Goal: Book appointment/travel/reservation

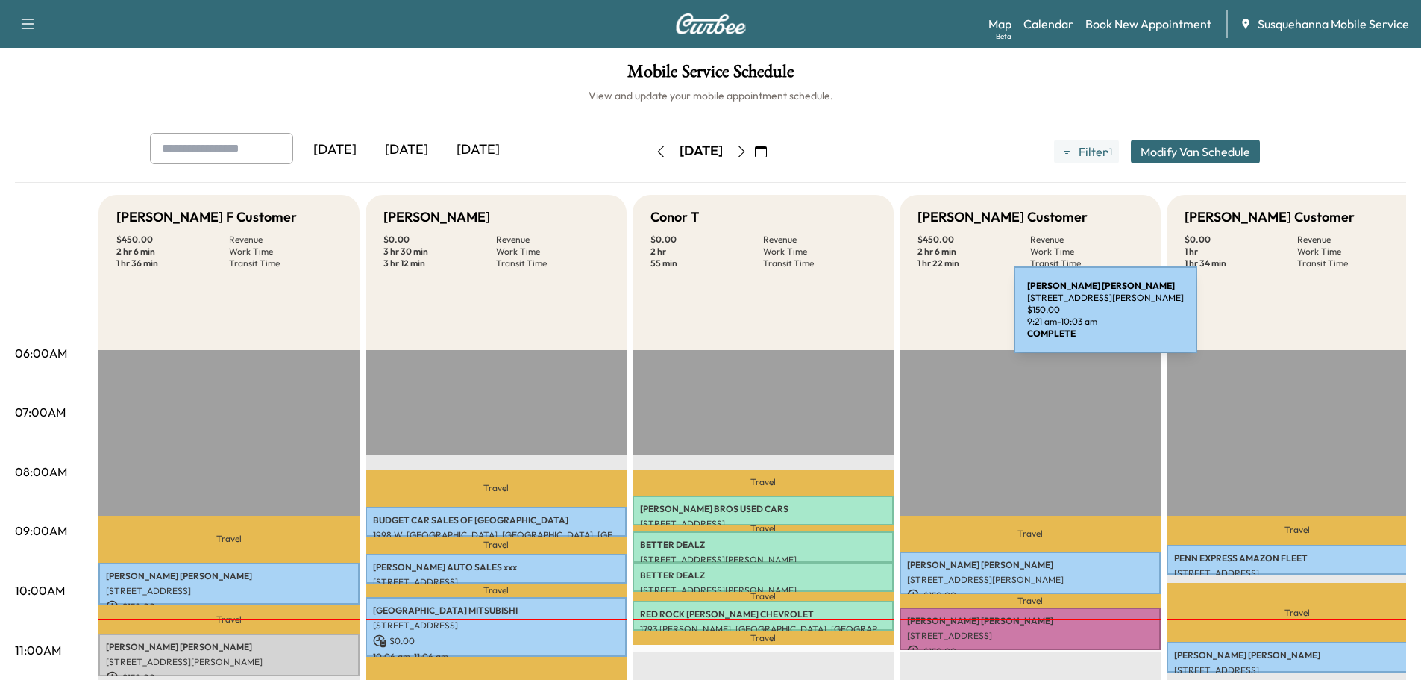
scroll to position [239, 0]
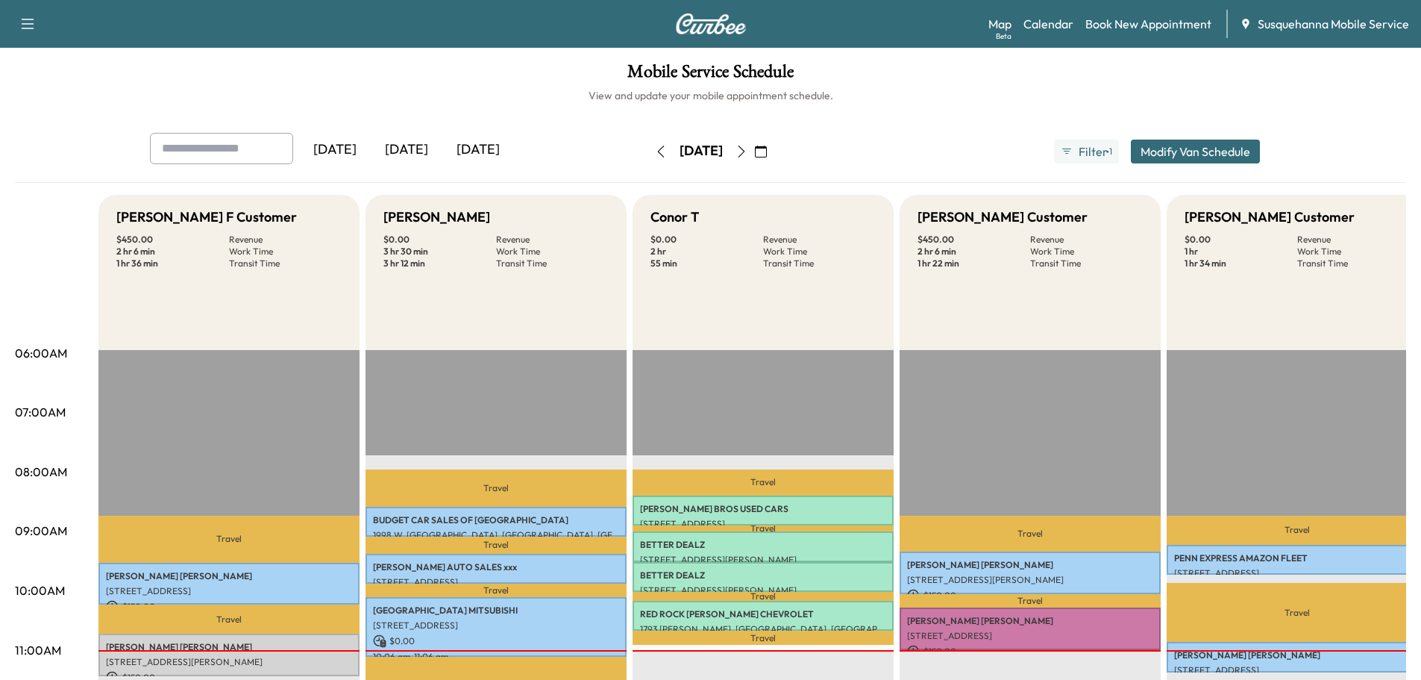
click at [748, 153] on icon "button" at bounding box center [742, 152] width 12 height 12
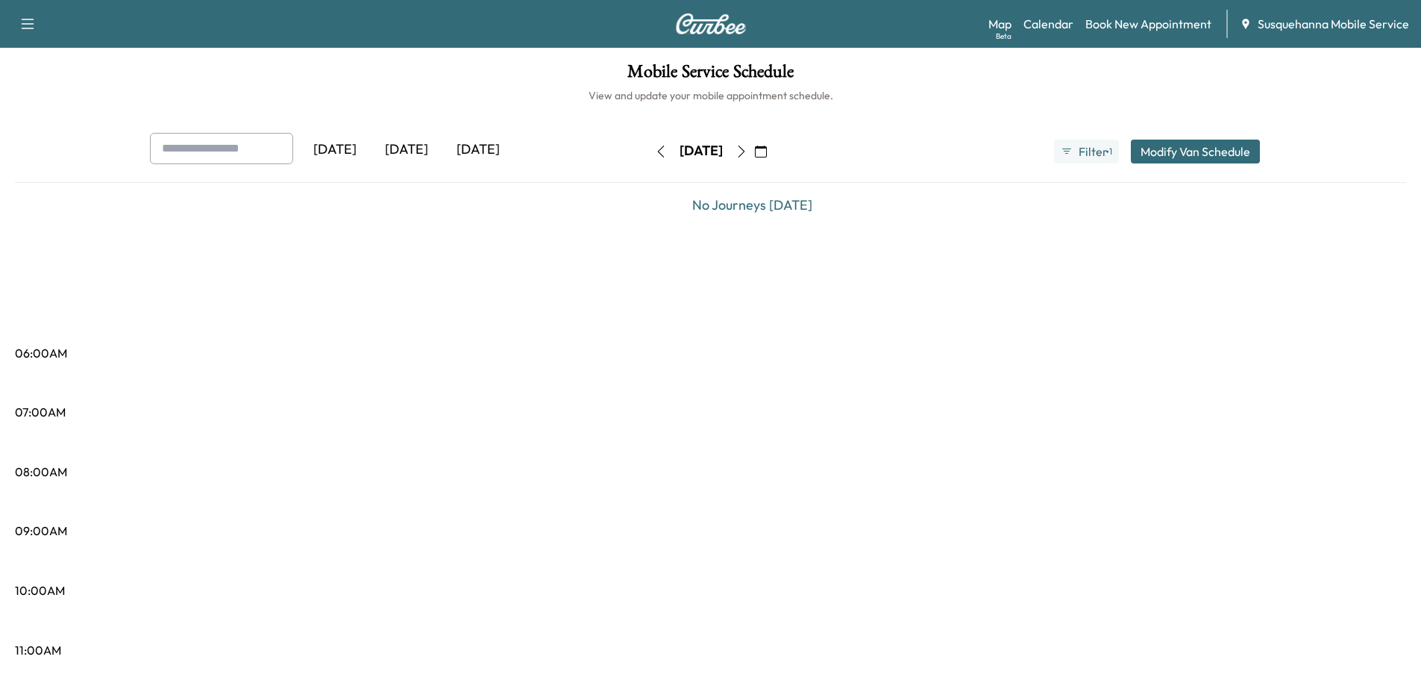
click at [767, 150] on icon "button" at bounding box center [761, 152] width 12 height 12
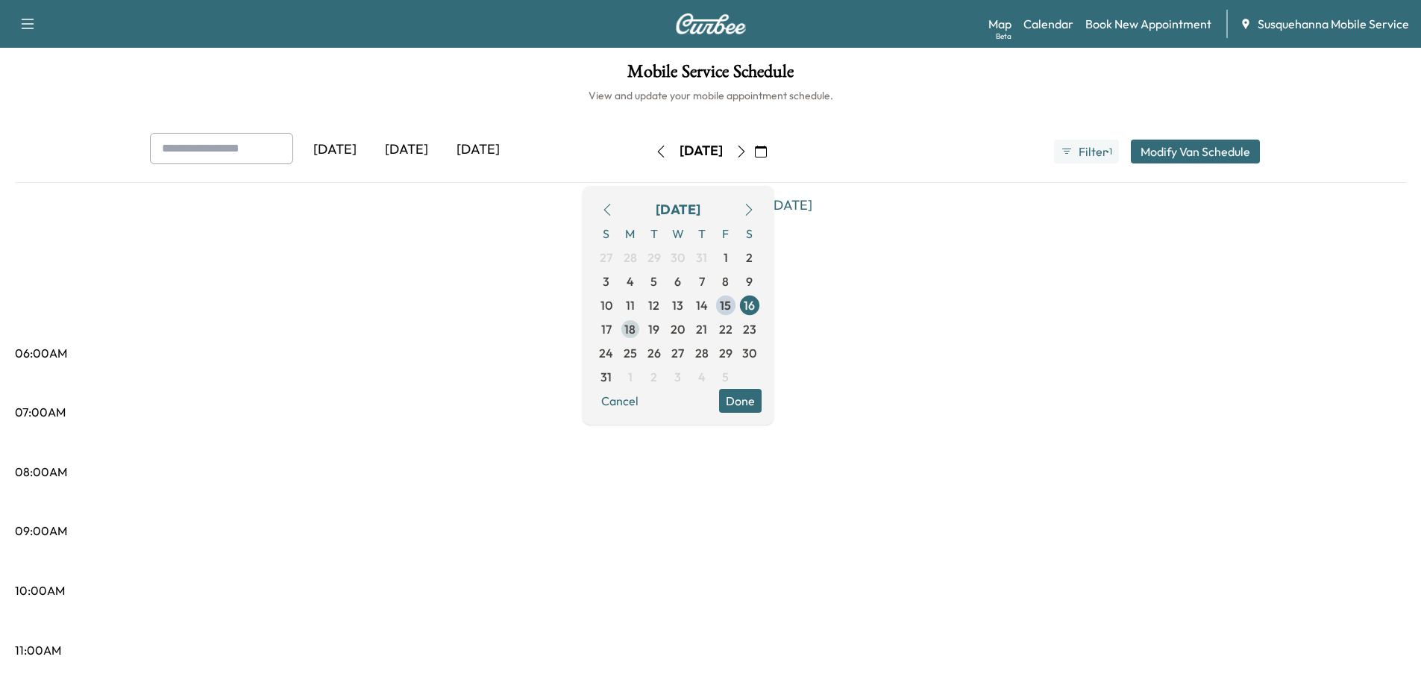
click at [636, 331] on span "18" at bounding box center [630, 329] width 11 height 18
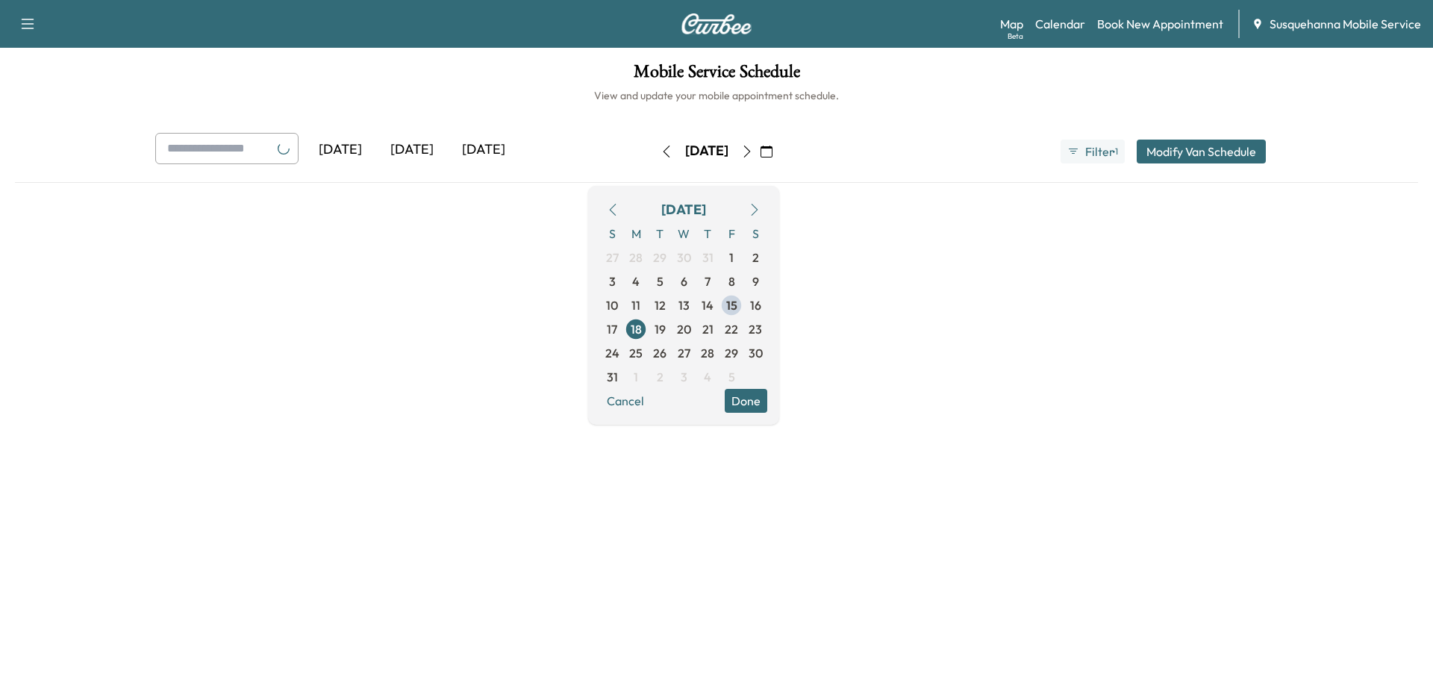
click at [767, 410] on button "Done" at bounding box center [746, 401] width 43 height 24
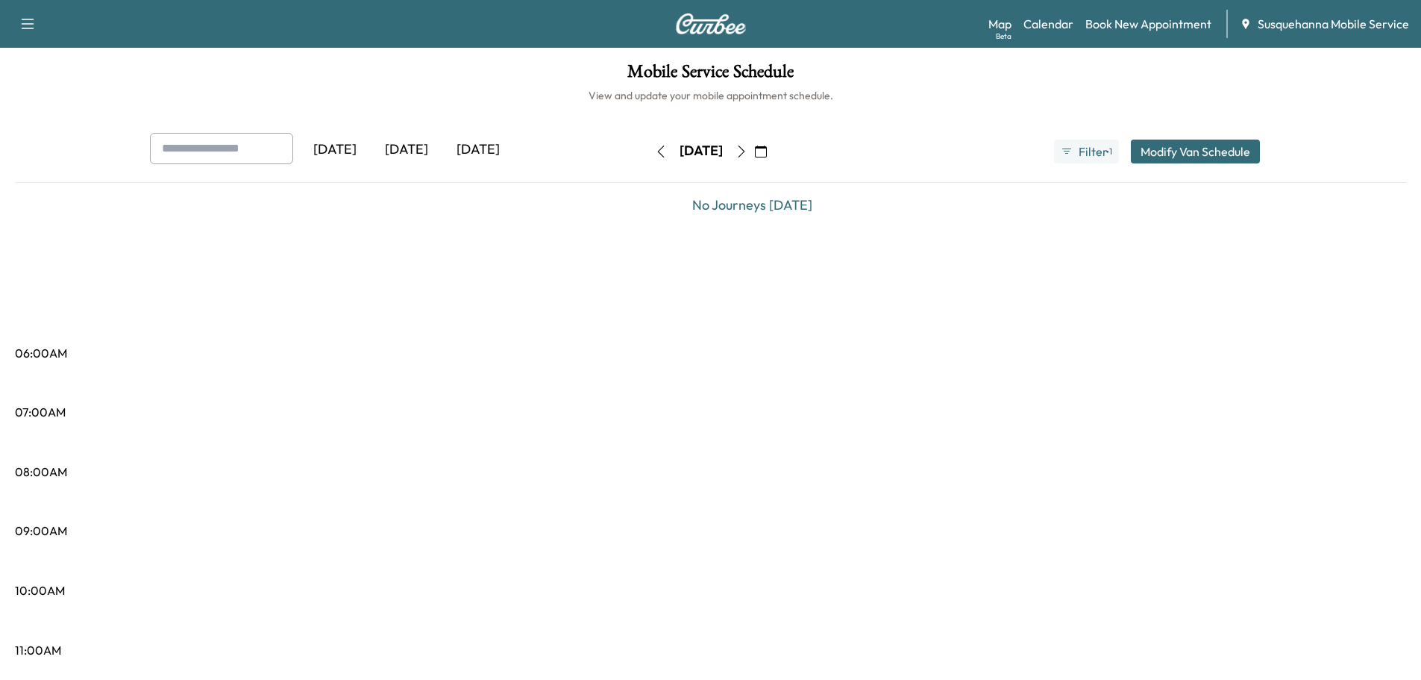
click at [767, 154] on icon "button" at bounding box center [761, 152] width 12 height 12
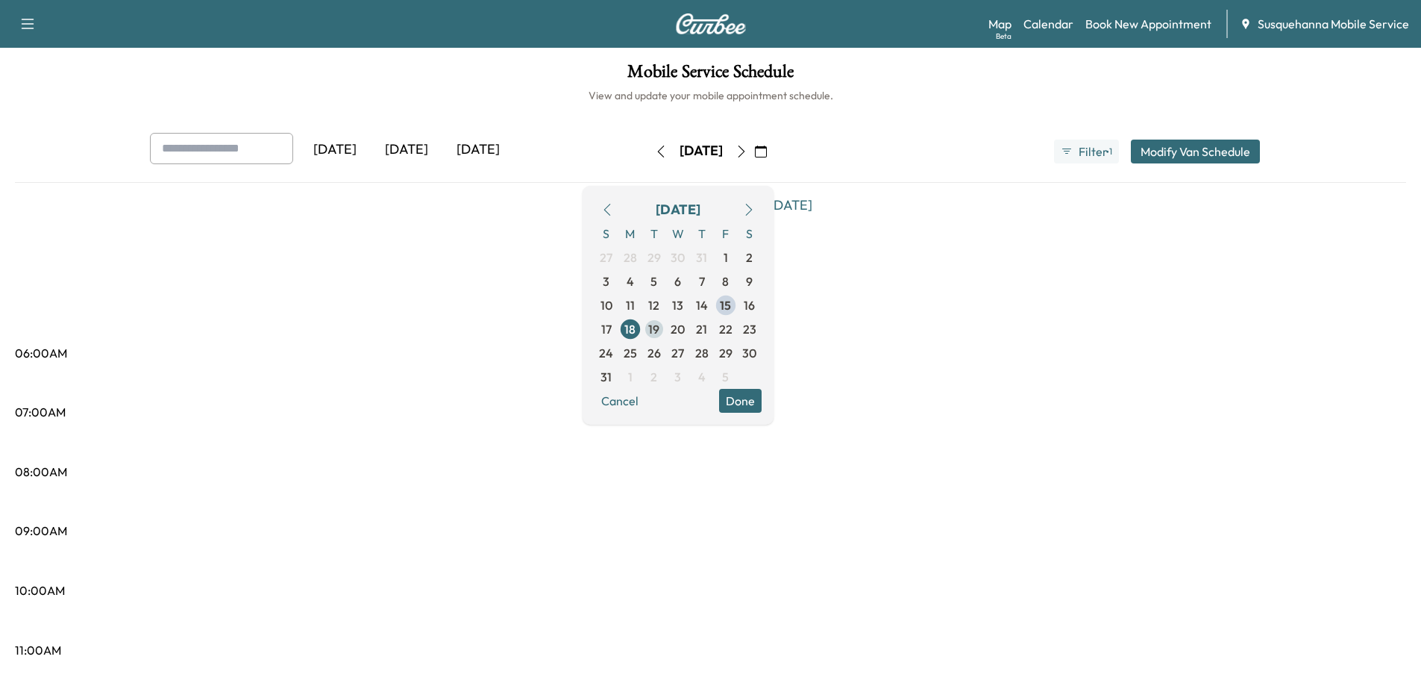
click at [666, 323] on span "19" at bounding box center [654, 329] width 24 height 24
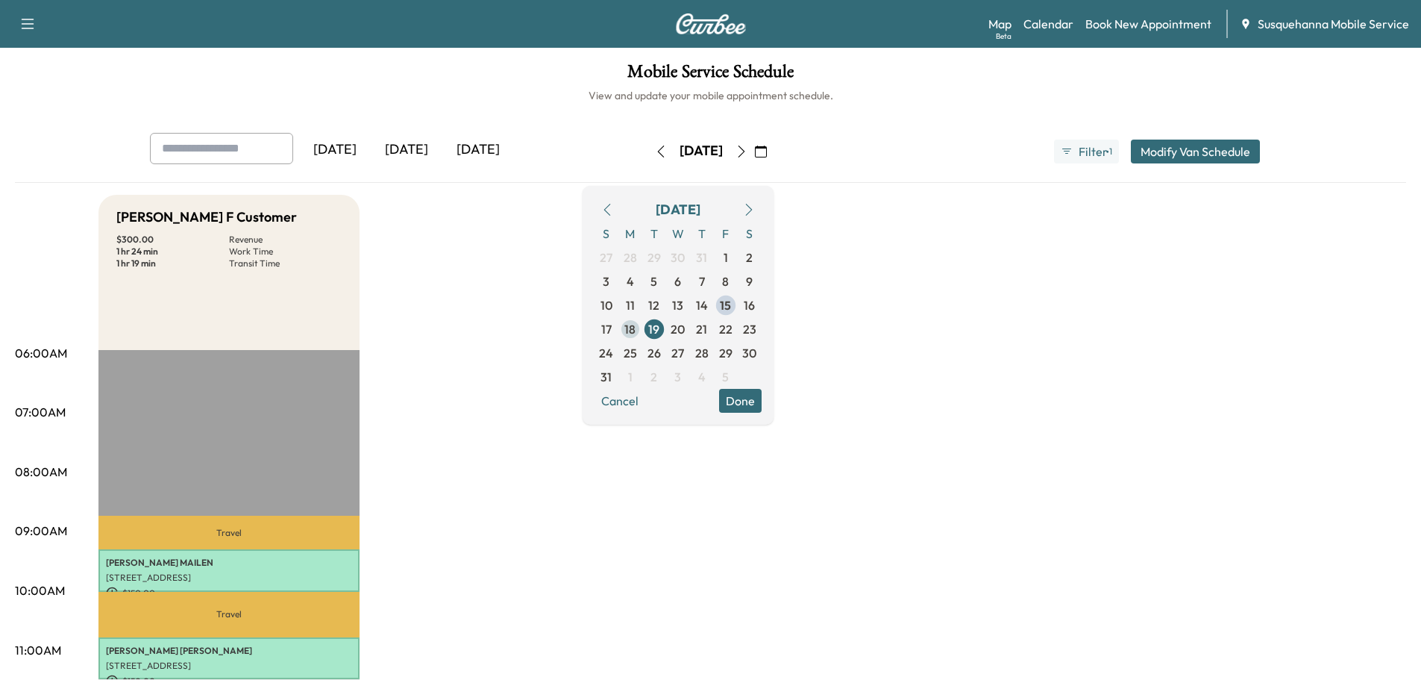
click at [636, 325] on span "18" at bounding box center [630, 329] width 11 height 18
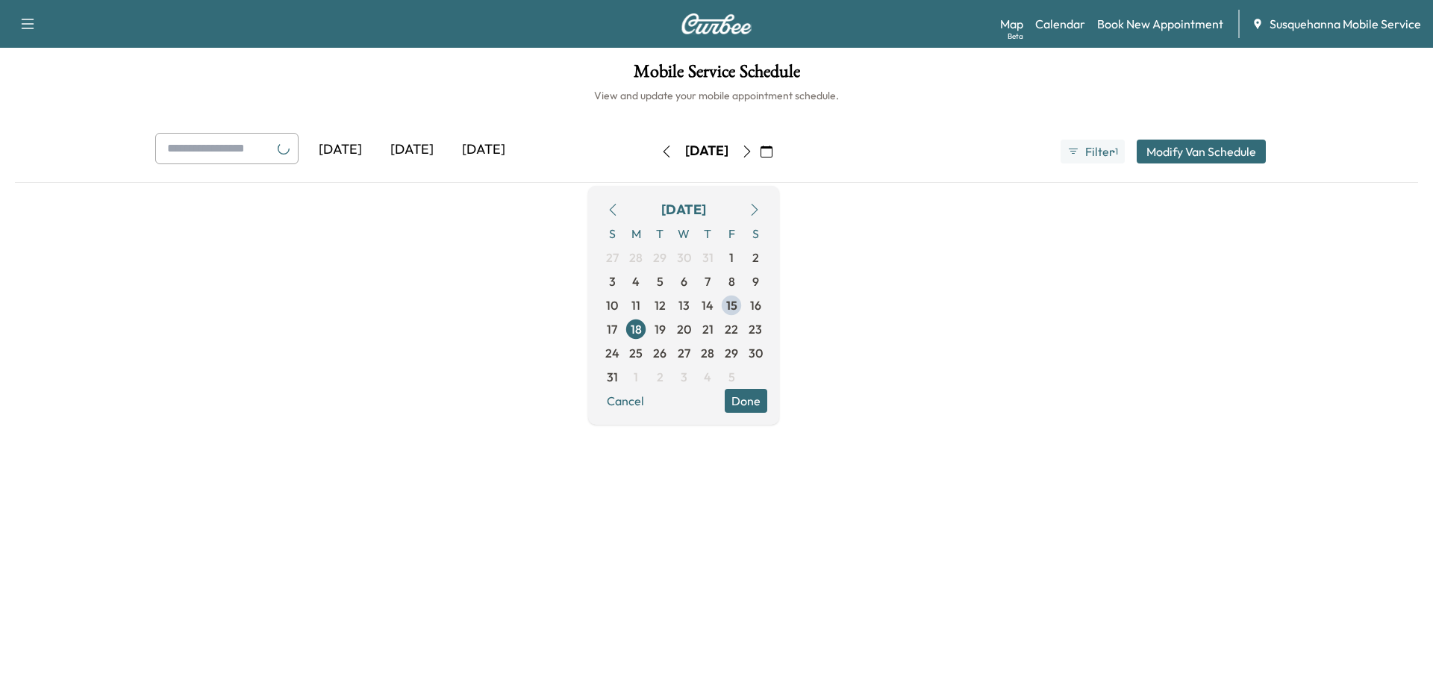
click at [767, 401] on button "Done" at bounding box center [746, 401] width 43 height 24
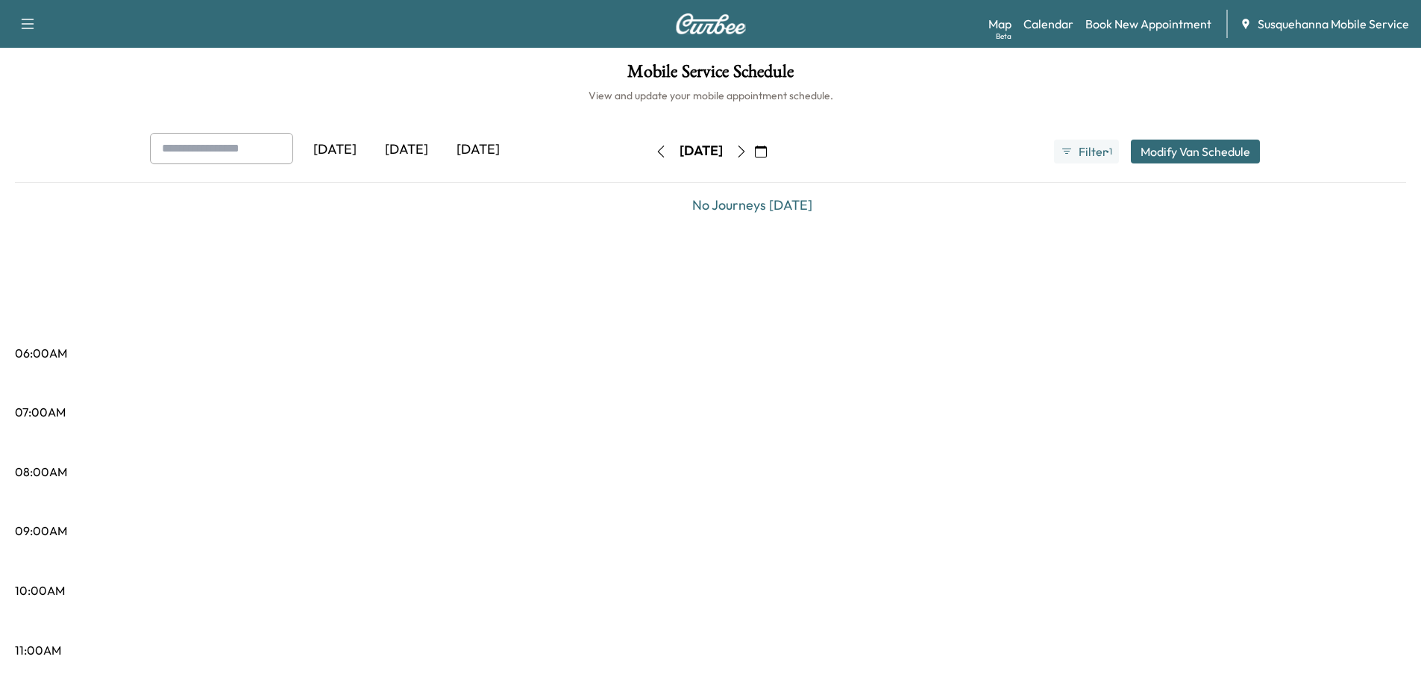
click at [655, 148] on icon "button" at bounding box center [661, 152] width 12 height 12
click at [648, 148] on button "button" at bounding box center [660, 152] width 25 height 24
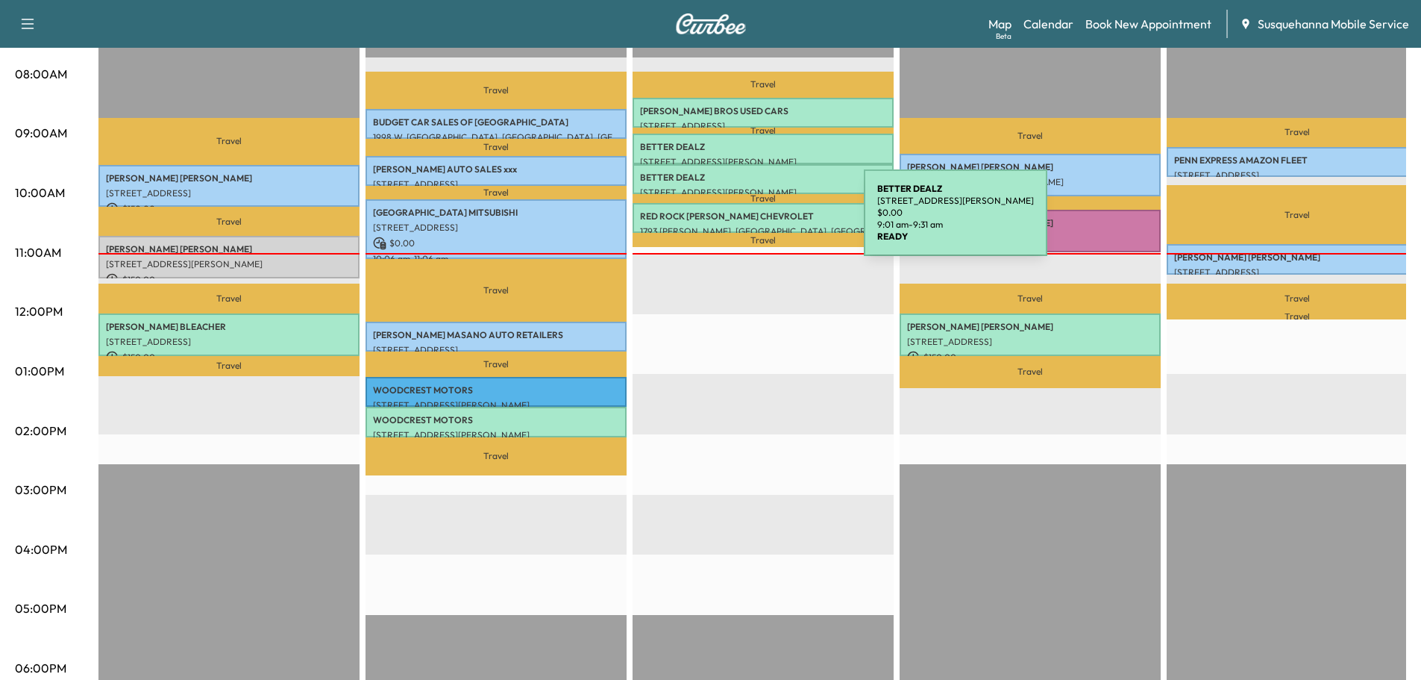
scroll to position [80, 0]
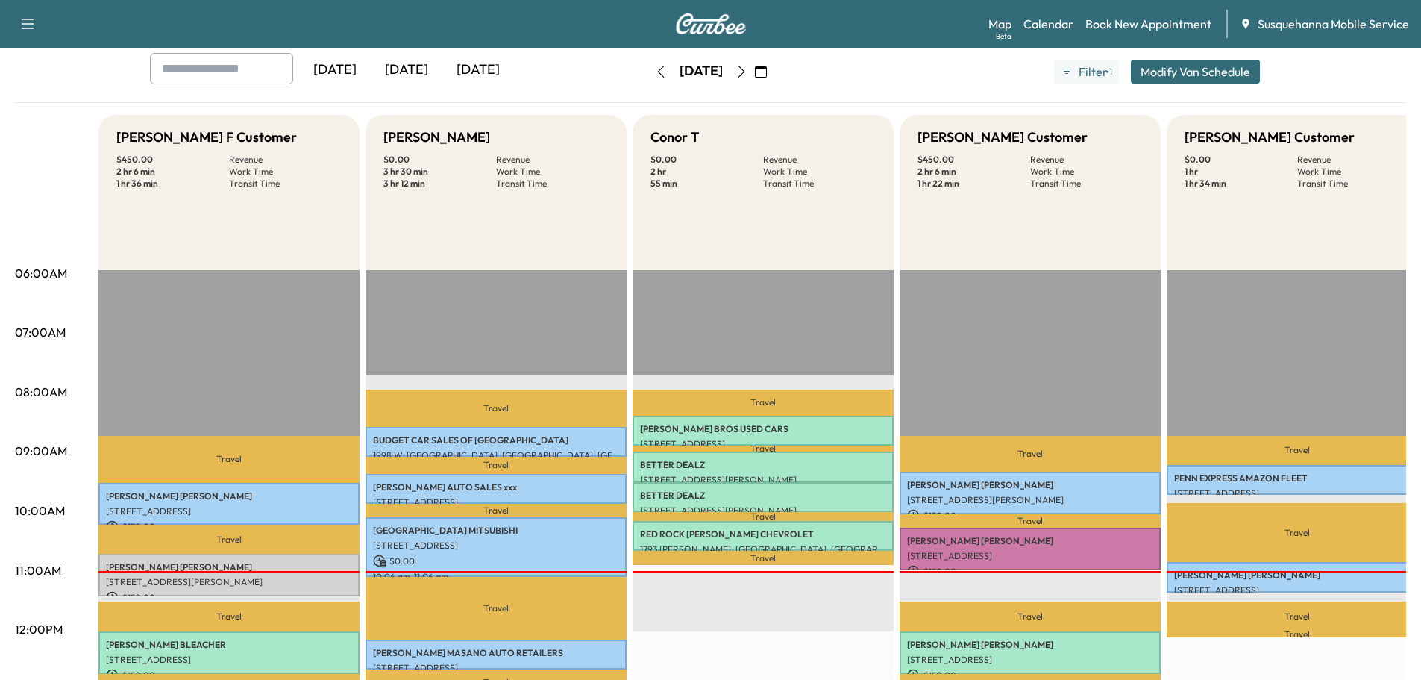
click at [748, 73] on icon "button" at bounding box center [742, 72] width 12 height 12
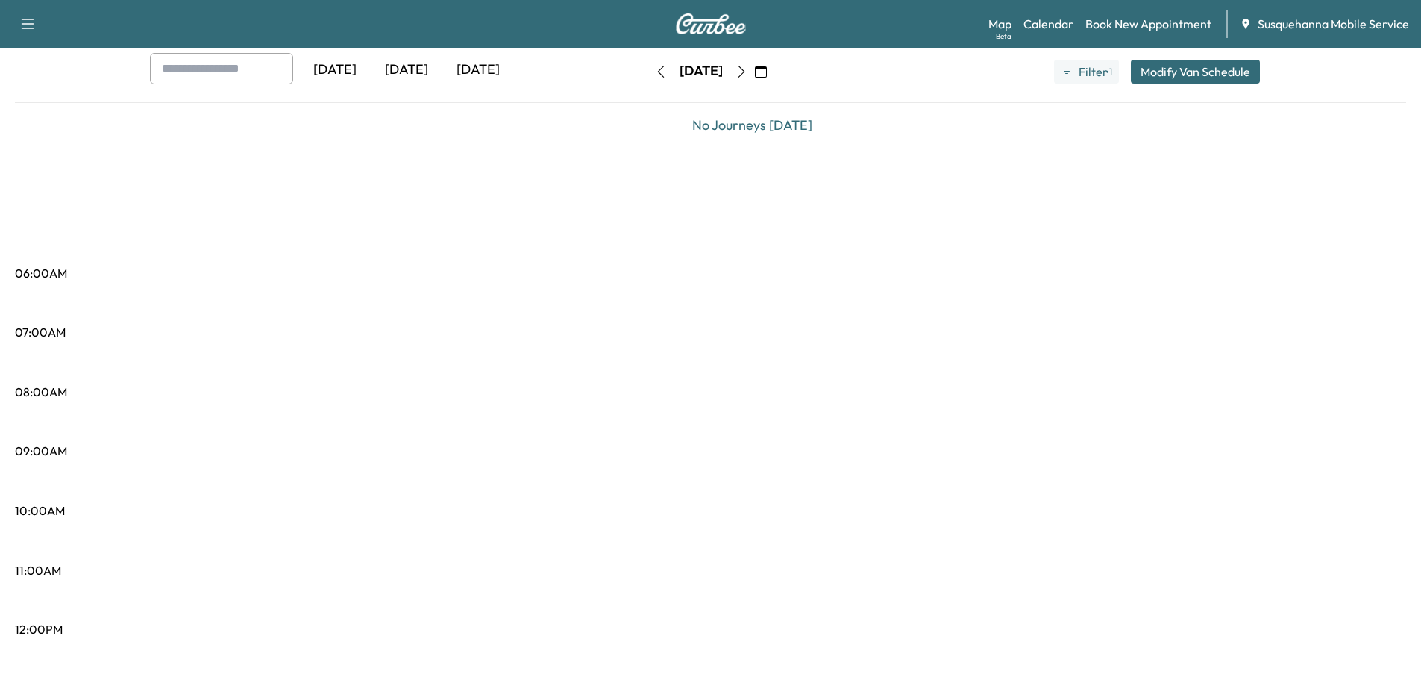
click at [754, 73] on button "button" at bounding box center [741, 72] width 25 height 24
click at [748, 73] on icon "button" at bounding box center [742, 72] width 12 height 12
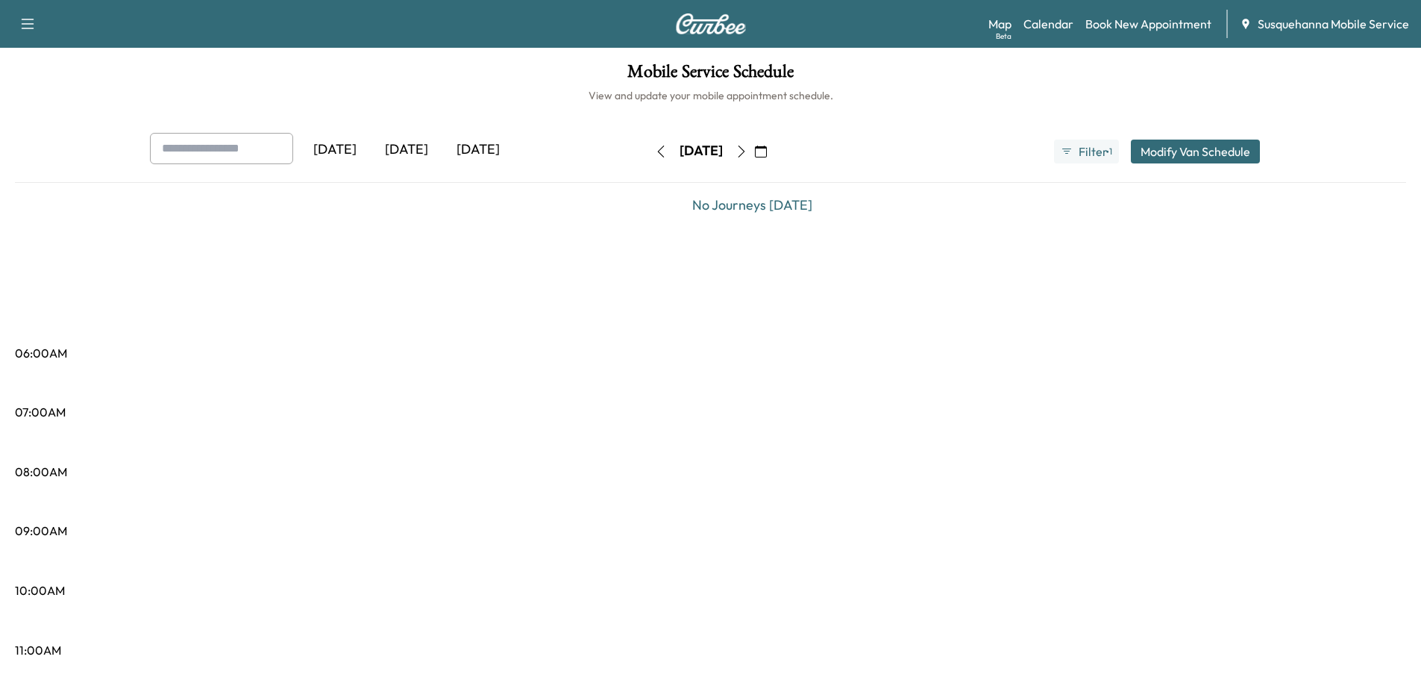
click at [748, 151] on icon "button" at bounding box center [742, 152] width 12 height 12
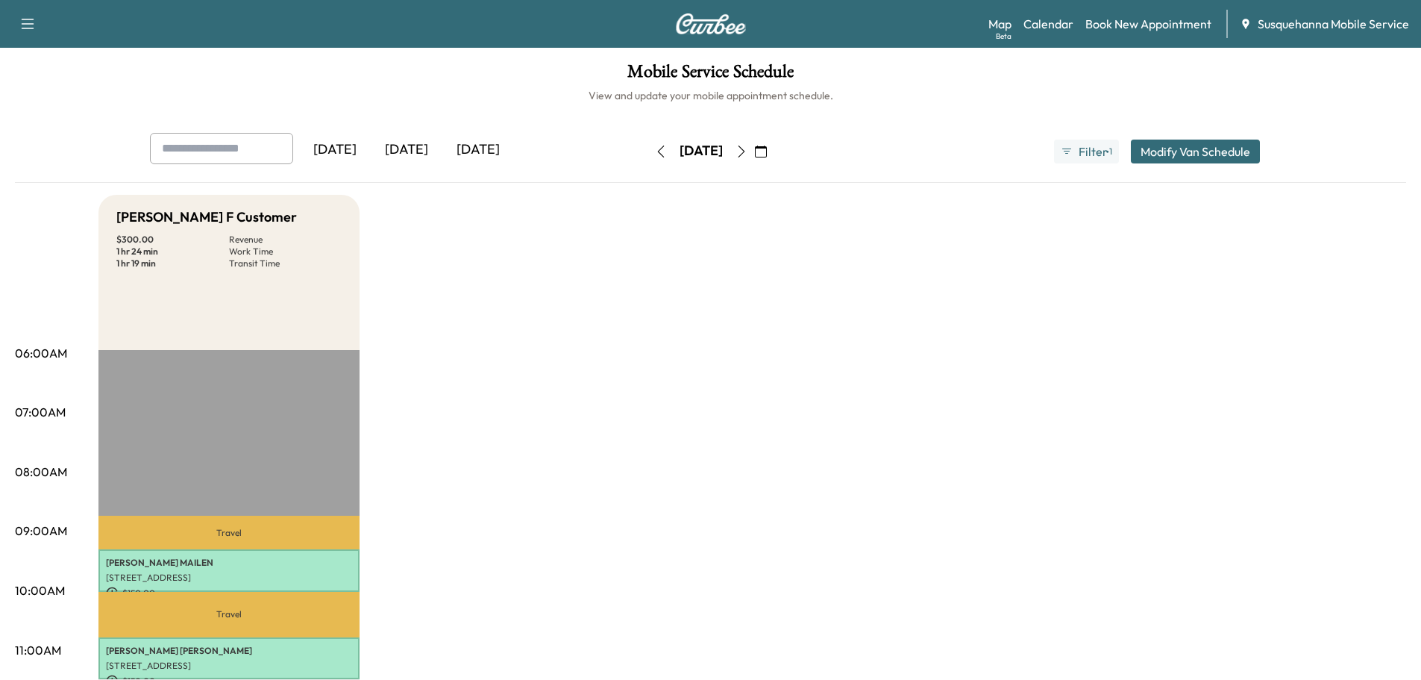
click at [748, 151] on icon "button" at bounding box center [742, 152] width 12 height 12
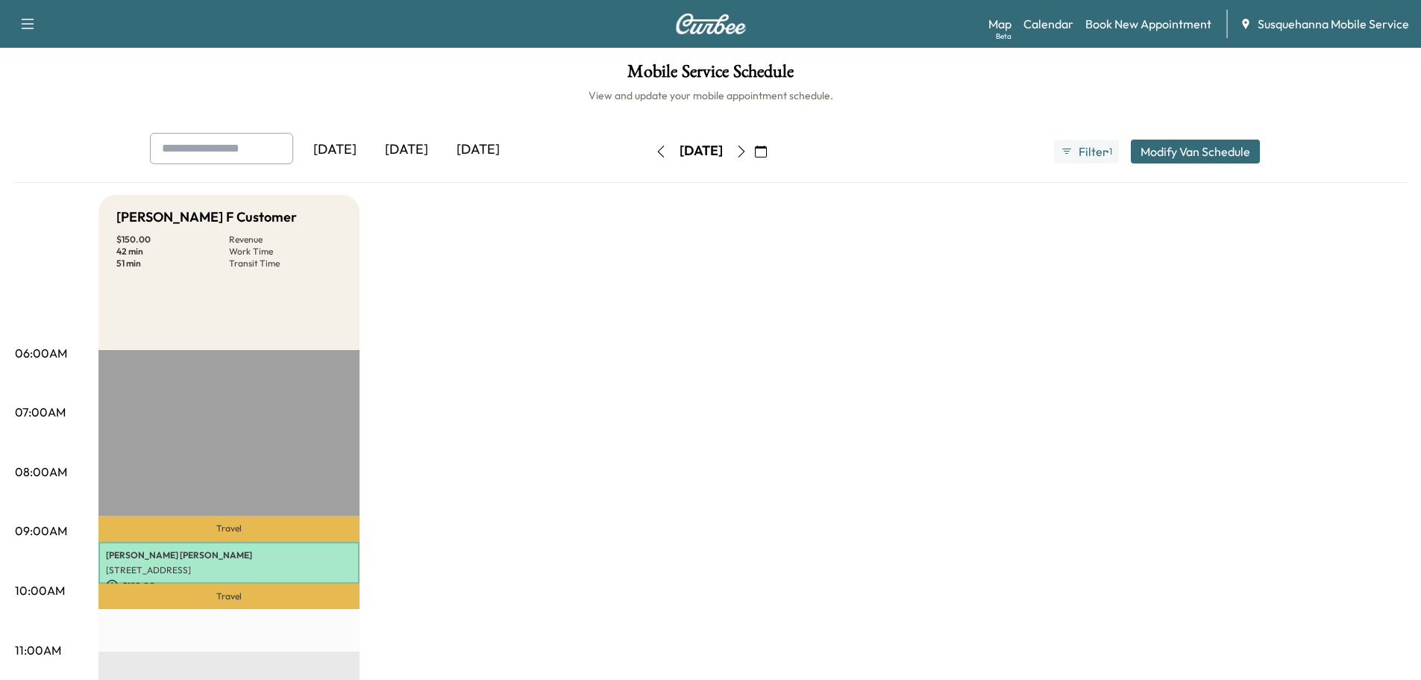
click at [754, 151] on button "button" at bounding box center [741, 152] width 25 height 24
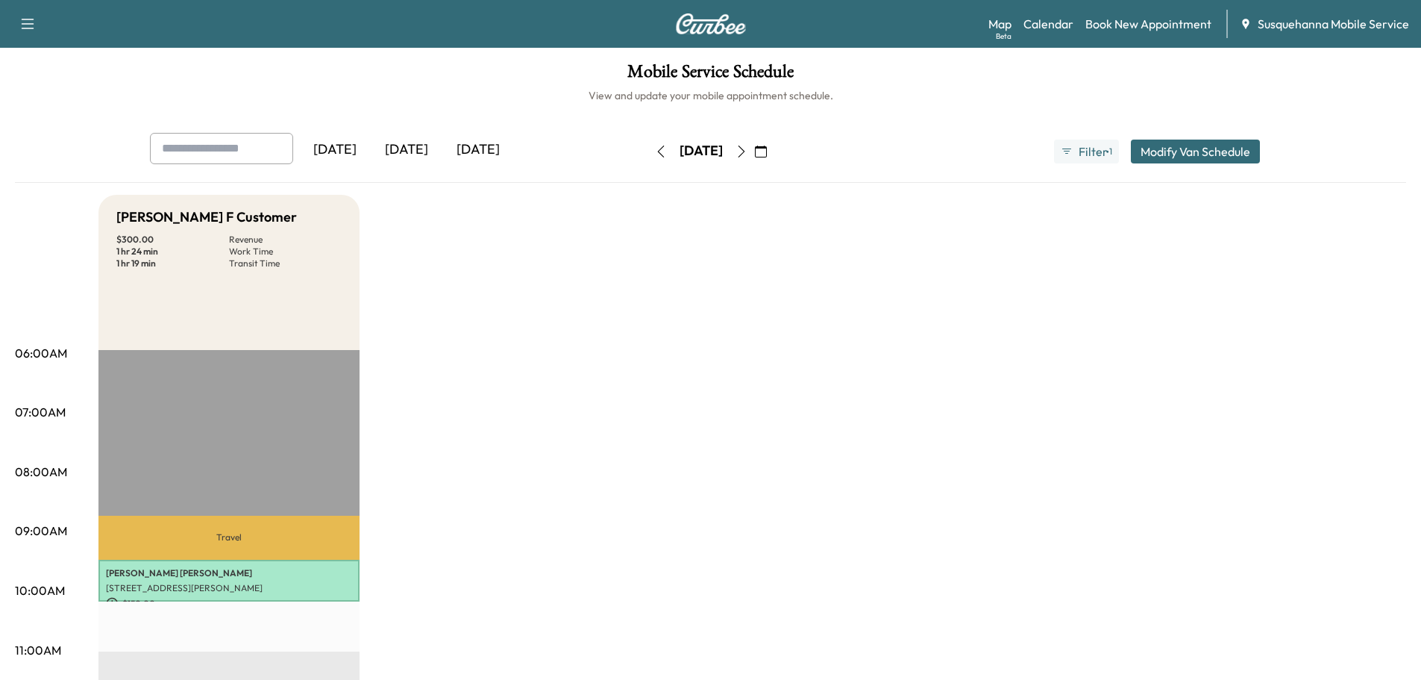
click at [748, 151] on icon "button" at bounding box center [742, 152] width 12 height 12
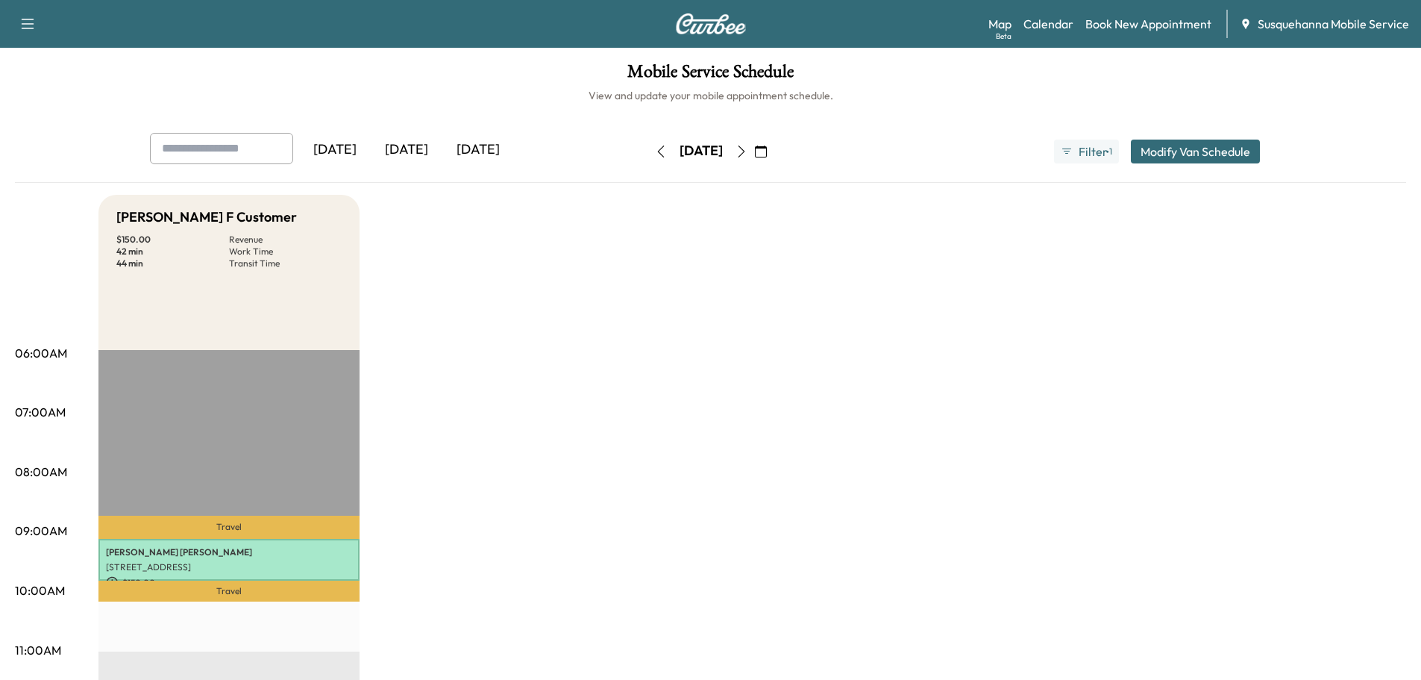
click at [648, 157] on button "button" at bounding box center [660, 152] width 25 height 24
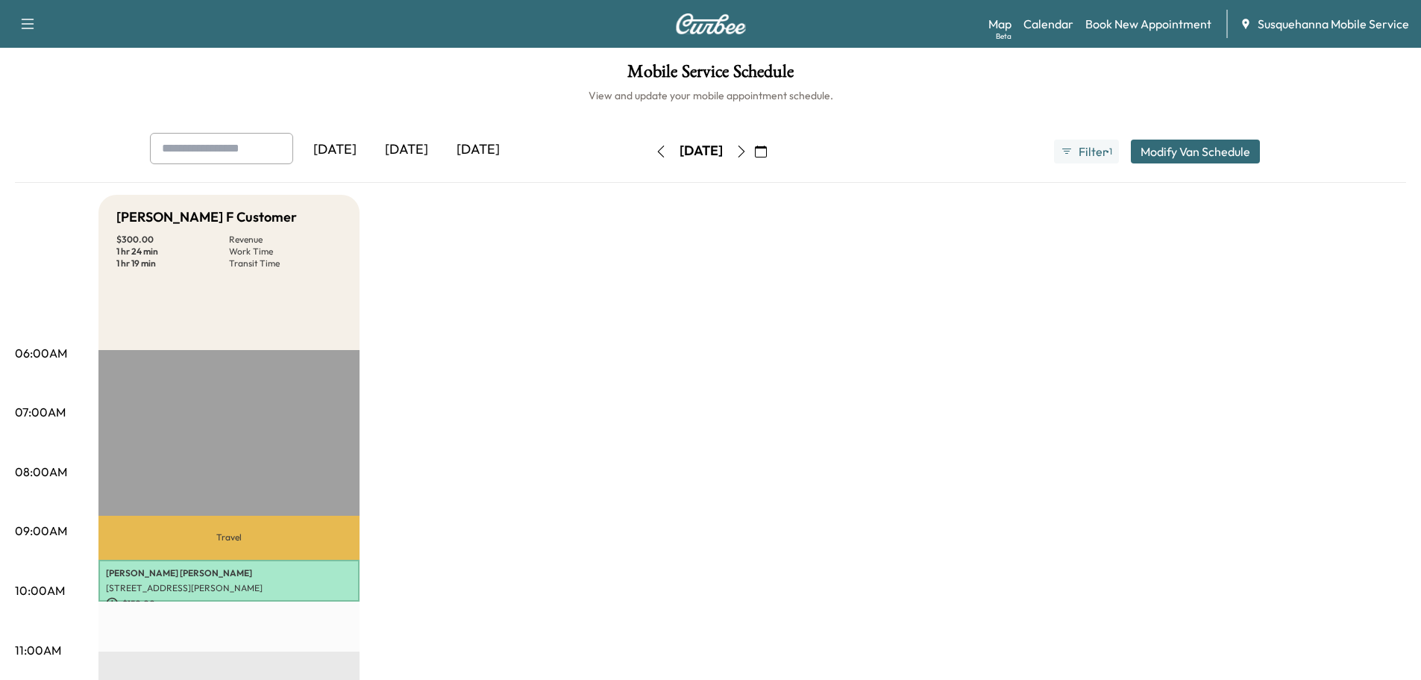
click at [648, 156] on button "button" at bounding box center [660, 152] width 25 height 24
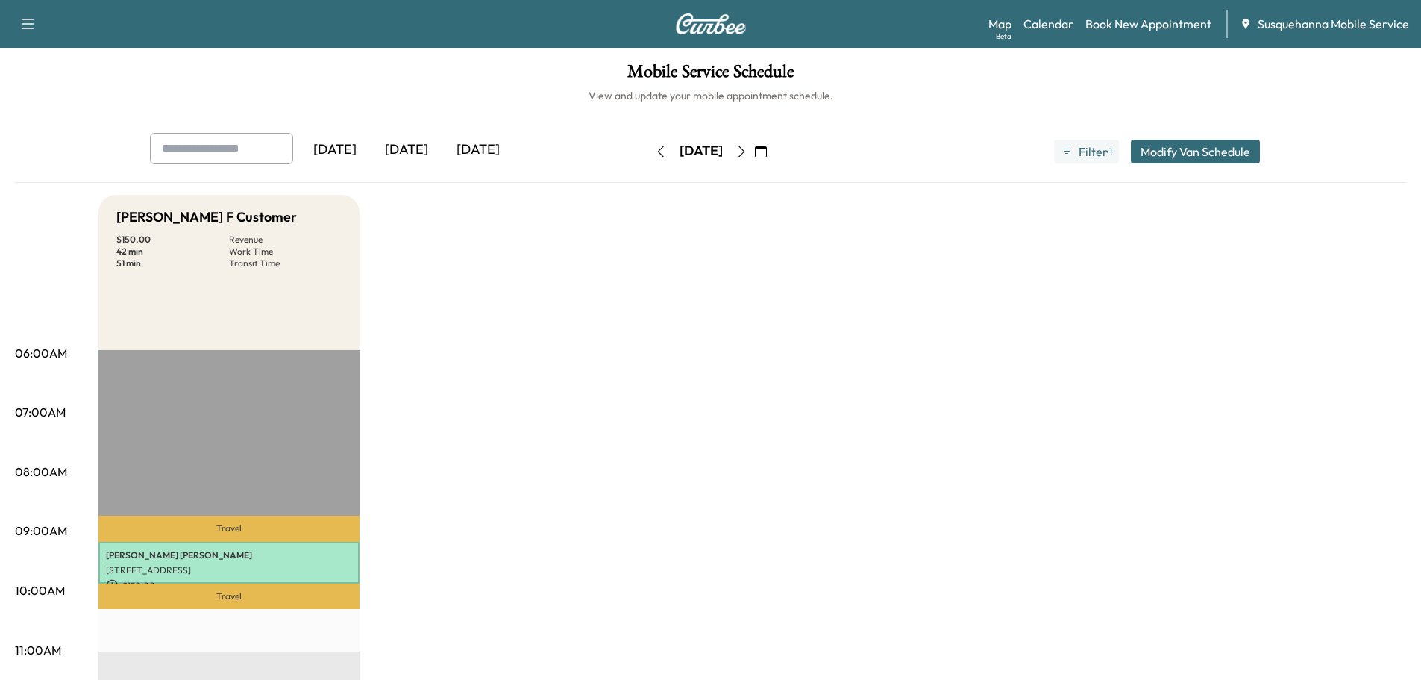
click at [655, 156] on icon "button" at bounding box center [661, 152] width 12 height 12
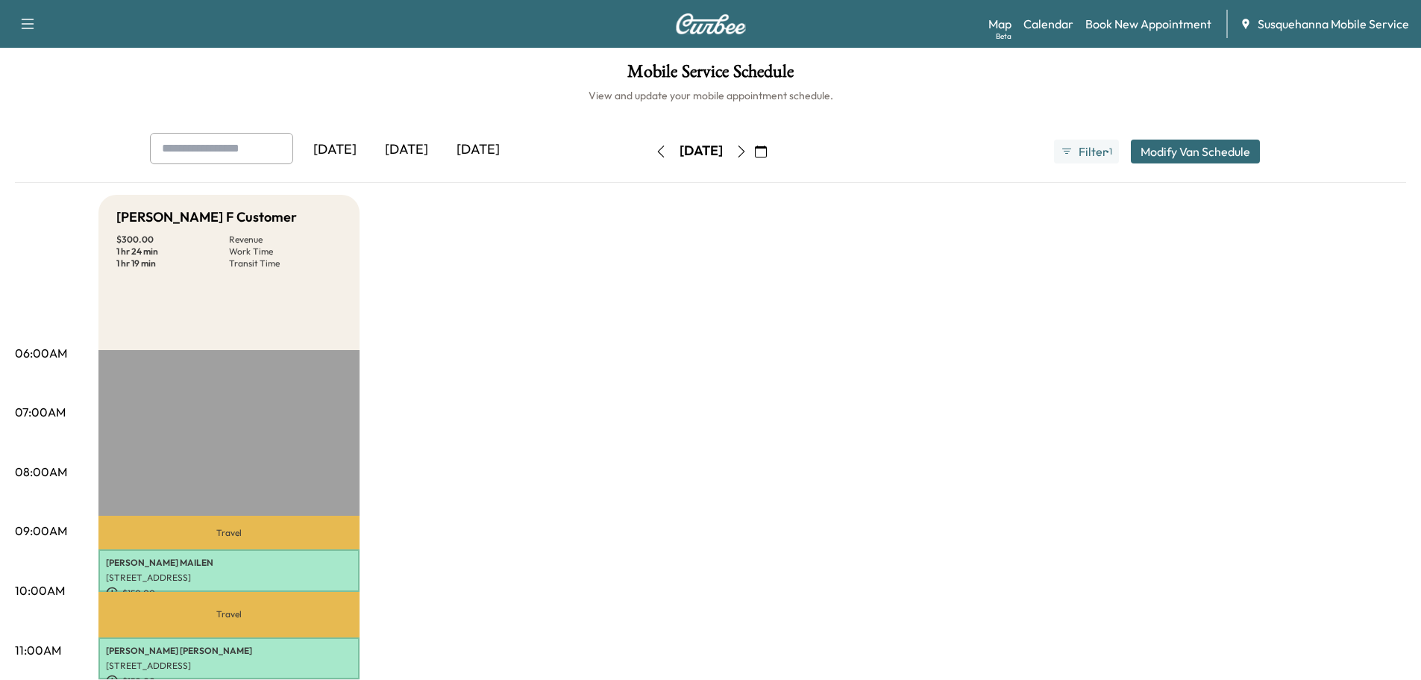
click at [657, 154] on icon "button" at bounding box center [660, 152] width 7 height 12
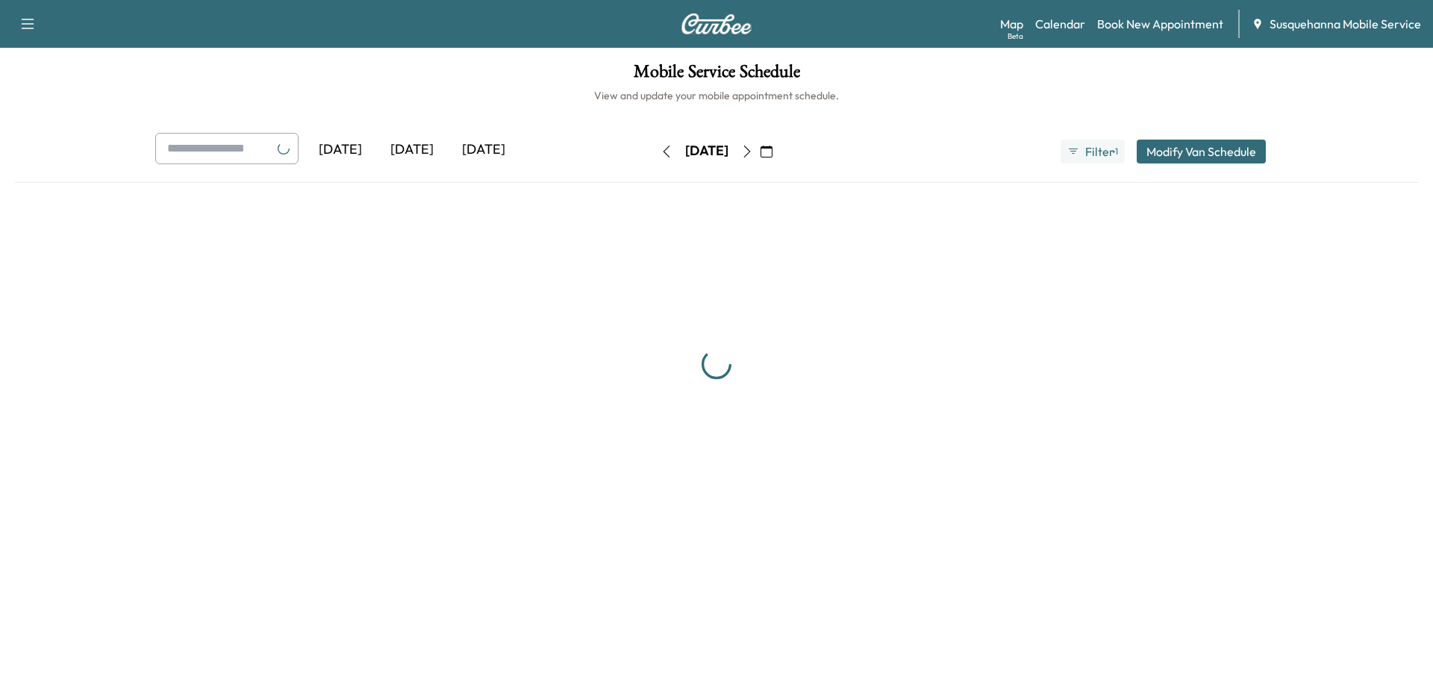
click at [772, 148] on icon "button" at bounding box center [766, 152] width 12 height 12
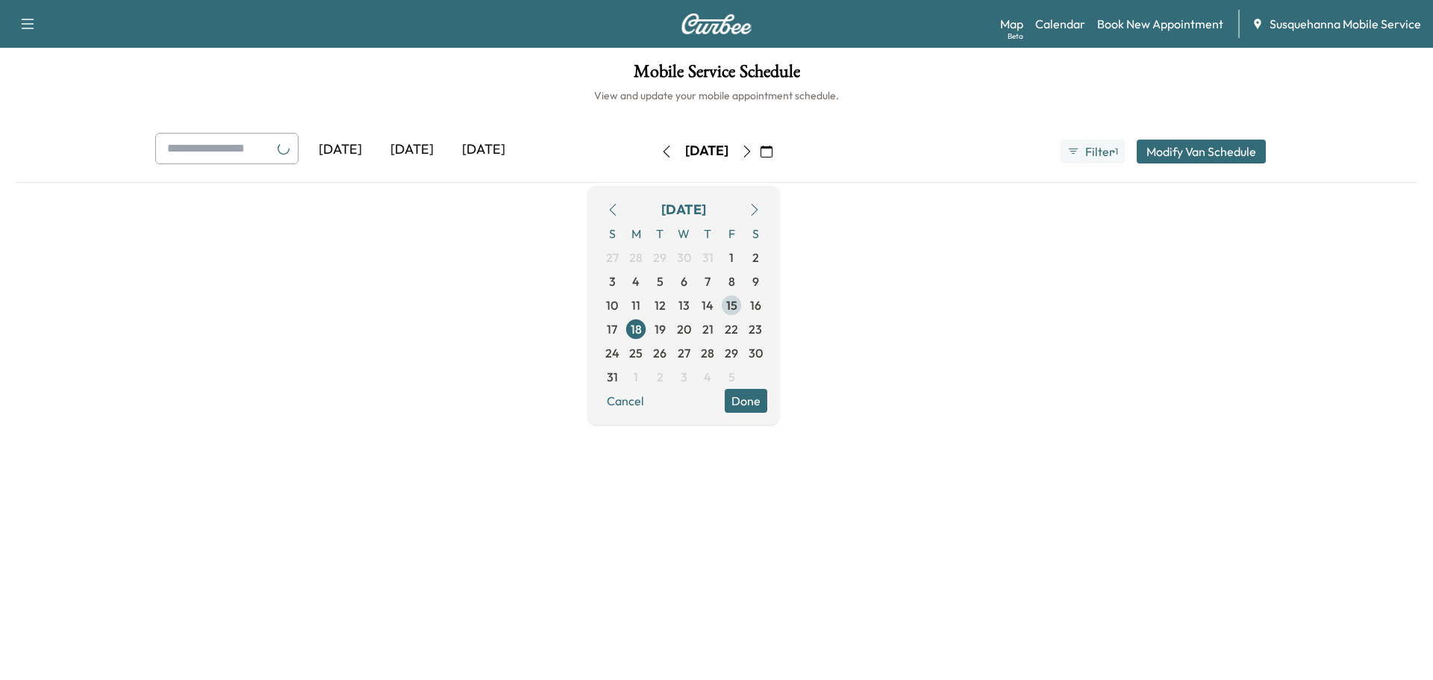
click at [737, 300] on span "15" at bounding box center [731, 305] width 11 height 18
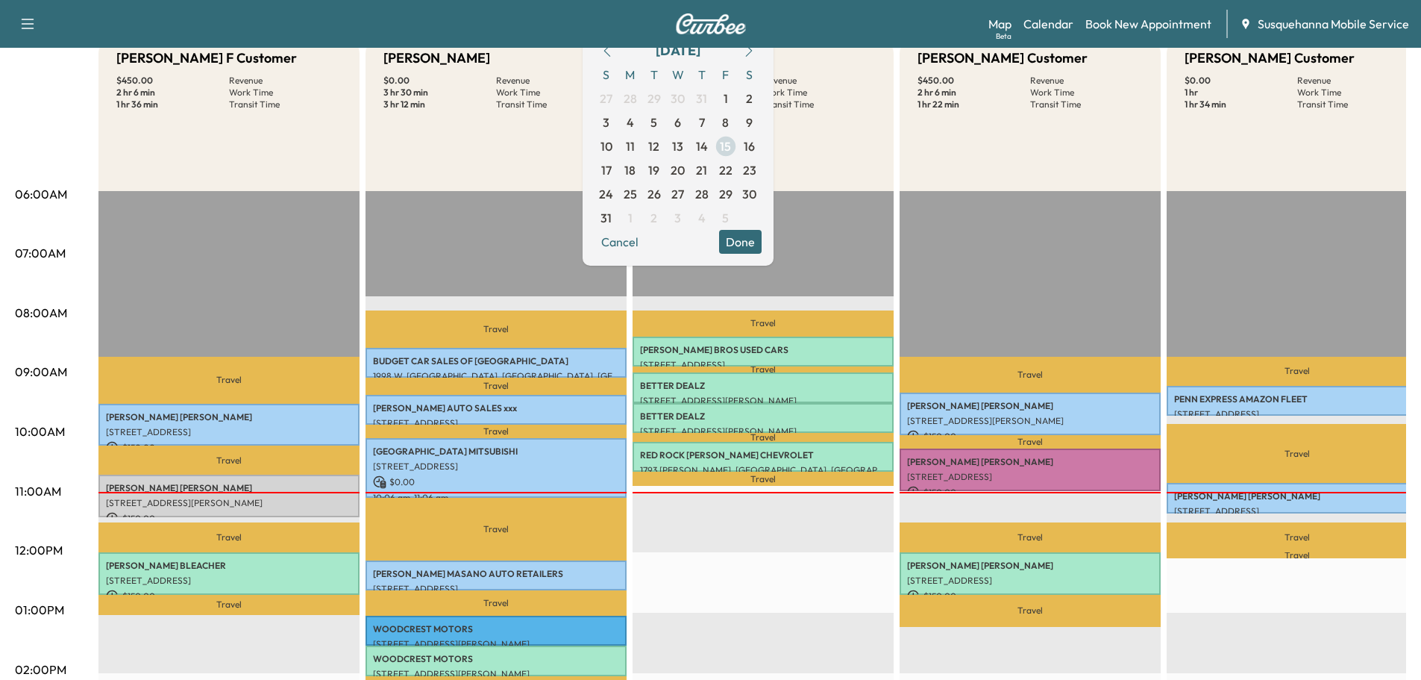
scroll to position [239, 0]
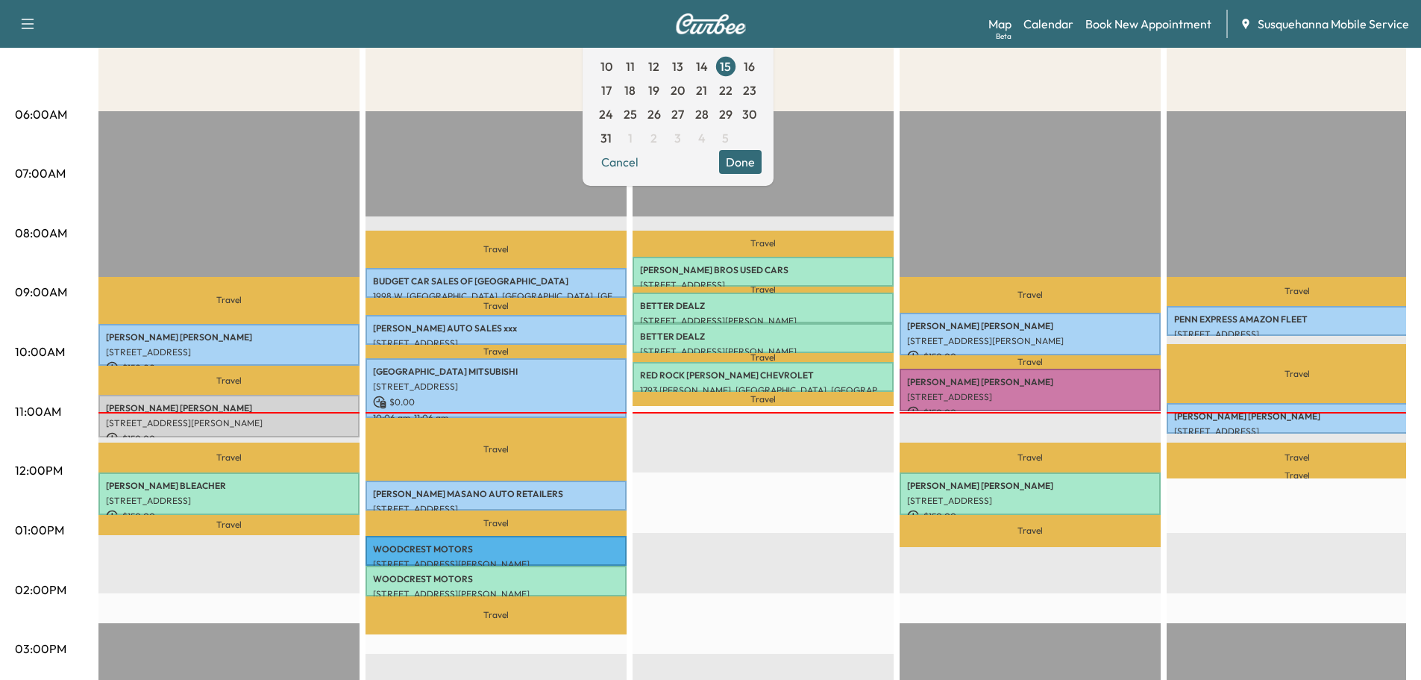
click at [762, 169] on button "Done" at bounding box center [740, 162] width 43 height 24
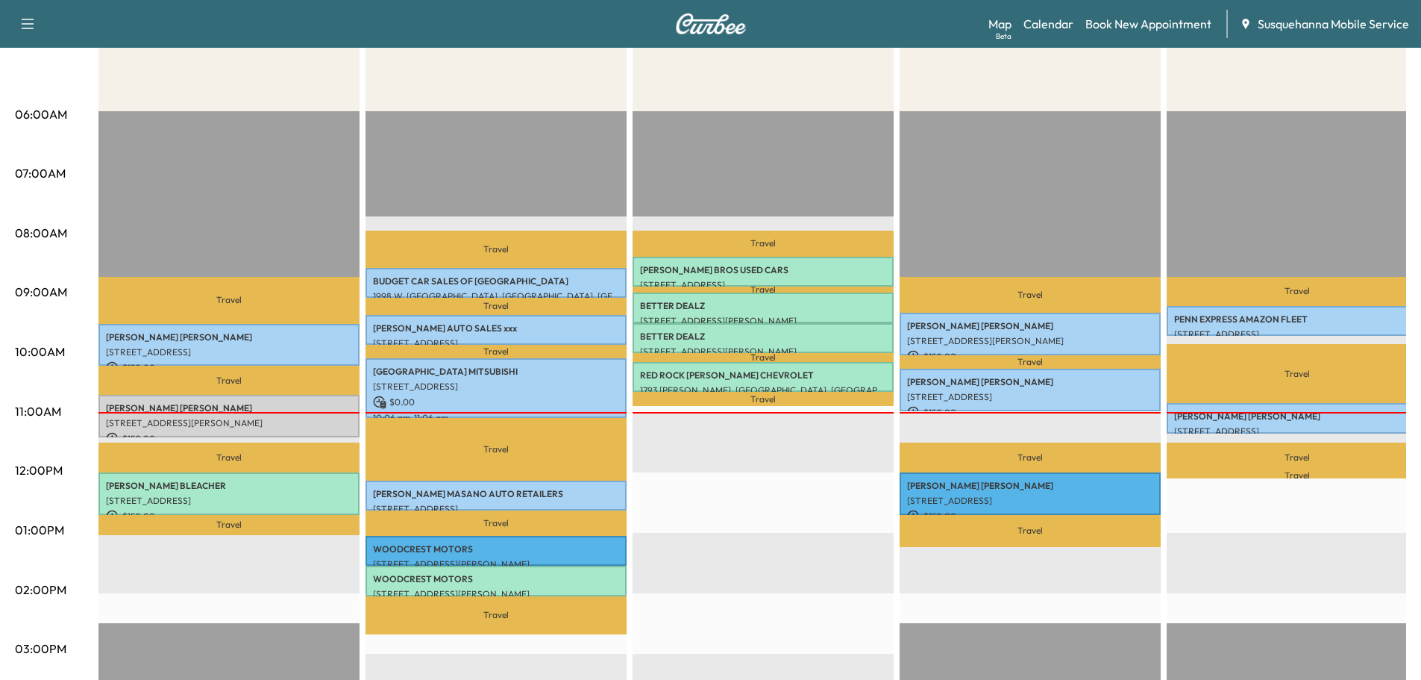
scroll to position [0, 0]
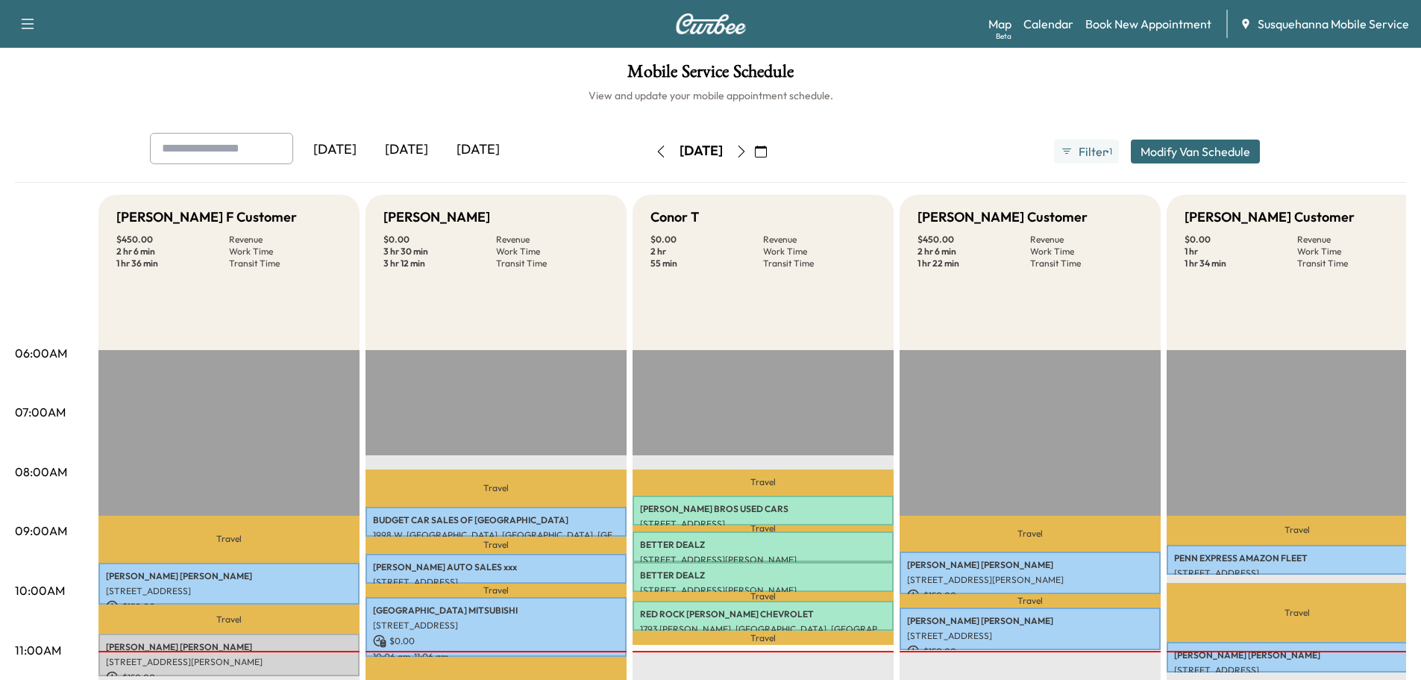
click at [774, 152] on button "button" at bounding box center [760, 152] width 25 height 24
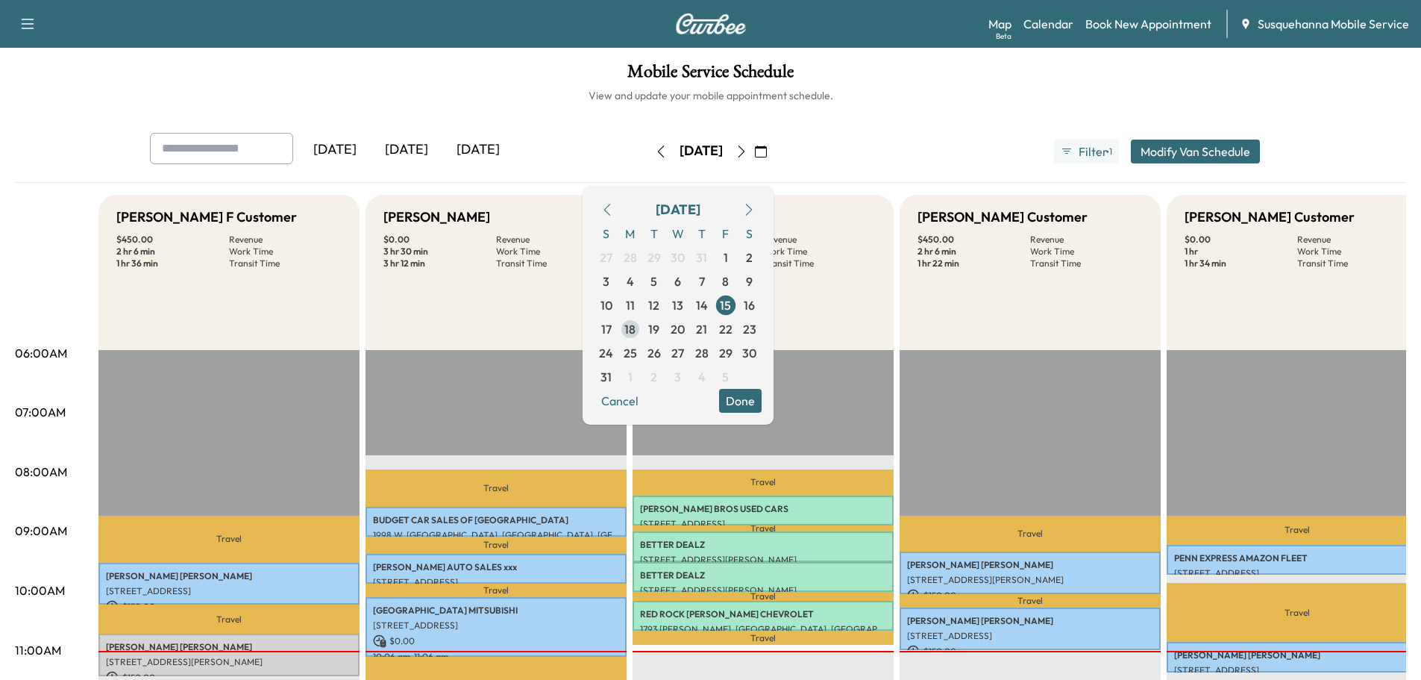
click at [636, 336] on span "18" at bounding box center [630, 329] width 11 height 18
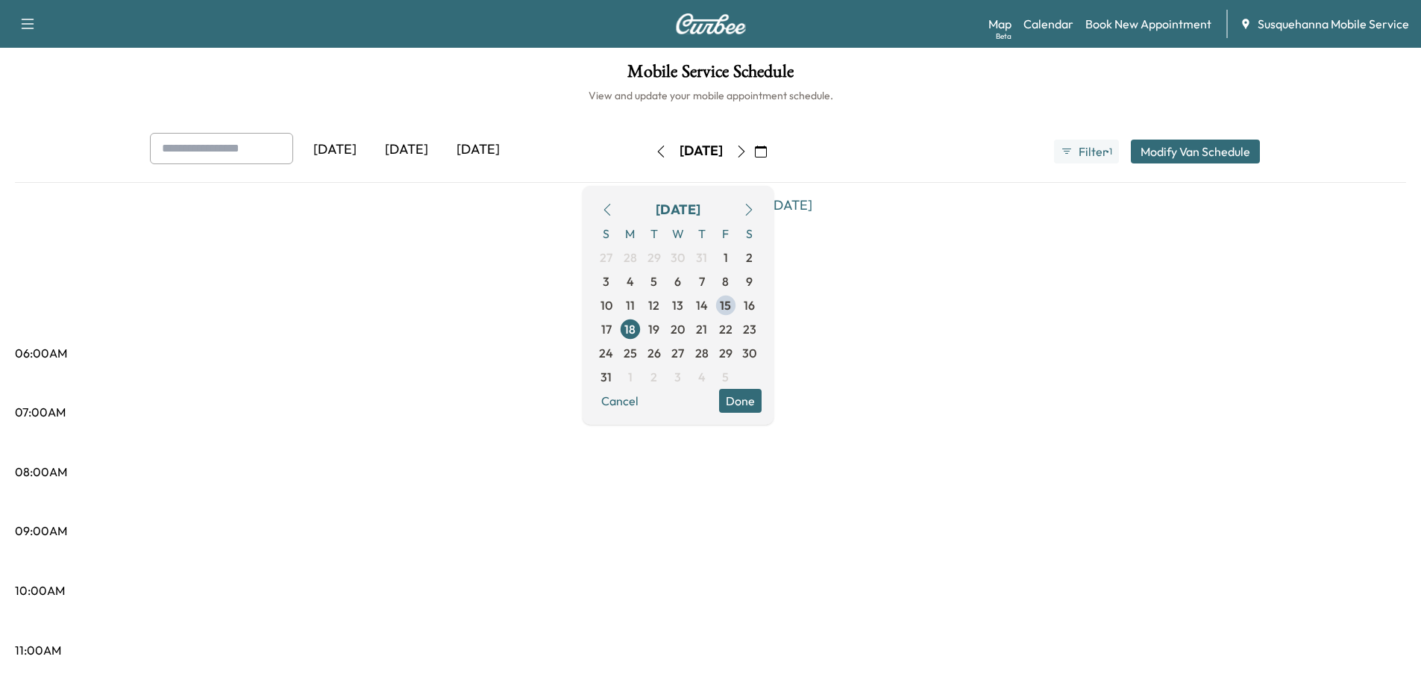
click at [762, 396] on button "Done" at bounding box center [740, 401] width 43 height 24
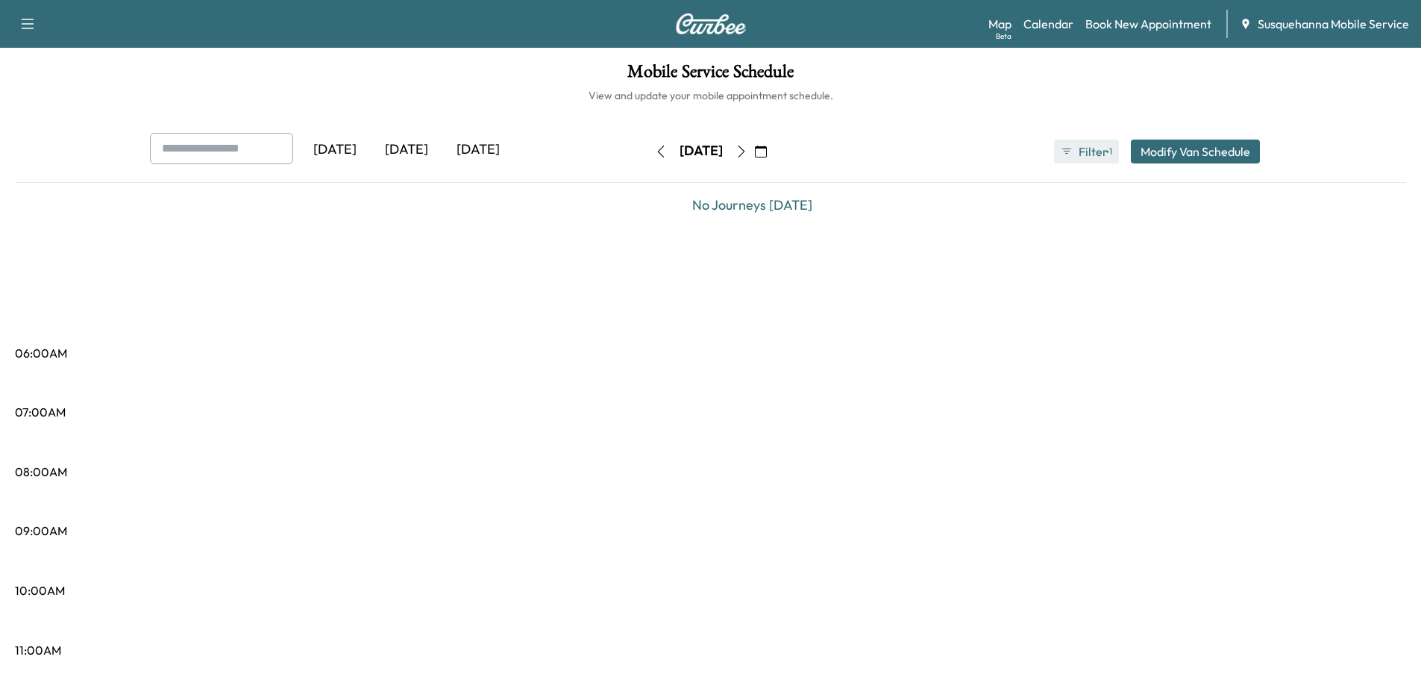
click at [1084, 159] on span "Filter" at bounding box center [1092, 152] width 27 height 18
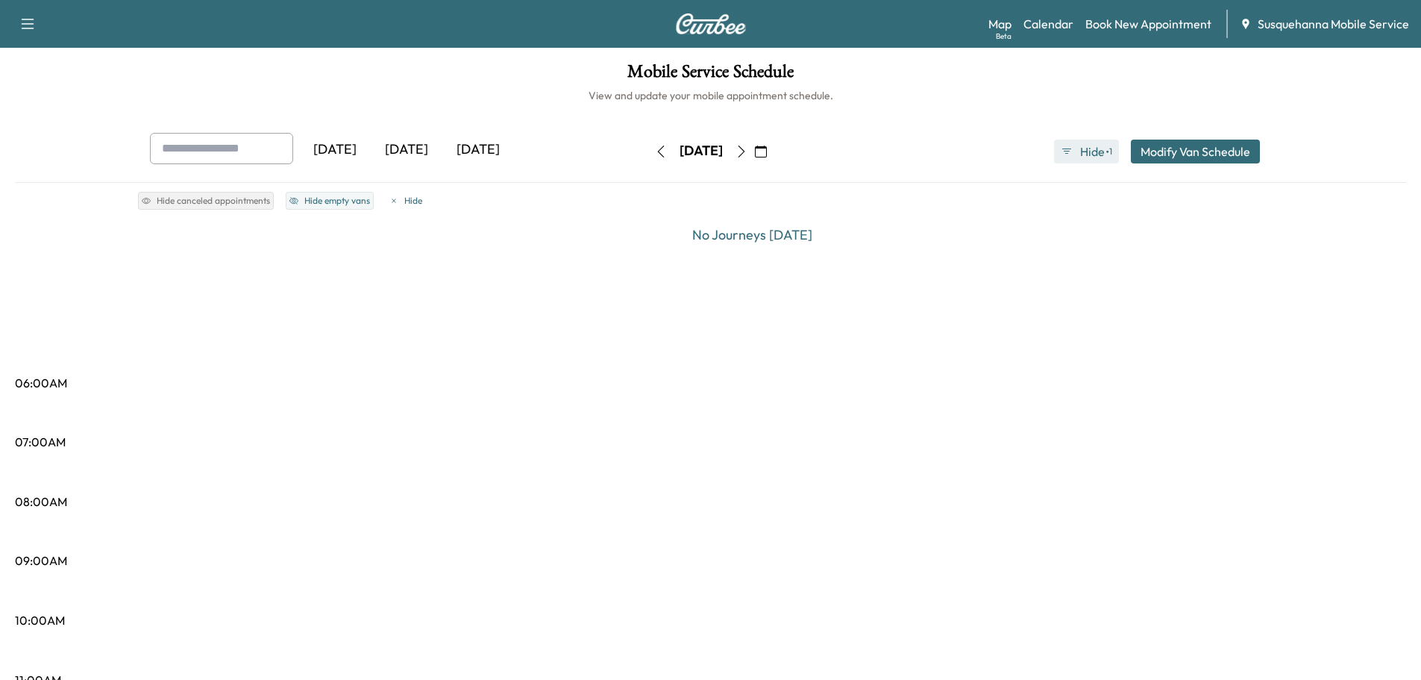
click at [1084, 159] on span "Hide" at bounding box center [1092, 152] width 27 height 18
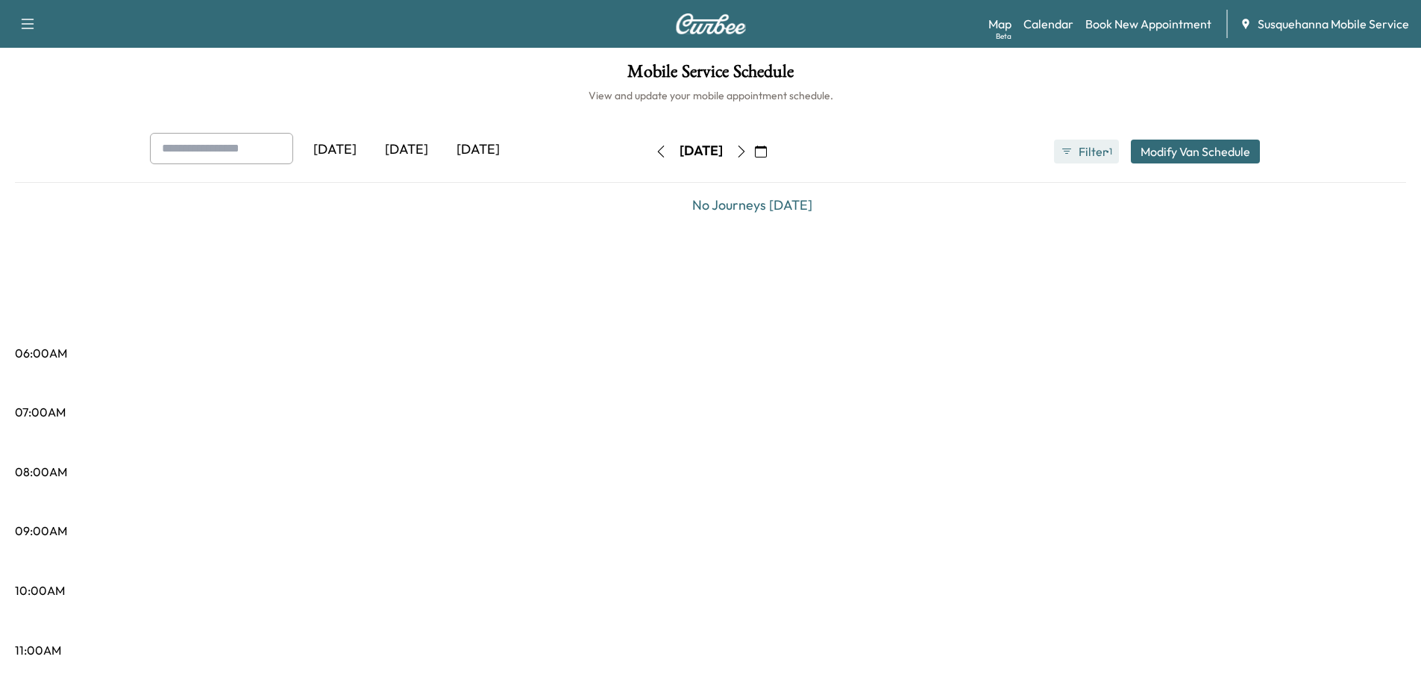
click at [1084, 159] on span "Filter" at bounding box center [1092, 152] width 27 height 18
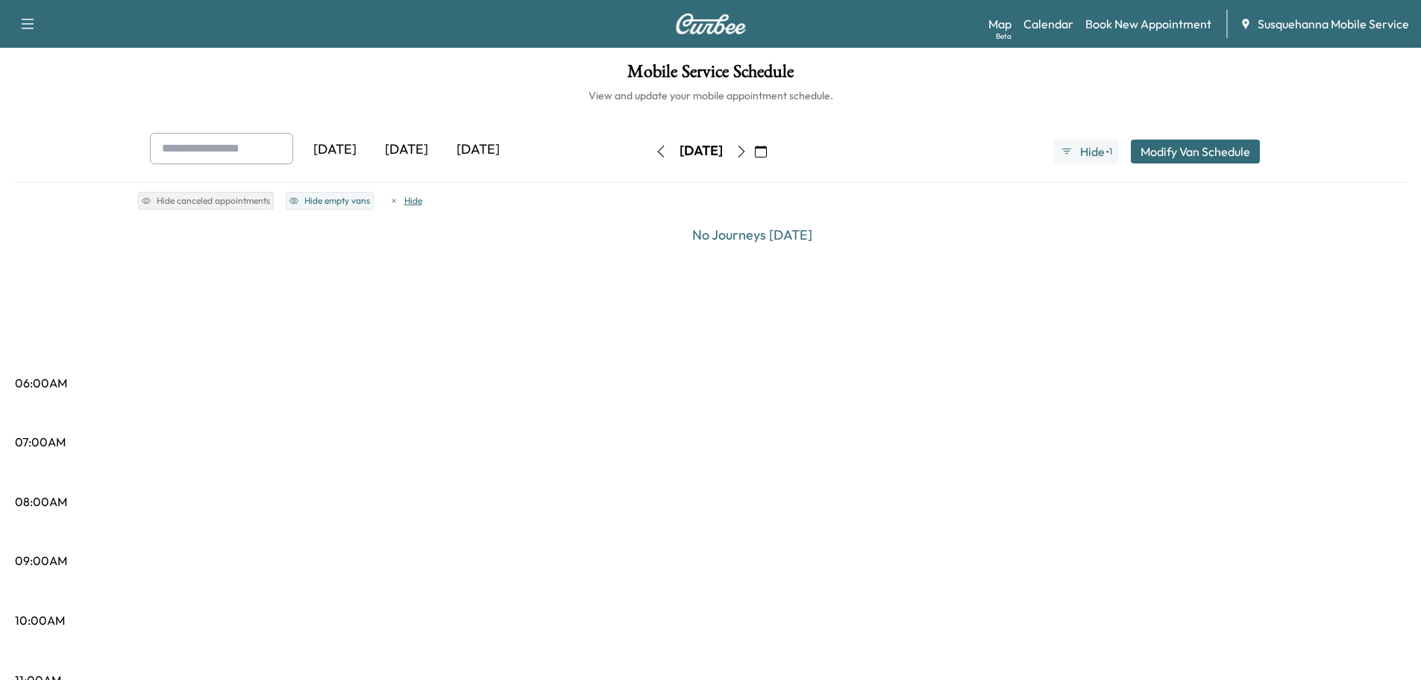
click at [393, 200] on icon "button" at bounding box center [394, 200] width 4 height 4
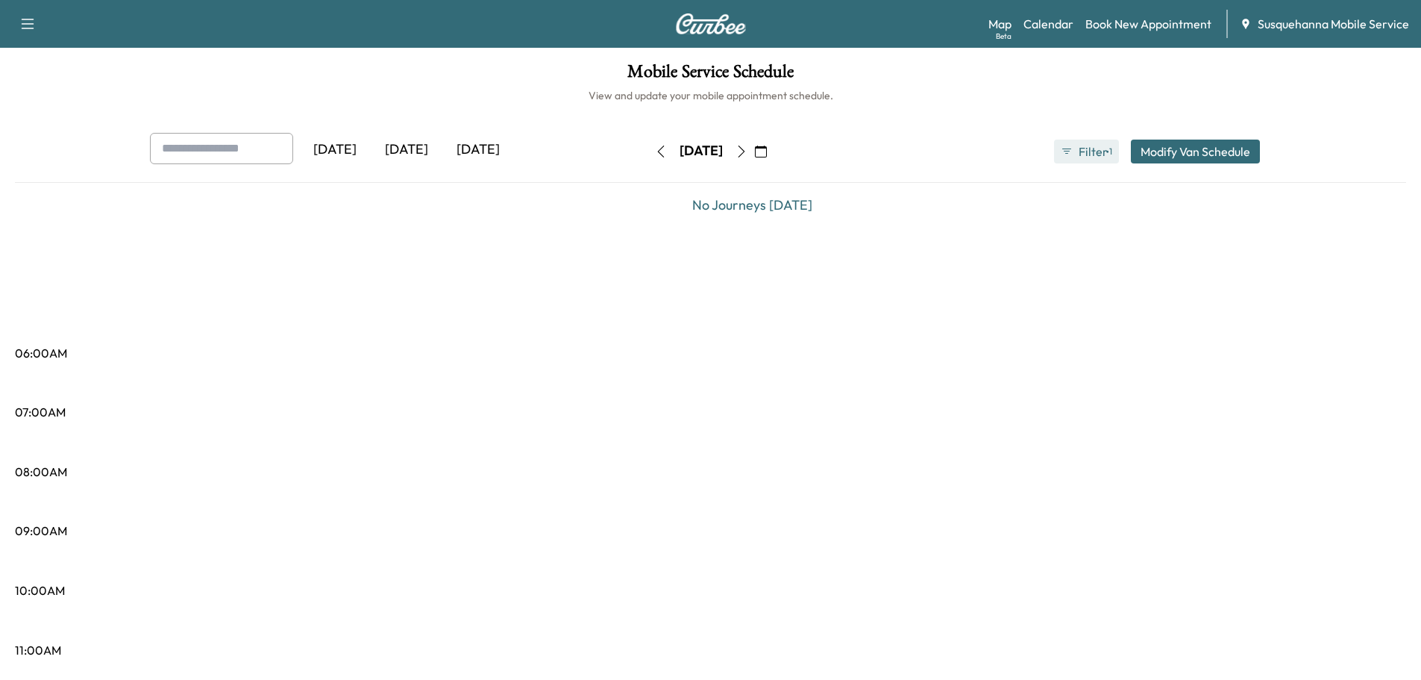
click at [1076, 157] on button "Filter ● 1" at bounding box center [1086, 152] width 64 height 24
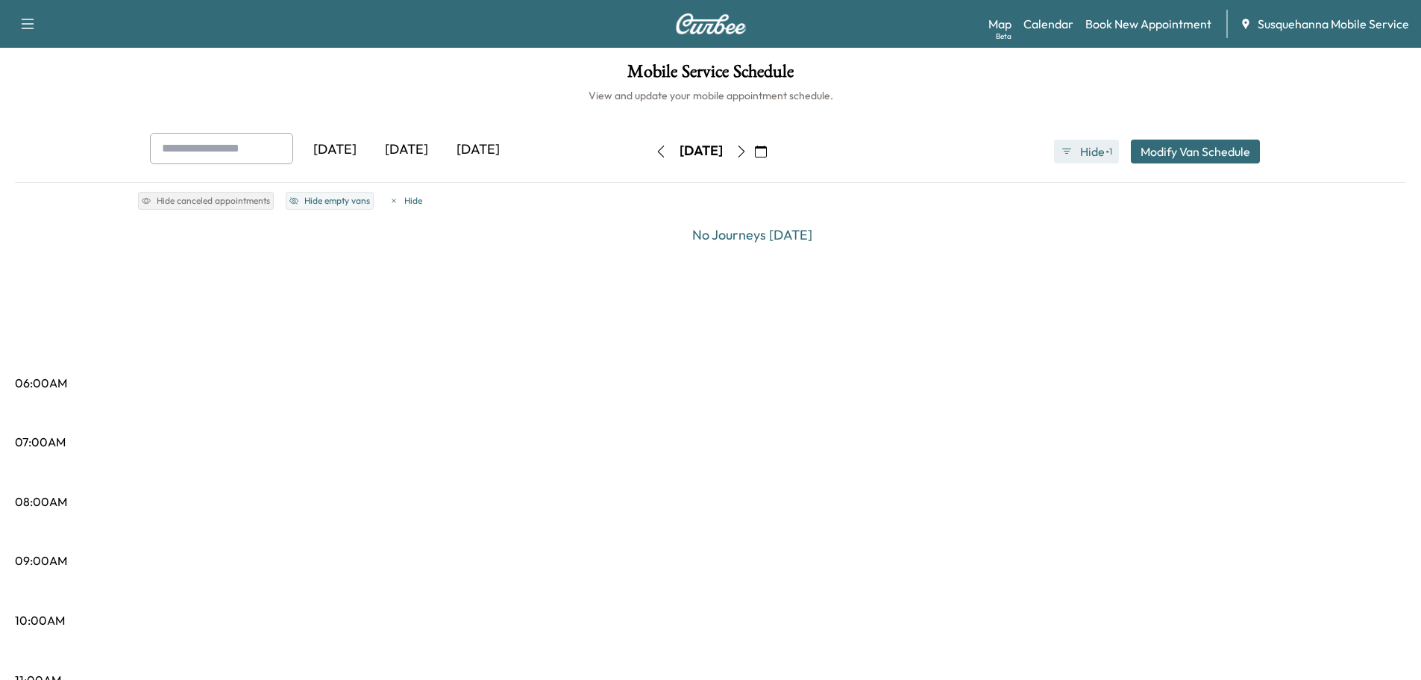
click at [1076, 157] on button "Hide ● 1" at bounding box center [1086, 152] width 64 height 24
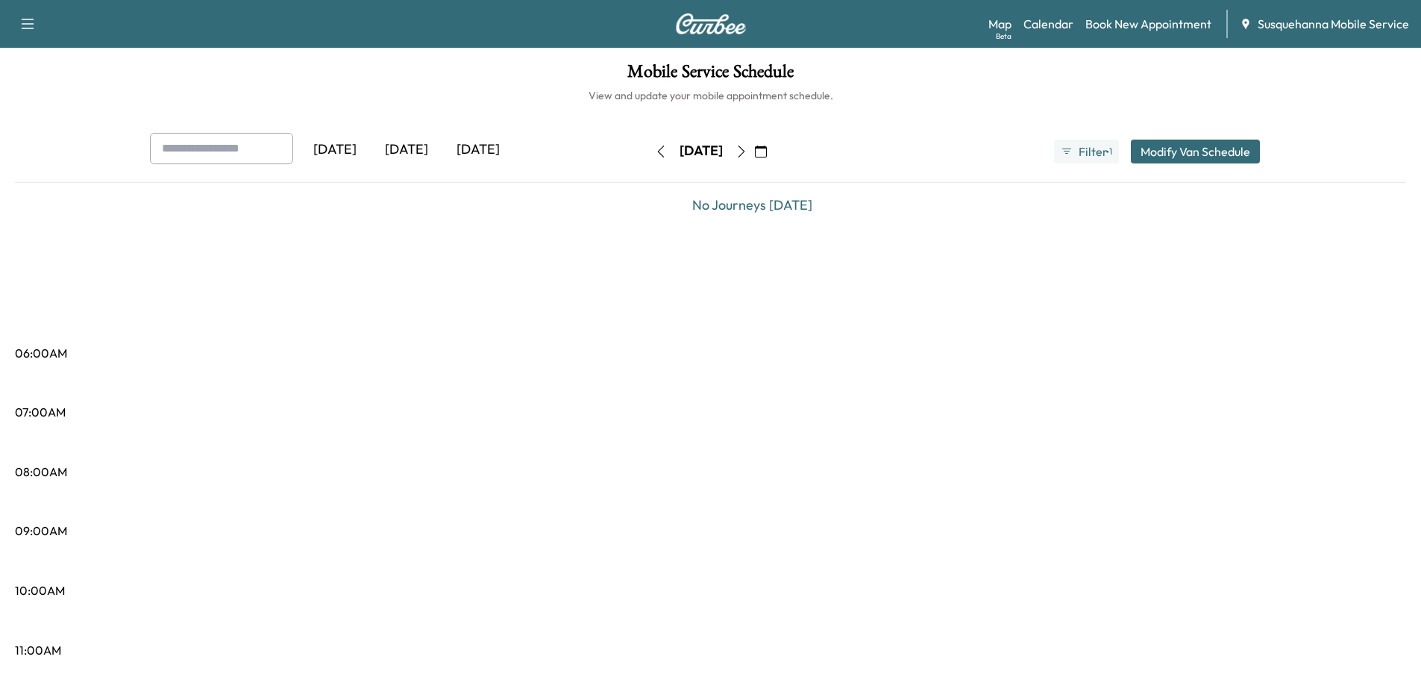
click at [748, 151] on icon "button" at bounding box center [742, 152] width 12 height 12
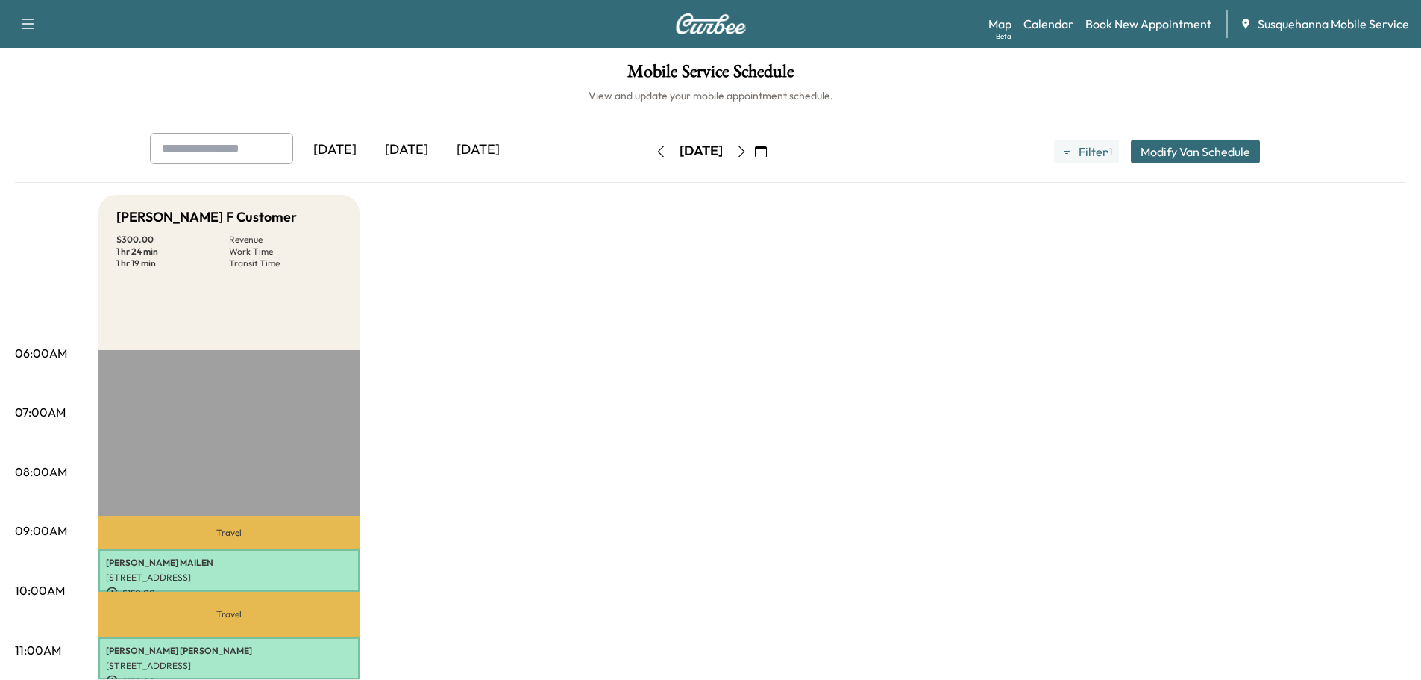
click at [655, 151] on icon "button" at bounding box center [661, 152] width 12 height 12
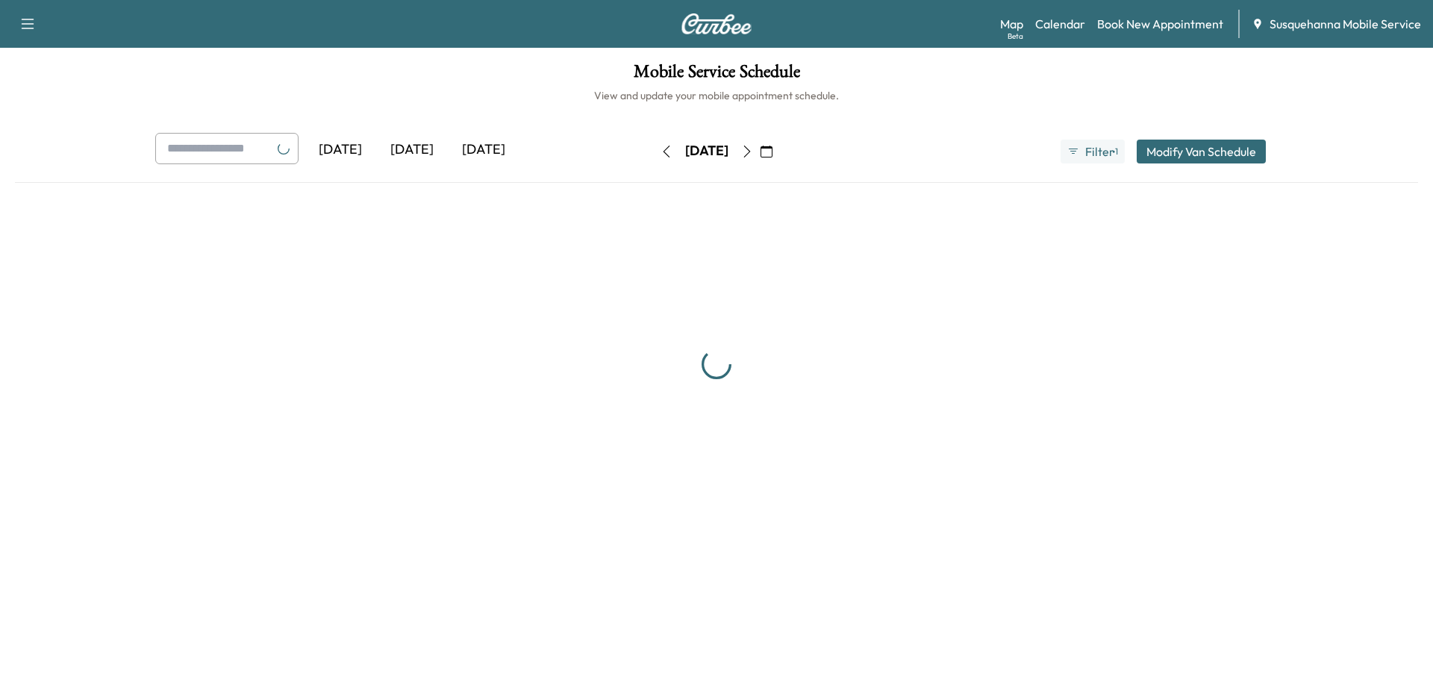
click at [660, 151] on icon "button" at bounding box center [666, 152] width 12 height 12
click at [654, 151] on button "button" at bounding box center [666, 152] width 25 height 24
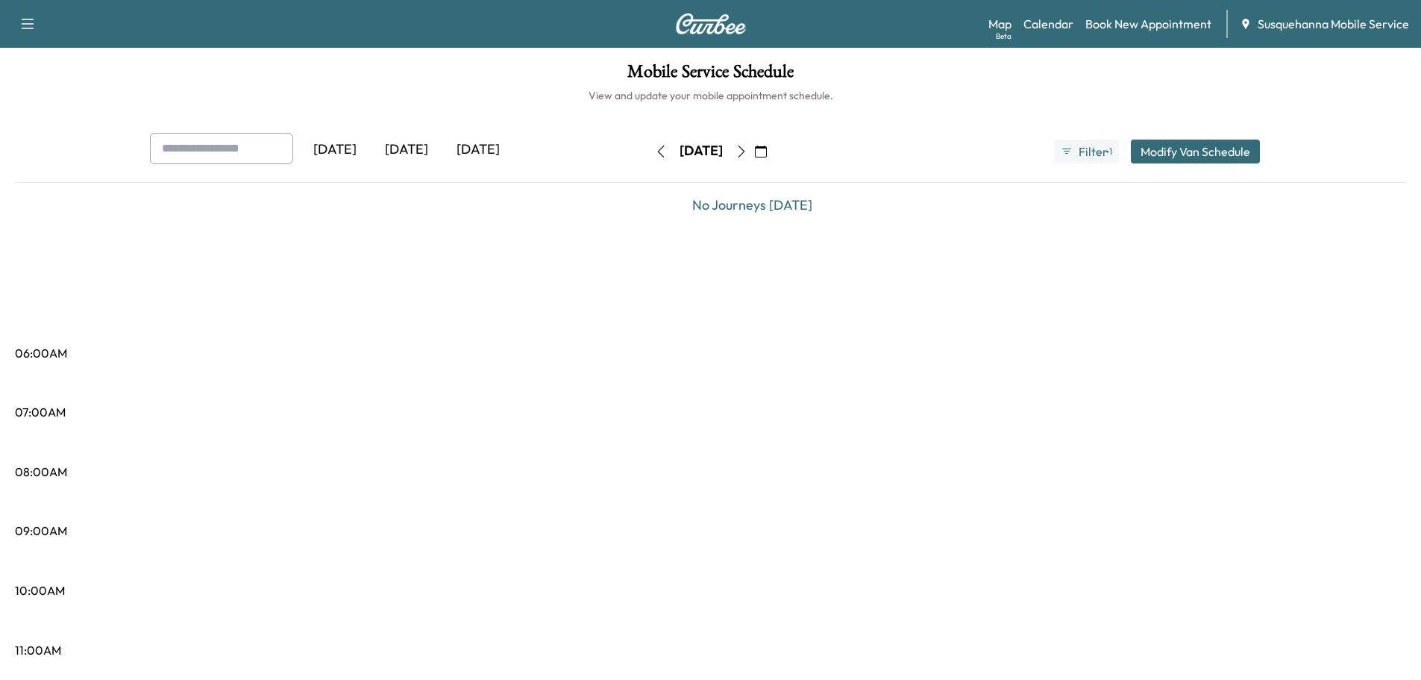
click at [655, 151] on icon "button" at bounding box center [661, 152] width 12 height 12
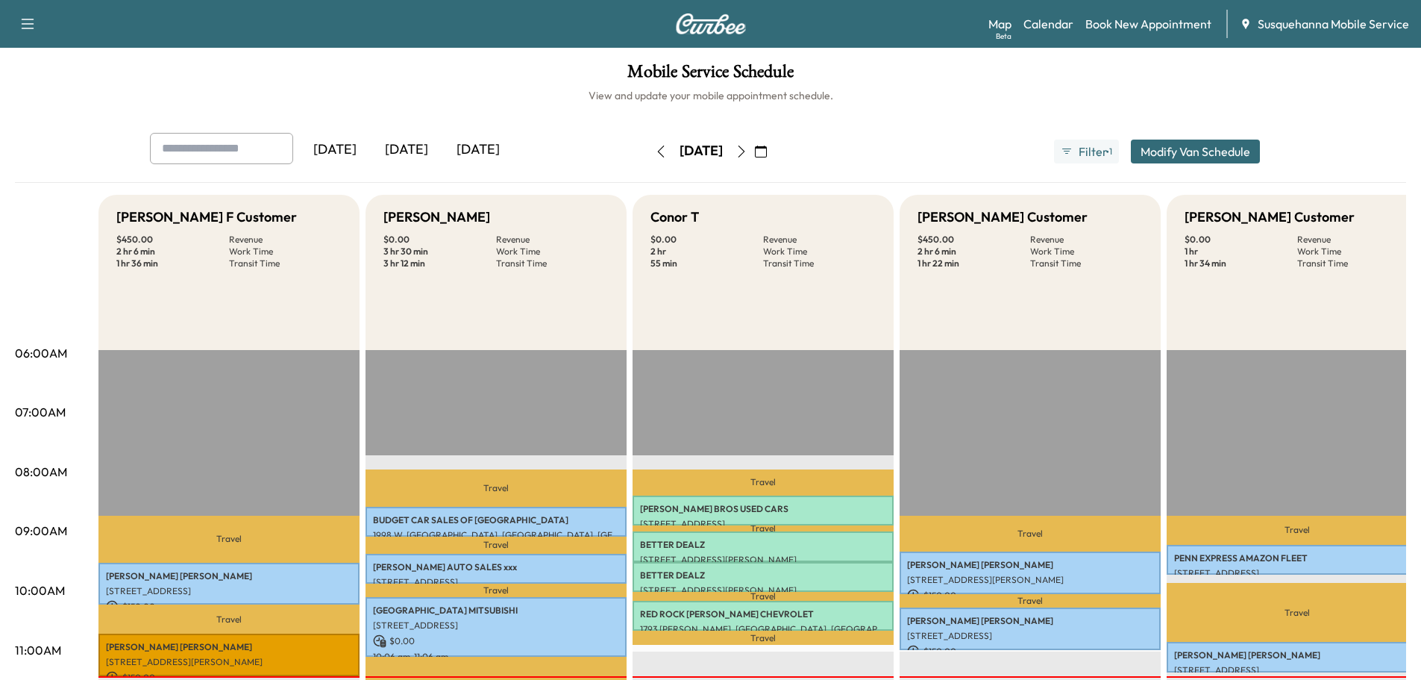
scroll to position [319, 0]
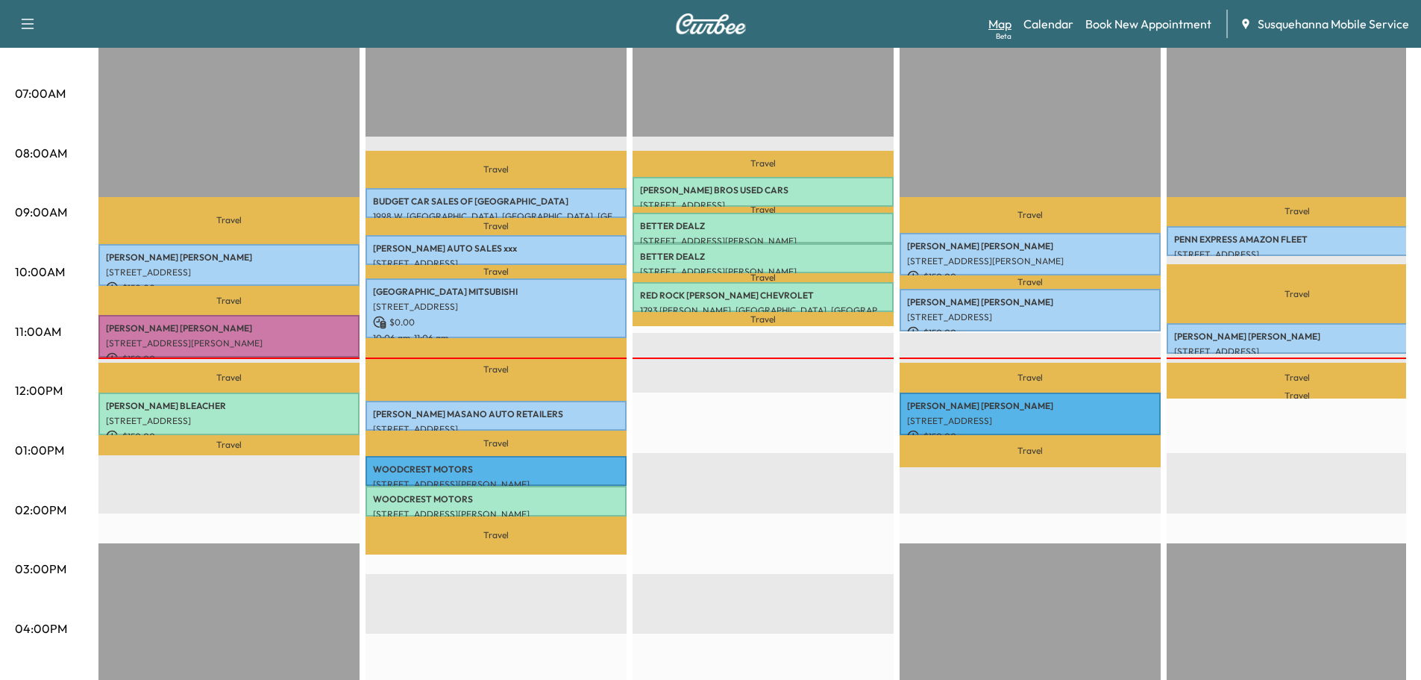
click at [1003, 22] on link "Map Beta" at bounding box center [1000, 24] width 23 height 18
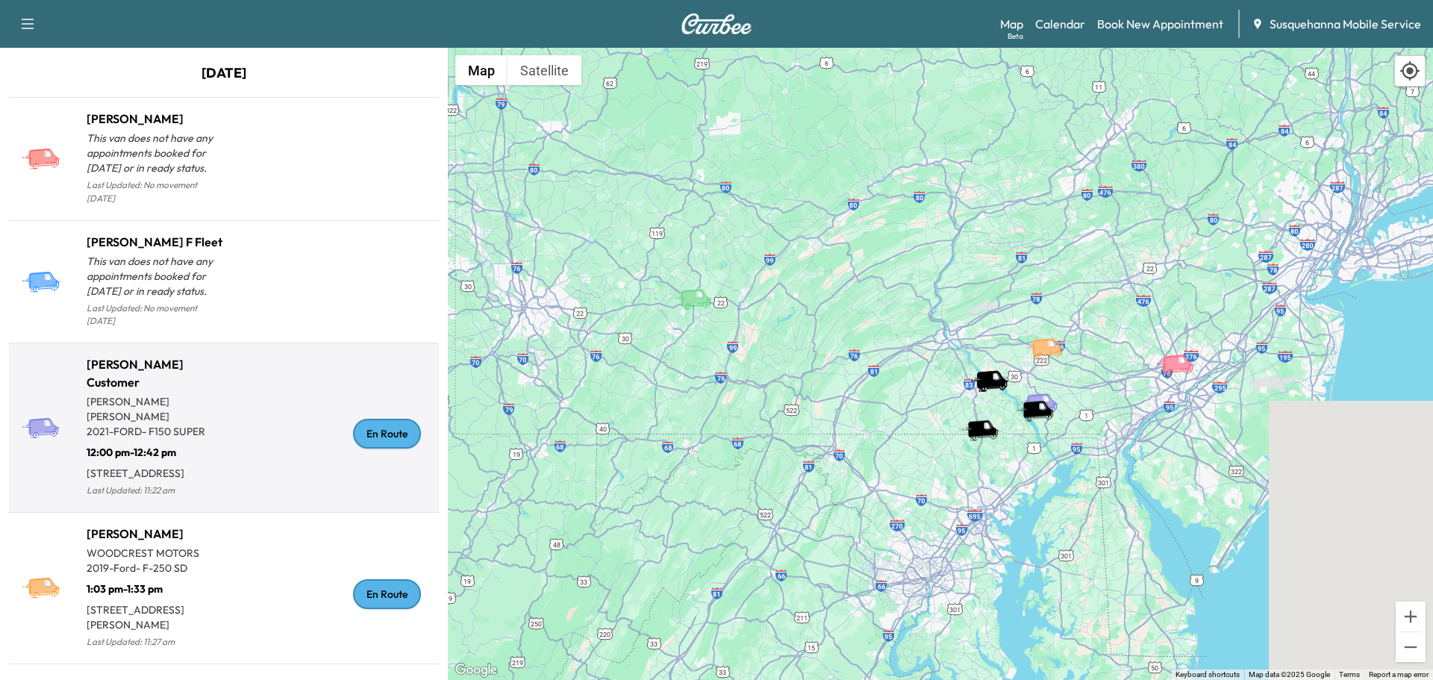
click at [378, 430] on div "En Route" at bounding box center [387, 434] width 68 height 30
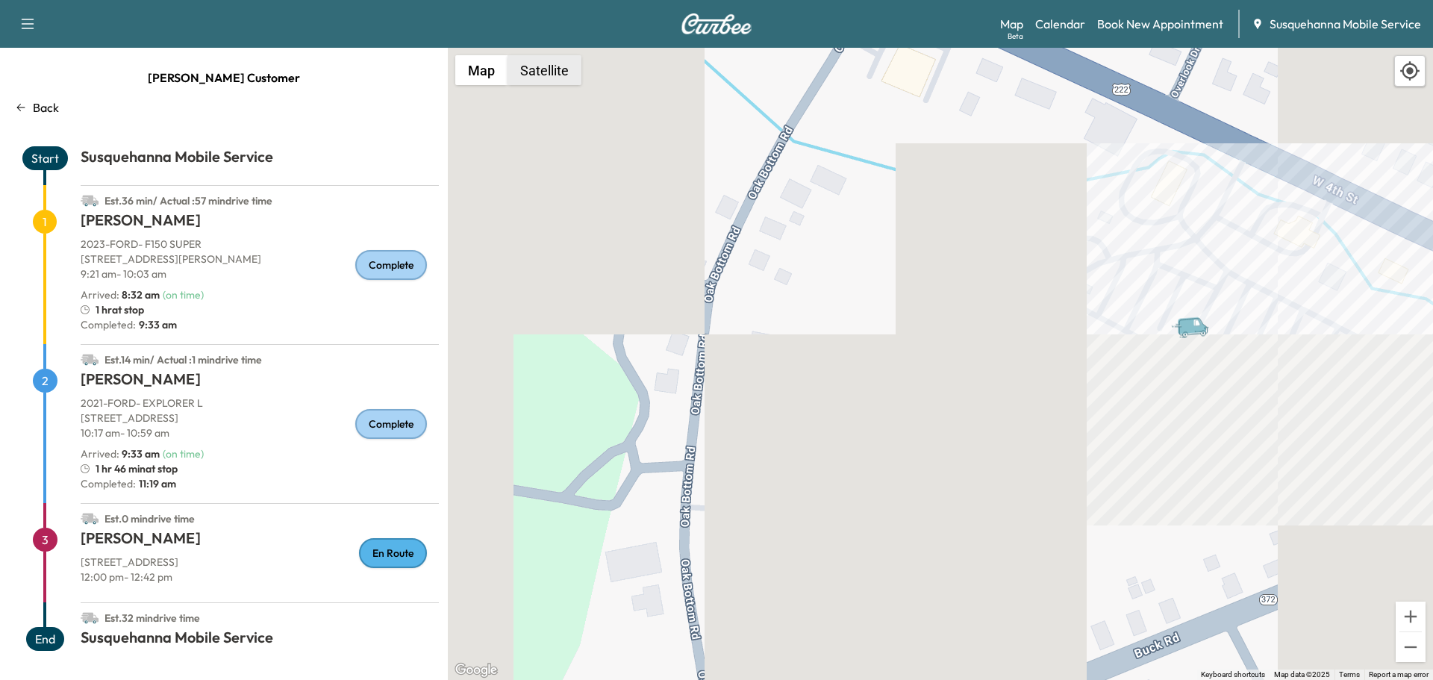
click at [553, 71] on button "Satellite" at bounding box center [544, 70] width 74 height 30
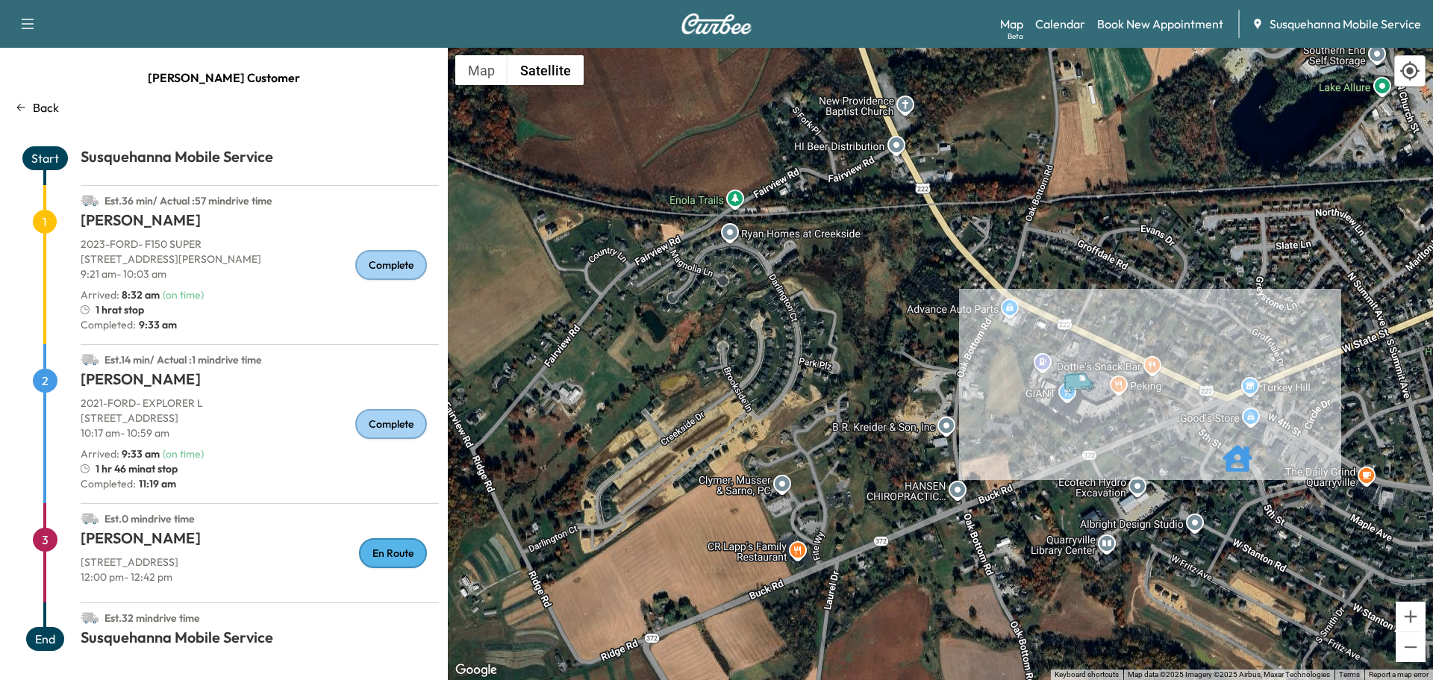
drag, startPoint x: 1241, startPoint y: 502, endPoint x: 1084, endPoint y: 496, distance: 156.8
click at [1084, 496] on div "To activate drag with keyboard, press Alt + Enter. Once in keyboard drag state,…" at bounding box center [940, 364] width 985 height 632
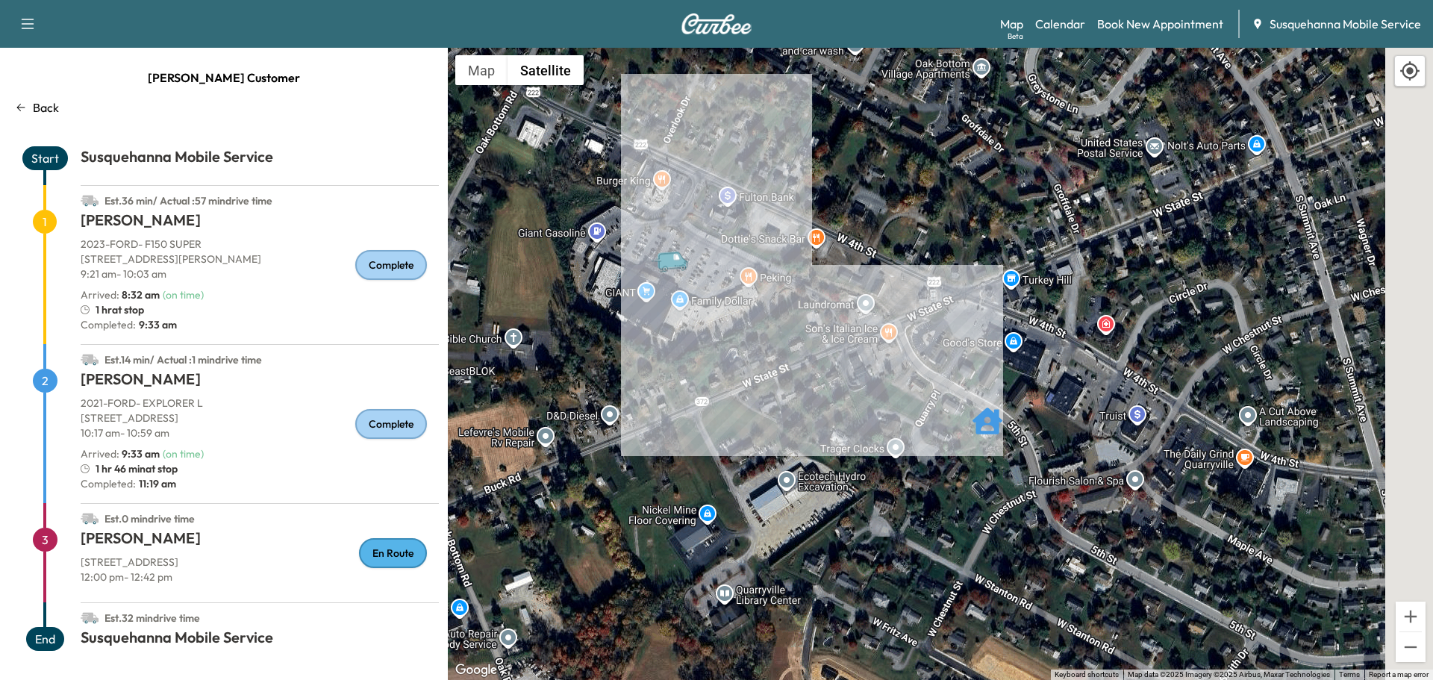
drag, startPoint x: 1253, startPoint y: 472, endPoint x: 861, endPoint y: 437, distance: 393.2
click at [861, 437] on div "To activate drag with keyboard, press Alt + Enter. Once in keyboard drag state,…" at bounding box center [940, 364] width 985 height 632
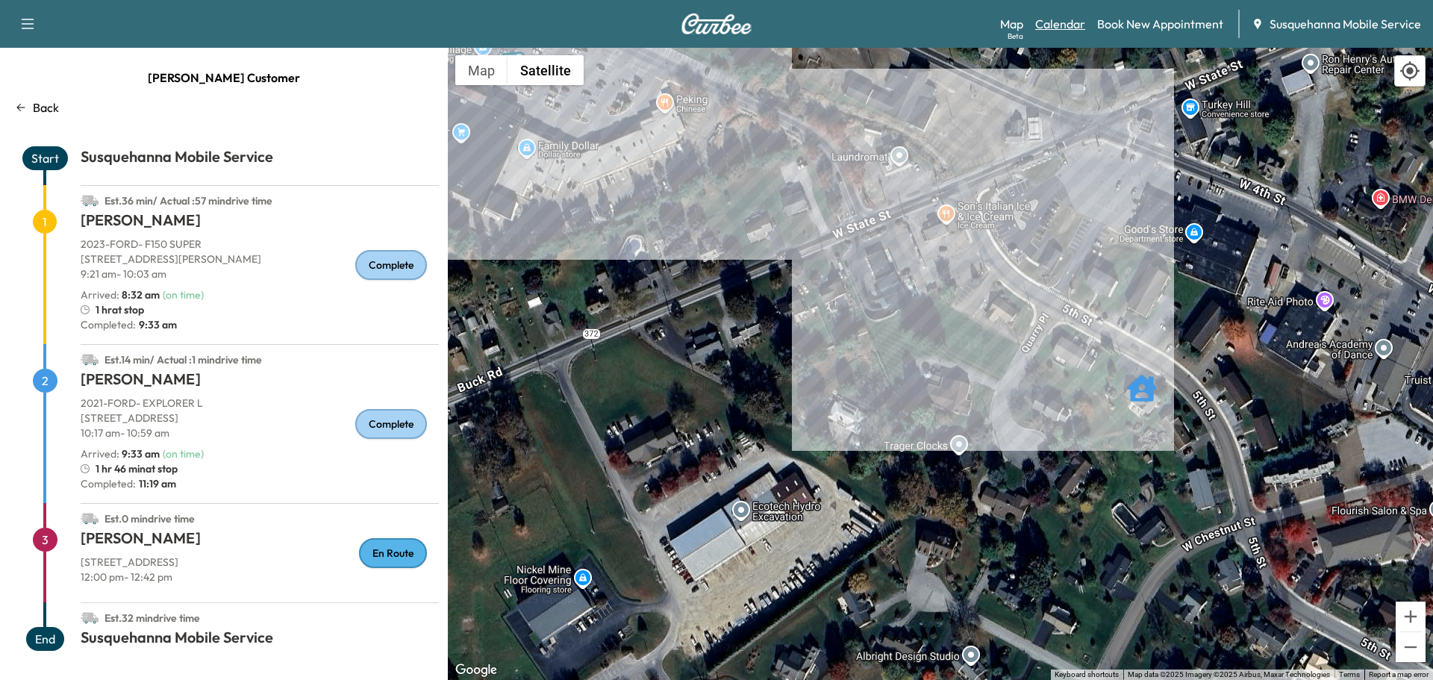
click at [1068, 22] on link "Calendar" at bounding box center [1060, 24] width 50 height 18
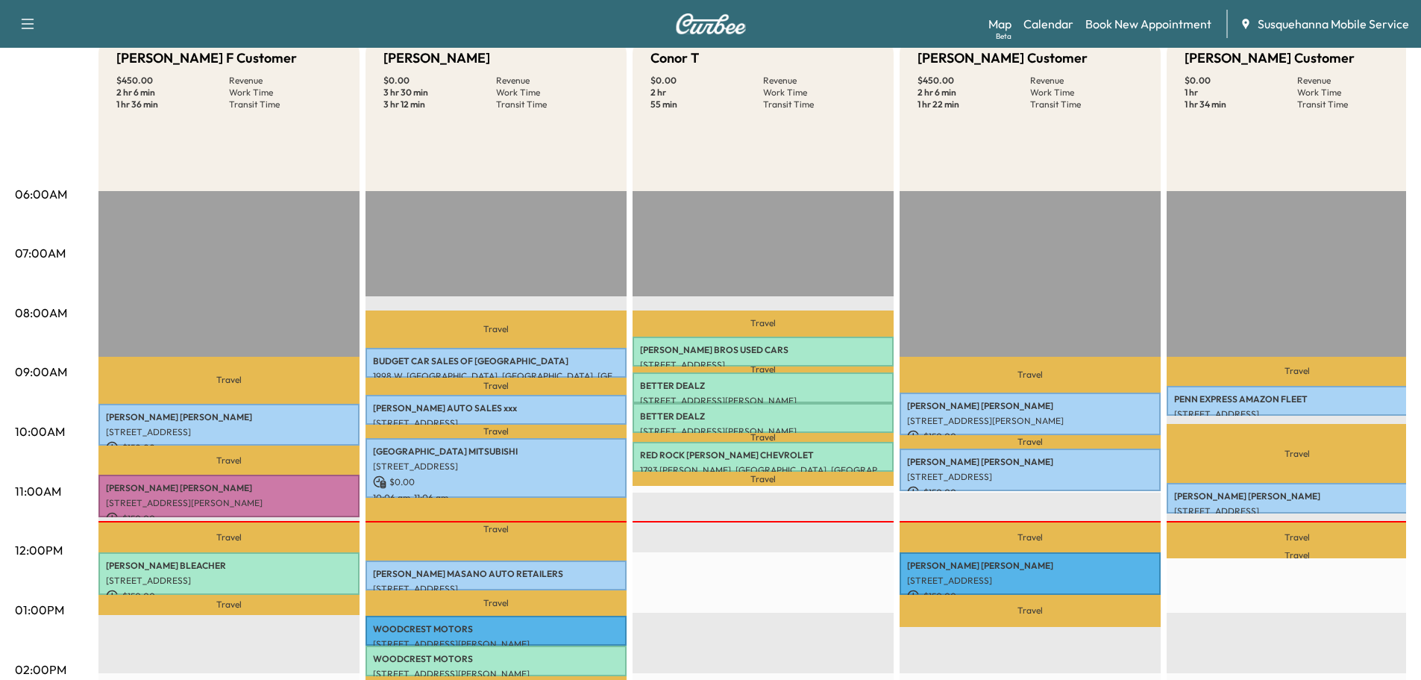
scroll to position [239, 0]
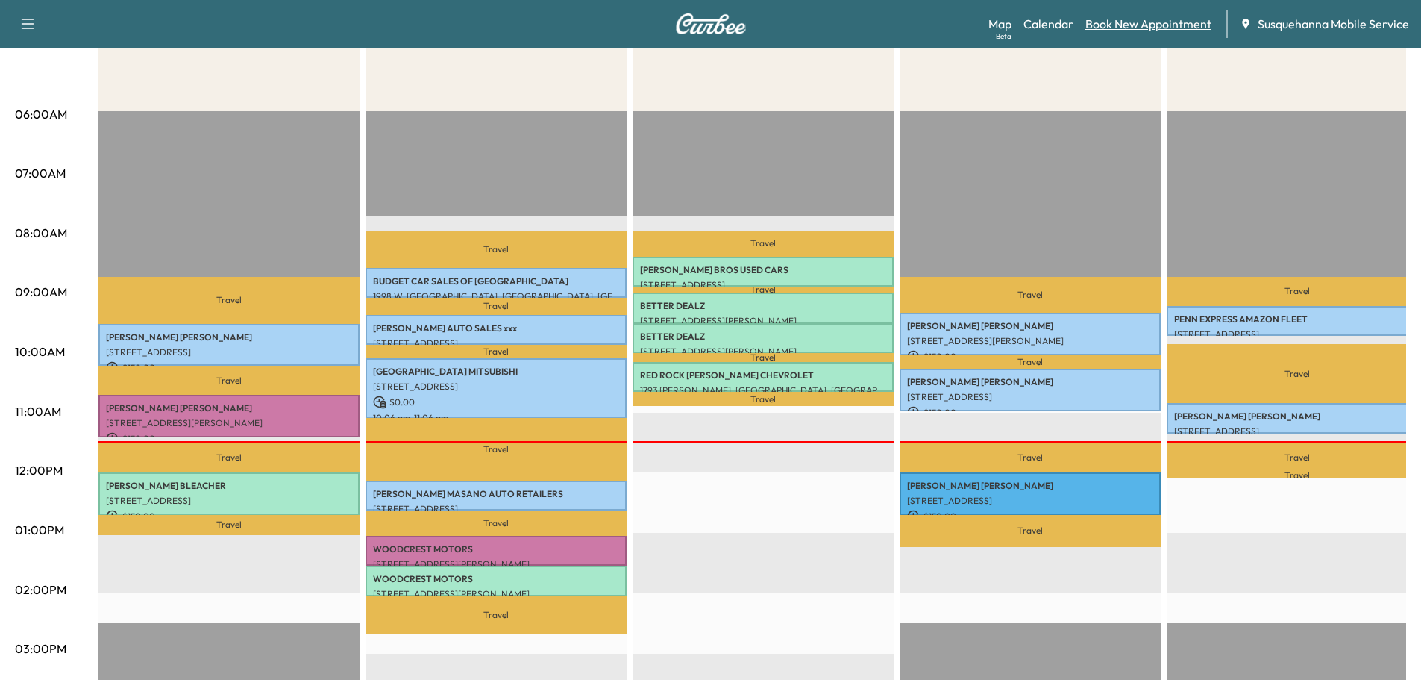
click at [1135, 22] on link "Book New Appointment" at bounding box center [1149, 24] width 126 height 18
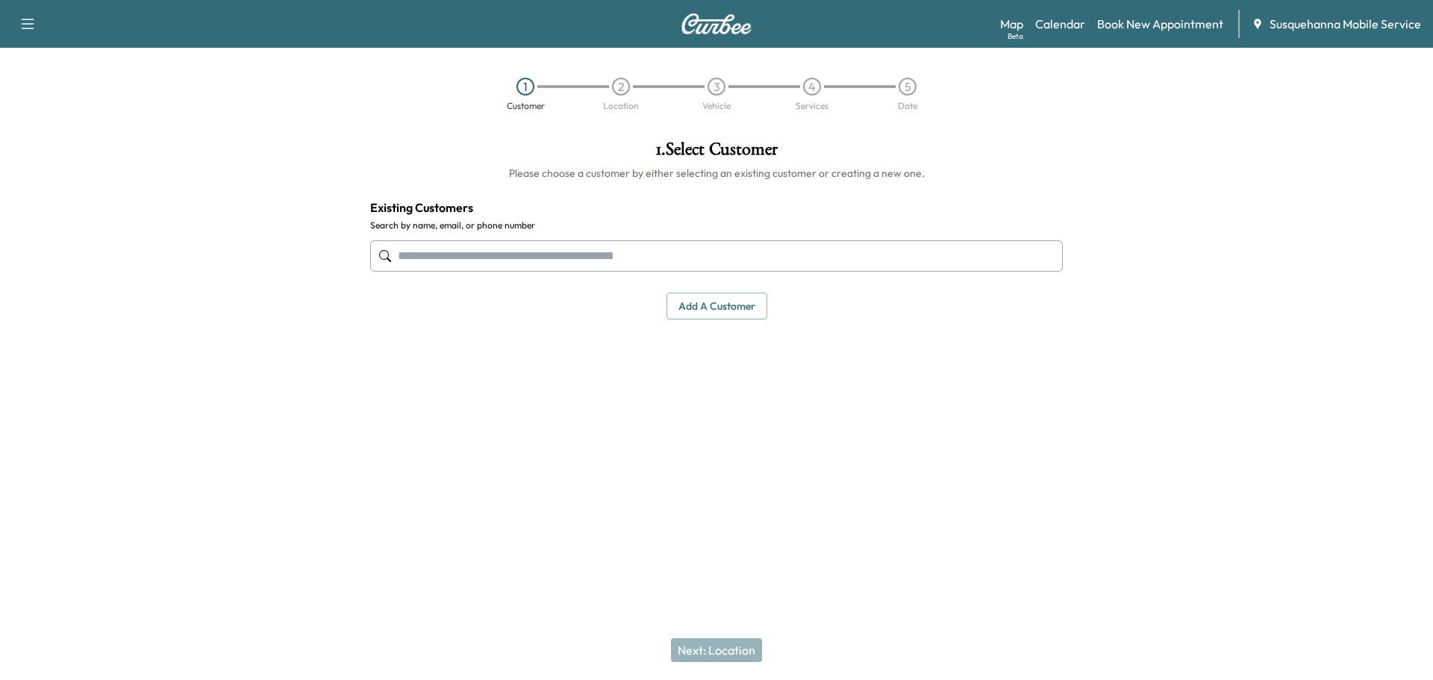
click at [598, 263] on input "text" at bounding box center [716, 255] width 692 height 31
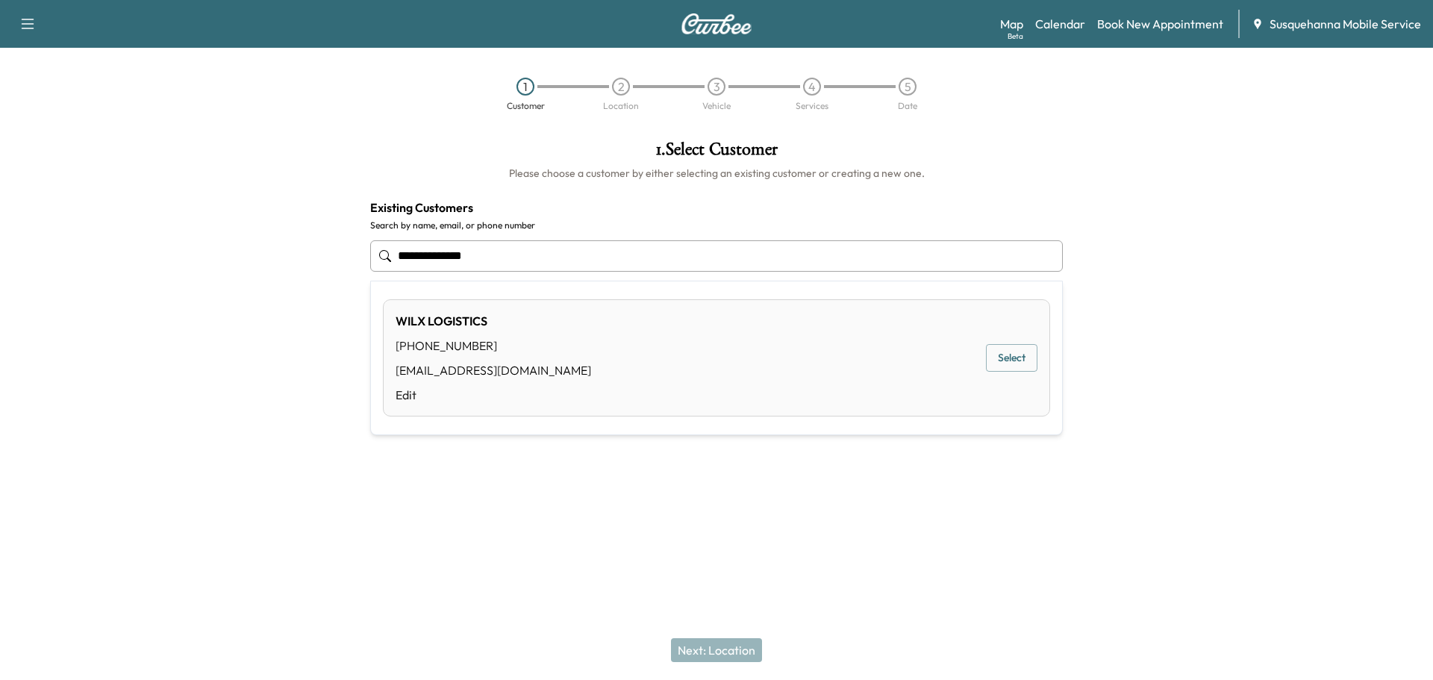
click at [1022, 368] on button "Select" at bounding box center [1011, 358] width 51 height 28
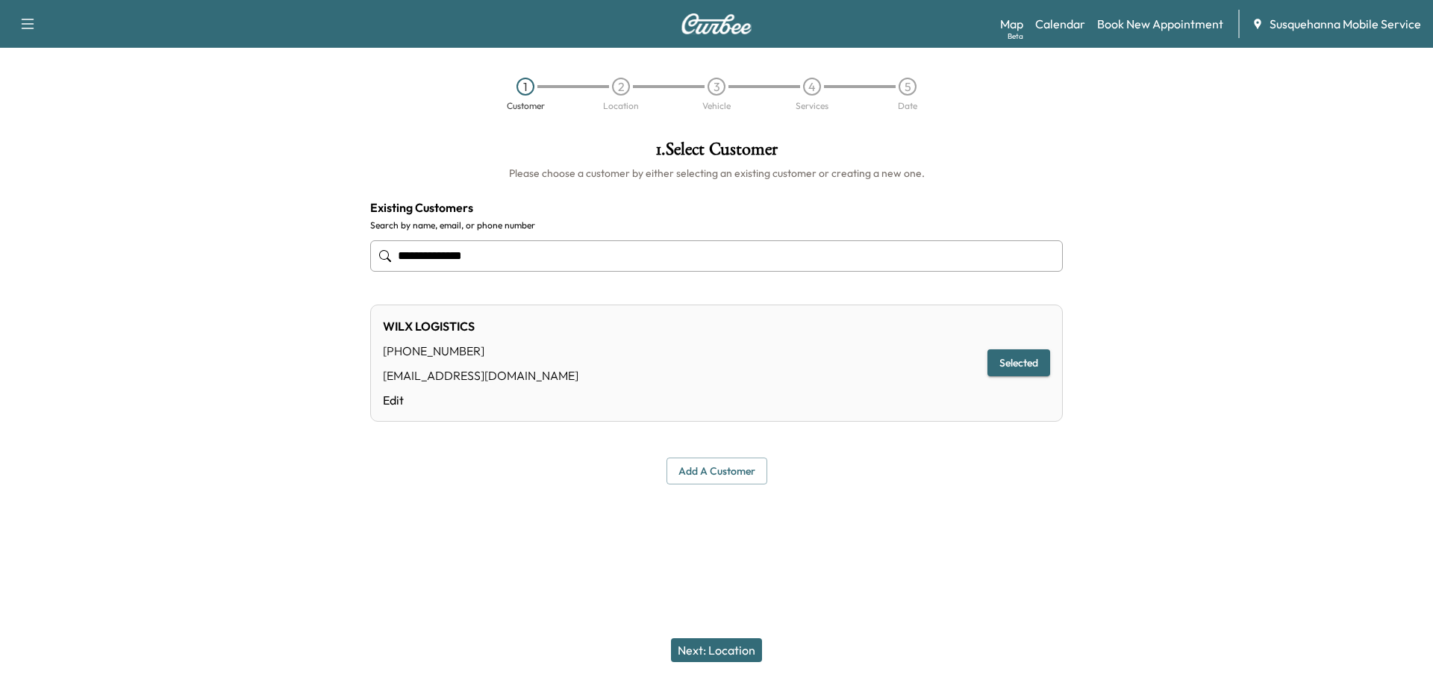
type input "**********"
click at [728, 642] on button "Next: Location" at bounding box center [716, 650] width 91 height 24
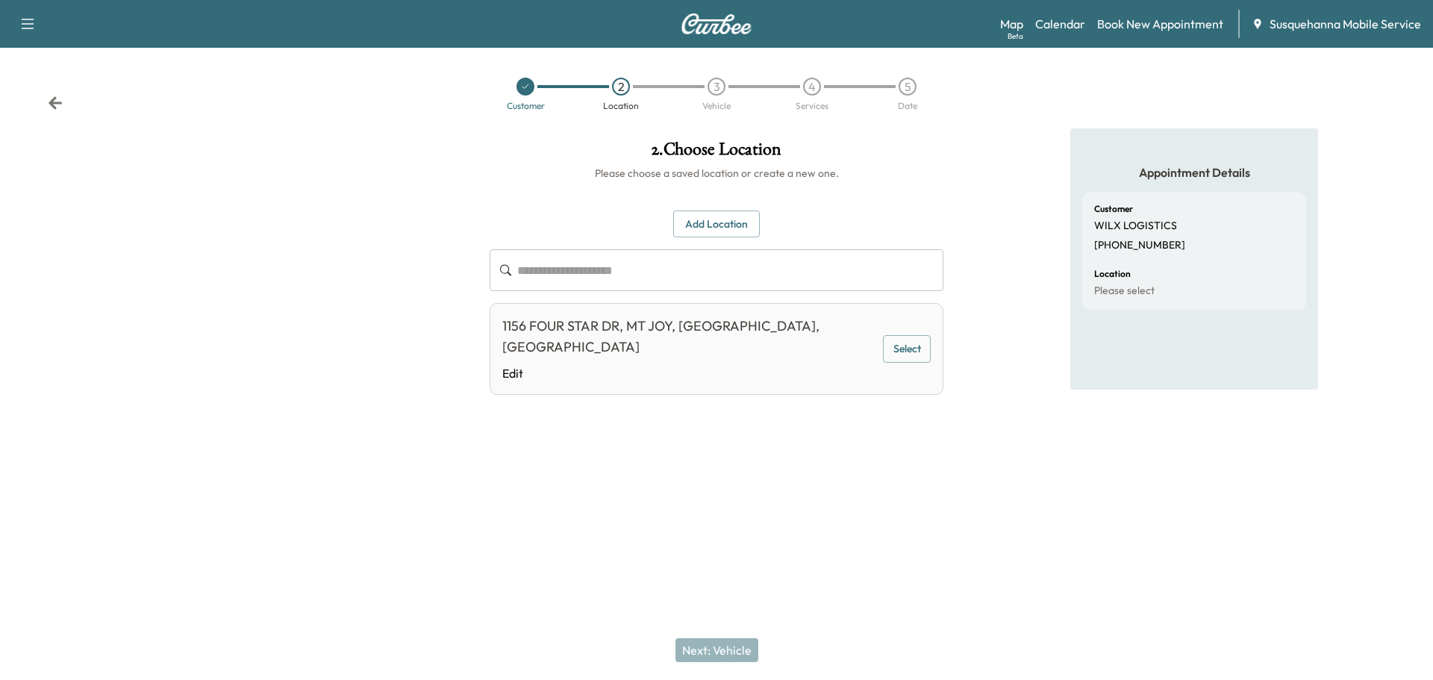
click at [900, 342] on button "Select" at bounding box center [907, 349] width 48 height 28
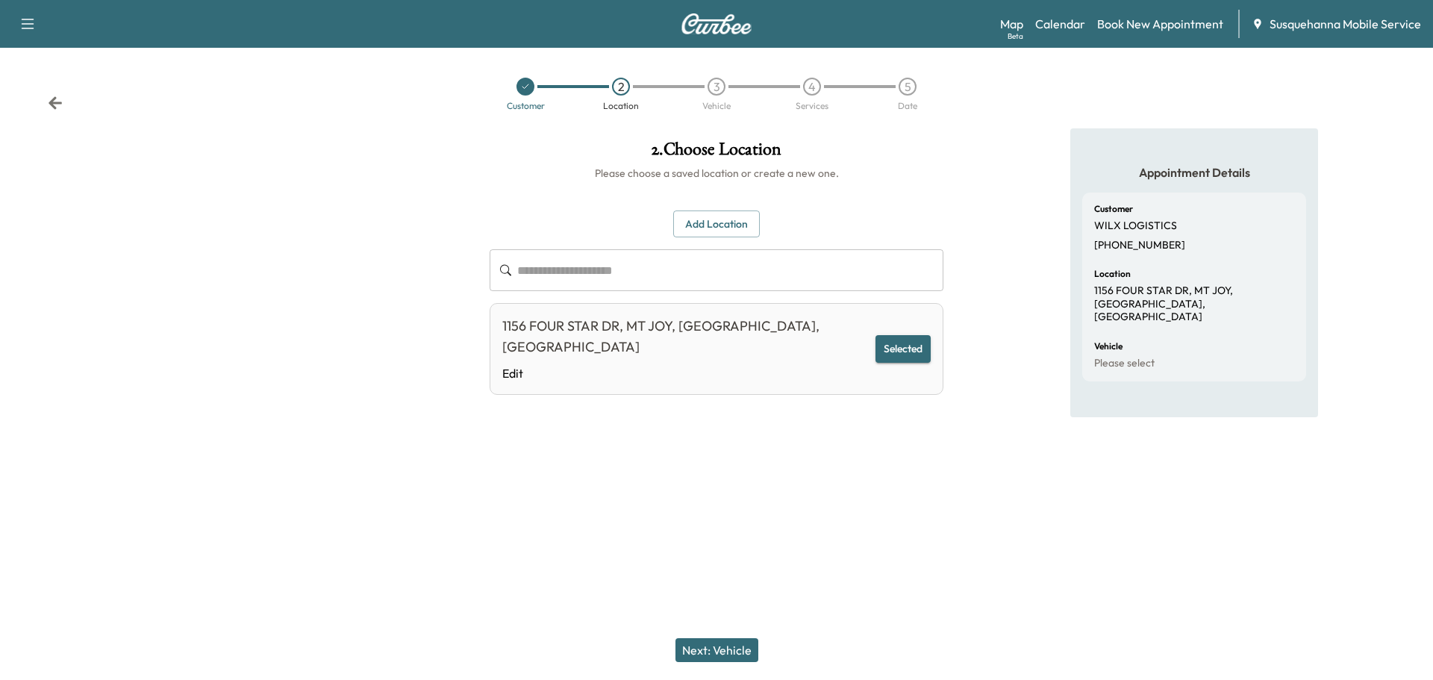
click at [745, 648] on button "Next: Vehicle" at bounding box center [716, 650] width 83 height 24
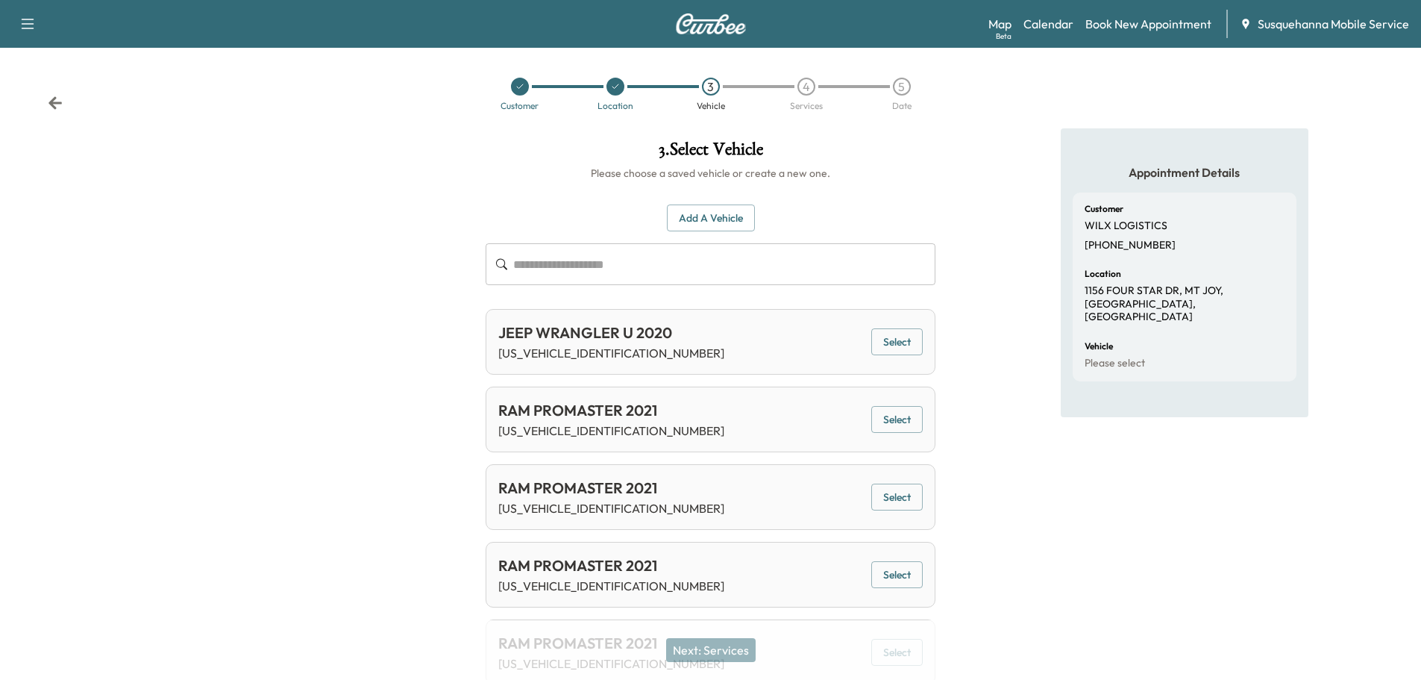
click at [713, 220] on button "Add a Vehicle" at bounding box center [711, 218] width 88 height 28
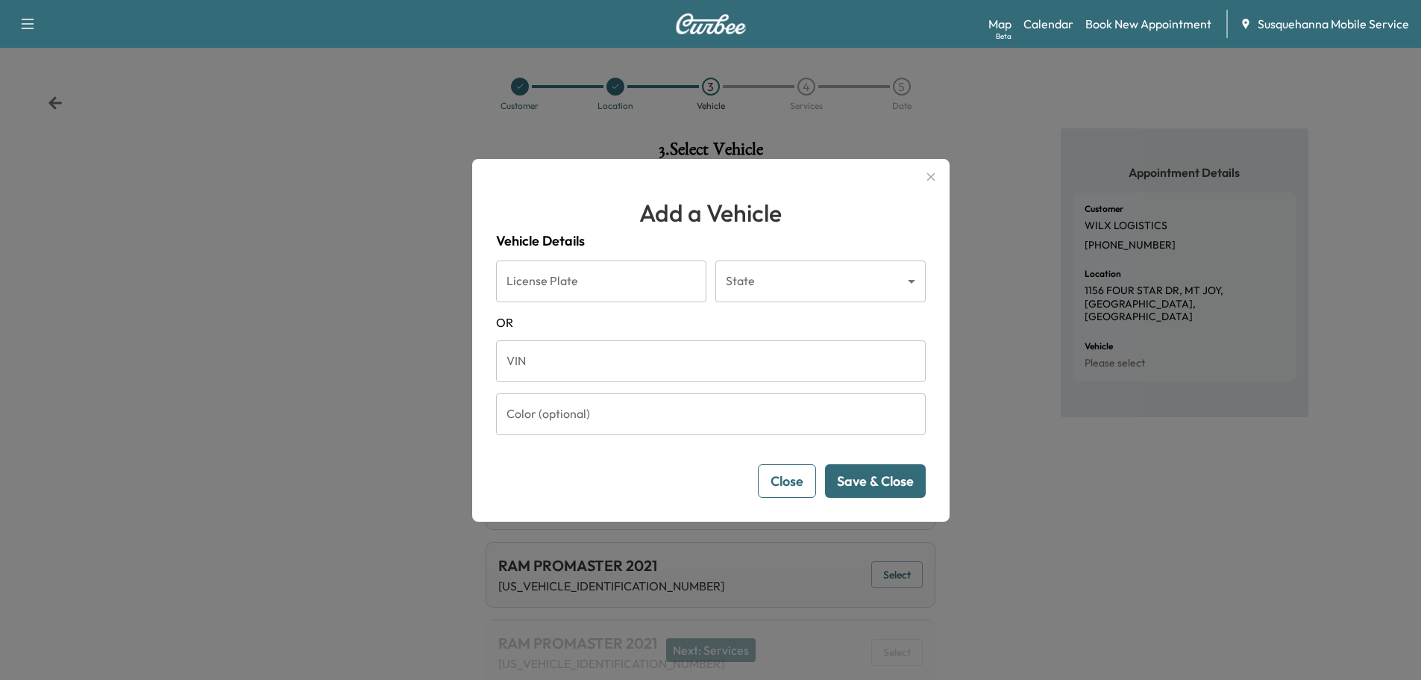
click at [689, 343] on input "VIN" at bounding box center [711, 361] width 430 height 42
paste input "**********"
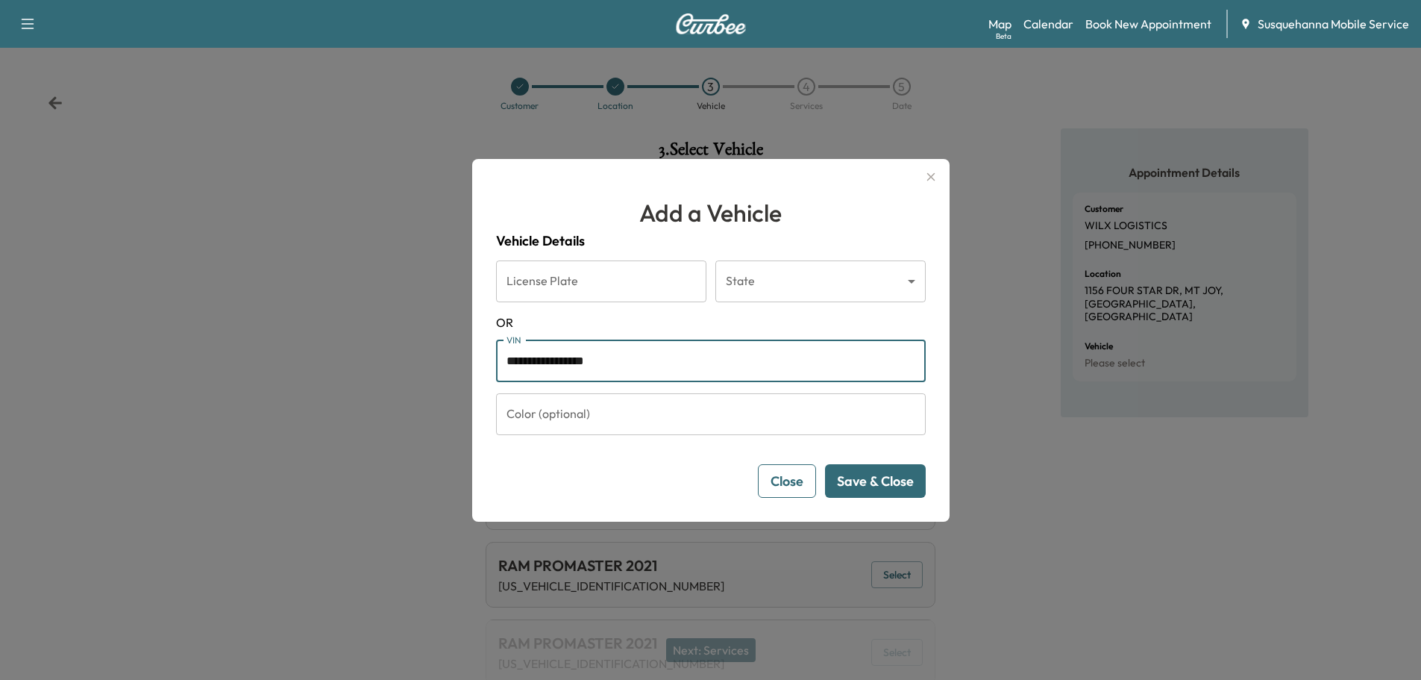
type input "**********"
click at [878, 492] on button "Save & Close" at bounding box center [875, 481] width 101 height 34
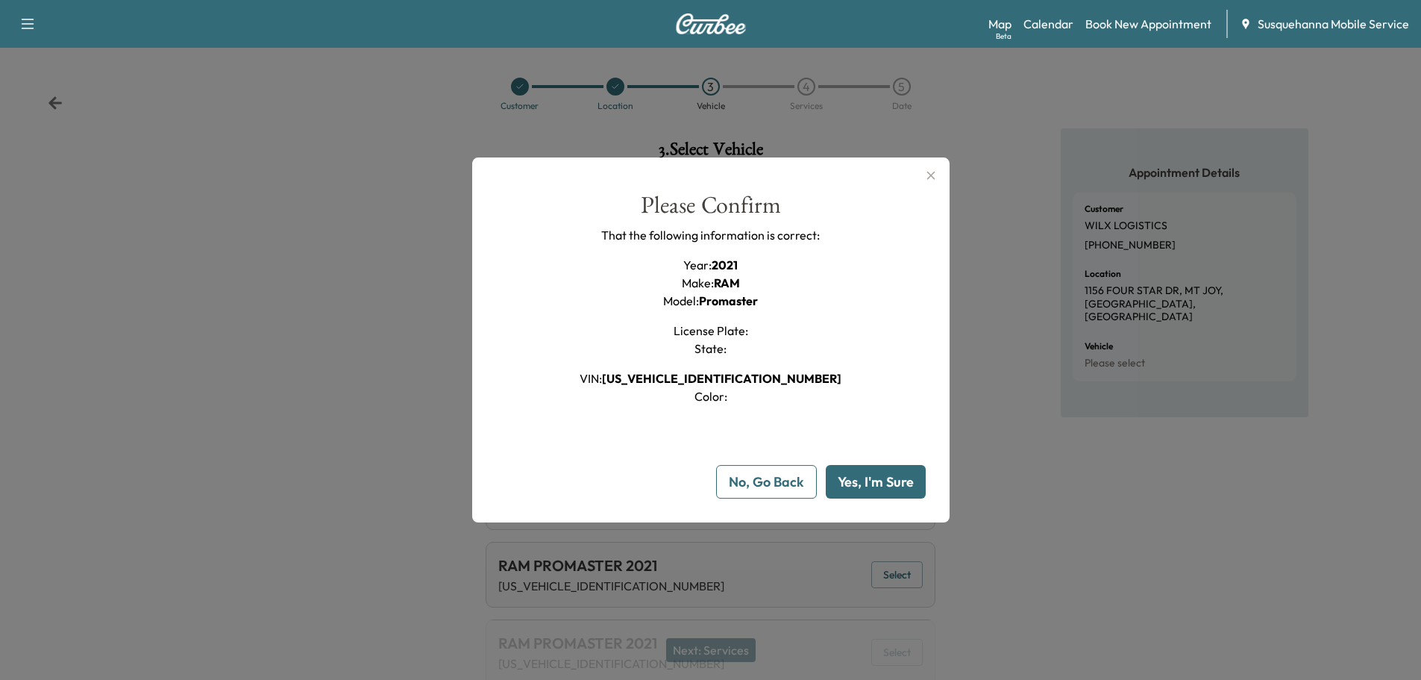
click at [878, 492] on button "Yes, I'm Sure" at bounding box center [876, 482] width 100 height 34
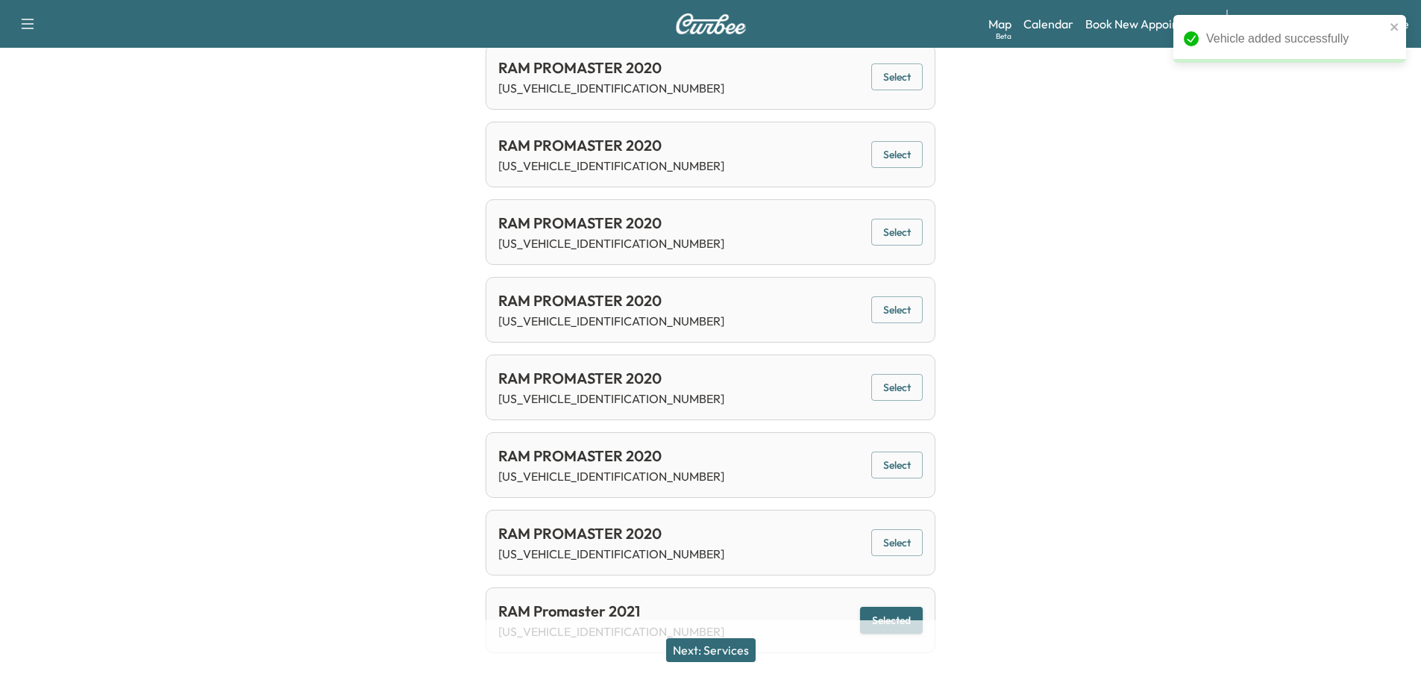
scroll to position [1307, 0]
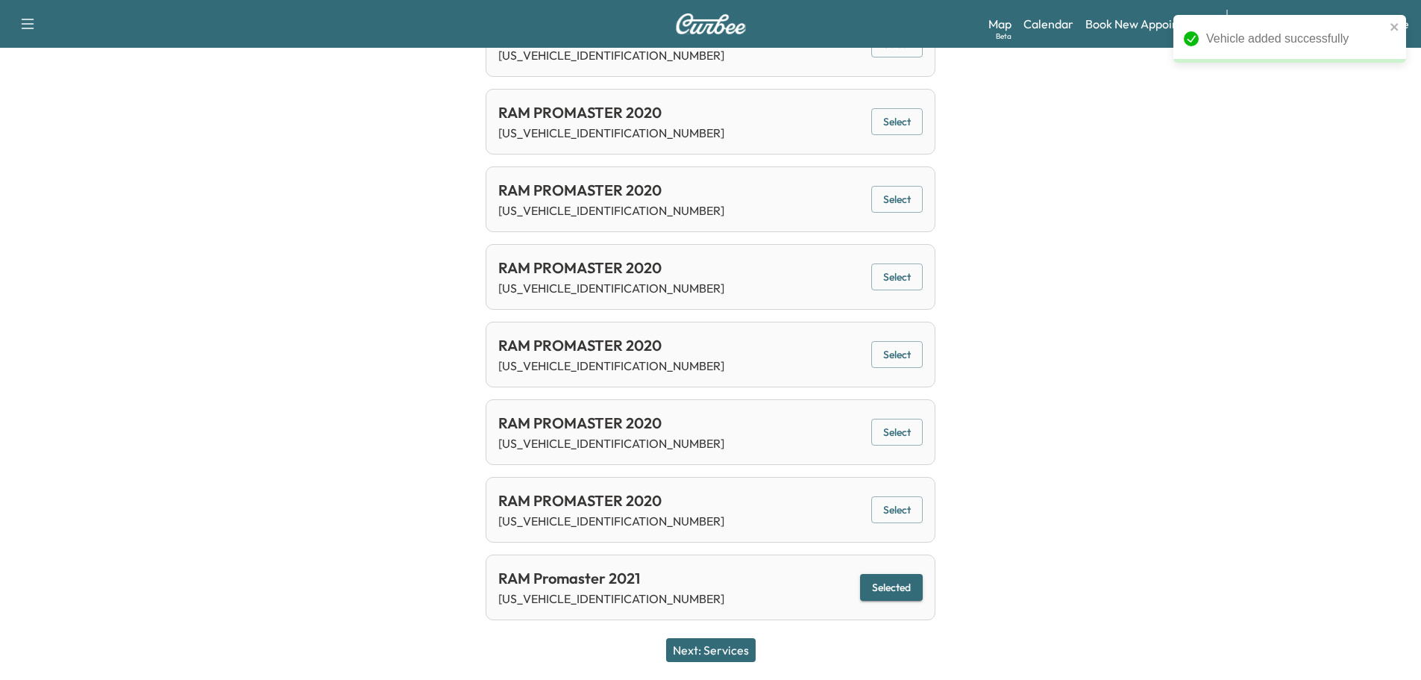
click at [721, 641] on button "Next: Services" at bounding box center [711, 650] width 90 height 24
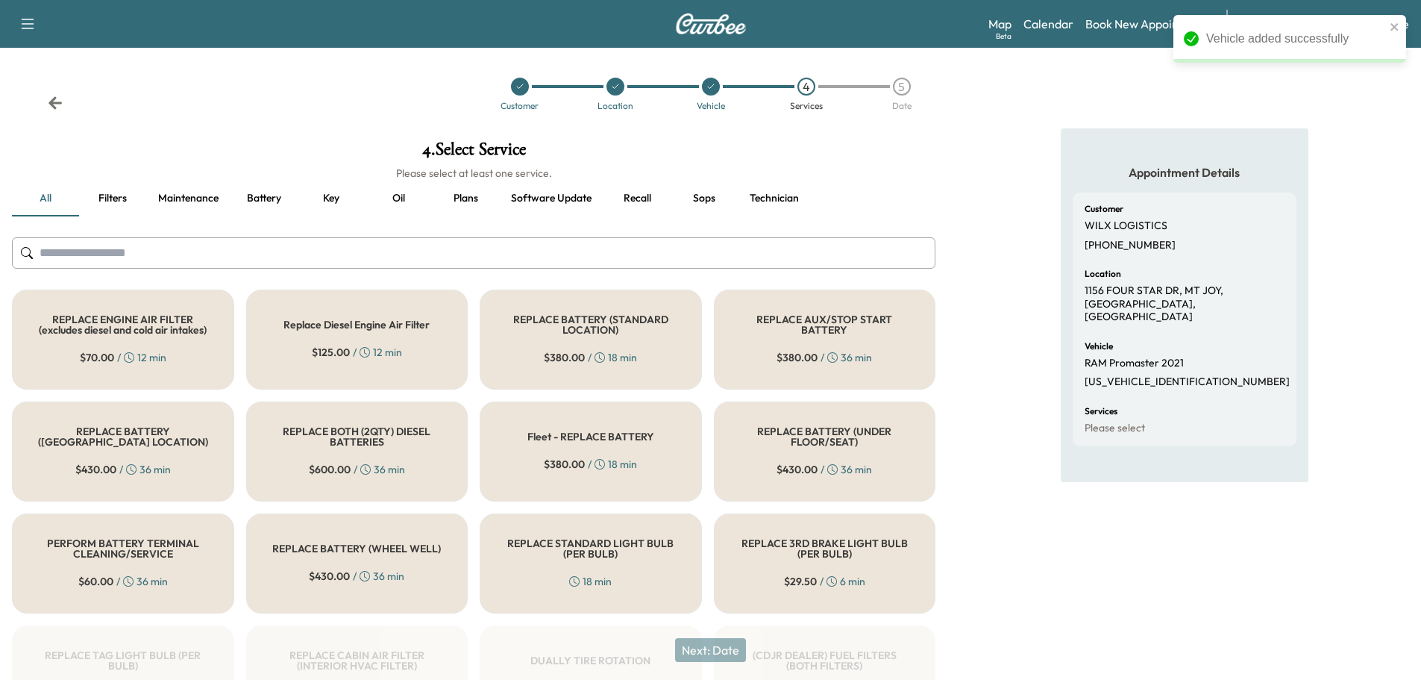
click at [646, 198] on button "Recall" at bounding box center [637, 199] width 67 height 36
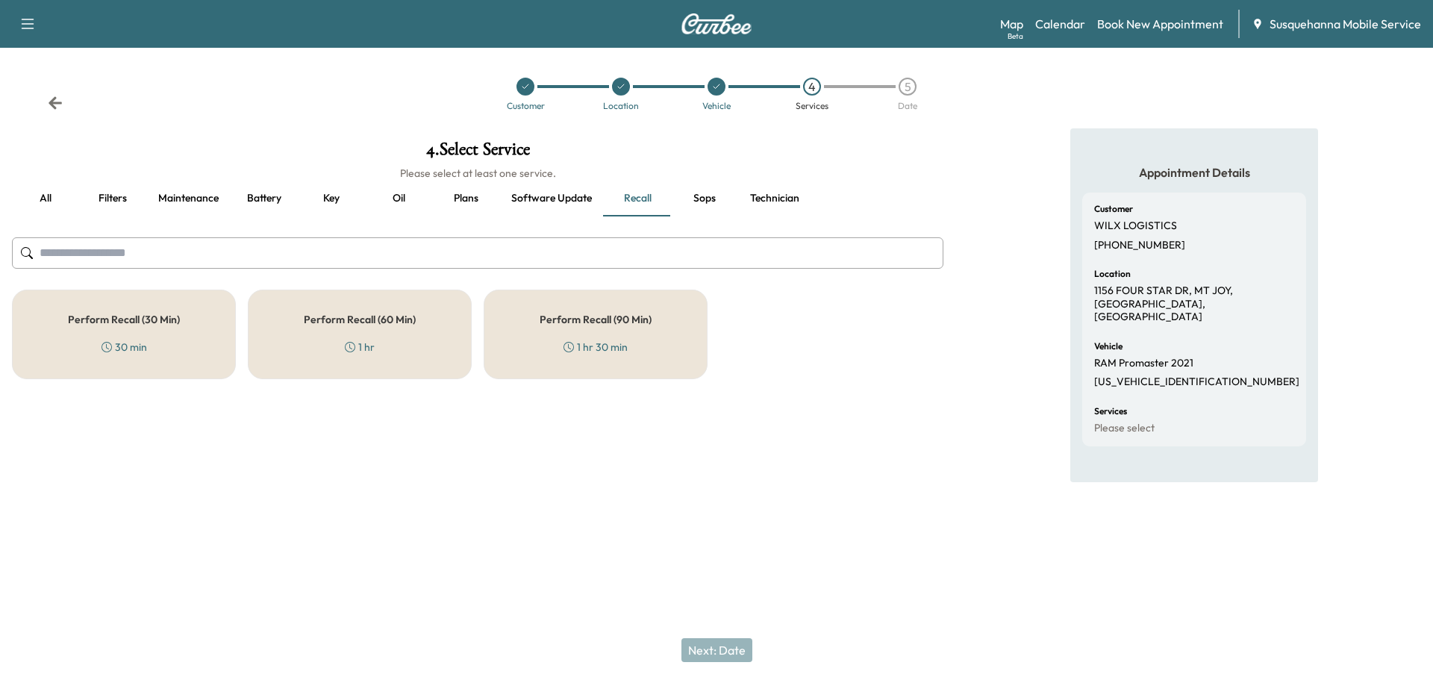
click at [156, 354] on div "Perform Recall (30 Min) 30 min" at bounding box center [124, 335] width 224 height 90
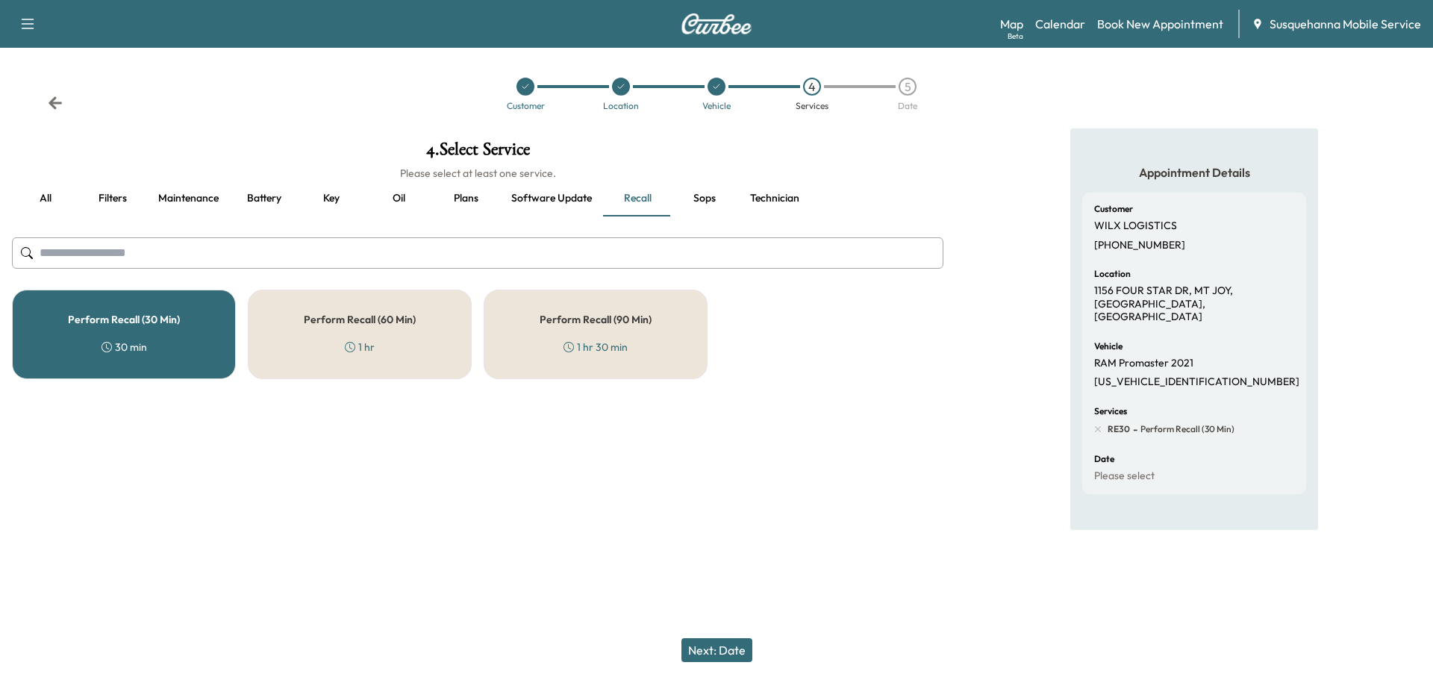
click at [775, 198] on button "Technician" at bounding box center [774, 199] width 73 height 36
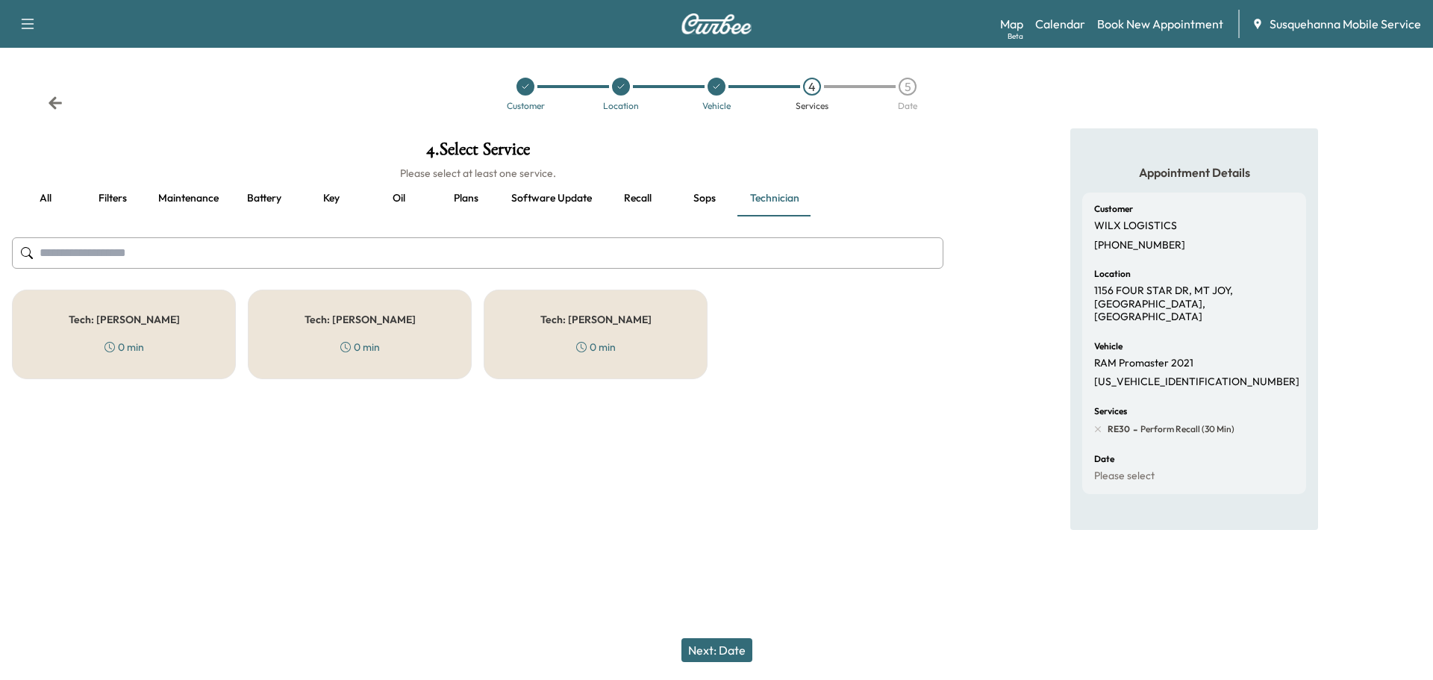
click at [582, 354] on div "Tech: [PERSON_NAME] 0 min" at bounding box center [596, 335] width 224 height 90
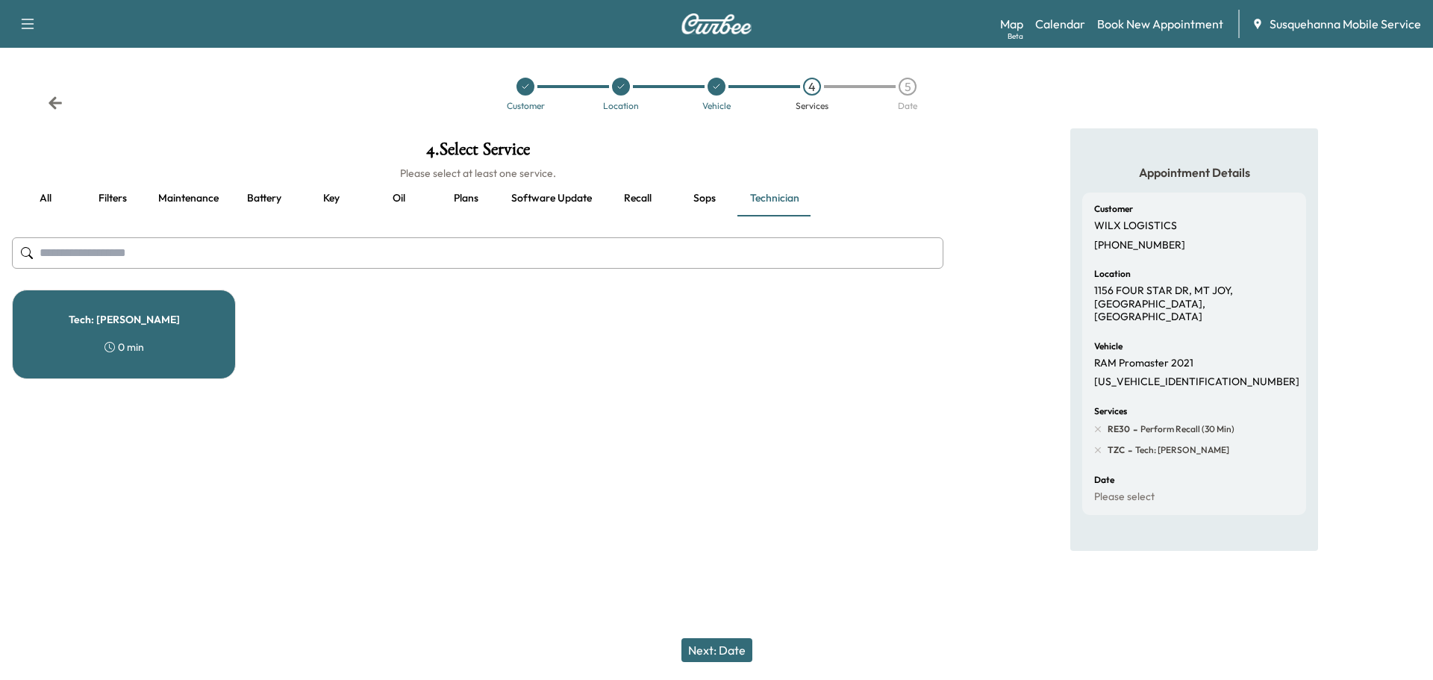
click at [738, 655] on button "Next: Date" at bounding box center [716, 650] width 71 height 24
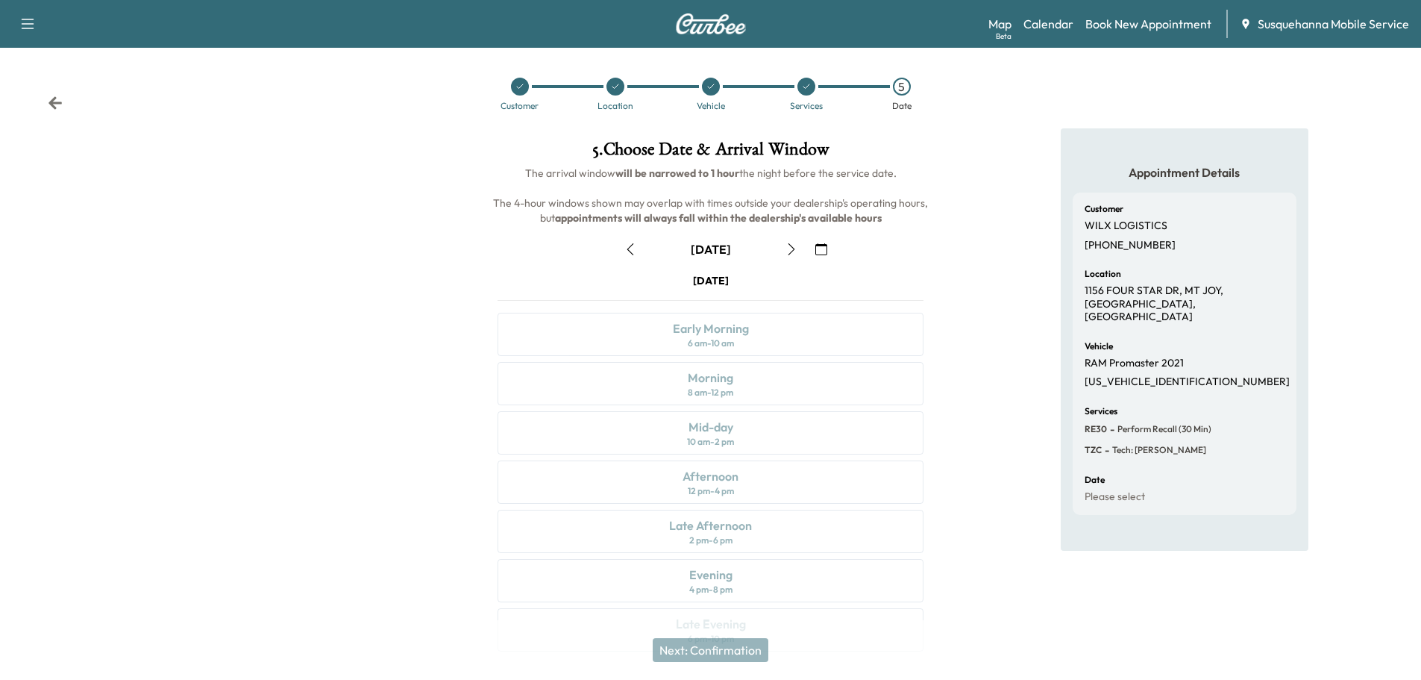
click at [821, 247] on icon "button" at bounding box center [822, 249] width 12 height 12
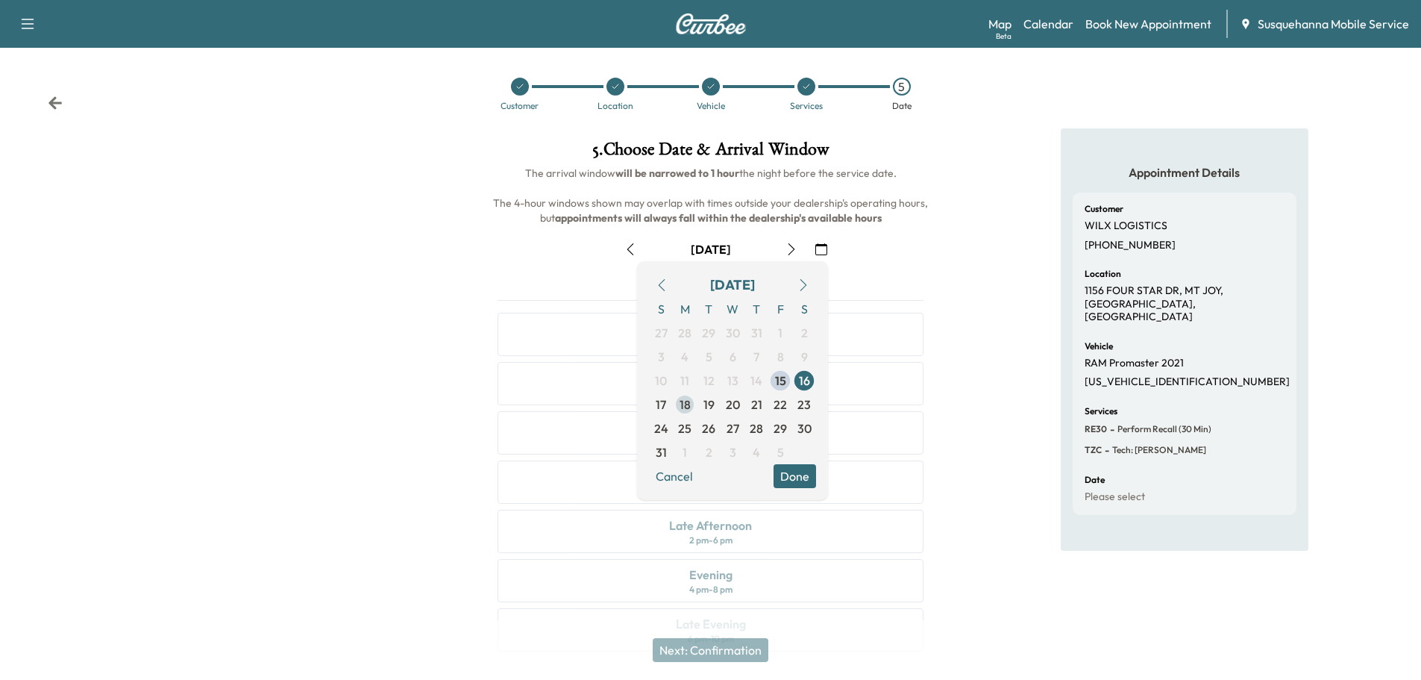
click at [687, 406] on span "18" at bounding box center [685, 404] width 11 height 18
click at [787, 466] on button "Done" at bounding box center [795, 476] width 43 height 24
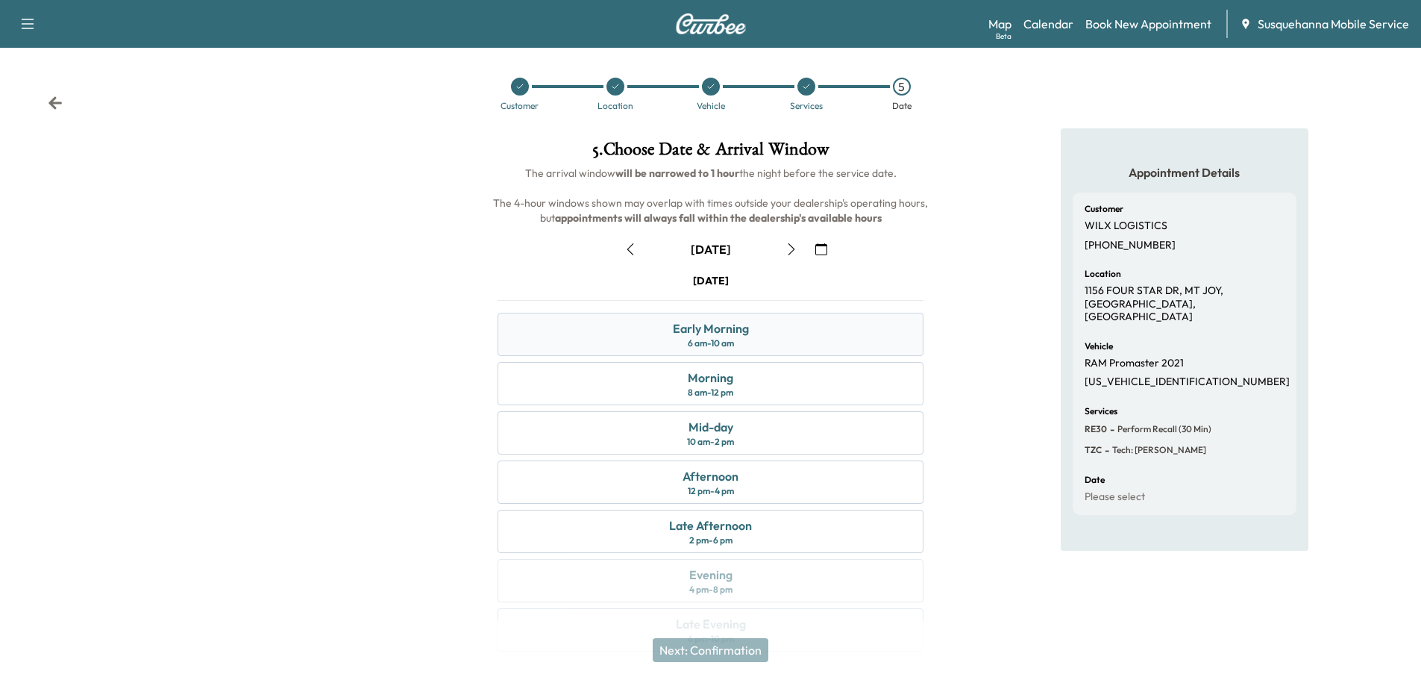
click at [806, 340] on div "Early Morning 6 am - 10 am" at bounding box center [711, 334] width 426 height 43
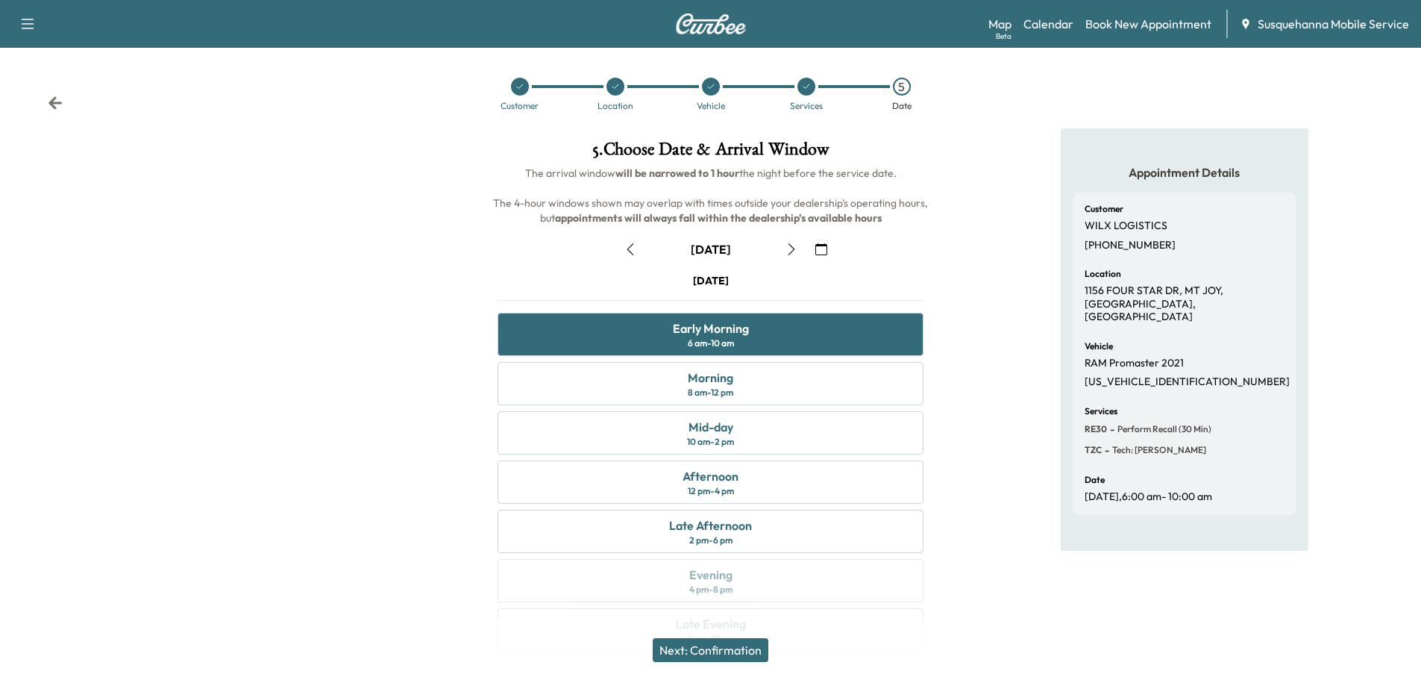
click at [744, 656] on button "Next: Confirmation" at bounding box center [711, 650] width 116 height 24
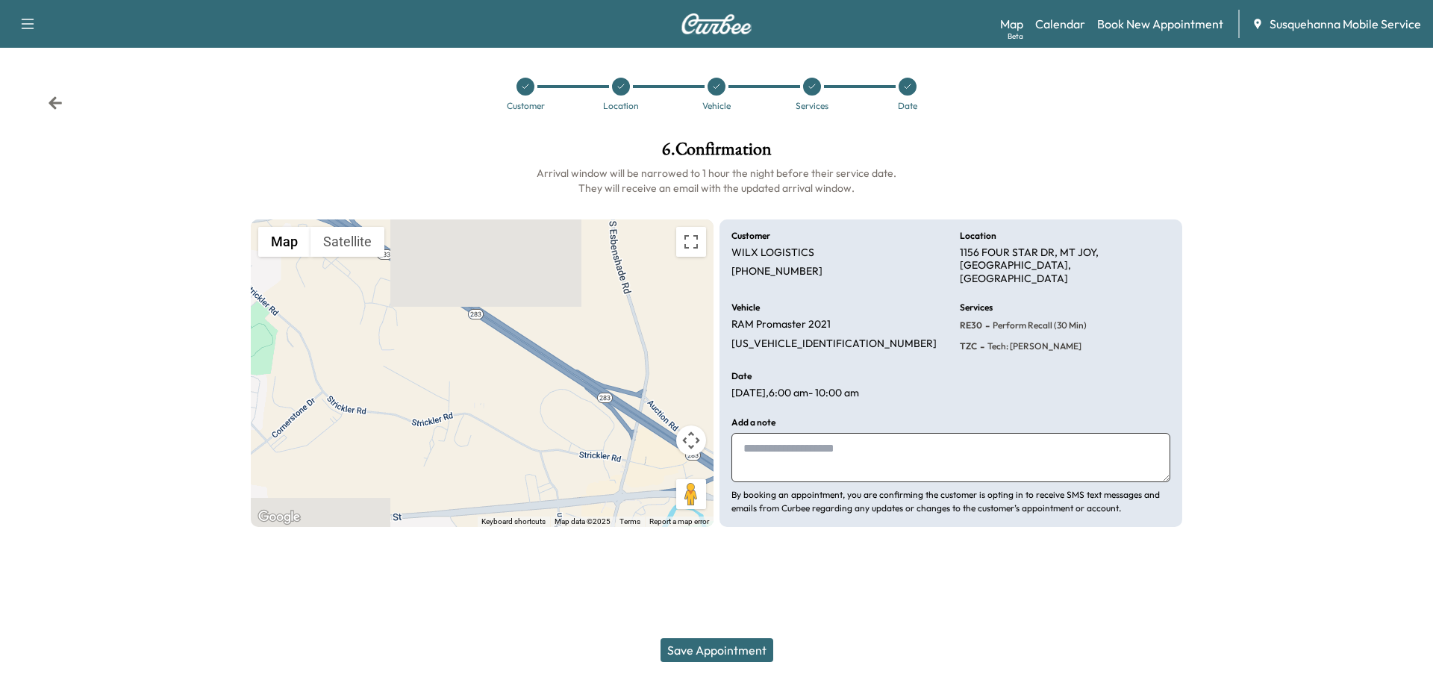
click at [849, 455] on textarea at bounding box center [950, 457] width 439 height 49
type textarea "**********"
click at [728, 642] on button "Save Appointment" at bounding box center [716, 650] width 113 height 24
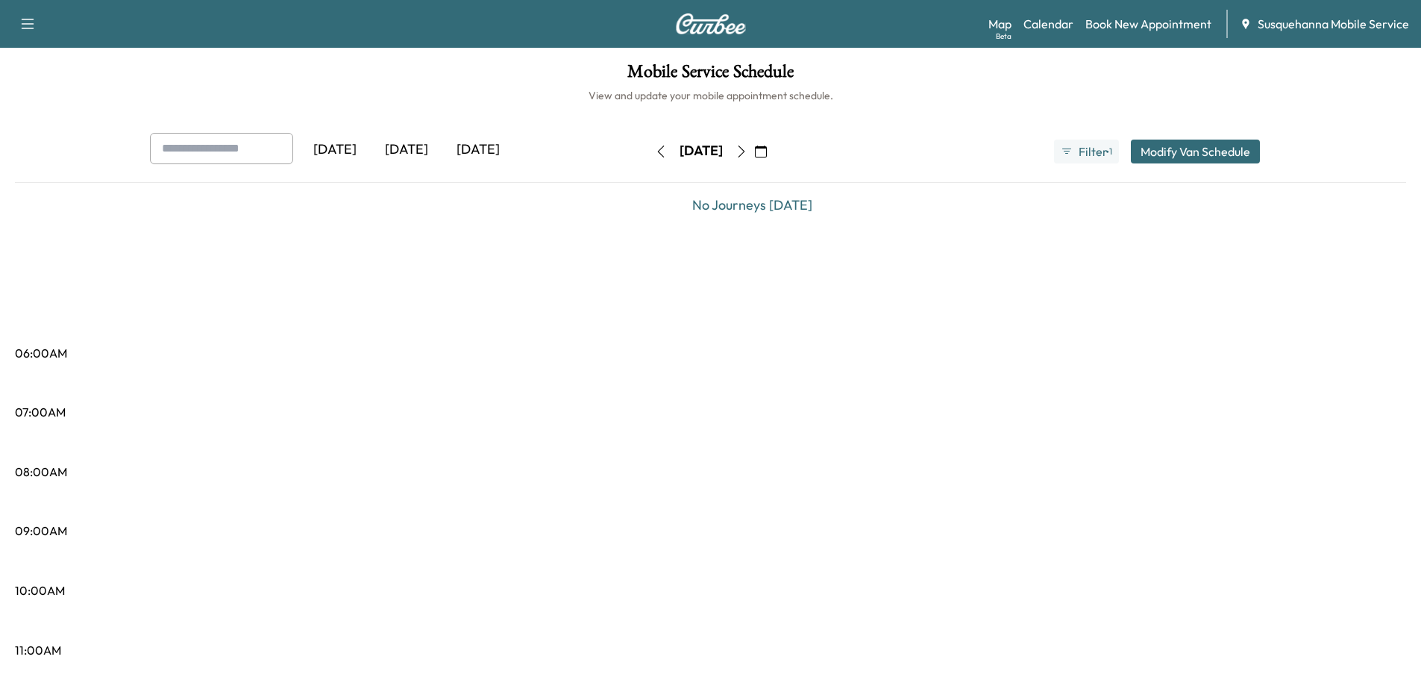
click at [767, 157] on icon "button" at bounding box center [761, 152] width 12 height 12
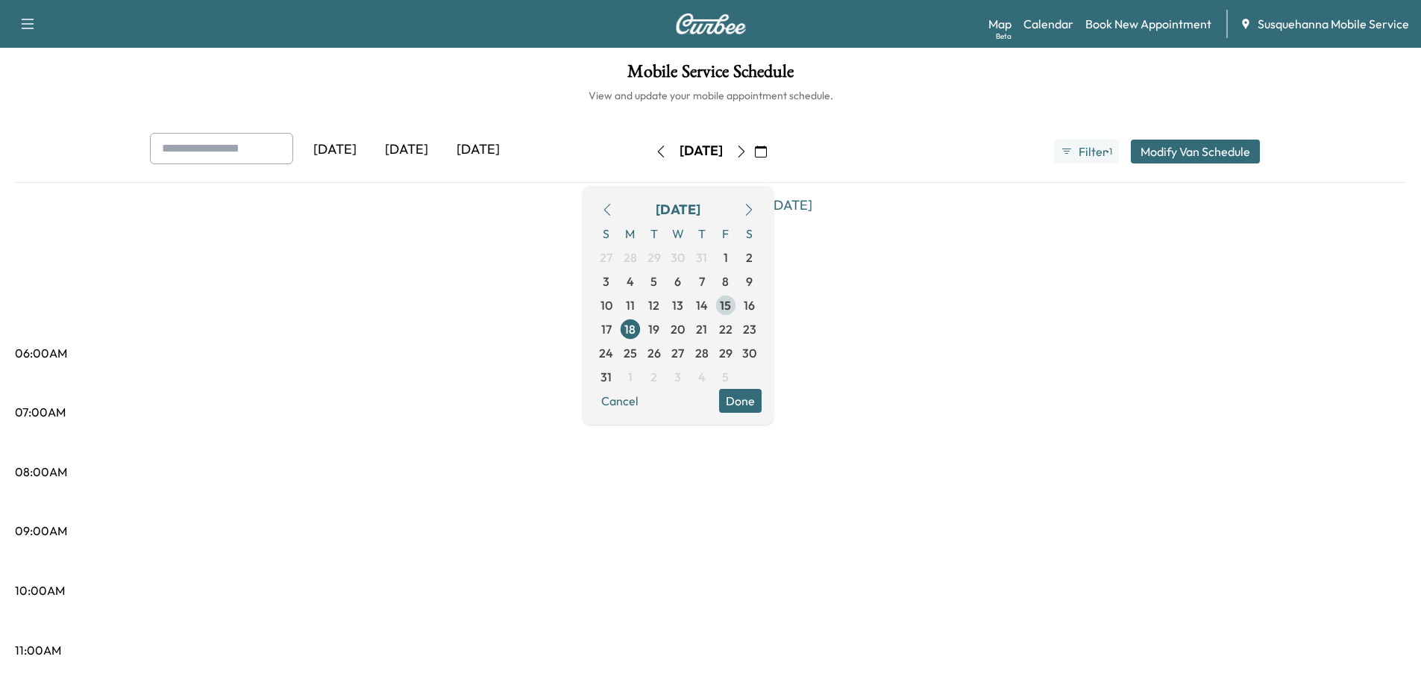
click at [738, 310] on span "15" at bounding box center [726, 305] width 24 height 24
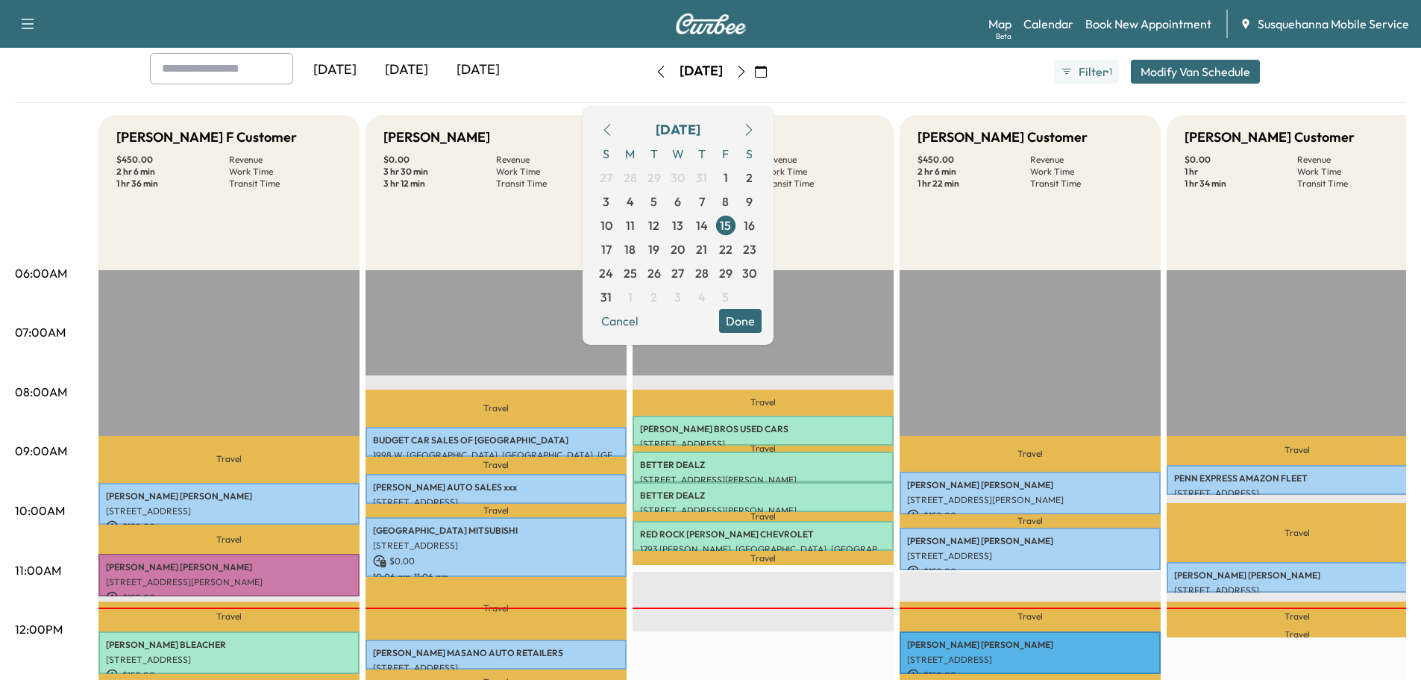
scroll to position [319, 0]
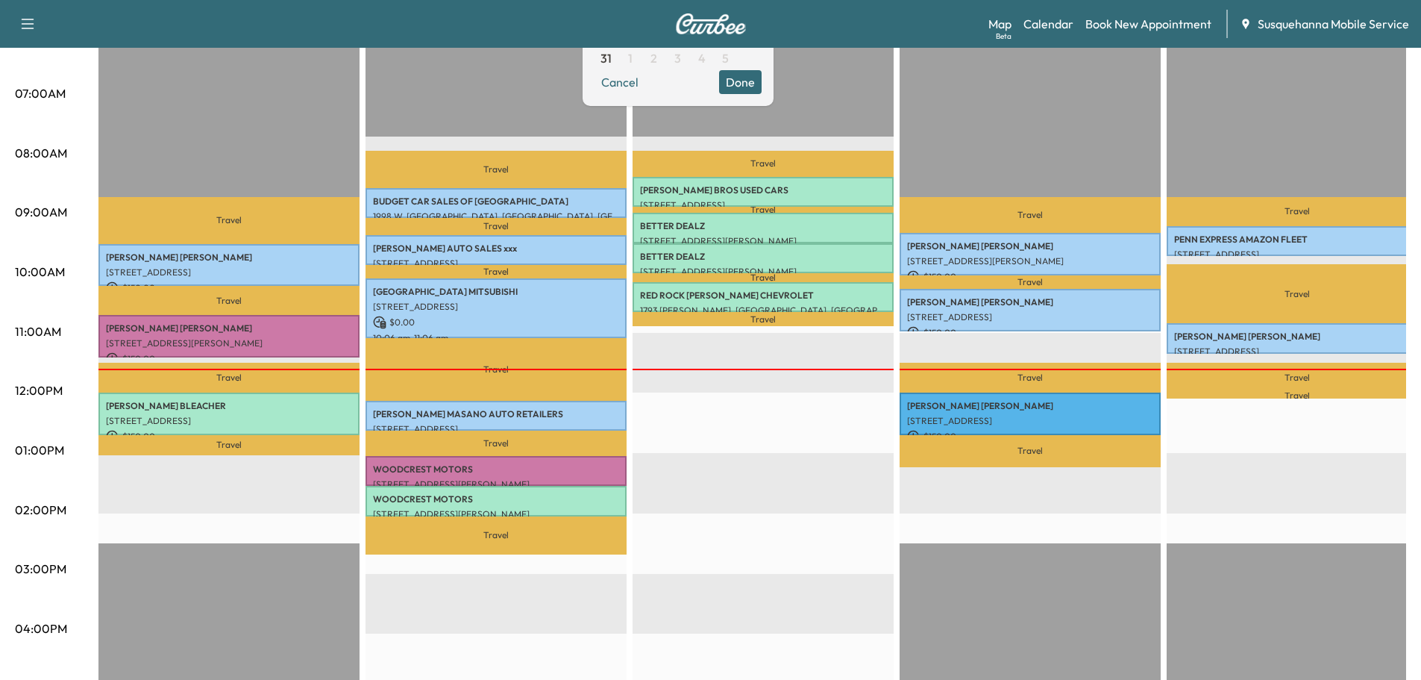
click at [757, 77] on button "Done" at bounding box center [740, 82] width 43 height 24
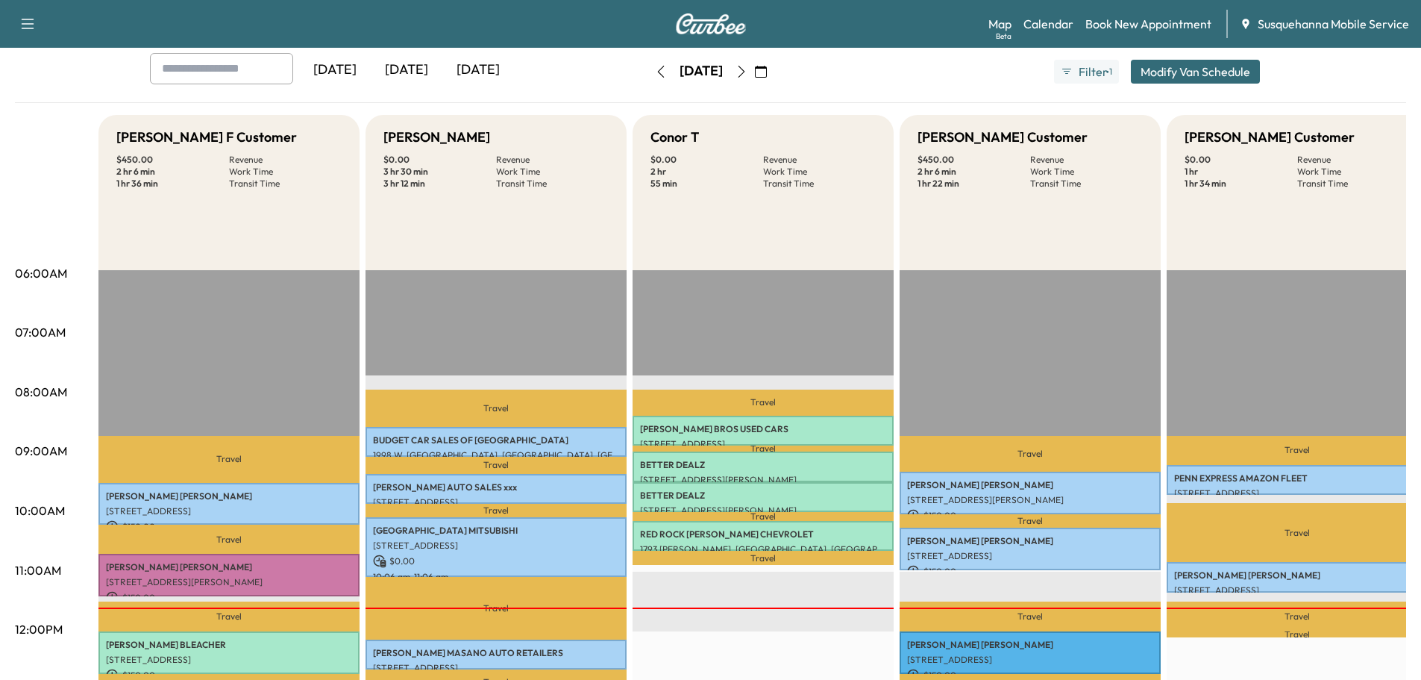
scroll to position [159, 0]
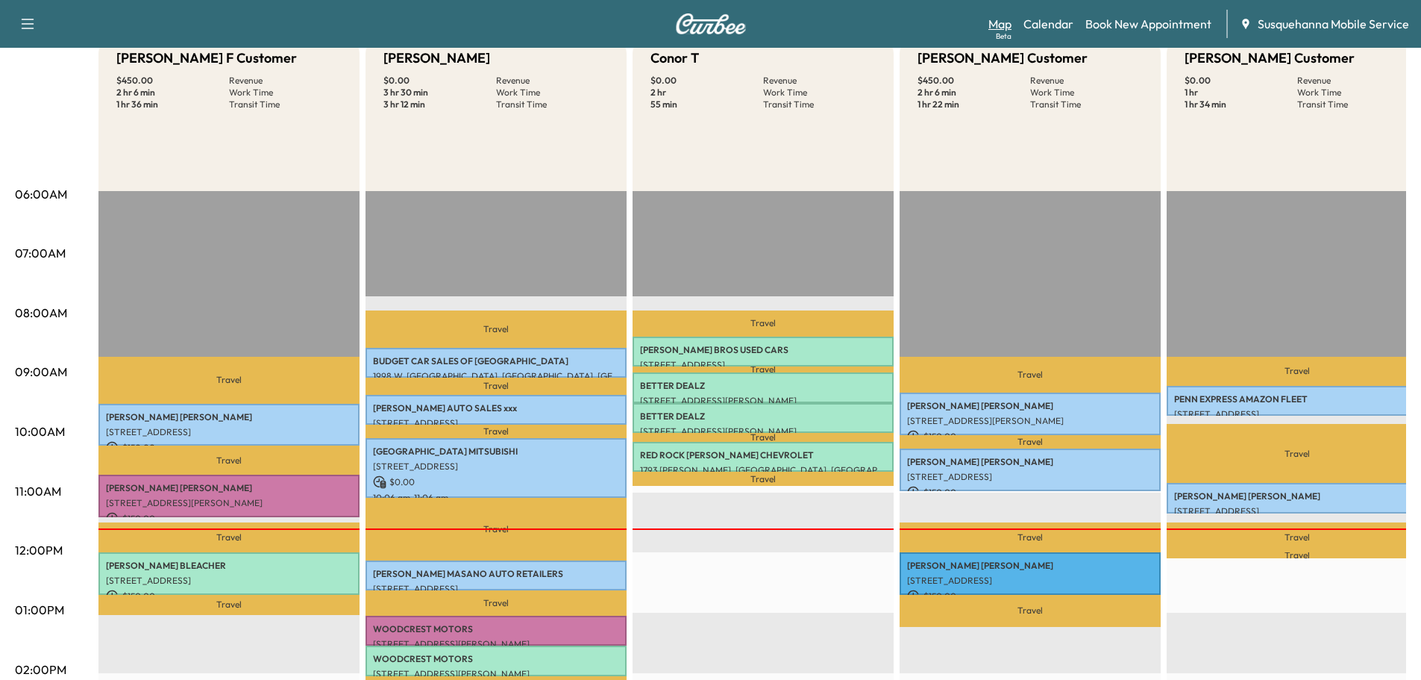
click at [1007, 22] on link "Map Beta" at bounding box center [1000, 24] width 23 height 18
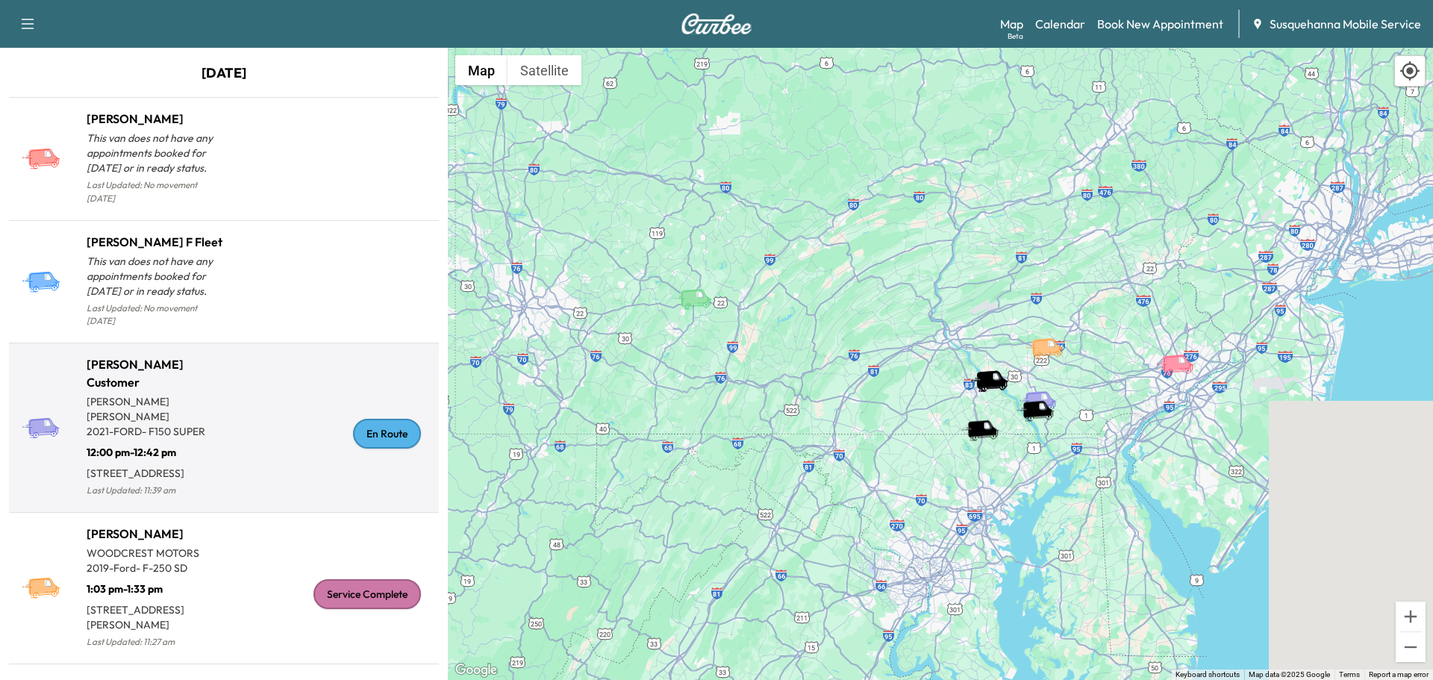
click at [375, 424] on div "En Route" at bounding box center [387, 434] width 68 height 30
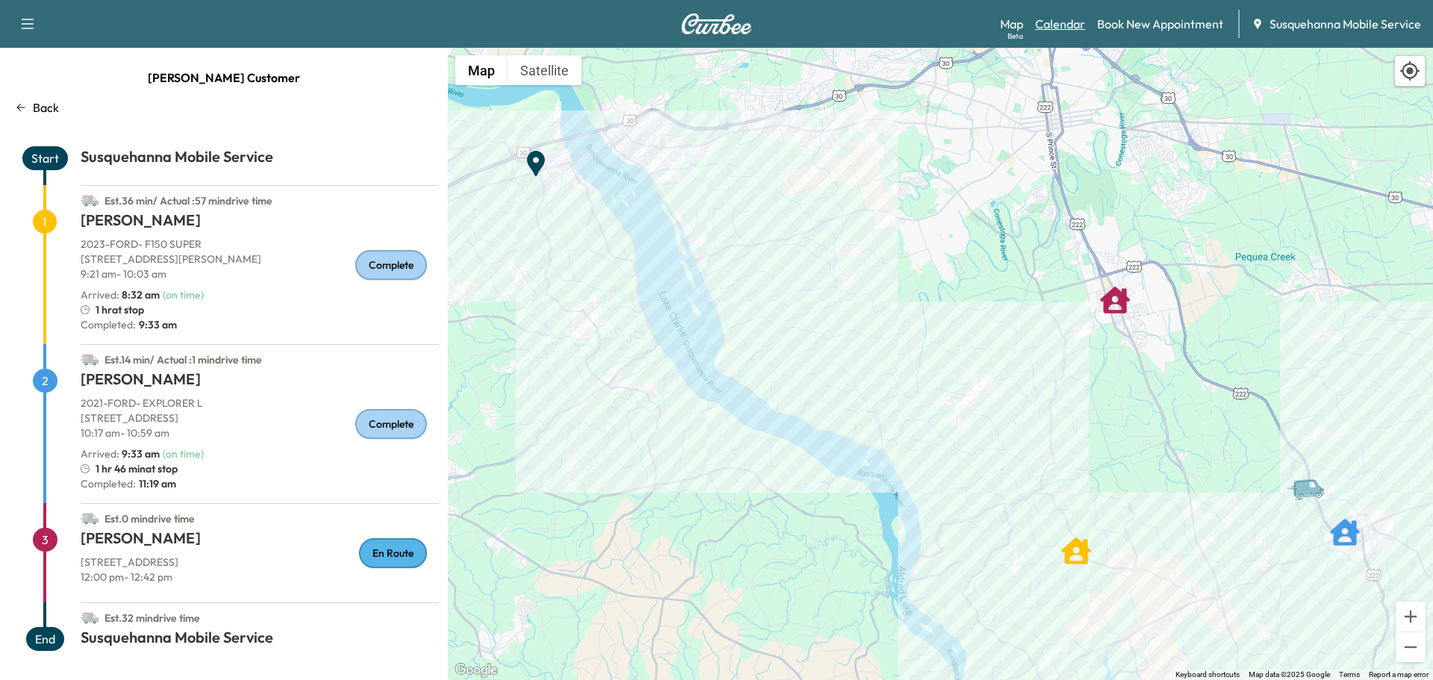
click at [1071, 25] on link "Calendar" at bounding box center [1060, 24] width 50 height 18
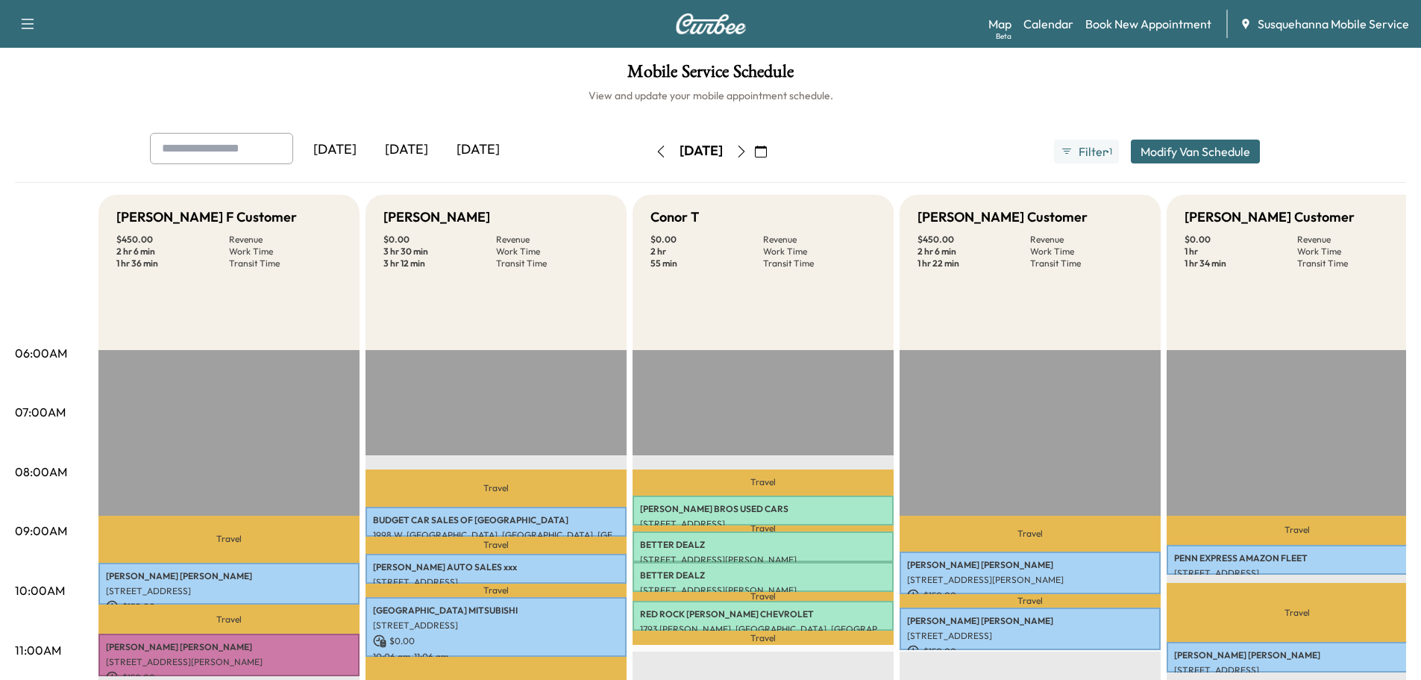
click at [754, 159] on button "button" at bounding box center [741, 152] width 25 height 24
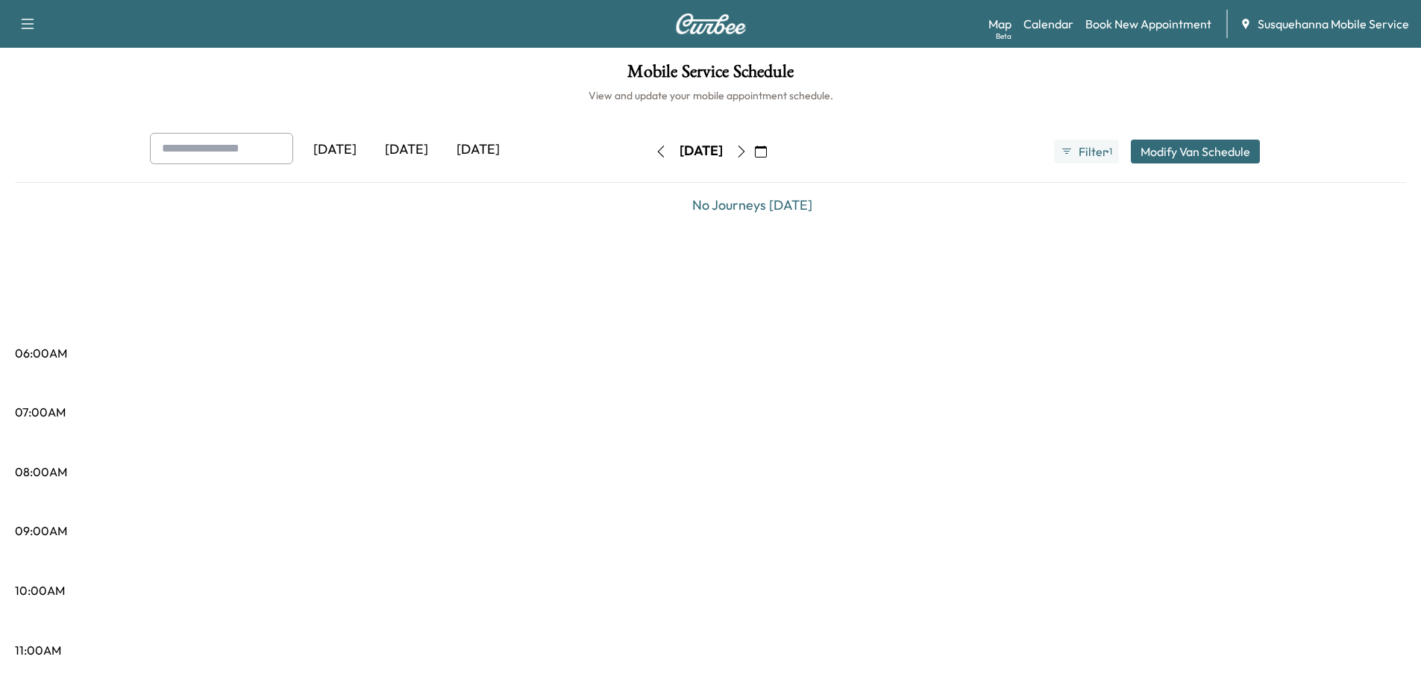
click at [754, 157] on button "button" at bounding box center [741, 152] width 25 height 24
click at [748, 157] on icon "button" at bounding box center [742, 152] width 12 height 12
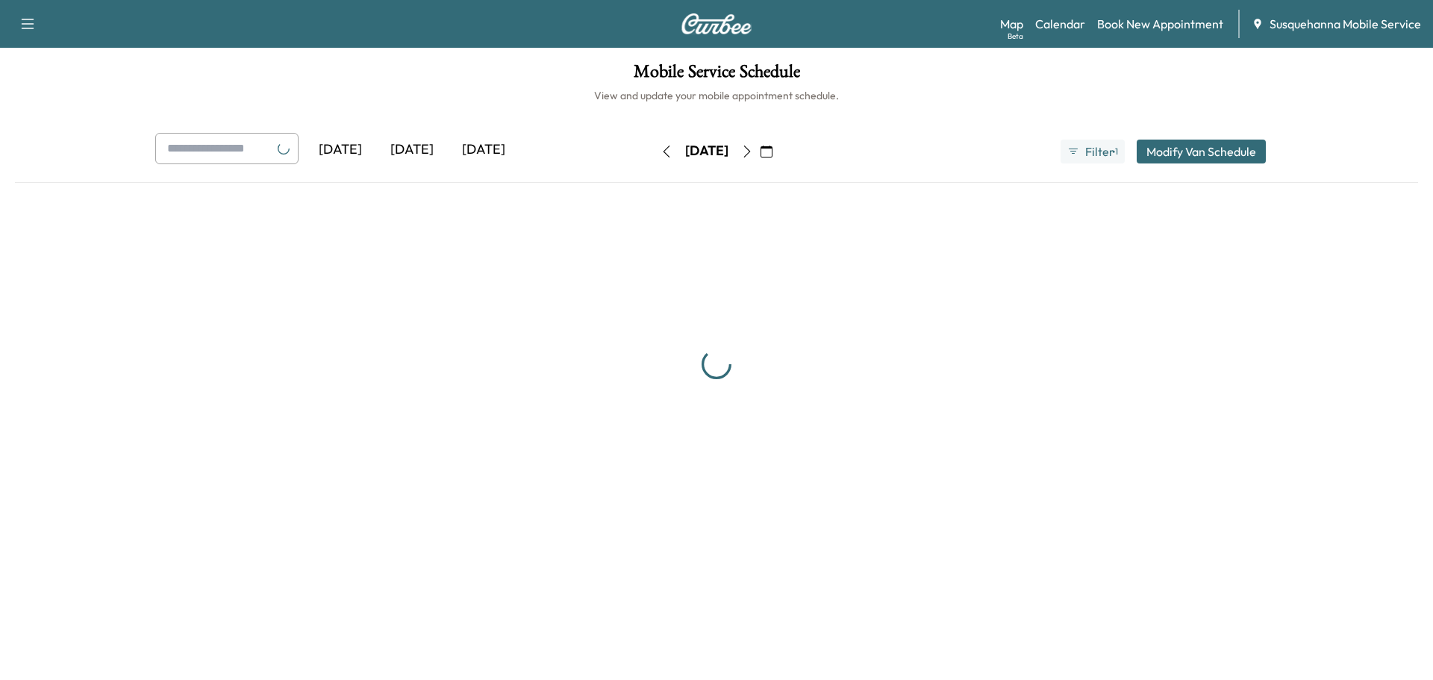
click at [660, 155] on icon "button" at bounding box center [666, 152] width 12 height 12
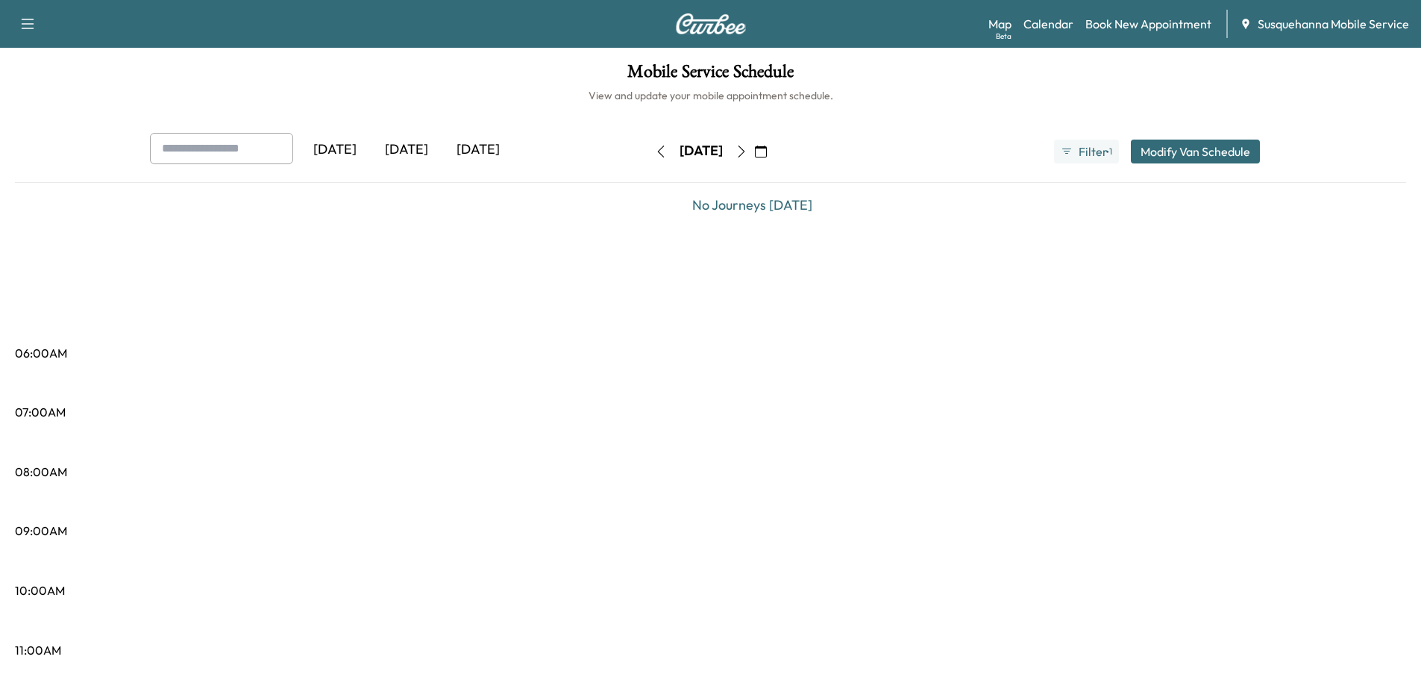
click at [767, 154] on icon "button" at bounding box center [761, 152] width 12 height 12
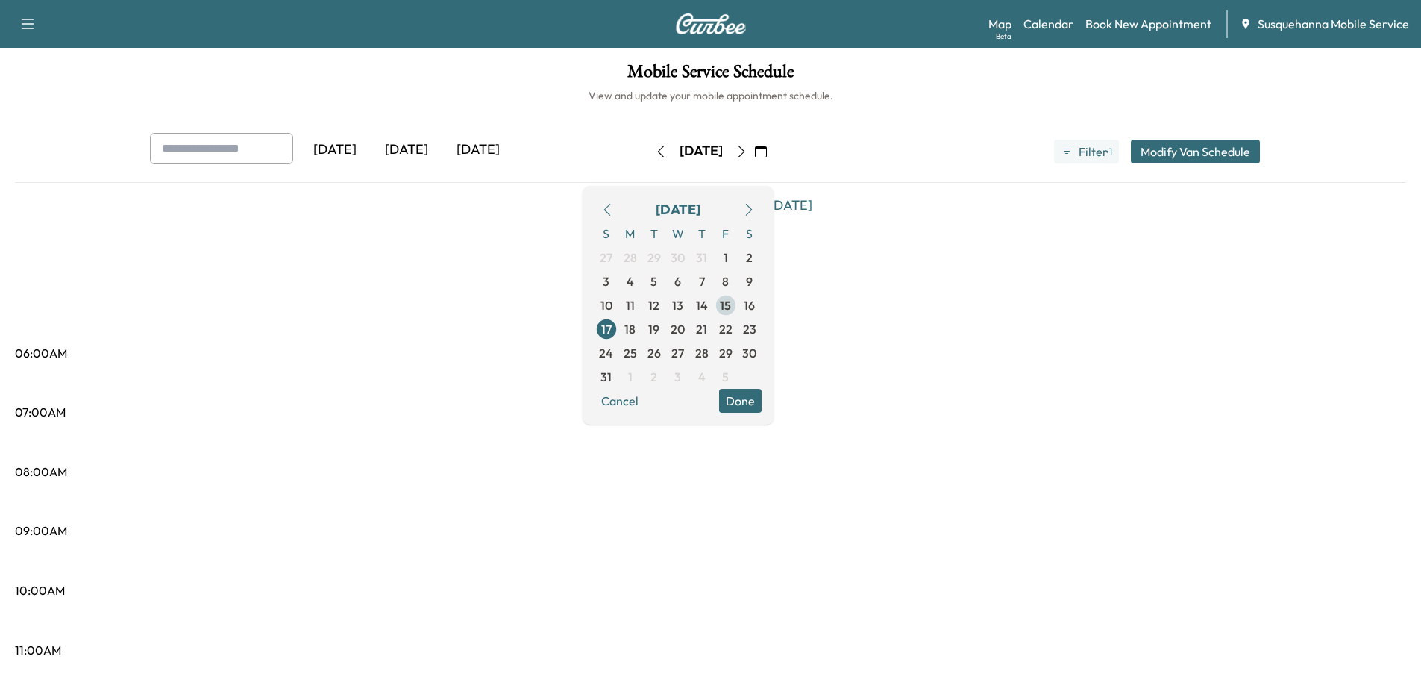
click at [731, 311] on span "15" at bounding box center [725, 305] width 11 height 18
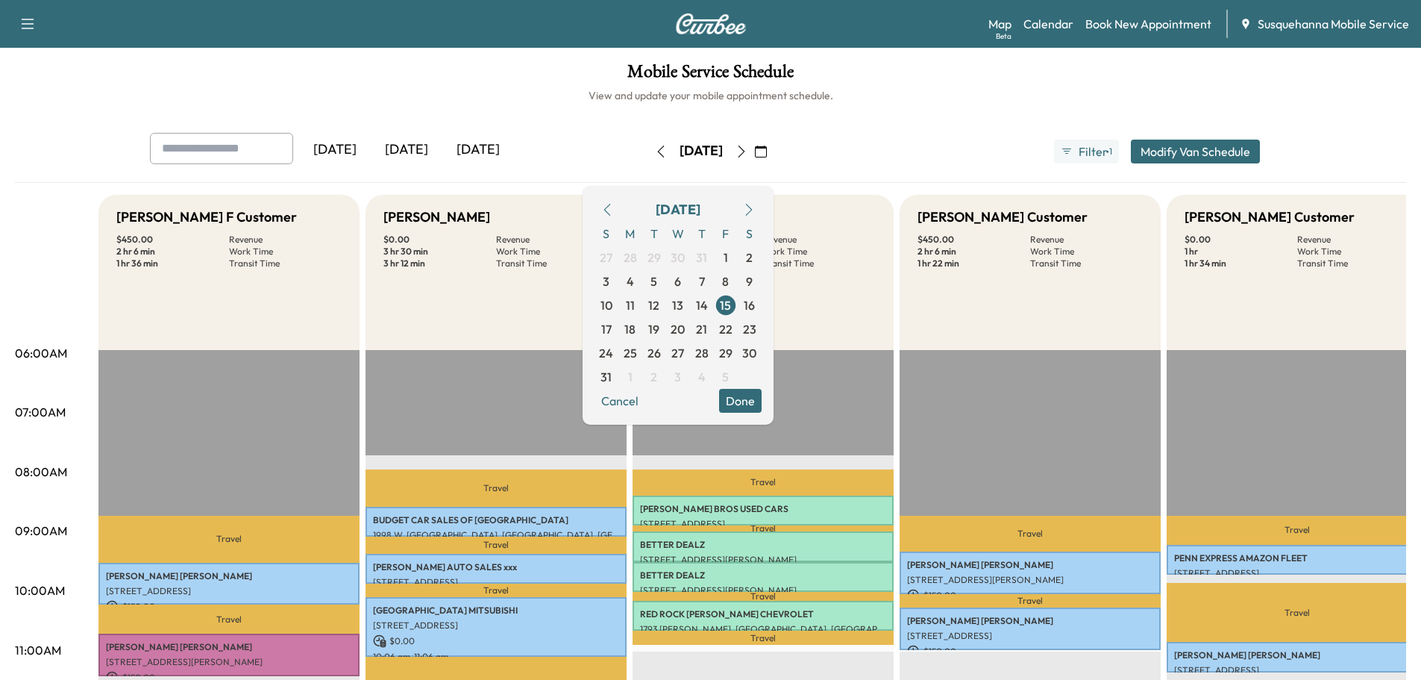
click at [762, 395] on button "Done" at bounding box center [740, 401] width 43 height 24
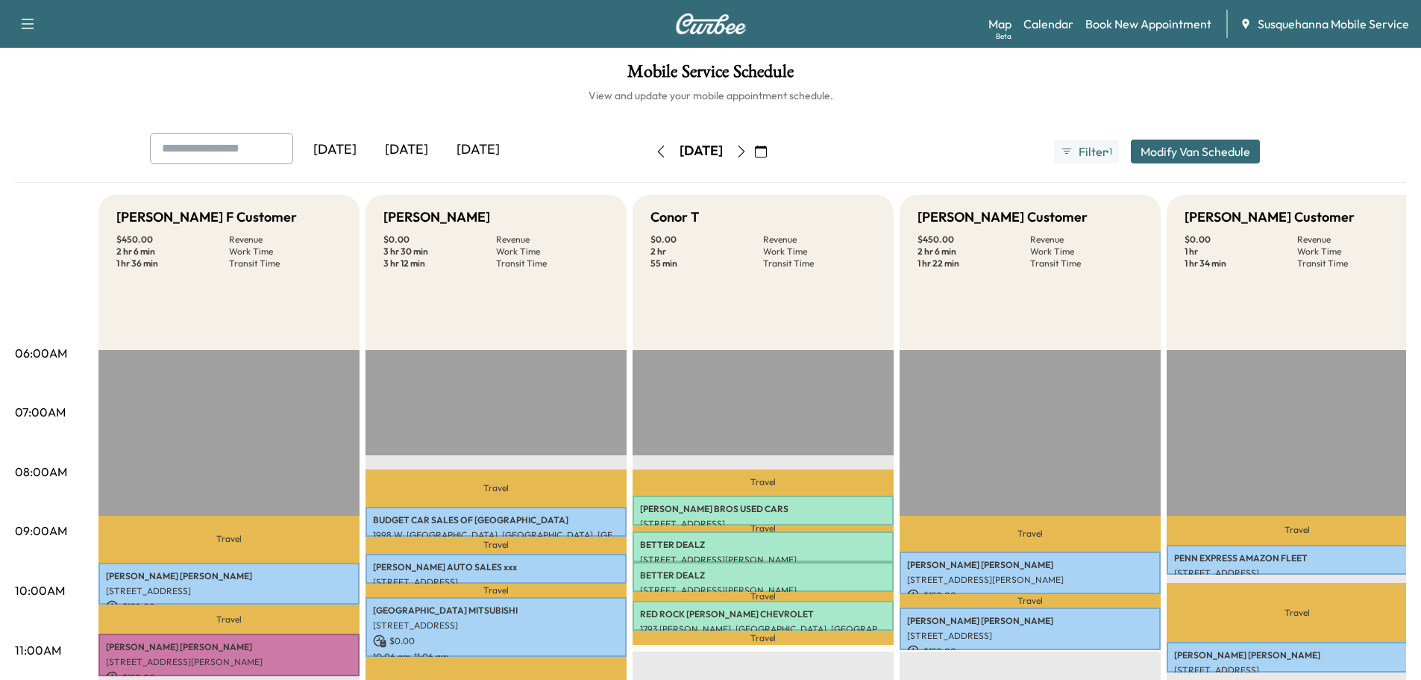
click at [748, 149] on icon "button" at bounding box center [742, 152] width 12 height 12
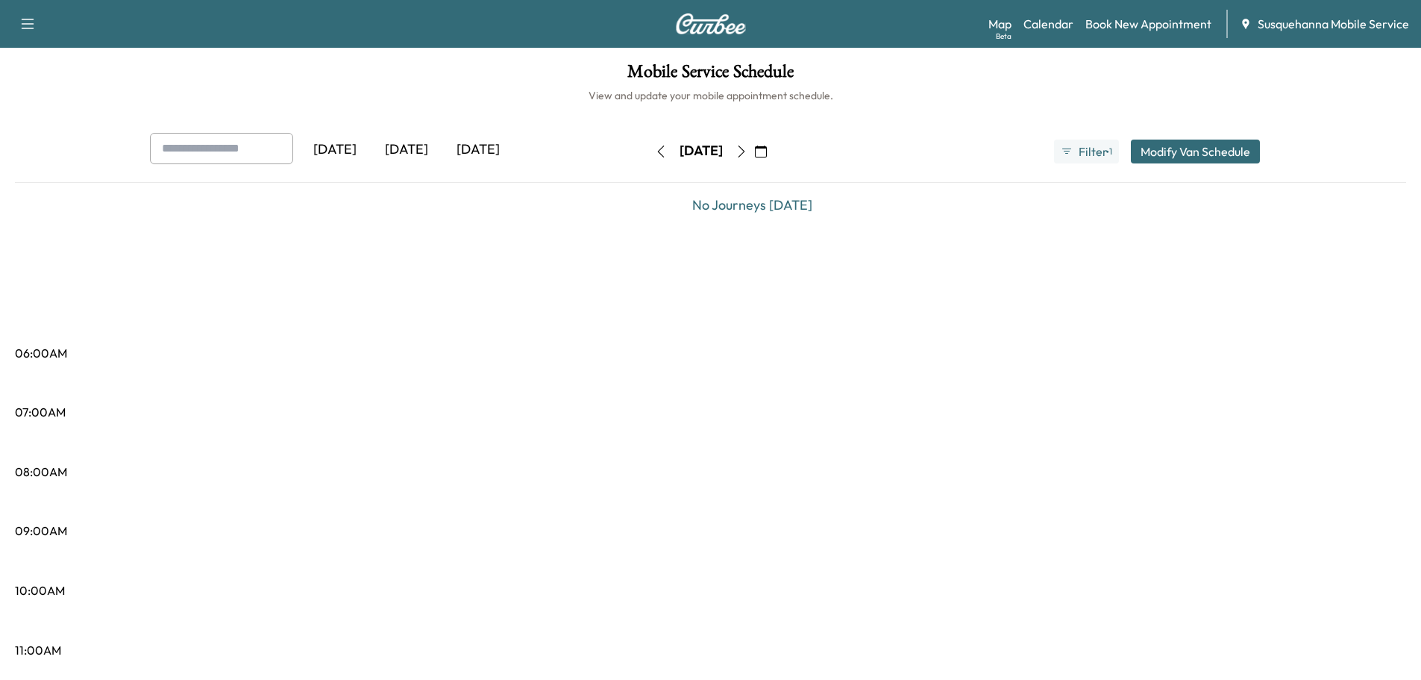
click at [745, 150] on icon "button" at bounding box center [741, 152] width 7 height 12
click at [748, 150] on icon "button" at bounding box center [742, 152] width 12 height 12
click at [748, 152] on icon "button" at bounding box center [742, 152] width 12 height 12
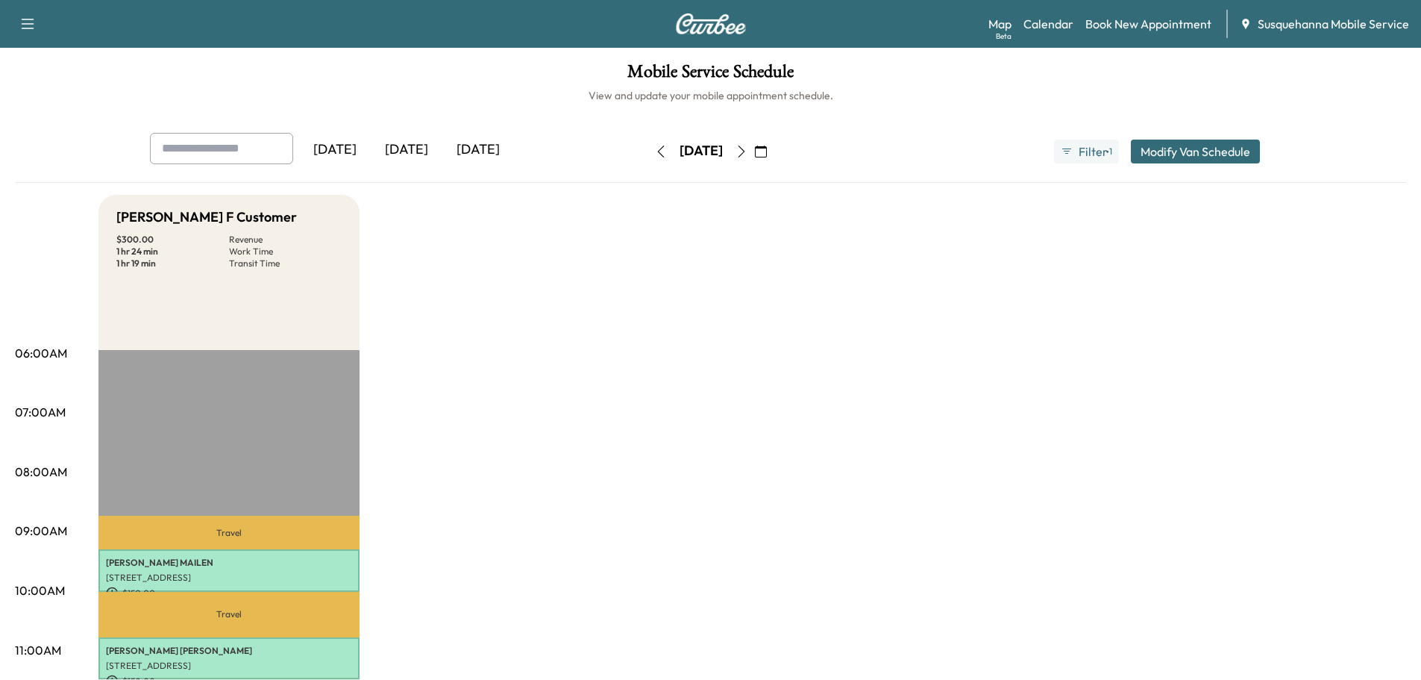
click at [655, 154] on icon "button" at bounding box center [661, 152] width 12 height 12
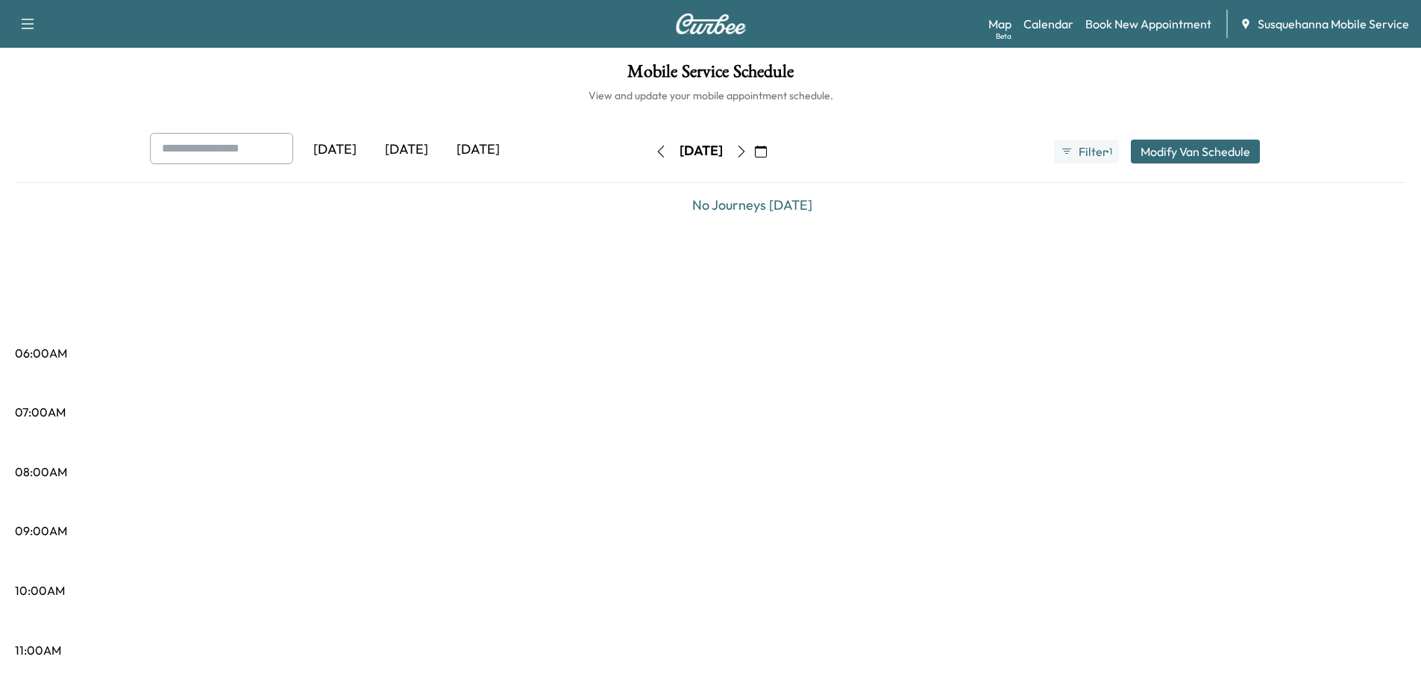
click at [648, 154] on button "button" at bounding box center [660, 152] width 25 height 24
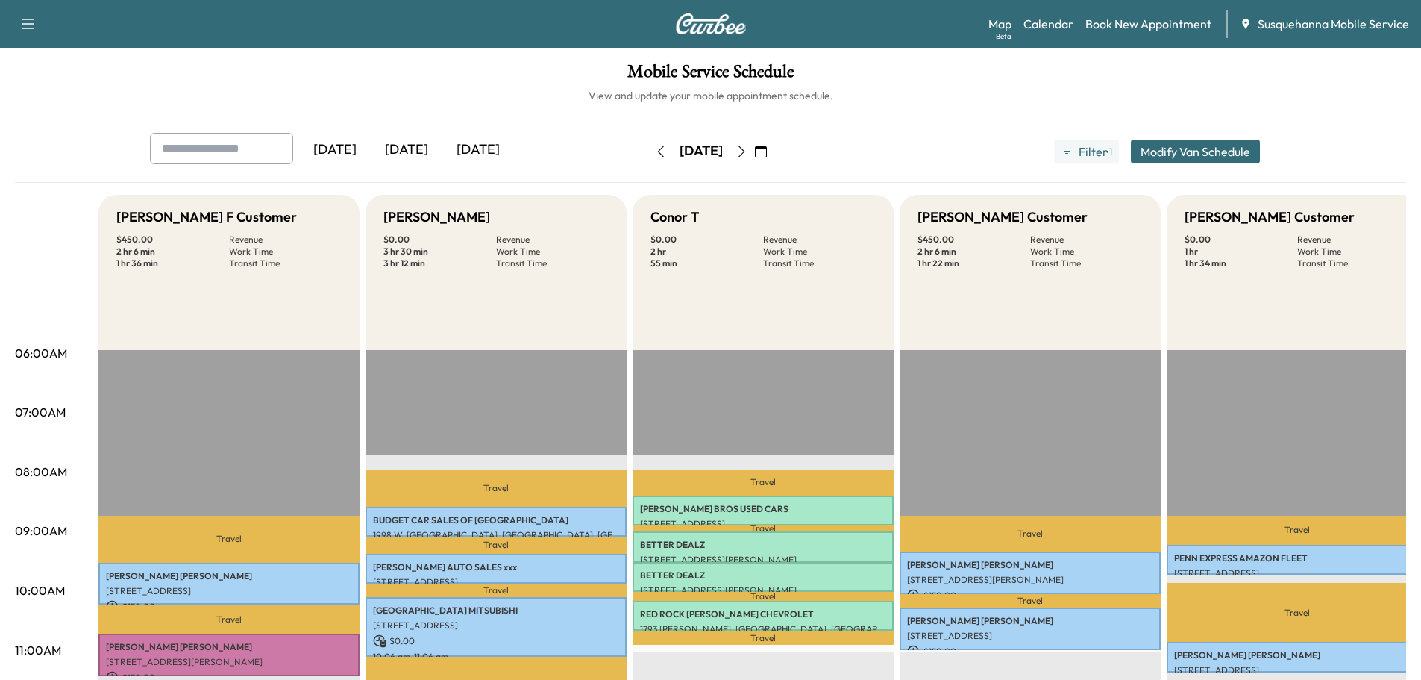
scroll to position [319, 0]
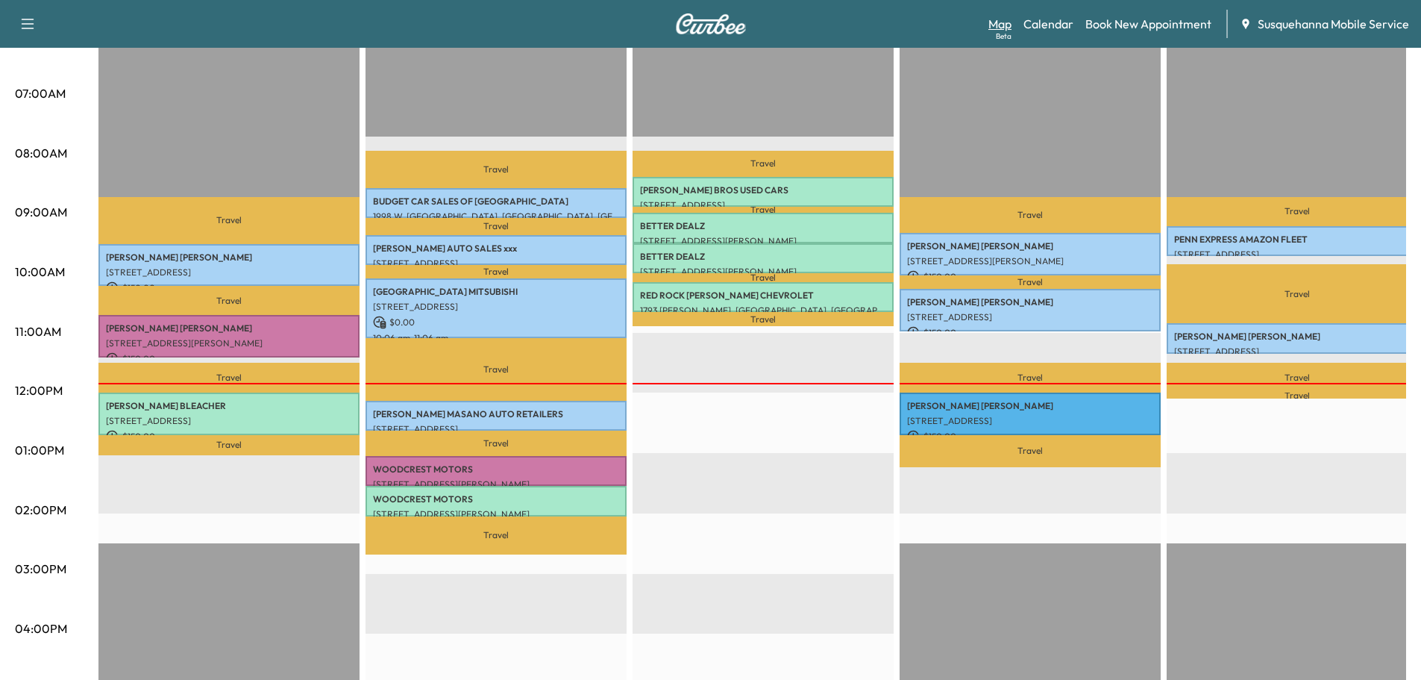
click at [1008, 23] on link "Map Beta" at bounding box center [1000, 24] width 23 height 18
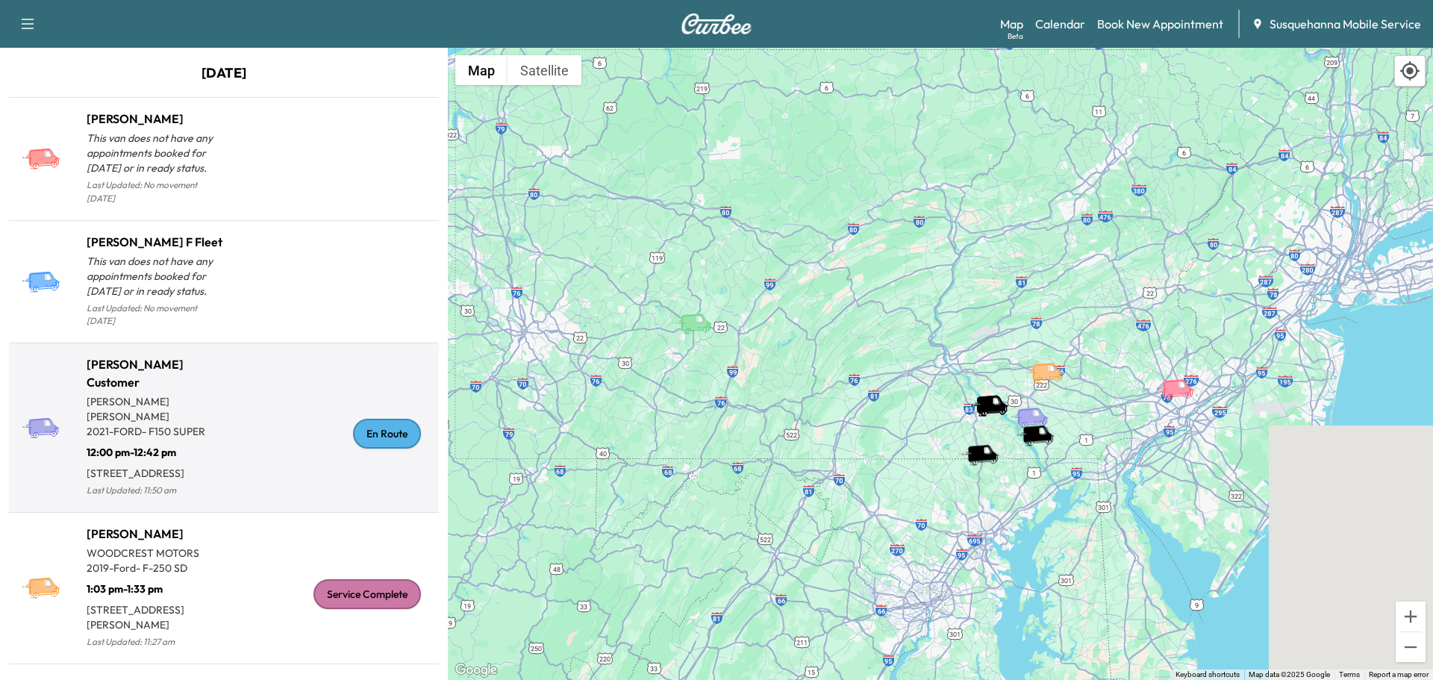
click at [356, 419] on div "En Route" at bounding box center [387, 434] width 68 height 30
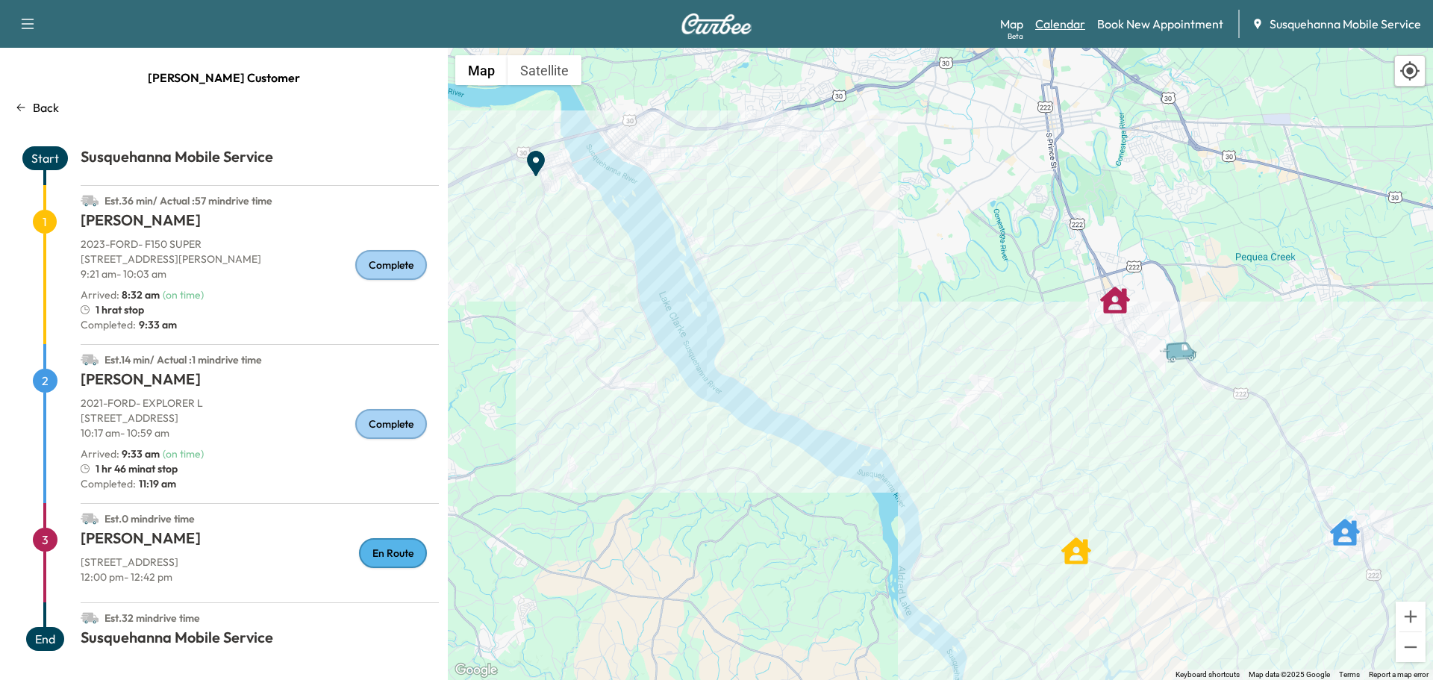
click at [1059, 24] on link "Calendar" at bounding box center [1060, 24] width 50 height 18
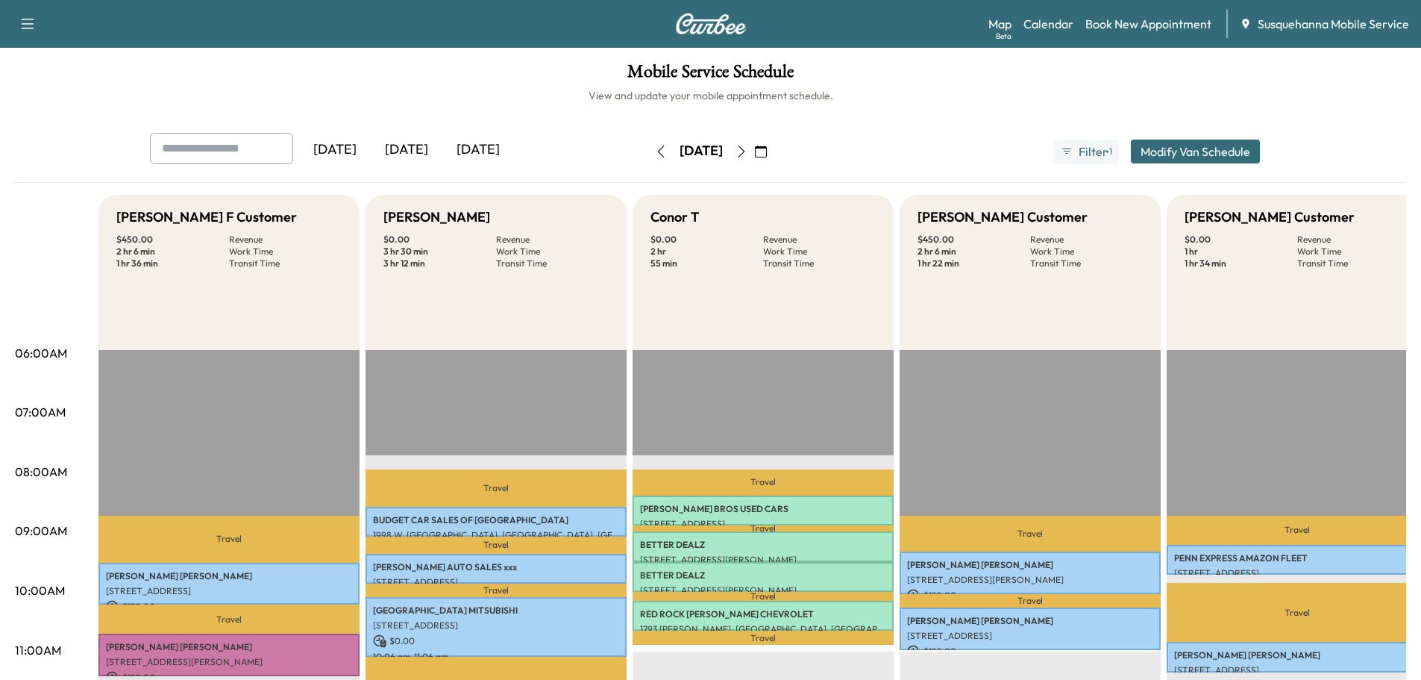
click at [748, 156] on icon "button" at bounding box center [742, 152] width 12 height 12
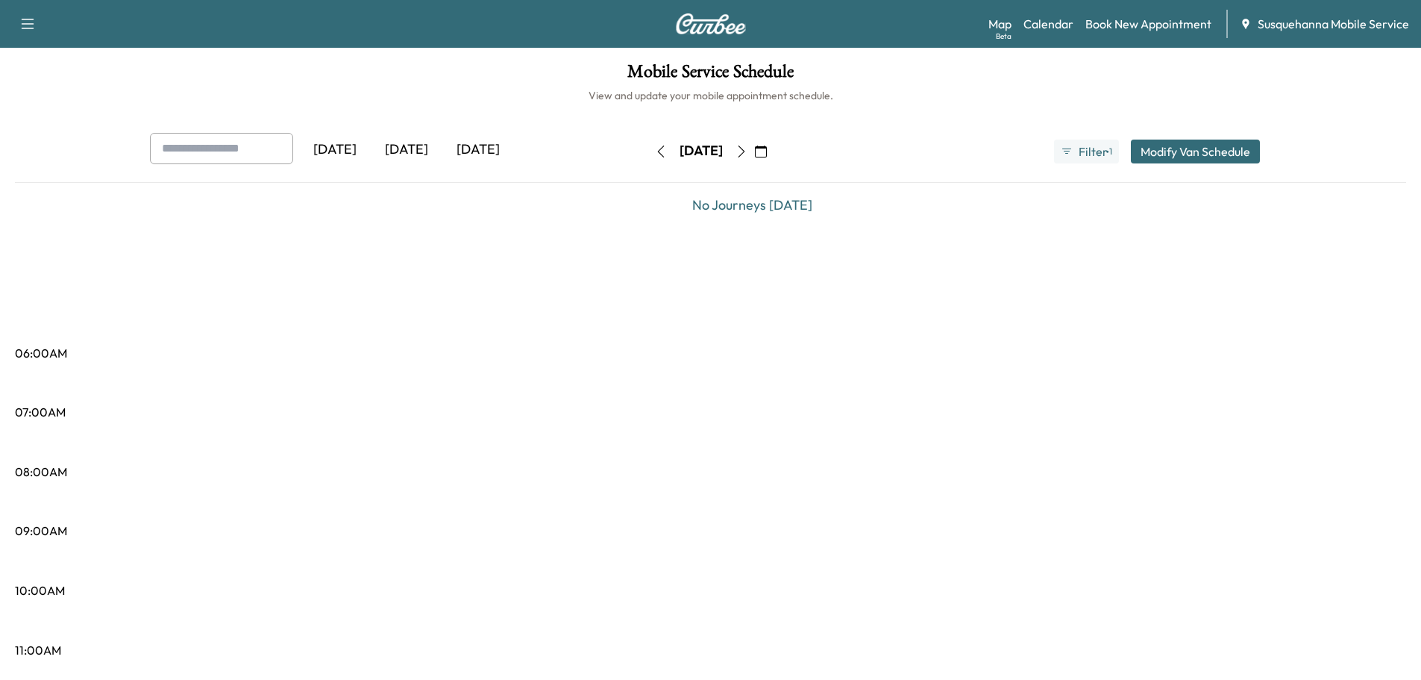
click at [748, 151] on icon "button" at bounding box center [742, 152] width 12 height 12
click at [748, 153] on icon "button" at bounding box center [742, 152] width 12 height 12
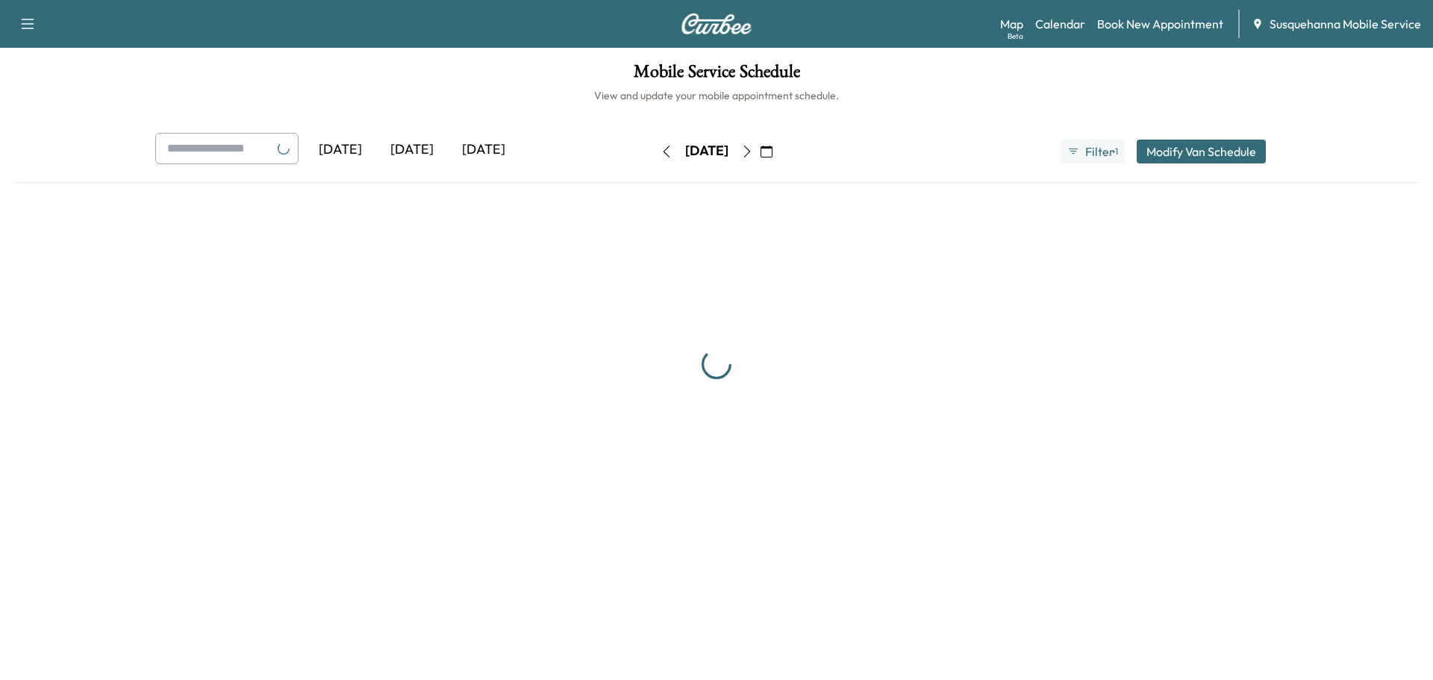
click at [753, 153] on icon "button" at bounding box center [747, 152] width 12 height 12
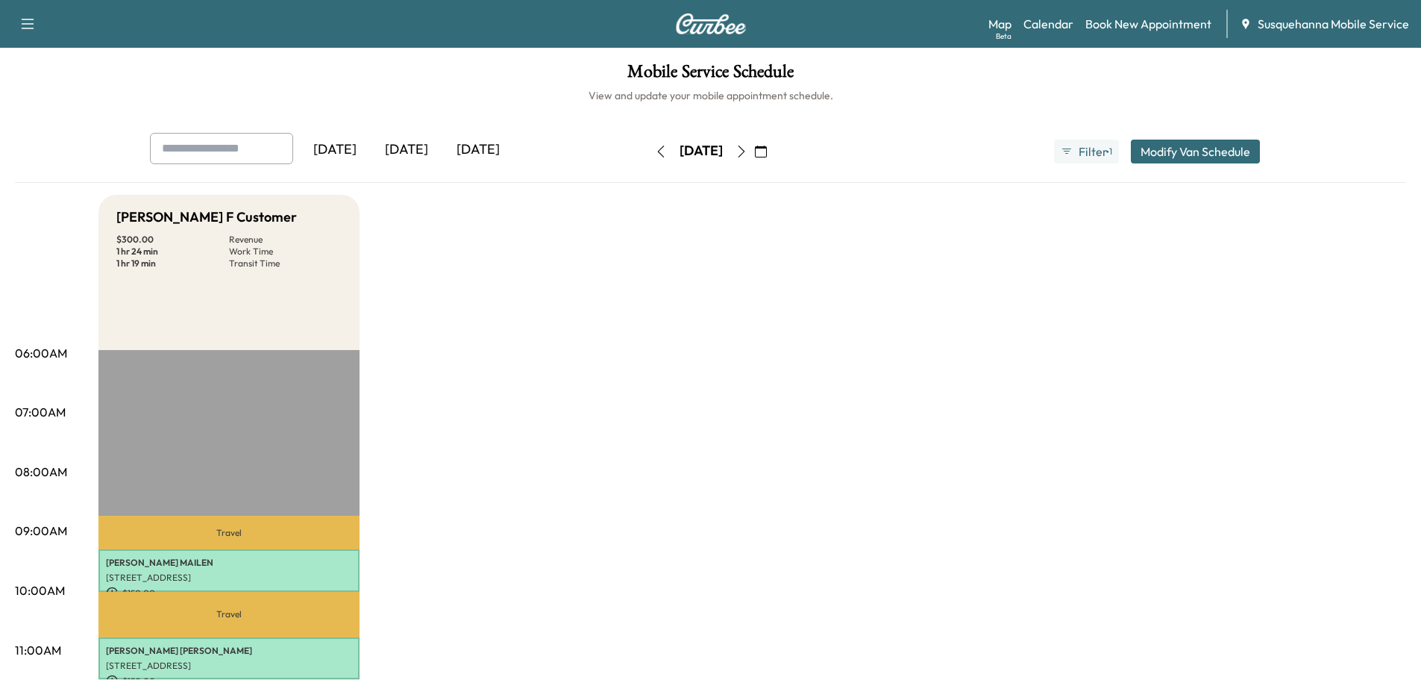
click at [748, 153] on icon "button" at bounding box center [742, 152] width 12 height 12
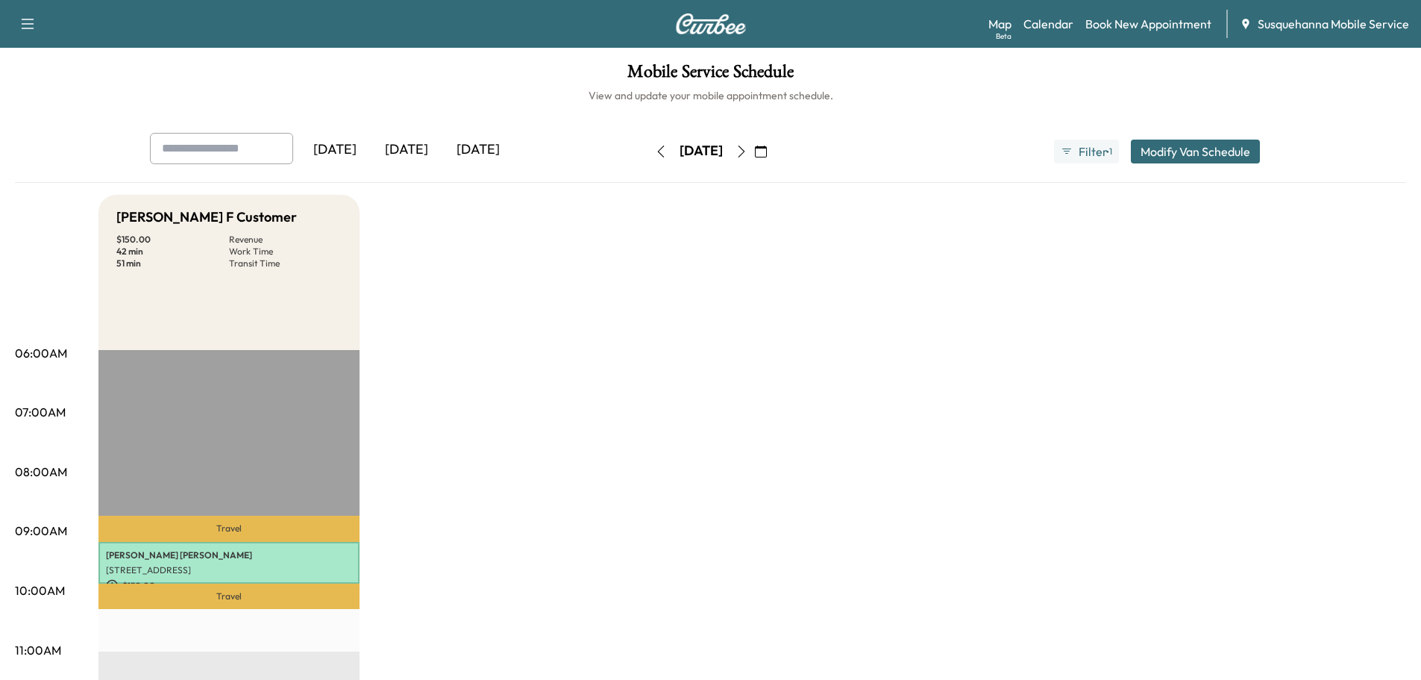
click at [655, 150] on icon "button" at bounding box center [661, 152] width 12 height 12
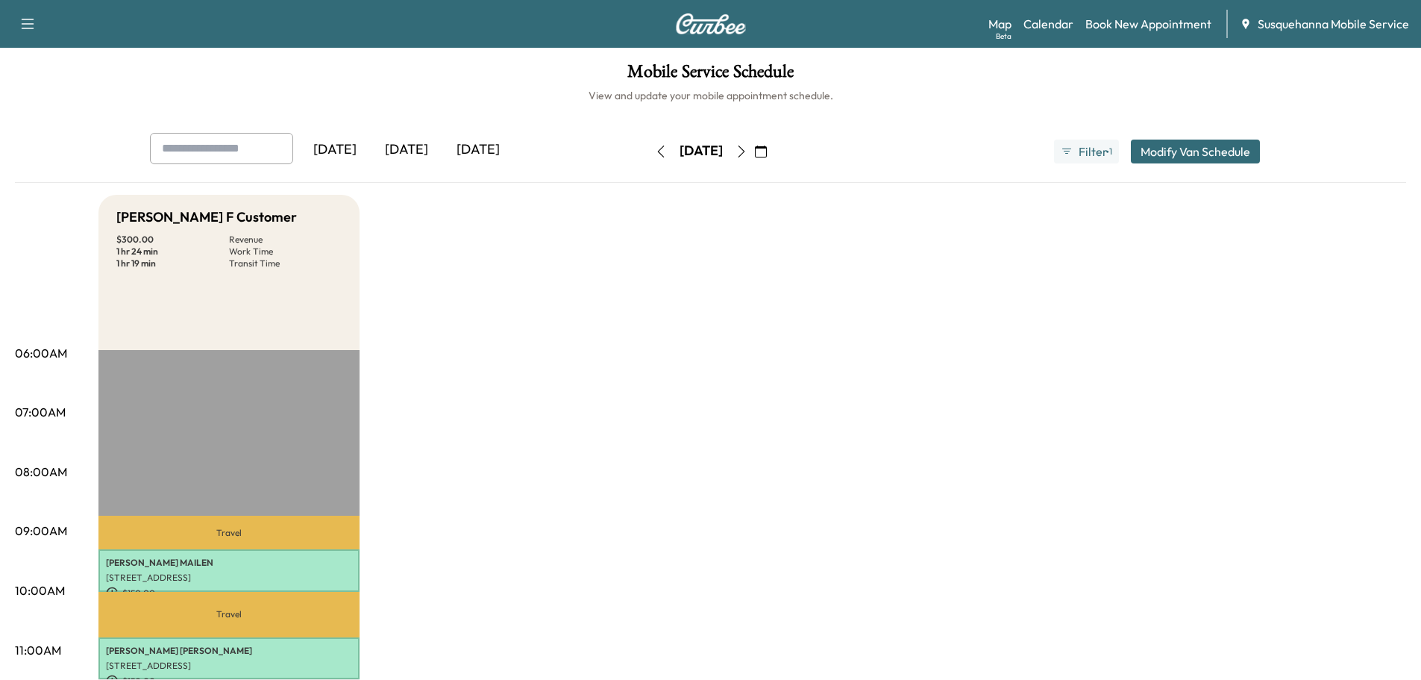
click at [648, 150] on button "button" at bounding box center [660, 152] width 25 height 24
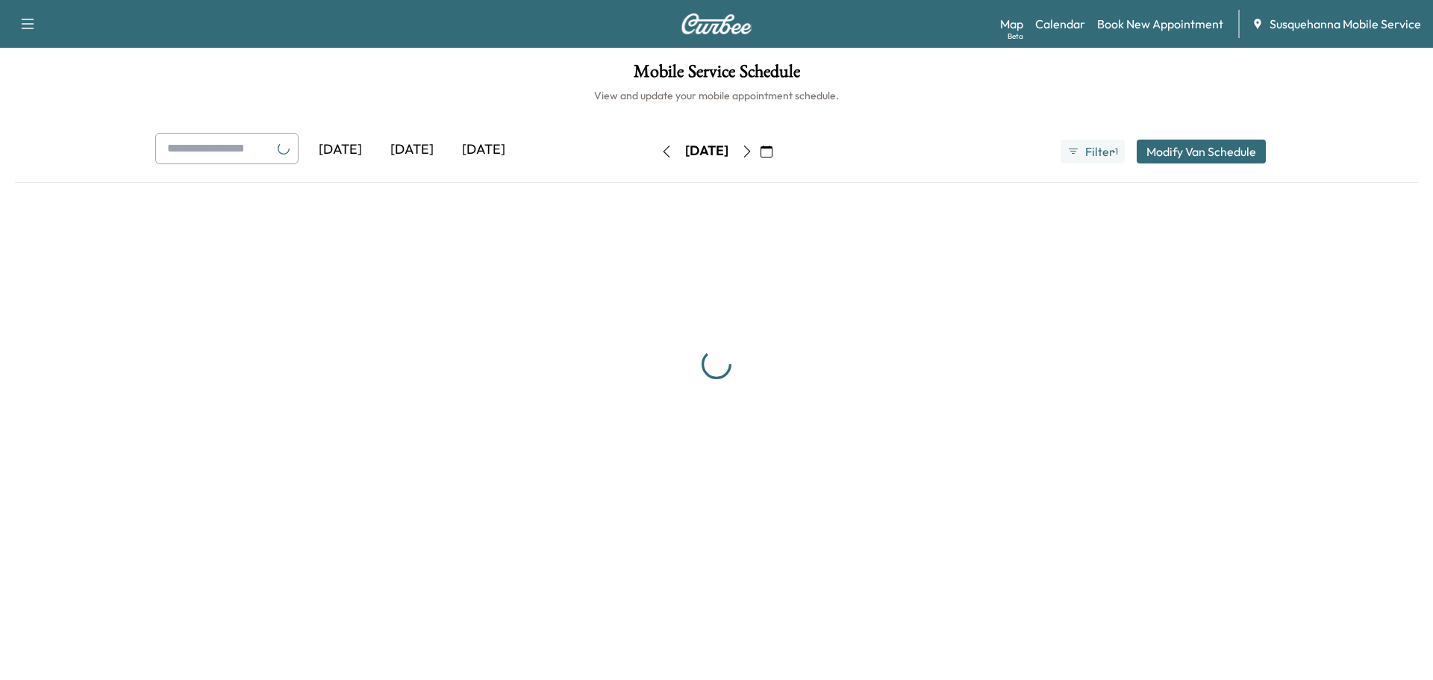
click at [654, 154] on button "button" at bounding box center [666, 152] width 25 height 24
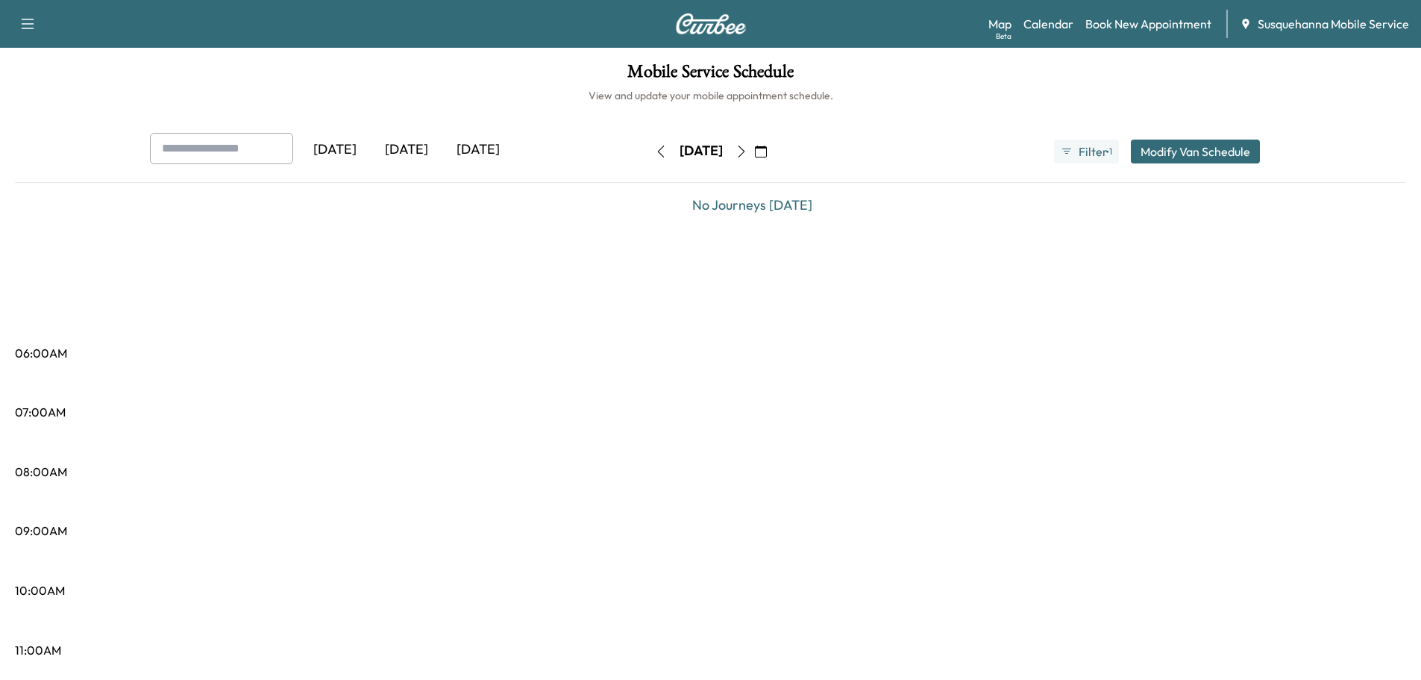
click at [655, 154] on icon "button" at bounding box center [661, 152] width 12 height 12
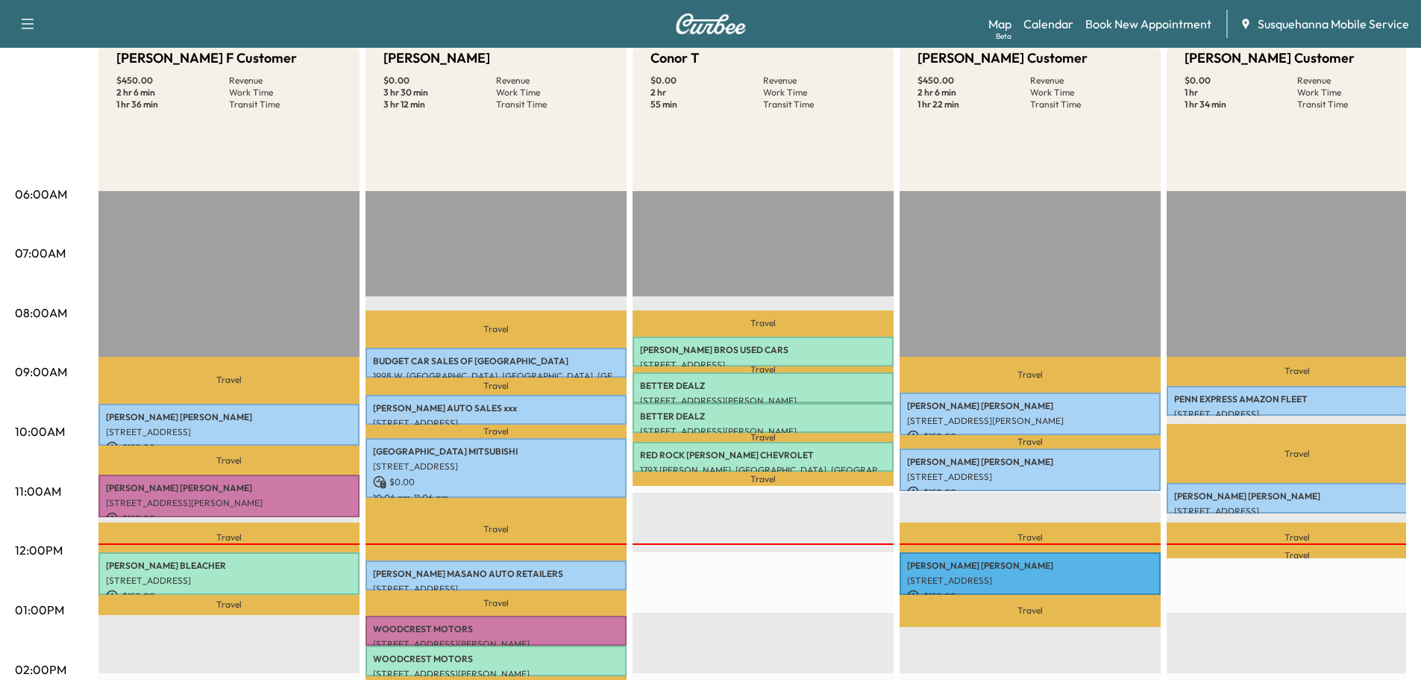
scroll to position [239, 0]
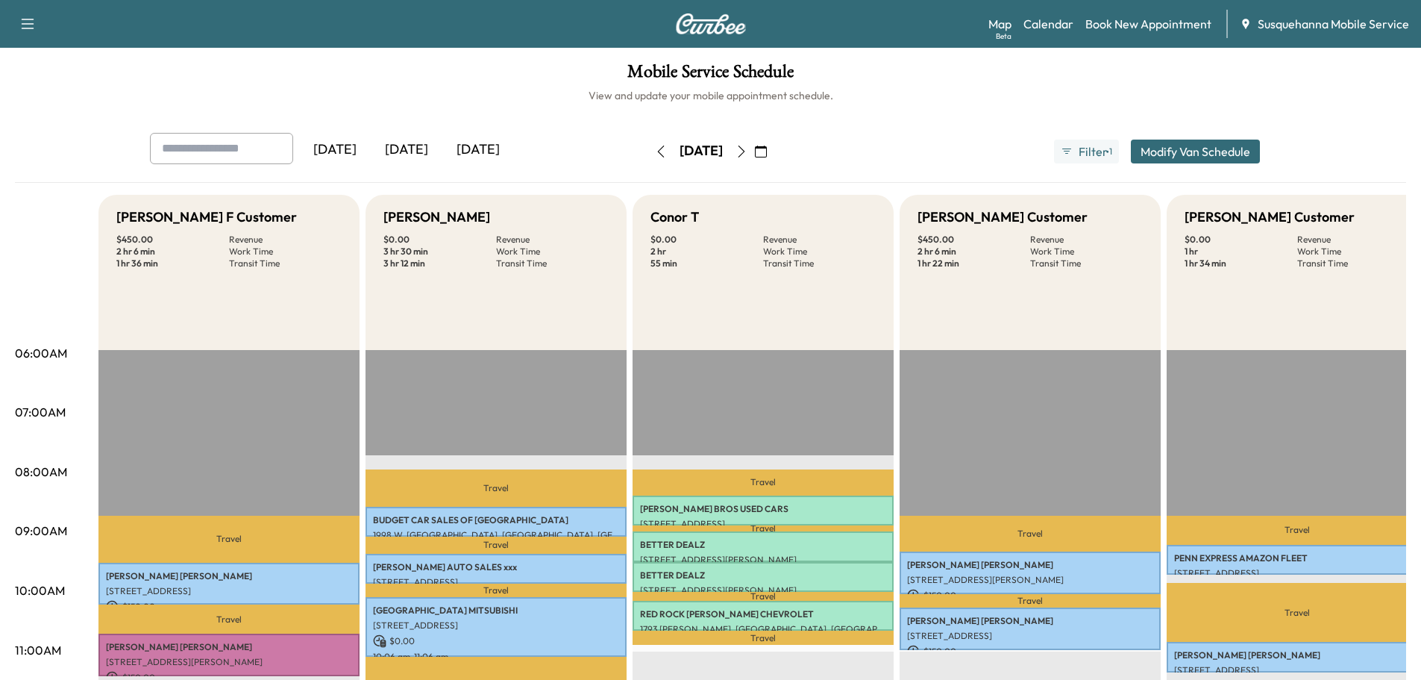
scroll to position [239, 0]
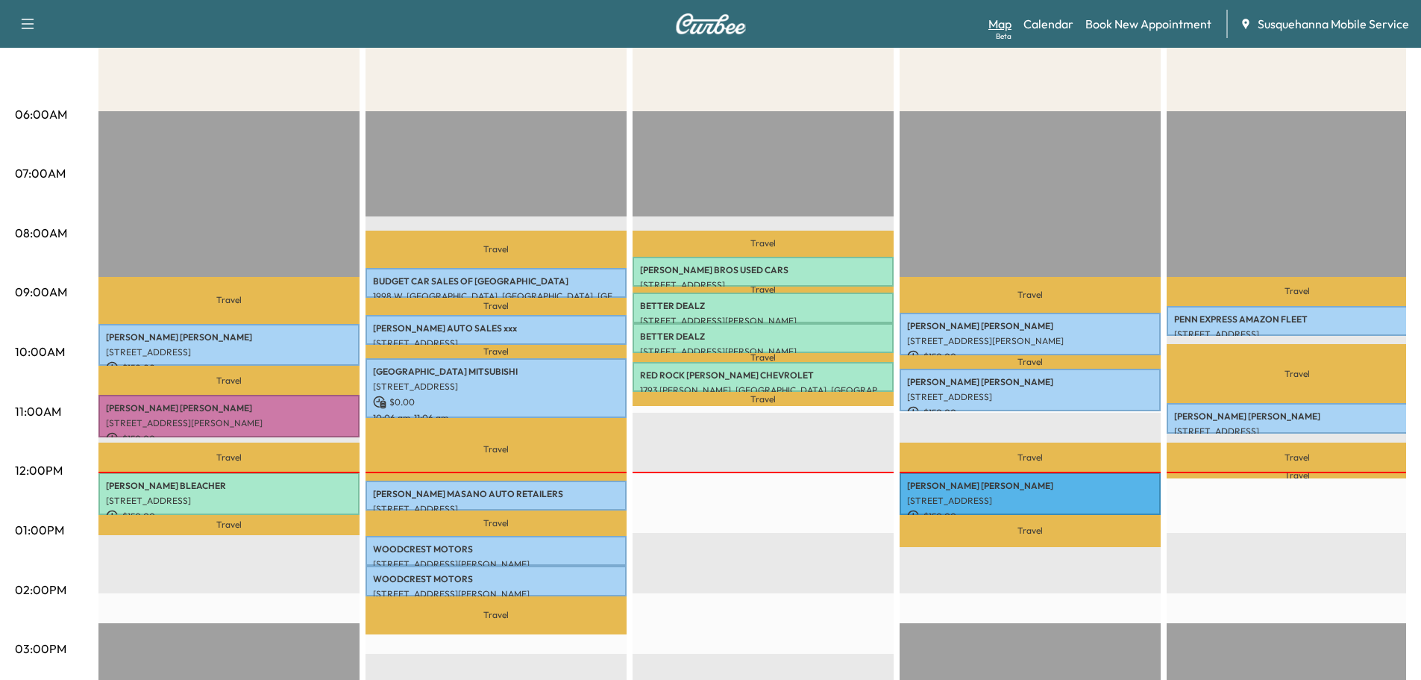
click at [1006, 23] on link "Map Beta" at bounding box center [1000, 24] width 23 height 18
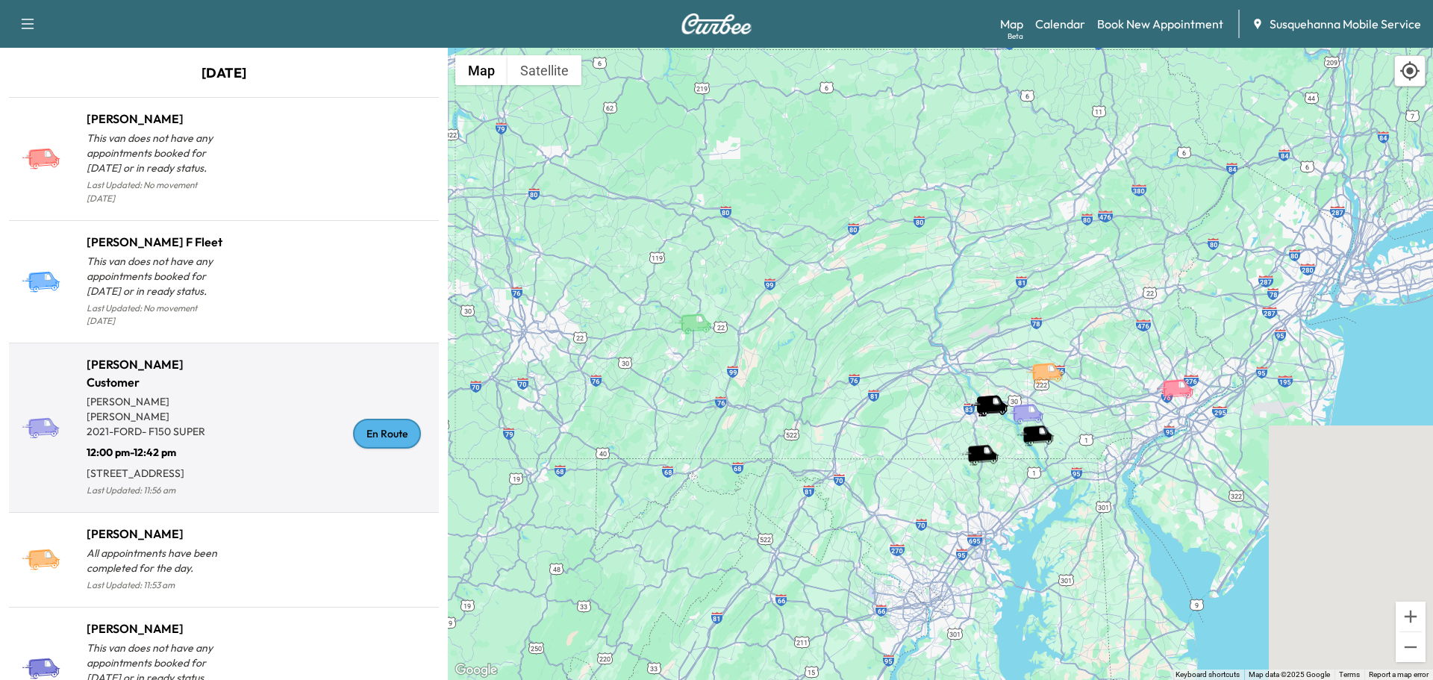
click at [388, 428] on div "En Route" at bounding box center [387, 434] width 68 height 30
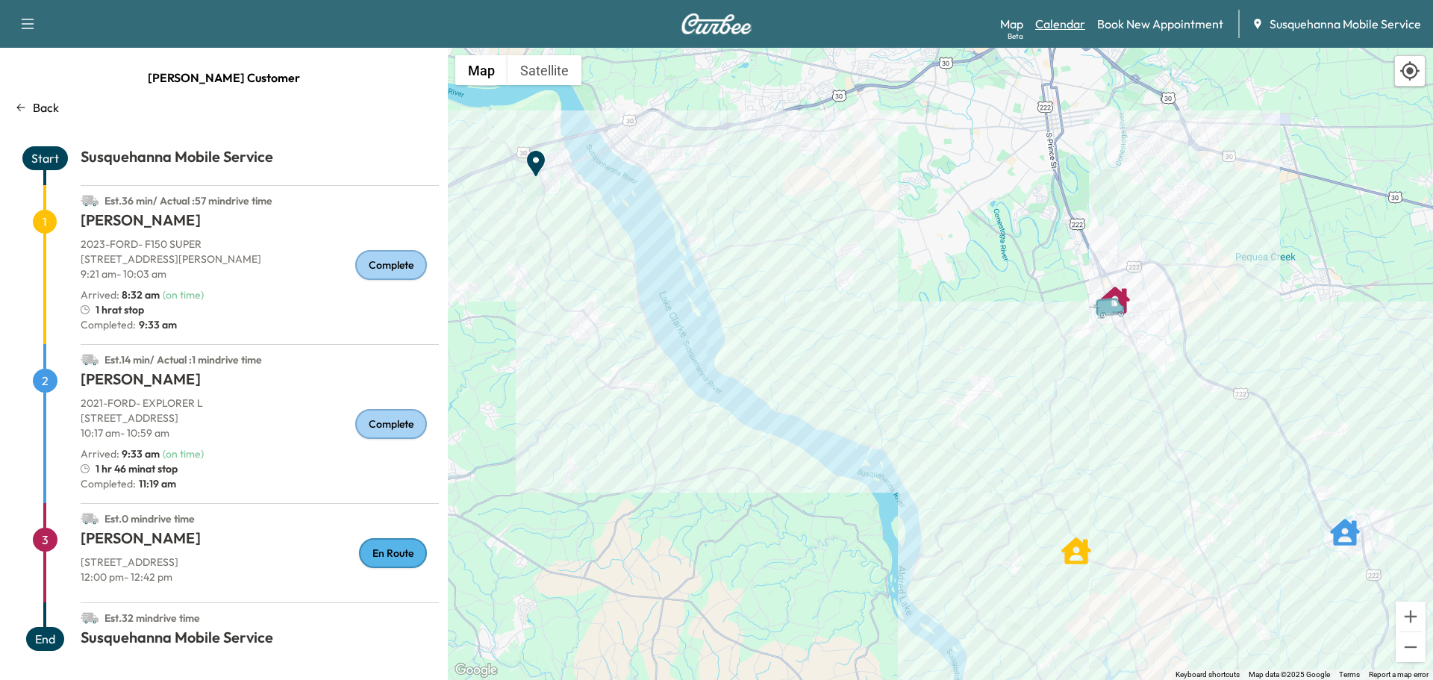
click at [1062, 29] on link "Calendar" at bounding box center [1060, 24] width 50 height 18
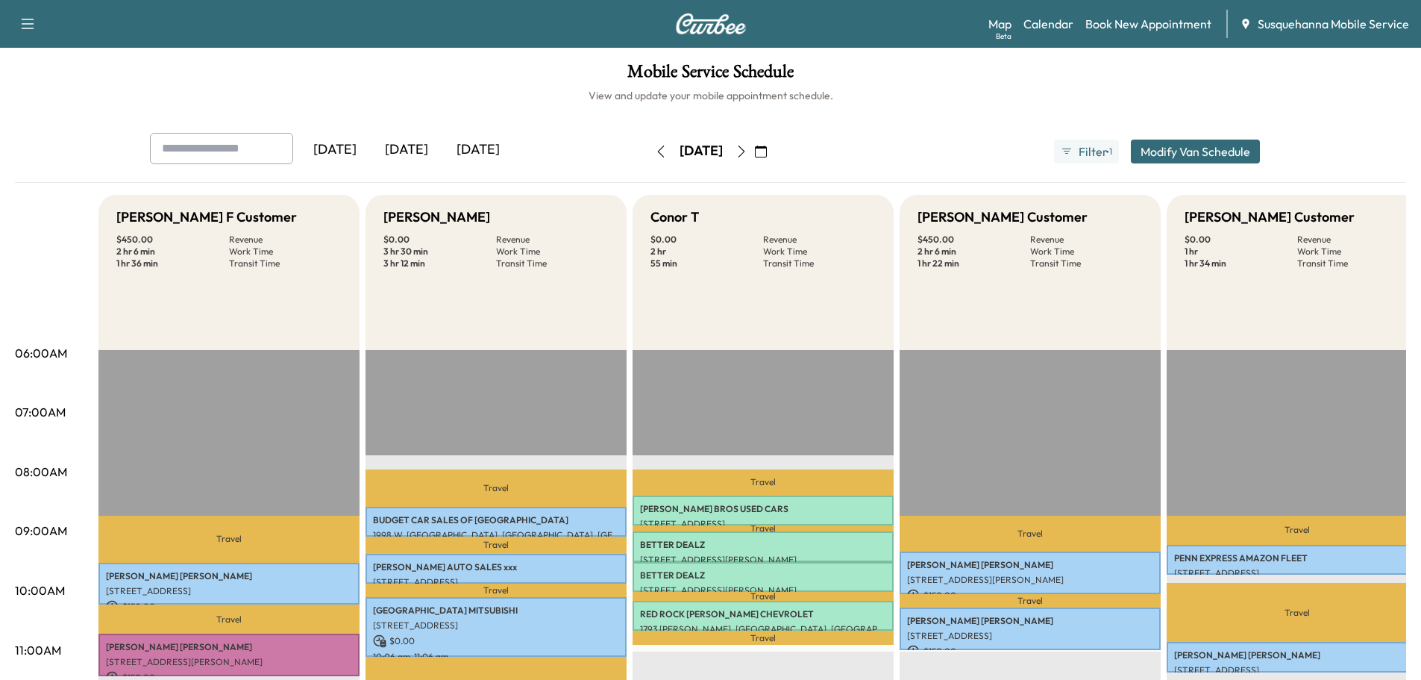
scroll to position [239, 0]
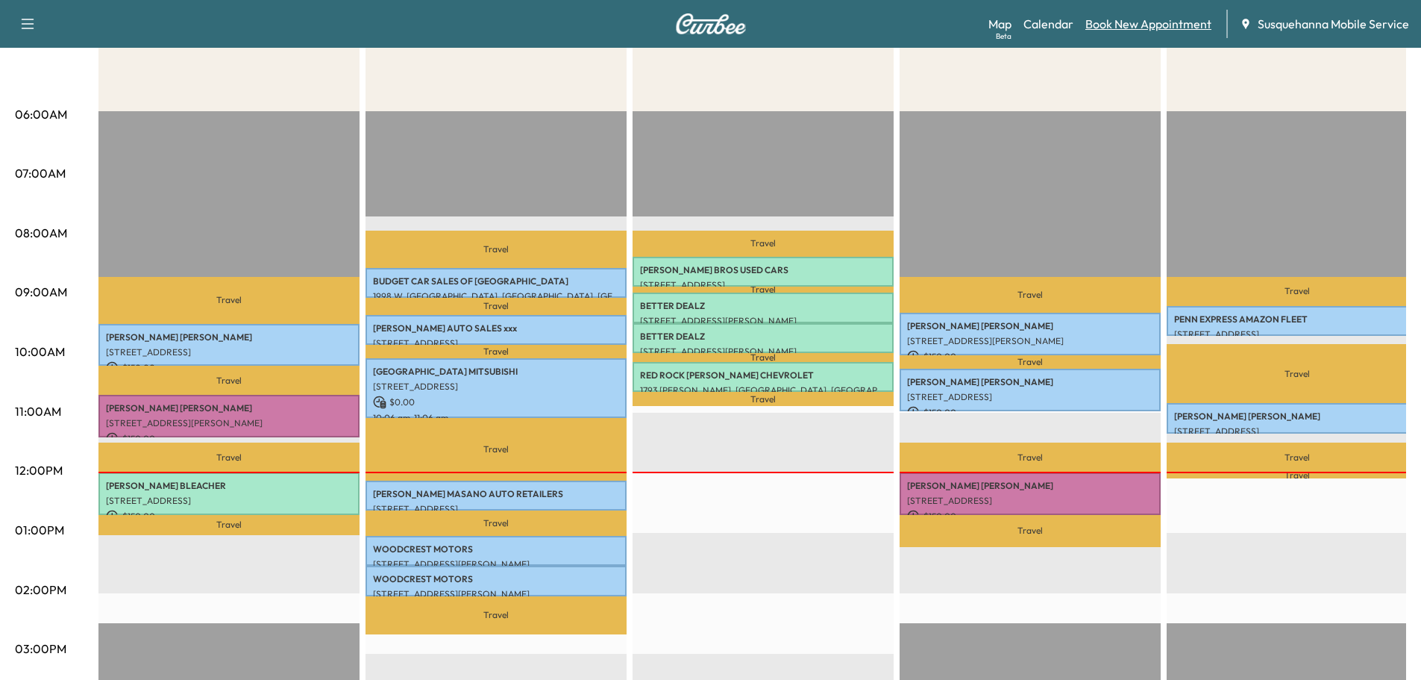
click at [1142, 18] on link "Book New Appointment" at bounding box center [1149, 24] width 126 height 18
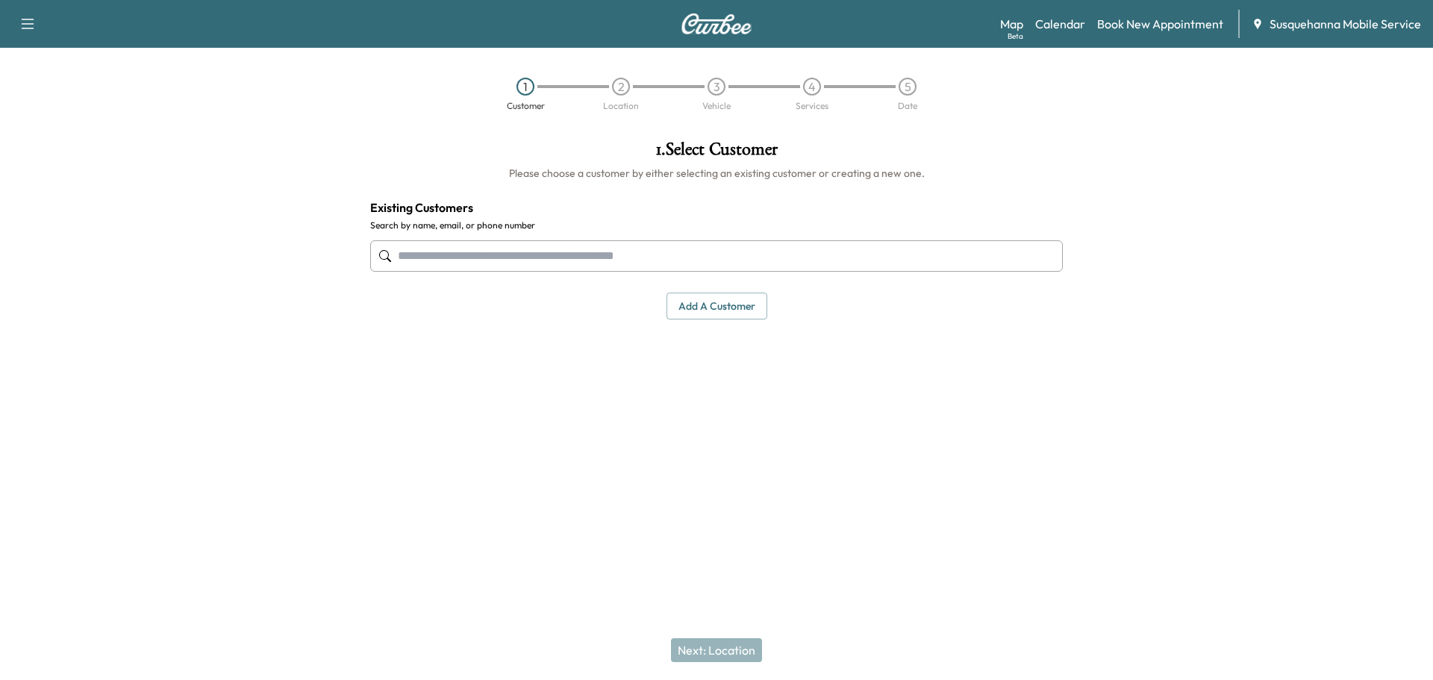
click at [558, 258] on input "text" at bounding box center [716, 255] width 692 height 31
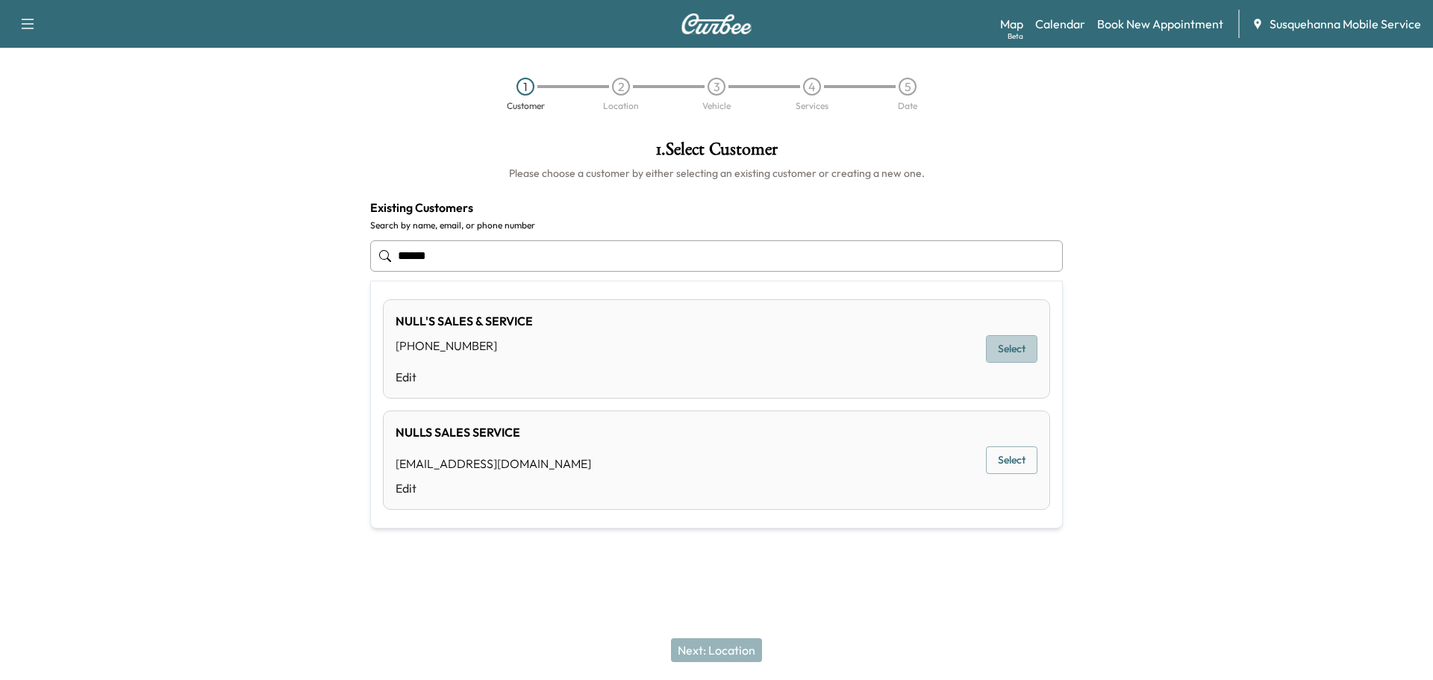
click at [1012, 345] on button "Select" at bounding box center [1011, 349] width 51 height 28
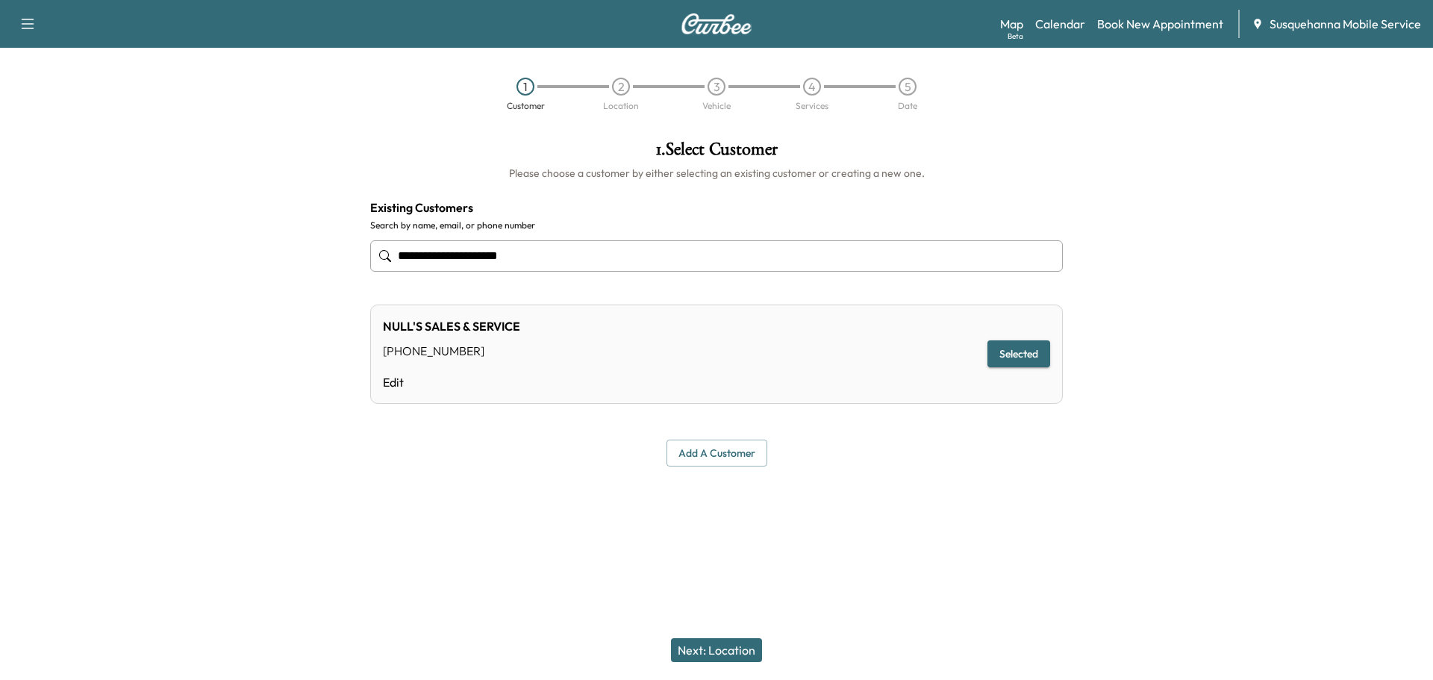
type input "**********"
click at [728, 654] on button "Next: Location" at bounding box center [716, 650] width 91 height 24
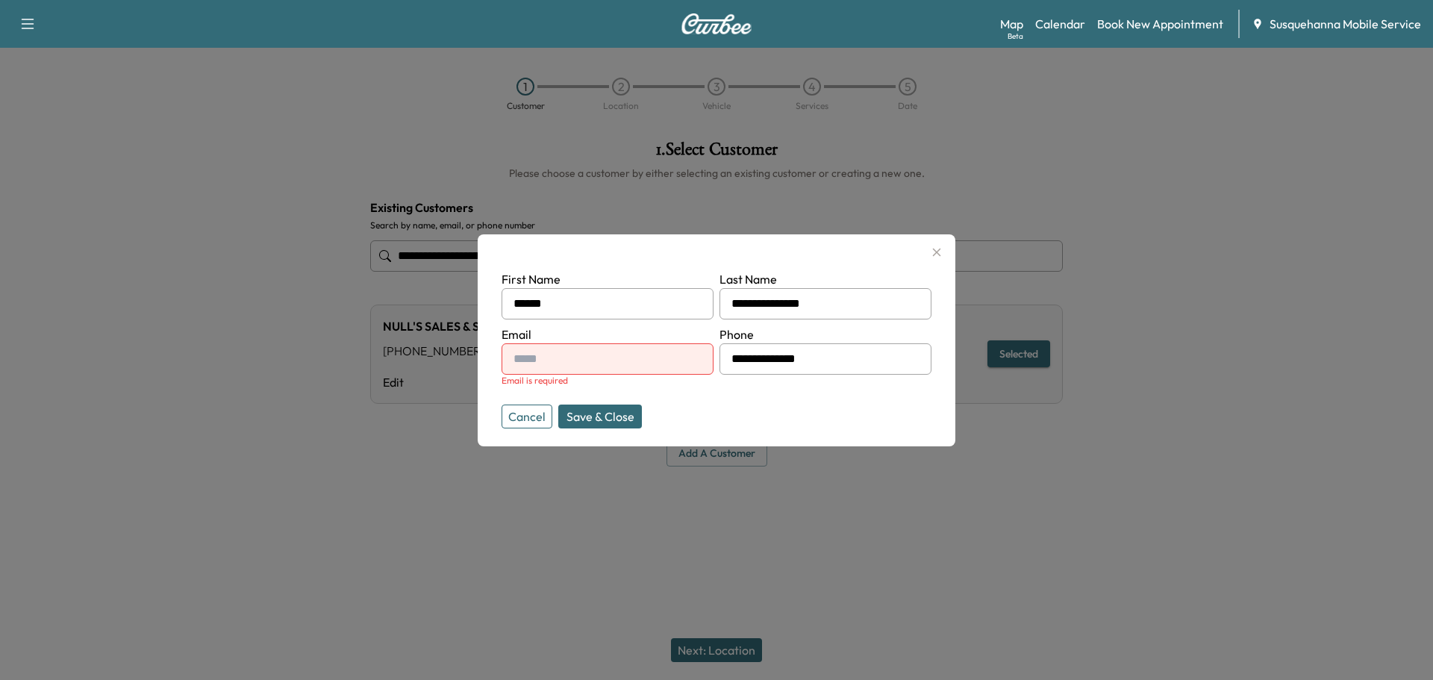
click at [548, 361] on input "text" at bounding box center [607, 358] width 212 height 31
type input "**********"
click at [601, 408] on button "Save & Close" at bounding box center [600, 416] width 84 height 24
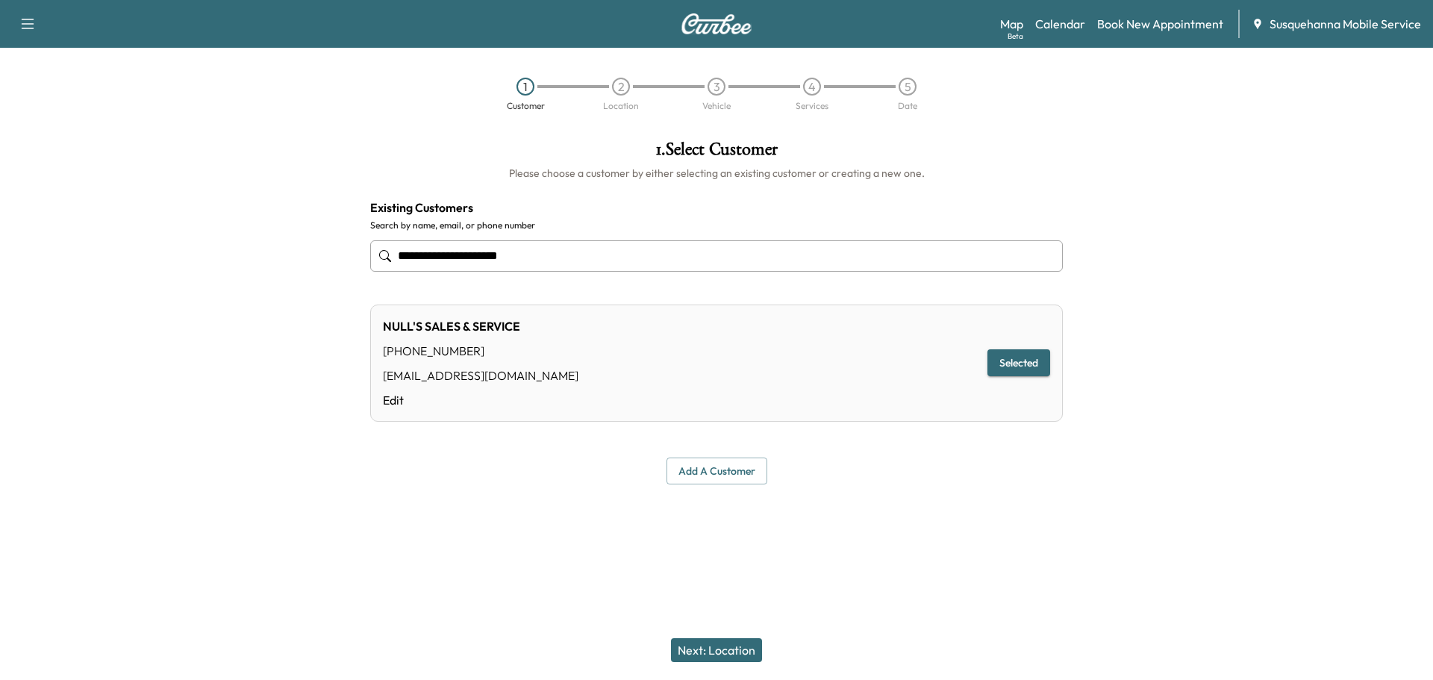
click at [713, 643] on button "Next: Location" at bounding box center [716, 650] width 91 height 24
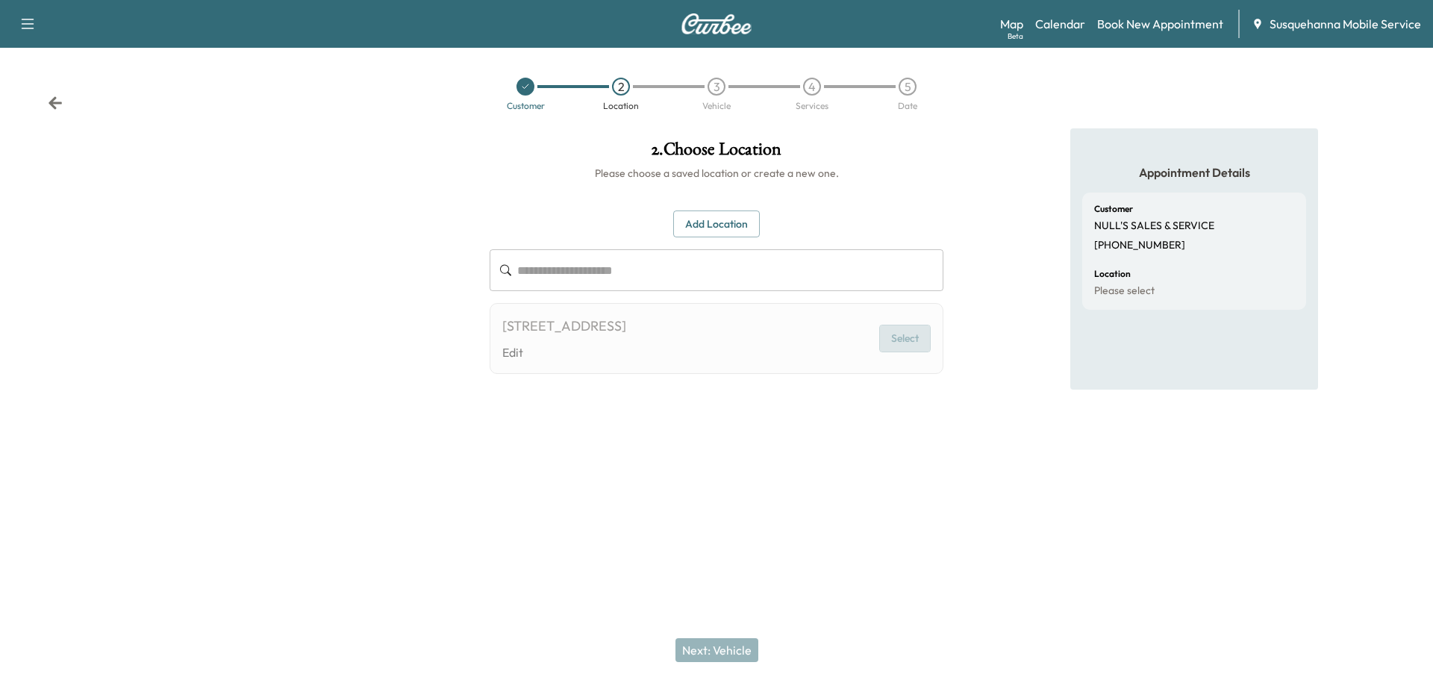
click at [910, 343] on button "Select" at bounding box center [904, 339] width 51 height 28
click at [900, 332] on button "Select" at bounding box center [904, 339] width 51 height 28
click at [626, 331] on div "1003 GAP NEWPORT PIKE, COCHRANVILLE, PA, USA" at bounding box center [564, 326] width 124 height 21
click at [626, 338] on div "1003 GAP NEWPORT PIKE, COCHRANVILLE, PA, USA Edit" at bounding box center [564, 339] width 124 height 46
click at [883, 331] on button "Select" at bounding box center [904, 339] width 51 height 28
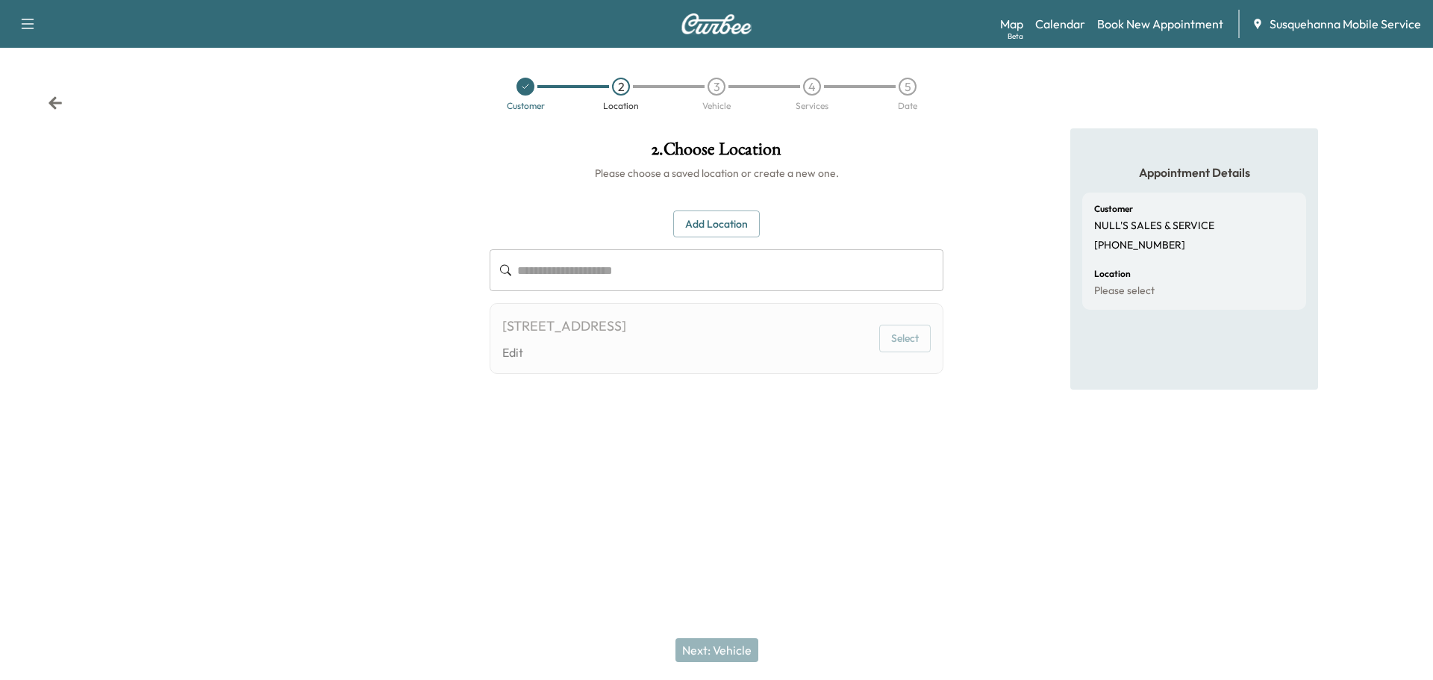
click at [723, 219] on button "Add Location" at bounding box center [716, 224] width 87 height 28
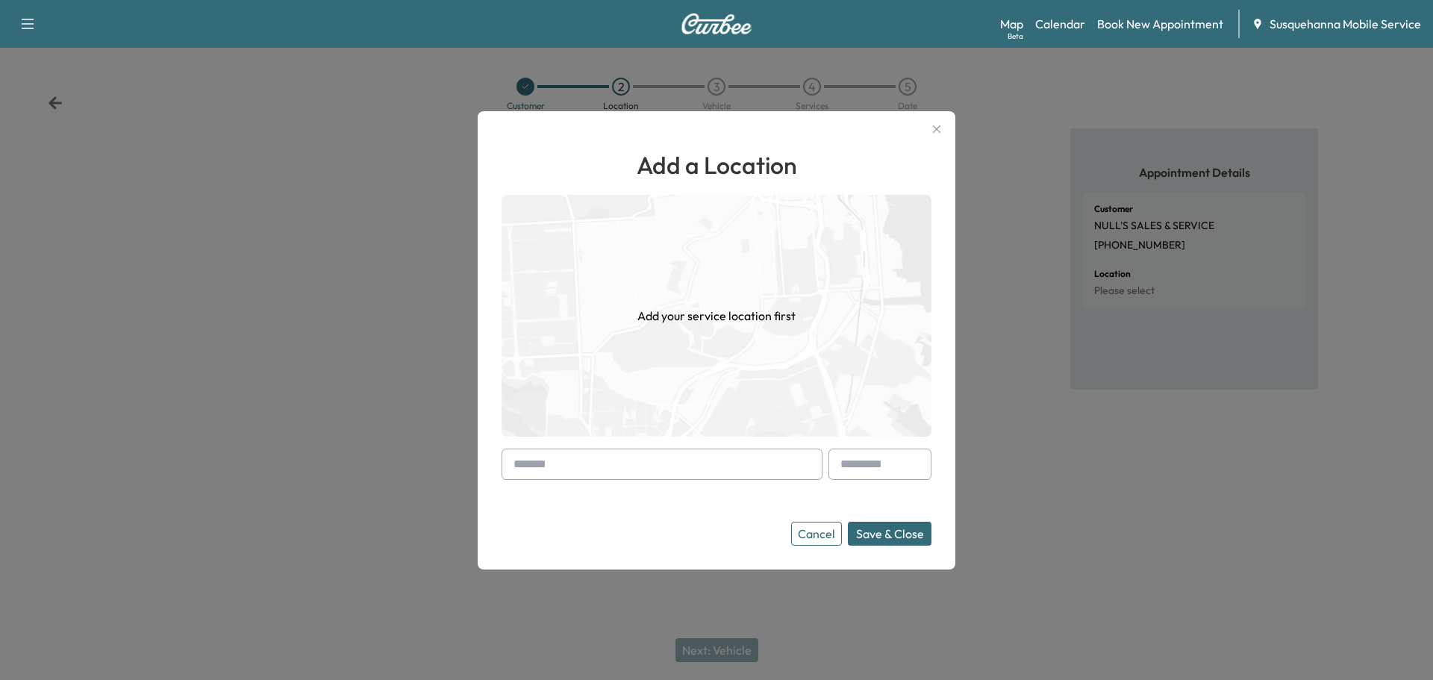
click at [707, 464] on input "text" at bounding box center [661, 463] width 321 height 31
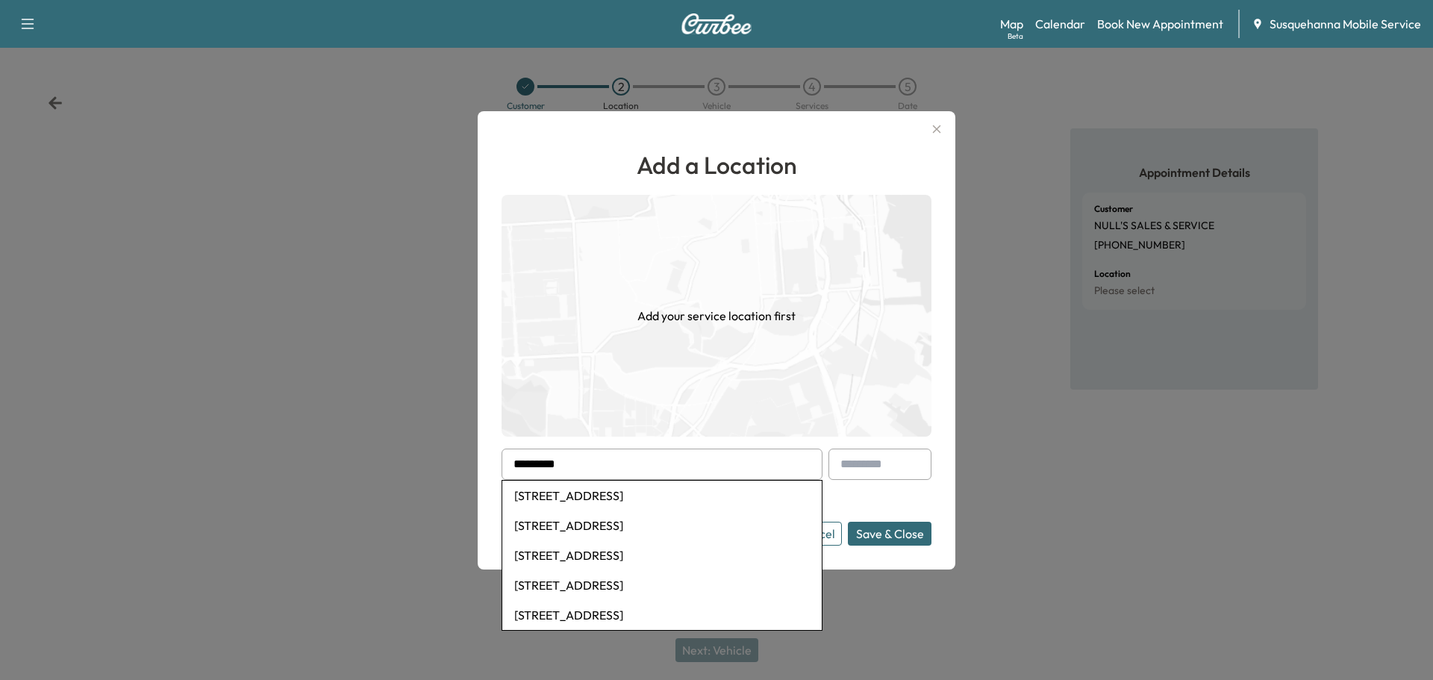
click at [672, 525] on li "1003 Gap Newport Pike, Cochranville, PA, USA" at bounding box center [661, 525] width 319 height 30
type input "**********"
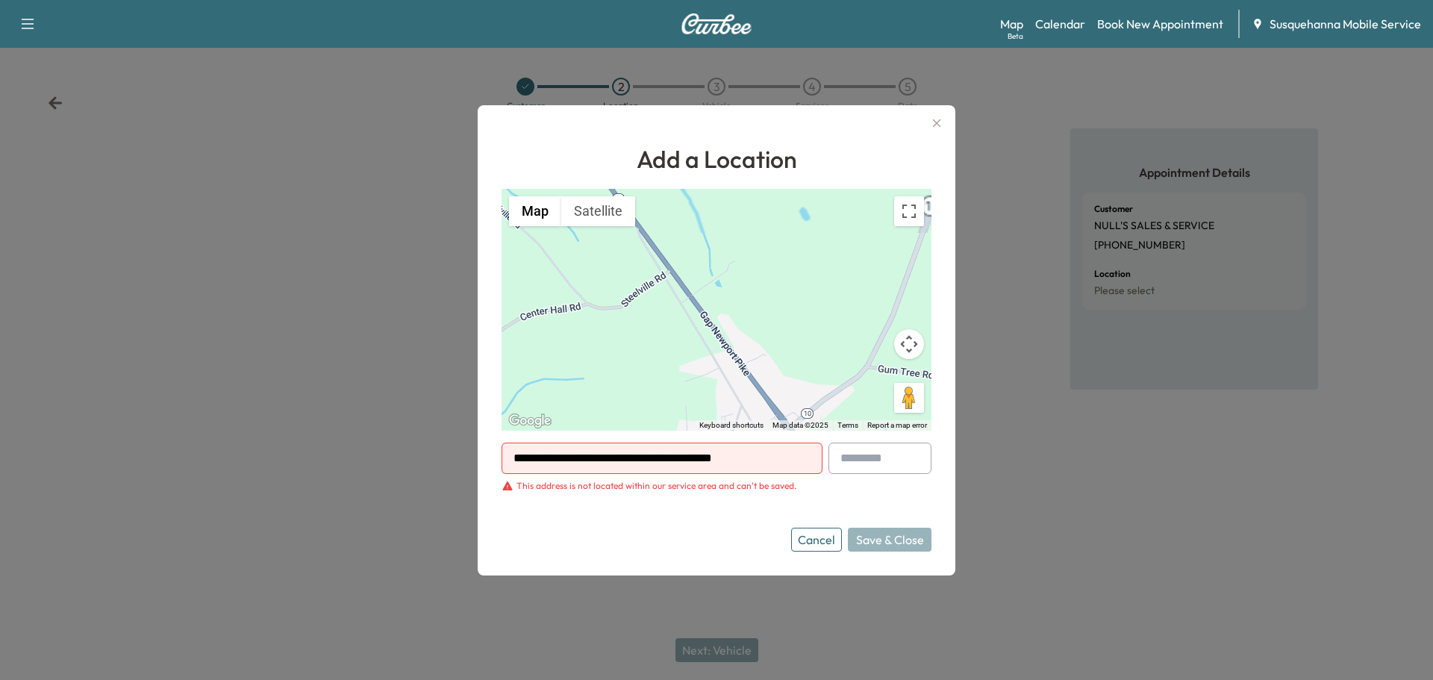
drag, startPoint x: 773, startPoint y: 459, endPoint x: 502, endPoint y: 460, distance: 270.9
click at [502, 460] on input "**********" at bounding box center [661, 457] width 321 height 31
click at [833, 546] on button "Cancel" at bounding box center [816, 540] width 51 height 24
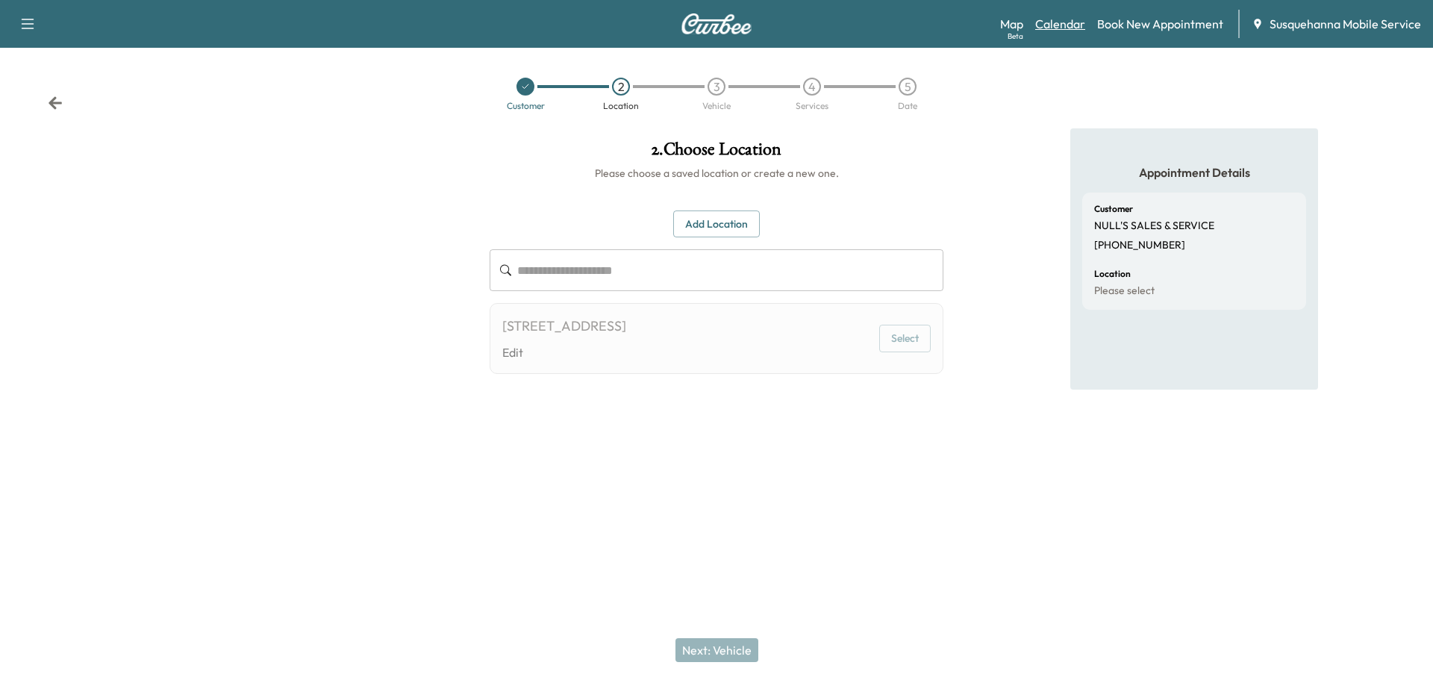
click at [1066, 25] on link "Calendar" at bounding box center [1060, 24] width 50 height 18
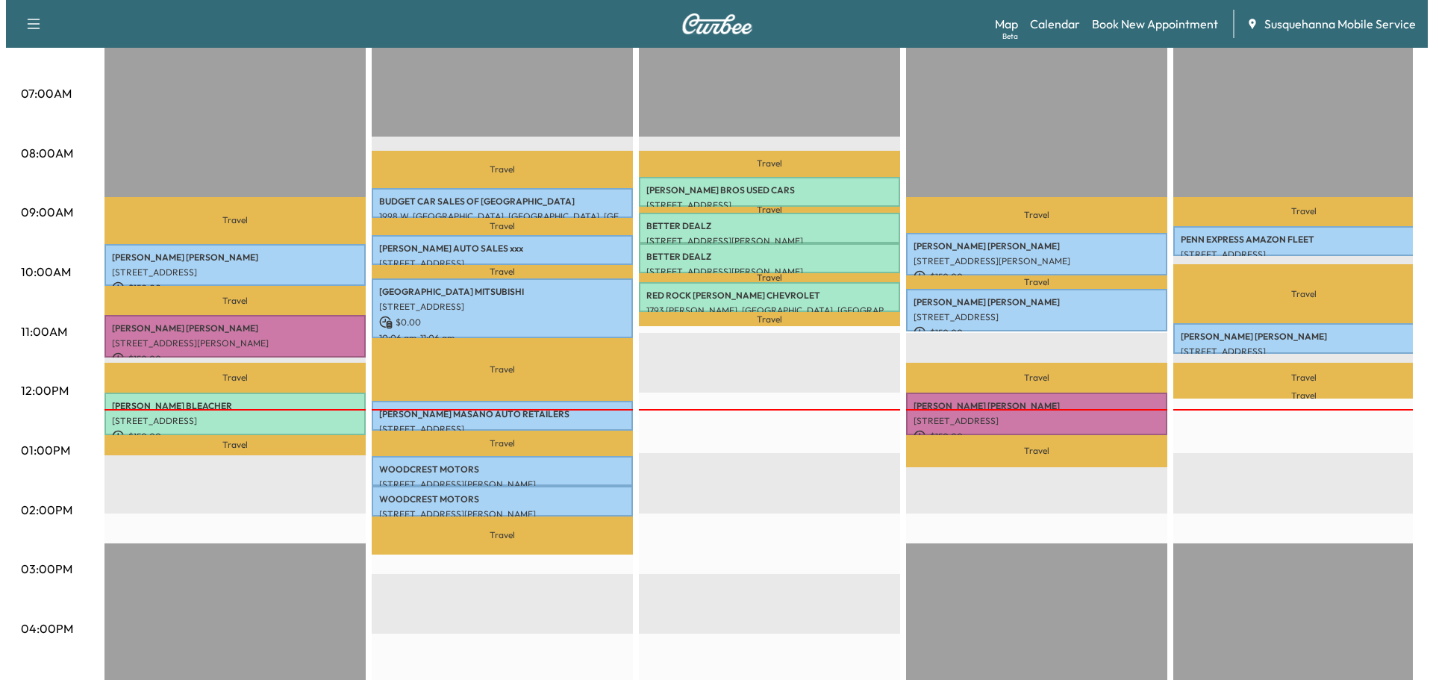
scroll to position [159, 0]
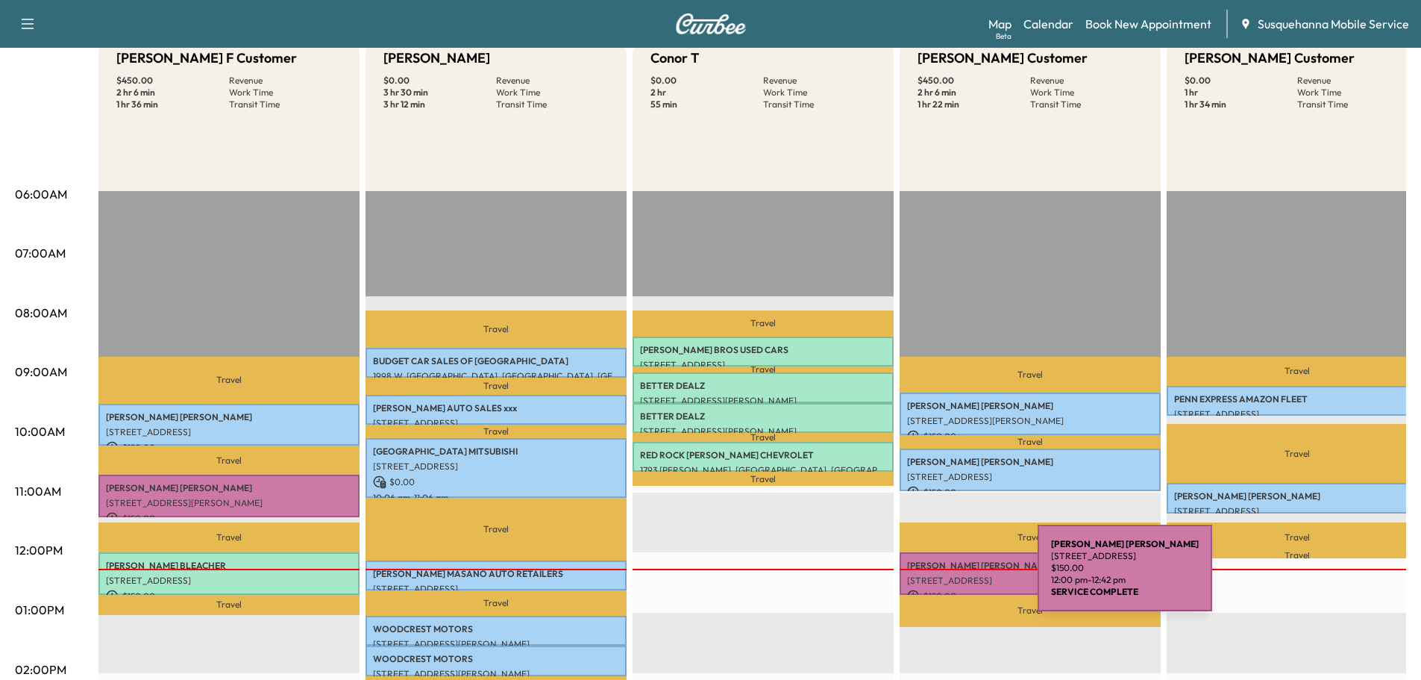
click at [926, 577] on p "[STREET_ADDRESS]" at bounding box center [1030, 581] width 246 height 12
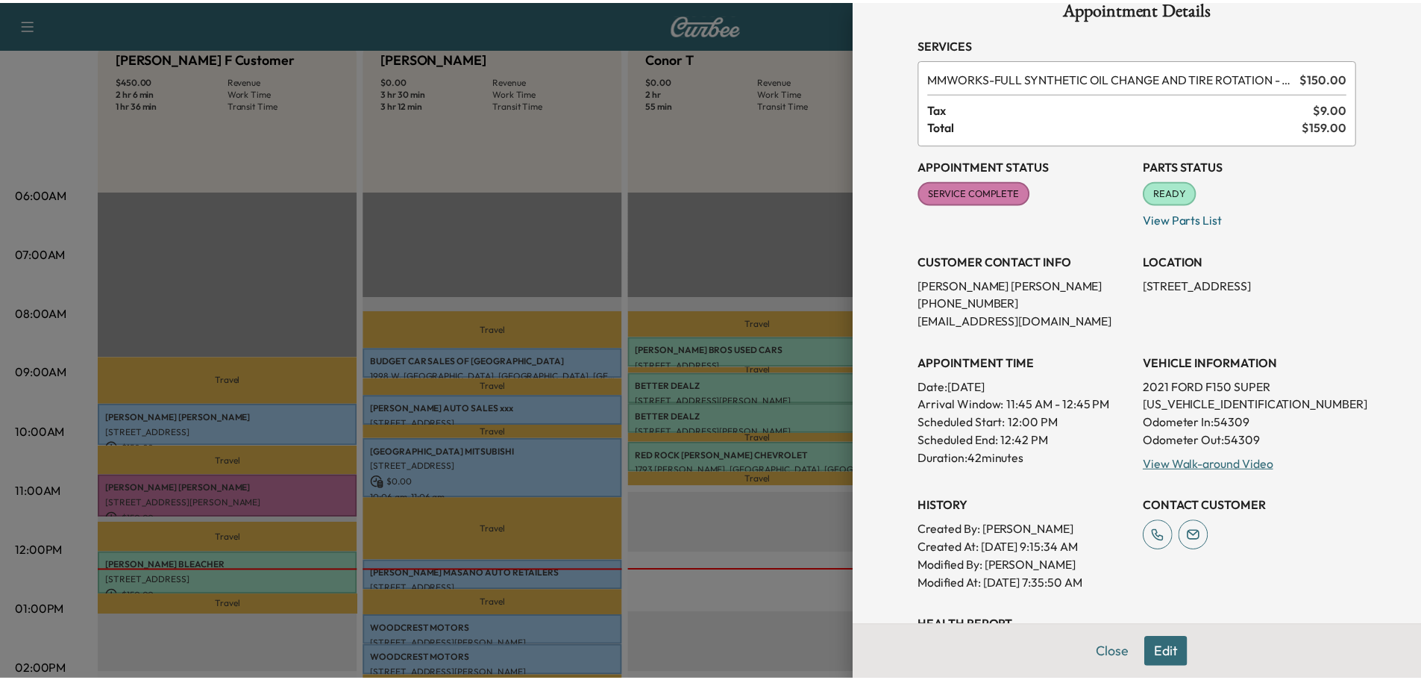
scroll to position [0, 0]
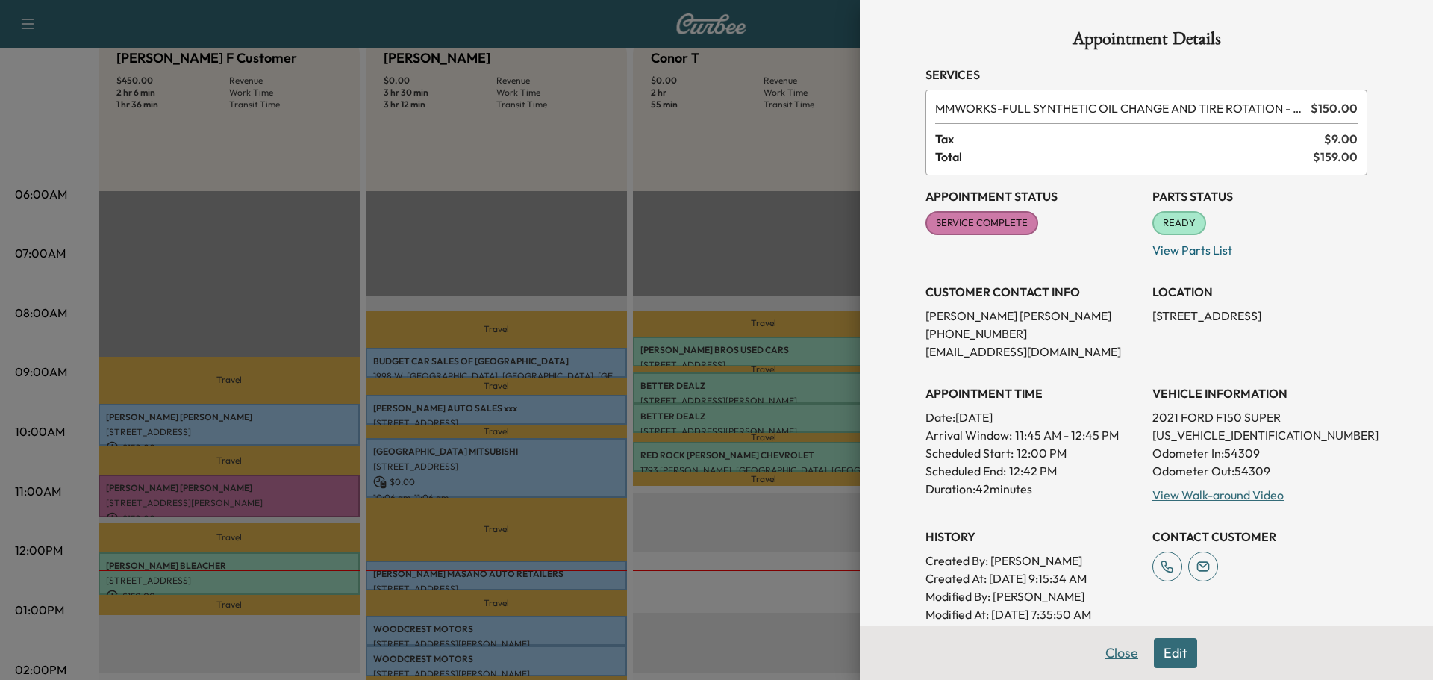
click at [1107, 644] on button "Close" at bounding box center [1121, 653] width 52 height 30
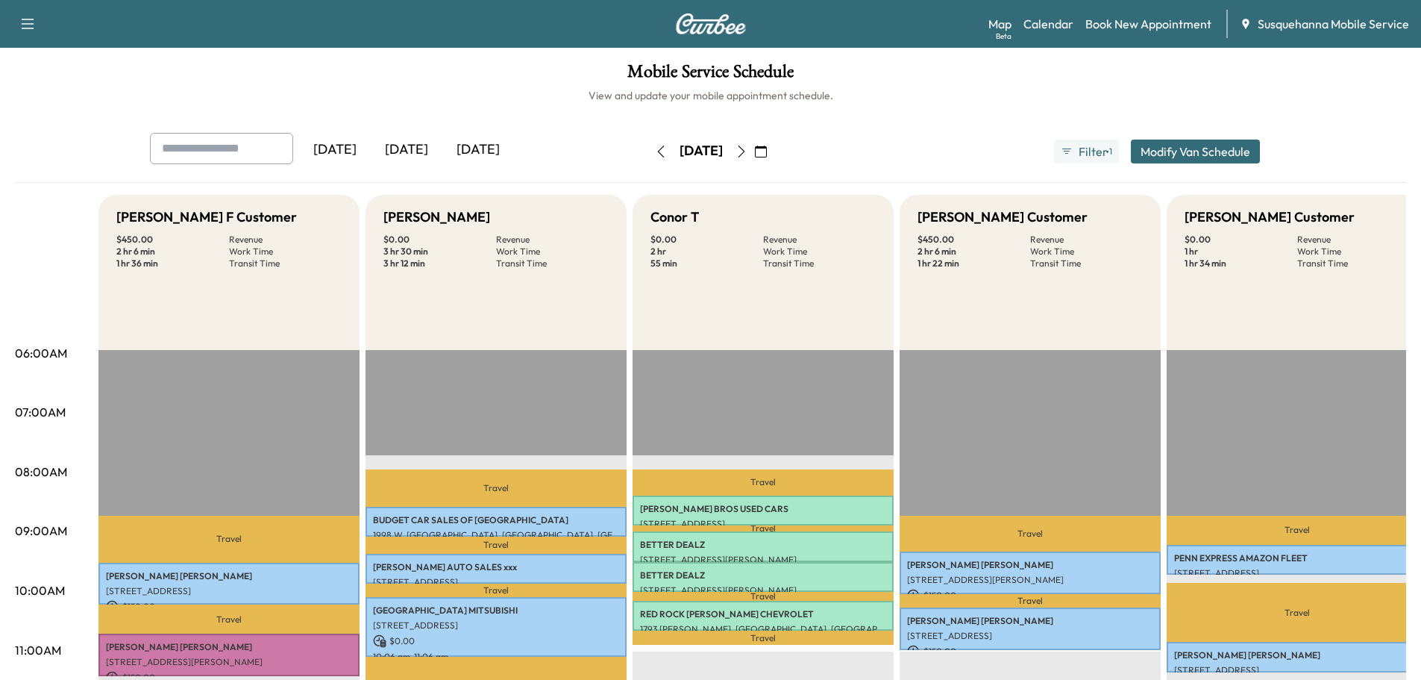
click at [748, 149] on icon "button" at bounding box center [742, 152] width 12 height 12
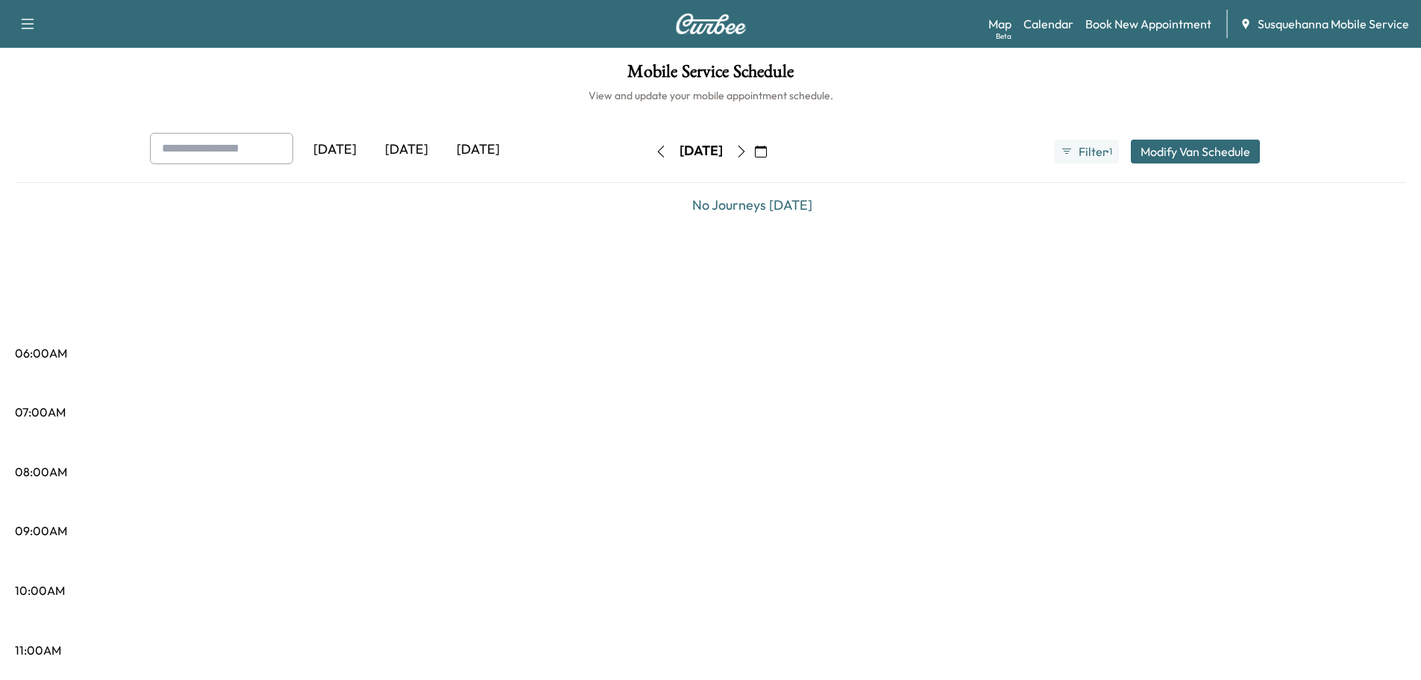
click at [754, 149] on button "button" at bounding box center [741, 152] width 25 height 24
click at [748, 149] on icon "button" at bounding box center [742, 152] width 12 height 12
click at [774, 151] on button "button" at bounding box center [760, 152] width 25 height 24
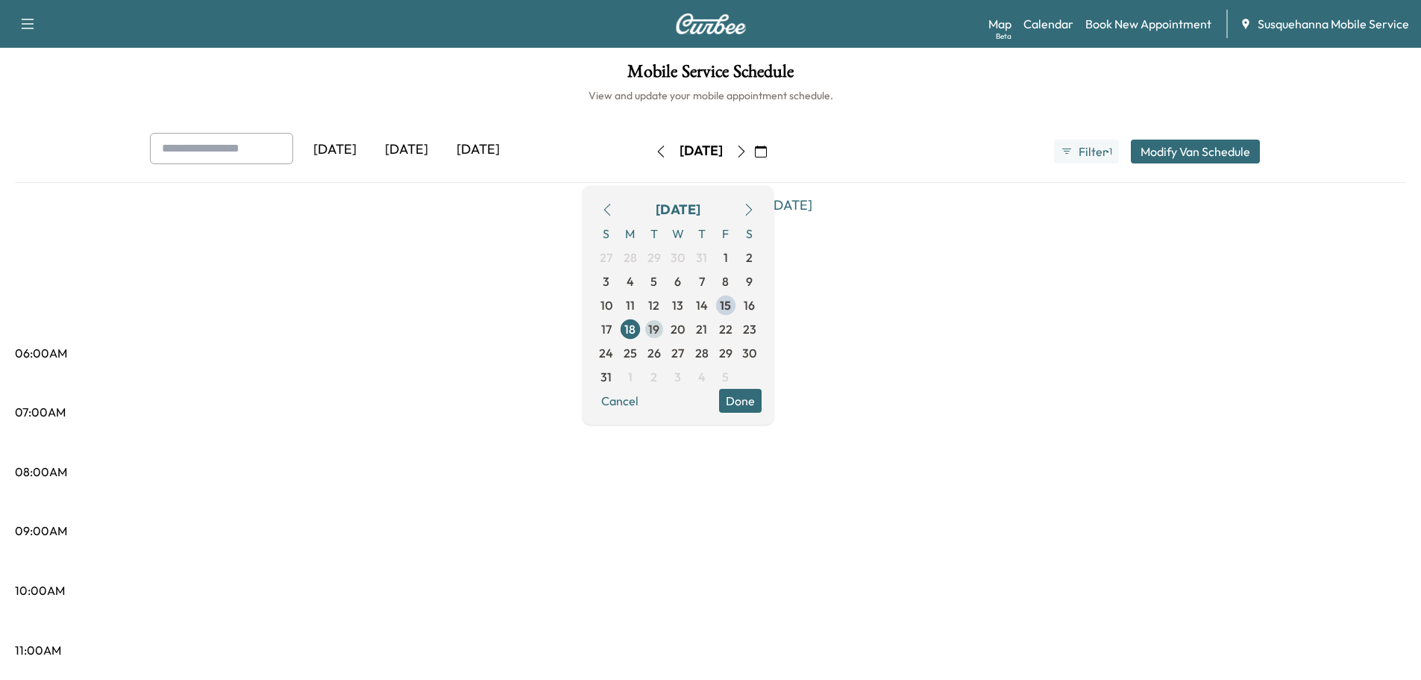
click at [660, 324] on span "19" at bounding box center [653, 329] width 11 height 18
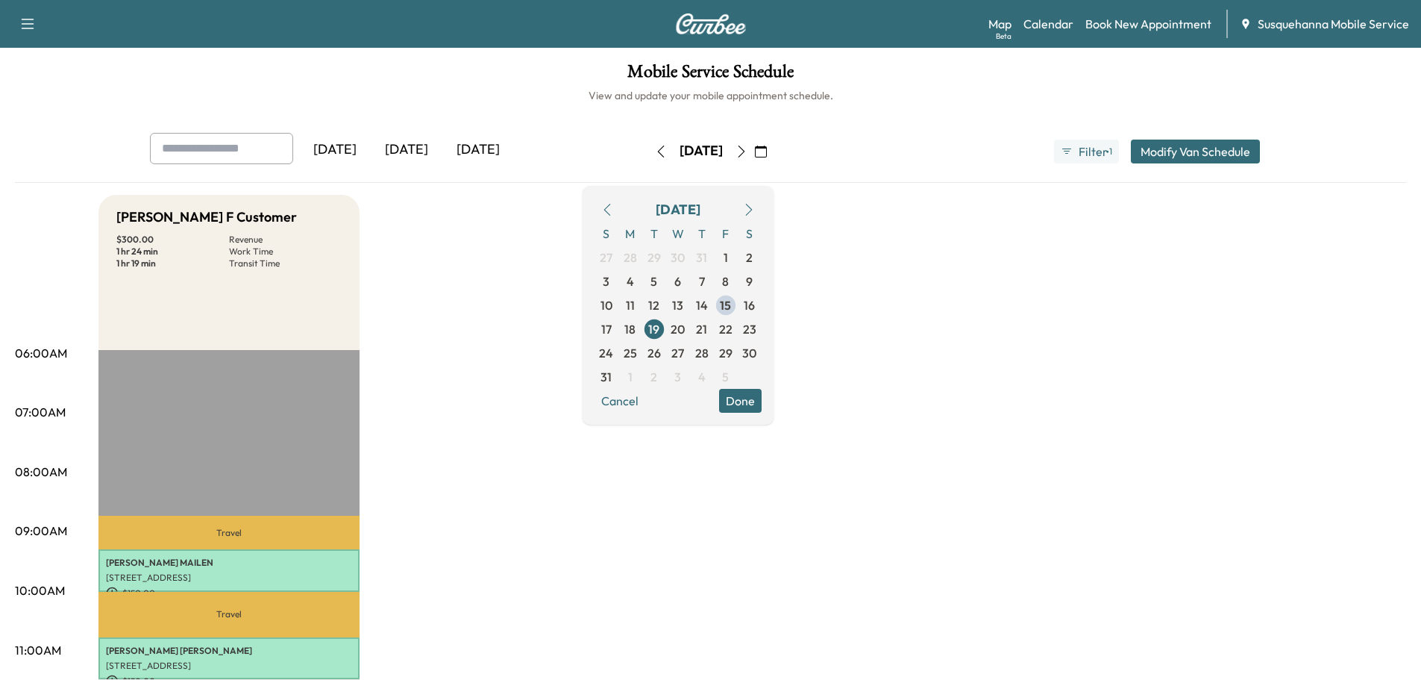
click at [762, 401] on button "Done" at bounding box center [740, 401] width 43 height 24
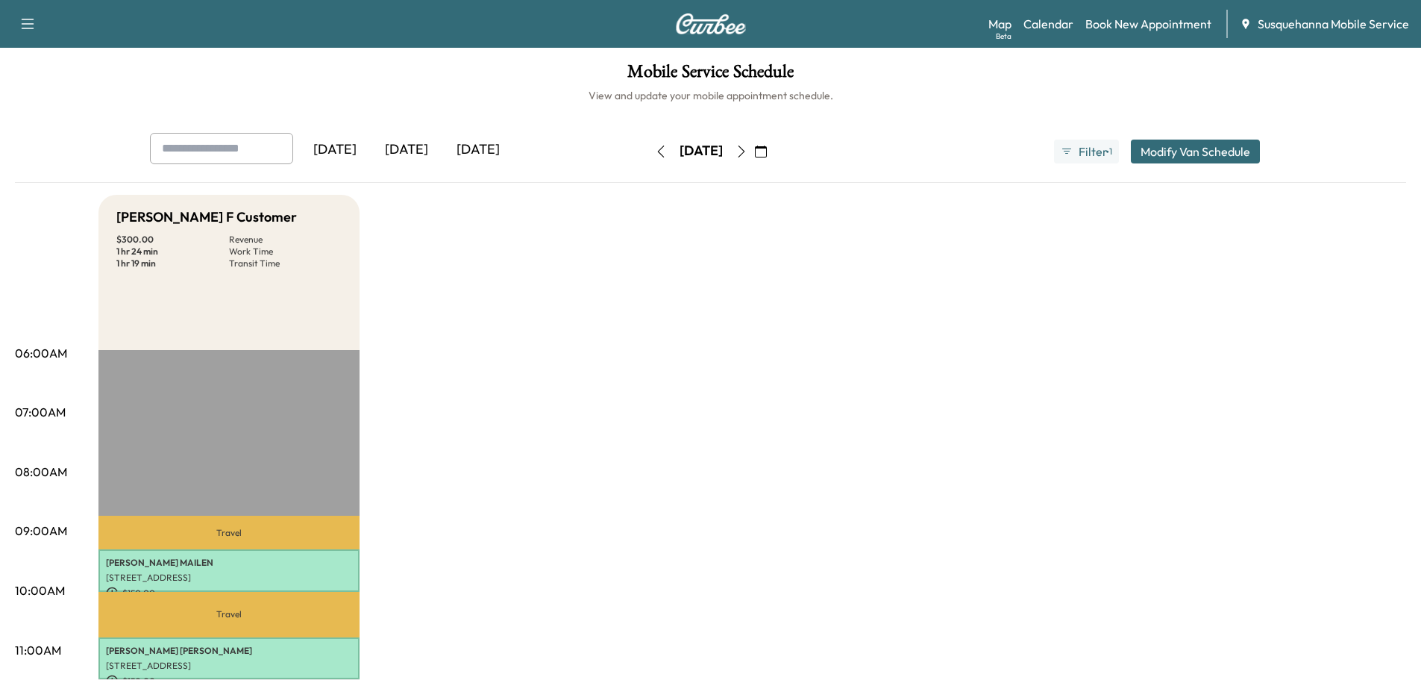
click at [748, 152] on icon "button" at bounding box center [742, 152] width 12 height 12
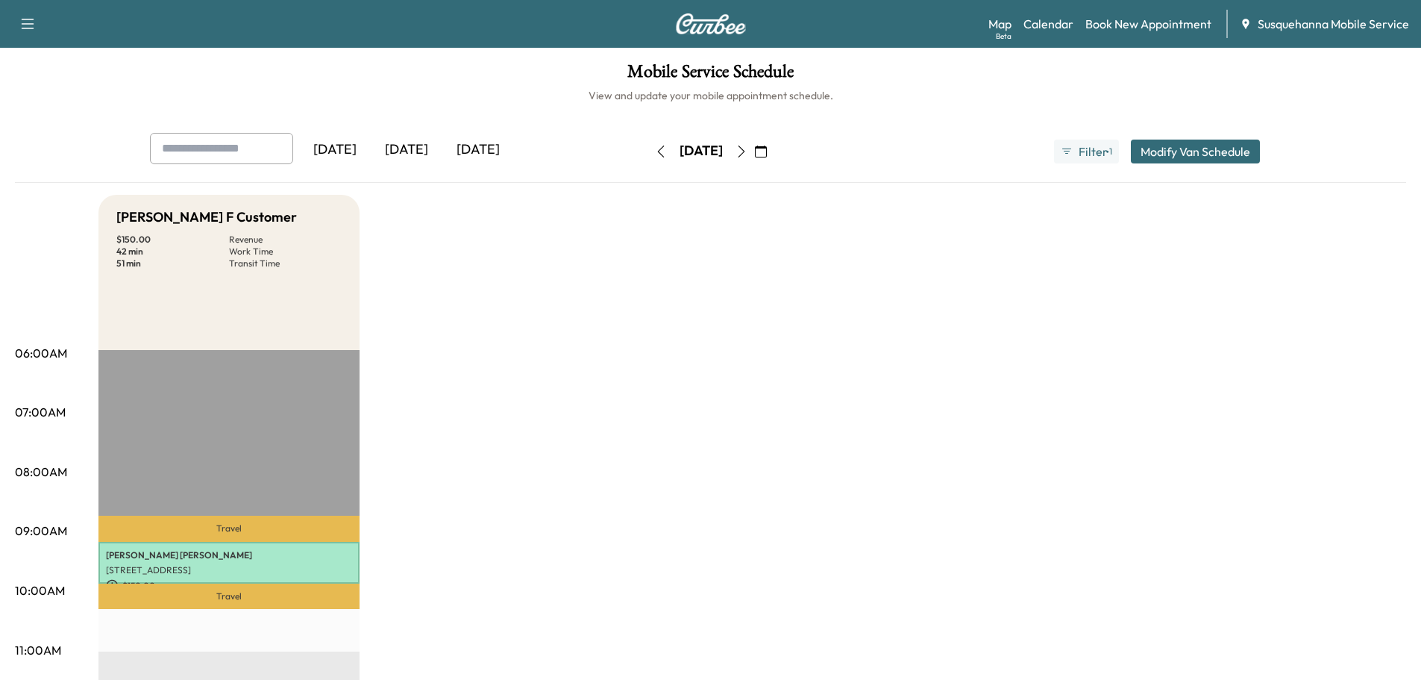
click at [748, 152] on icon "button" at bounding box center [742, 152] width 12 height 12
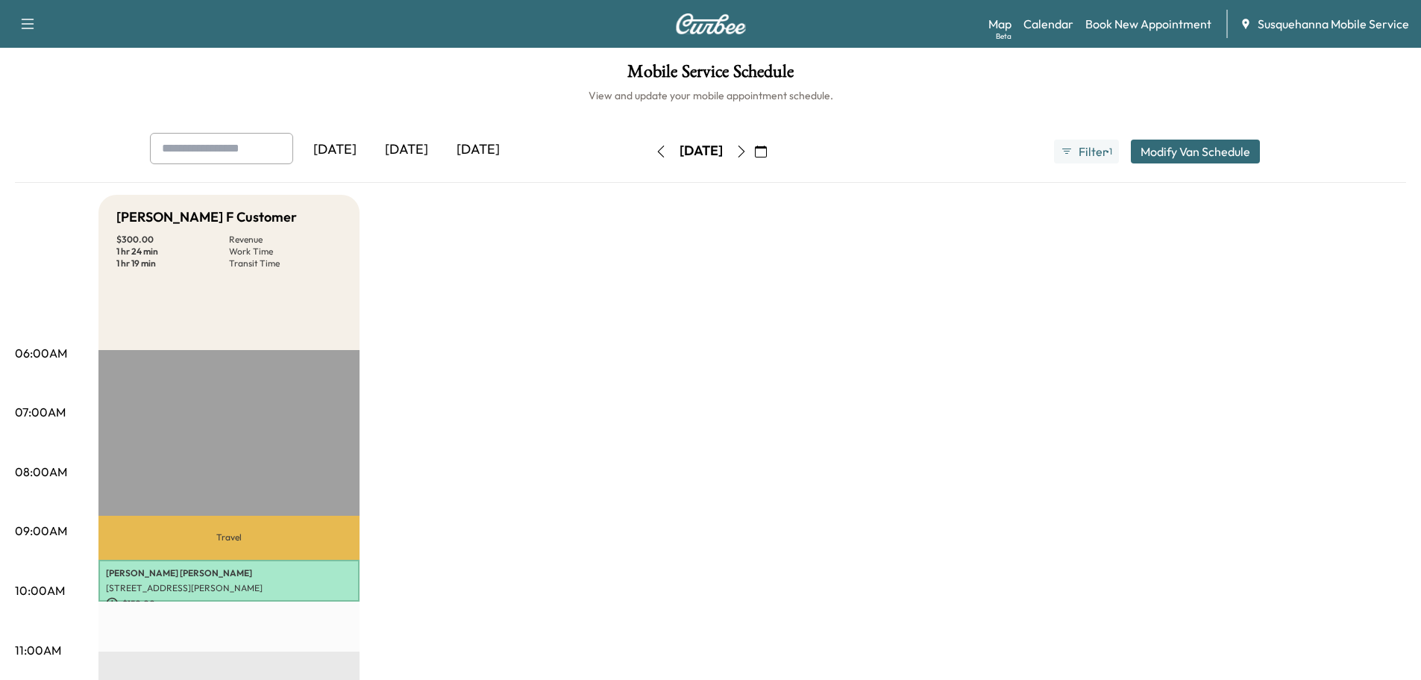
click at [748, 151] on icon "button" at bounding box center [742, 152] width 12 height 12
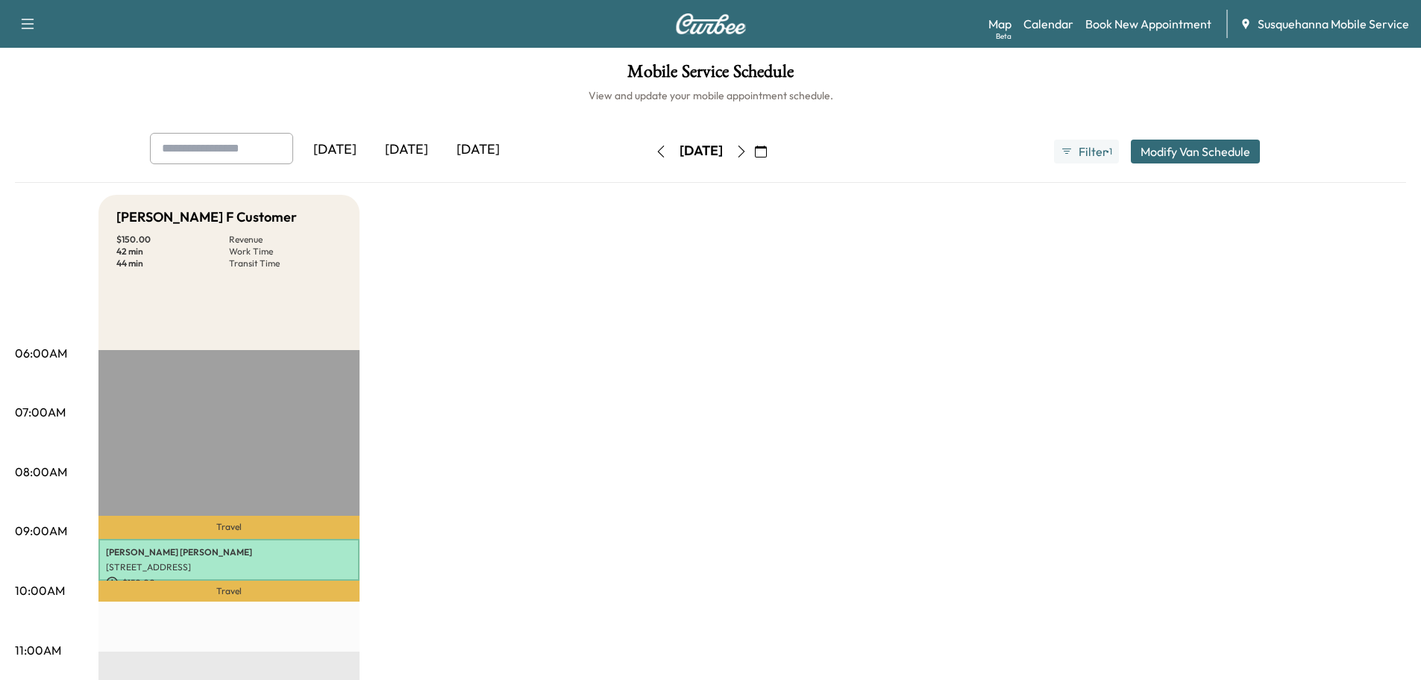
click at [767, 150] on icon "button" at bounding box center [761, 152] width 12 height 12
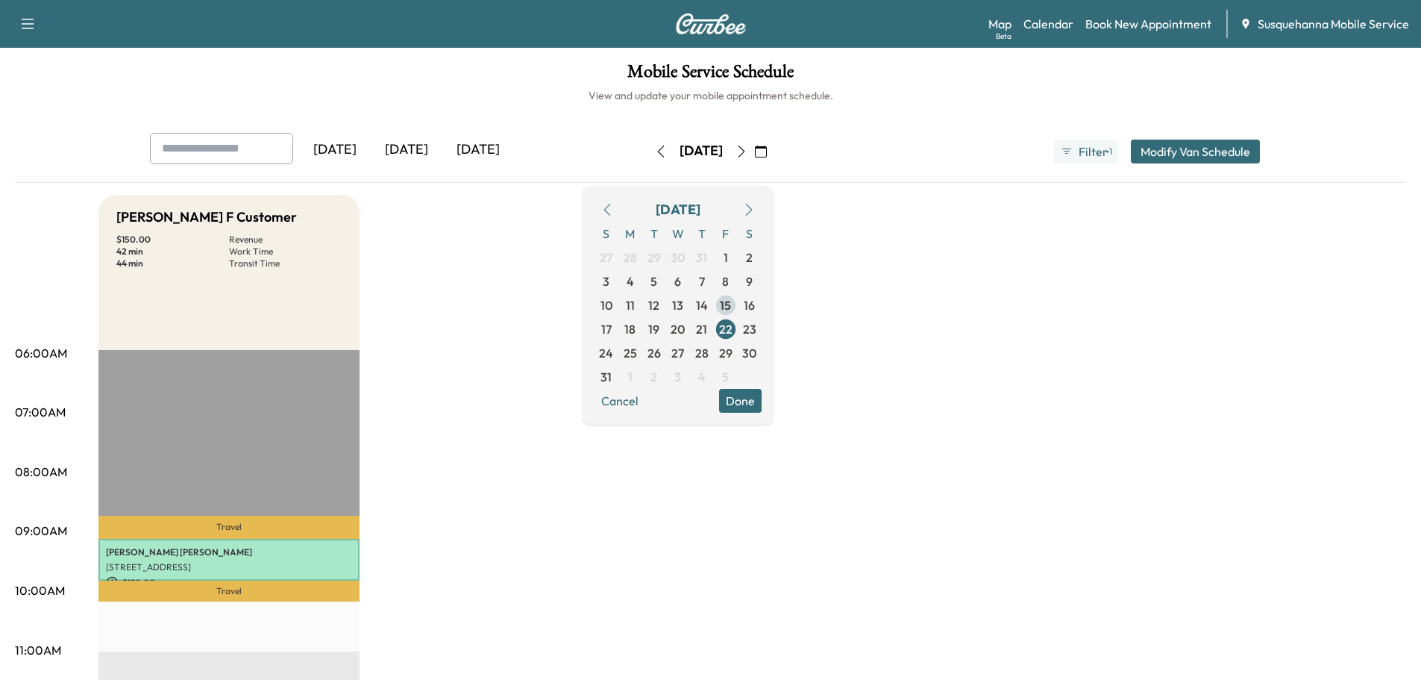
click at [738, 301] on span "15" at bounding box center [726, 305] width 24 height 24
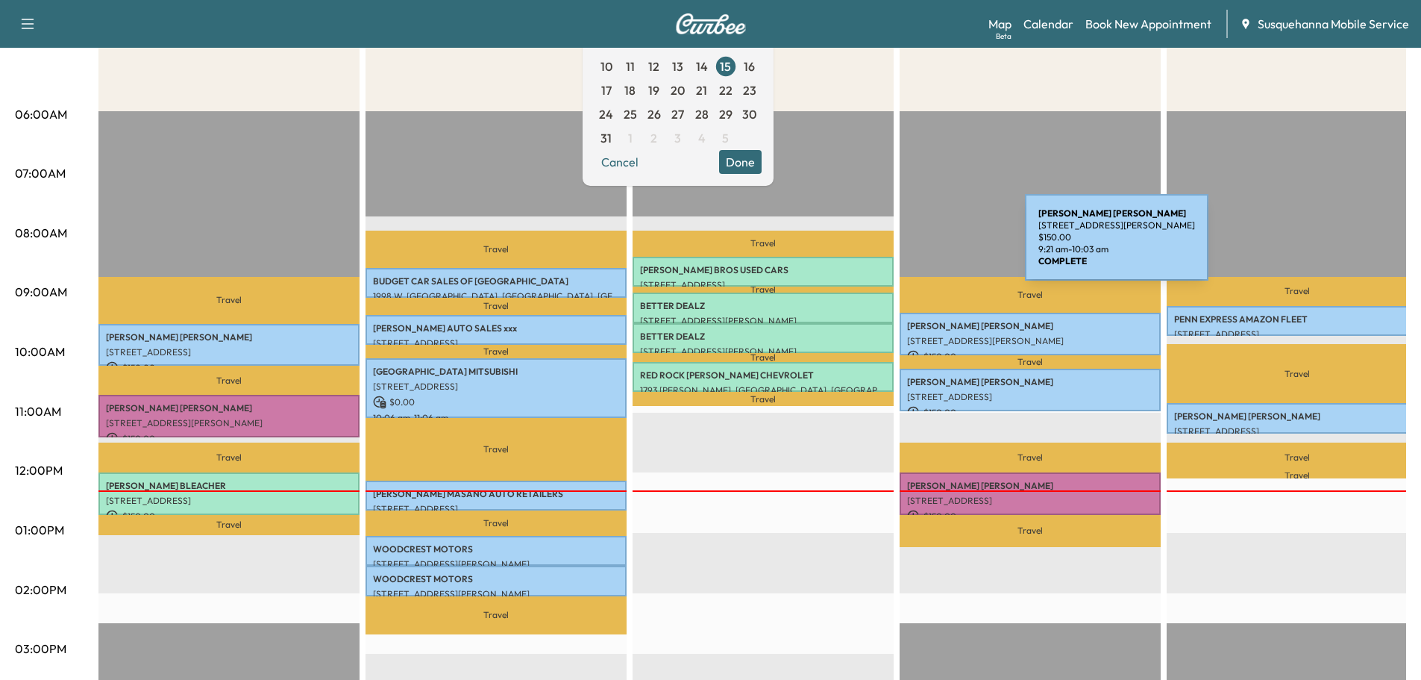
scroll to position [80, 0]
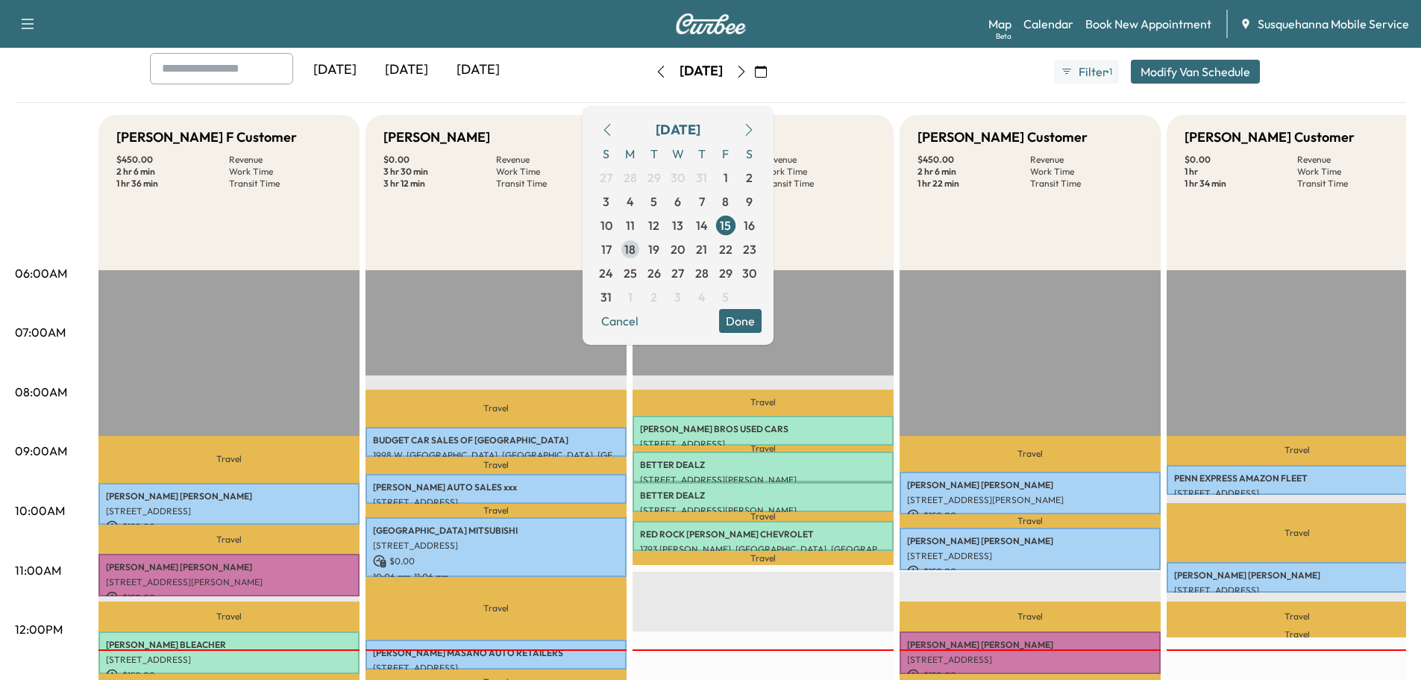
click at [636, 248] on span "18" at bounding box center [630, 249] width 11 height 18
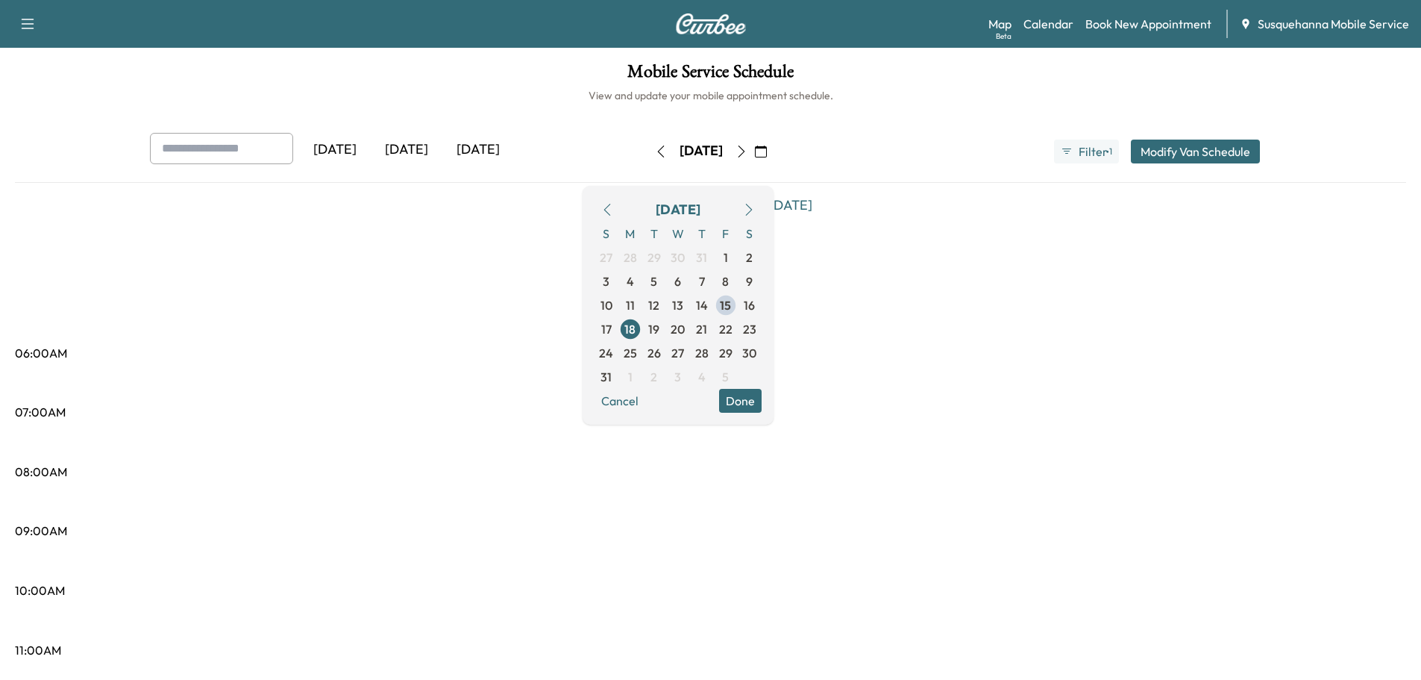
click at [759, 399] on button "Done" at bounding box center [740, 401] width 43 height 24
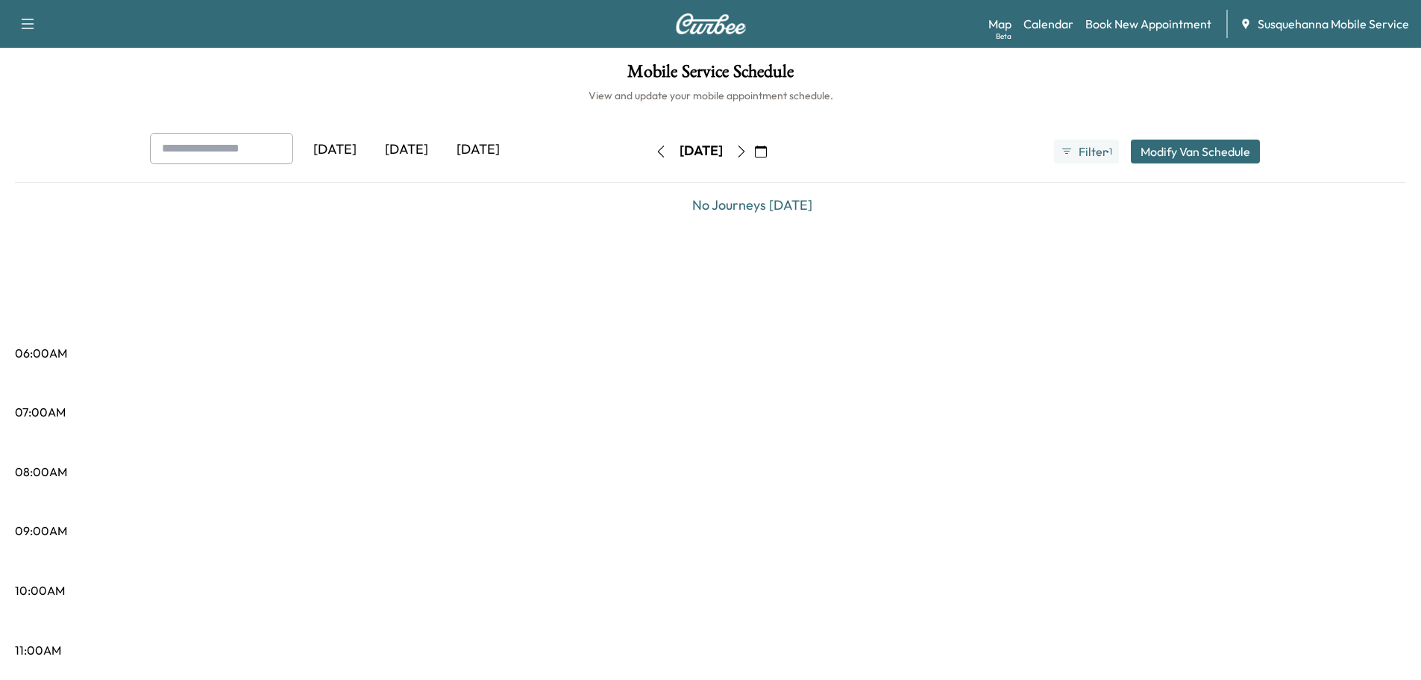
click at [767, 146] on icon "button" at bounding box center [761, 152] width 12 height 12
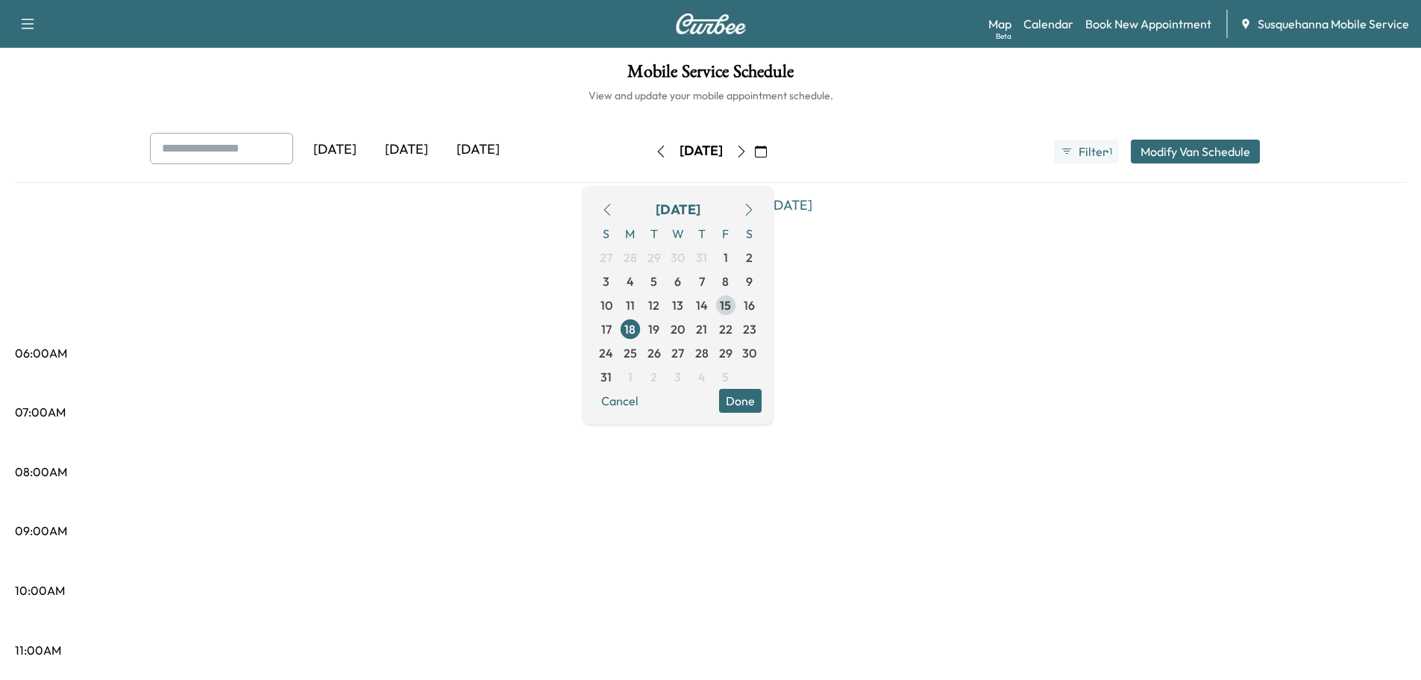
click at [731, 299] on span "15" at bounding box center [725, 305] width 11 height 18
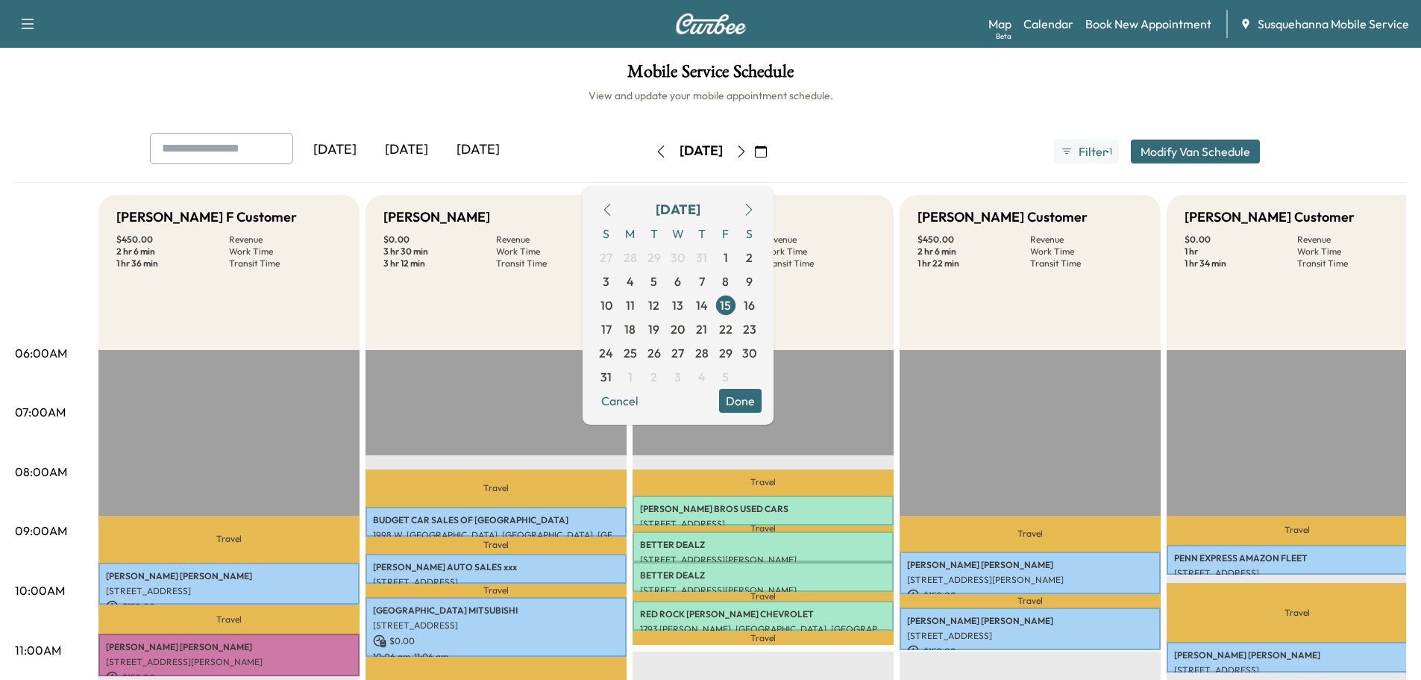
click at [762, 398] on button "Done" at bounding box center [740, 401] width 43 height 24
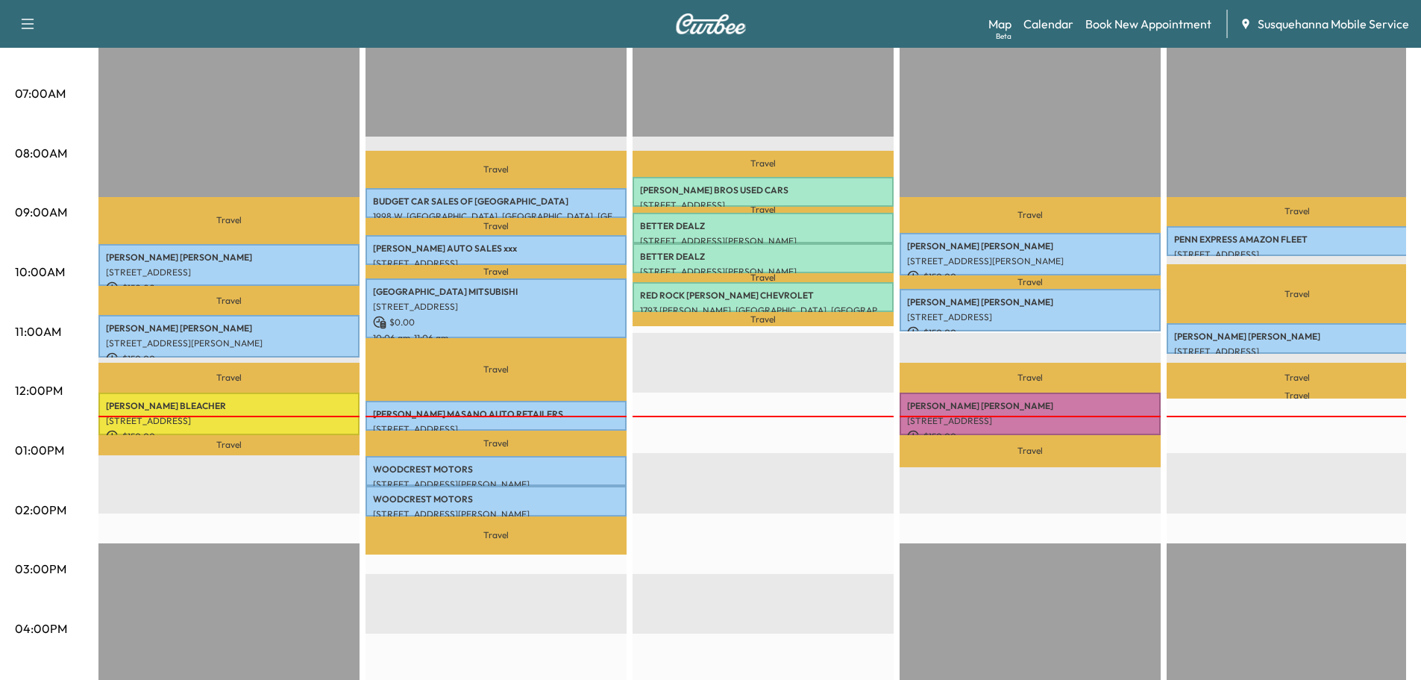
scroll to position [80, 0]
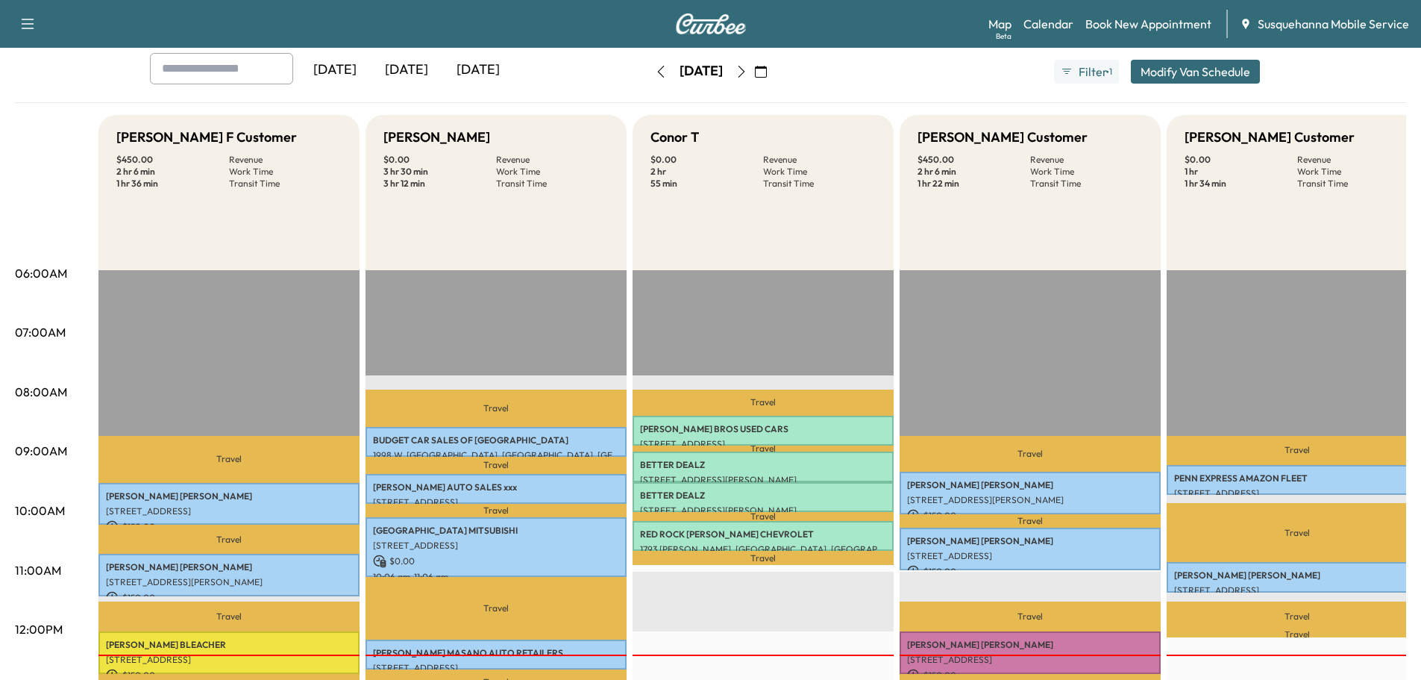
click at [748, 75] on icon "button" at bounding box center [742, 72] width 12 height 12
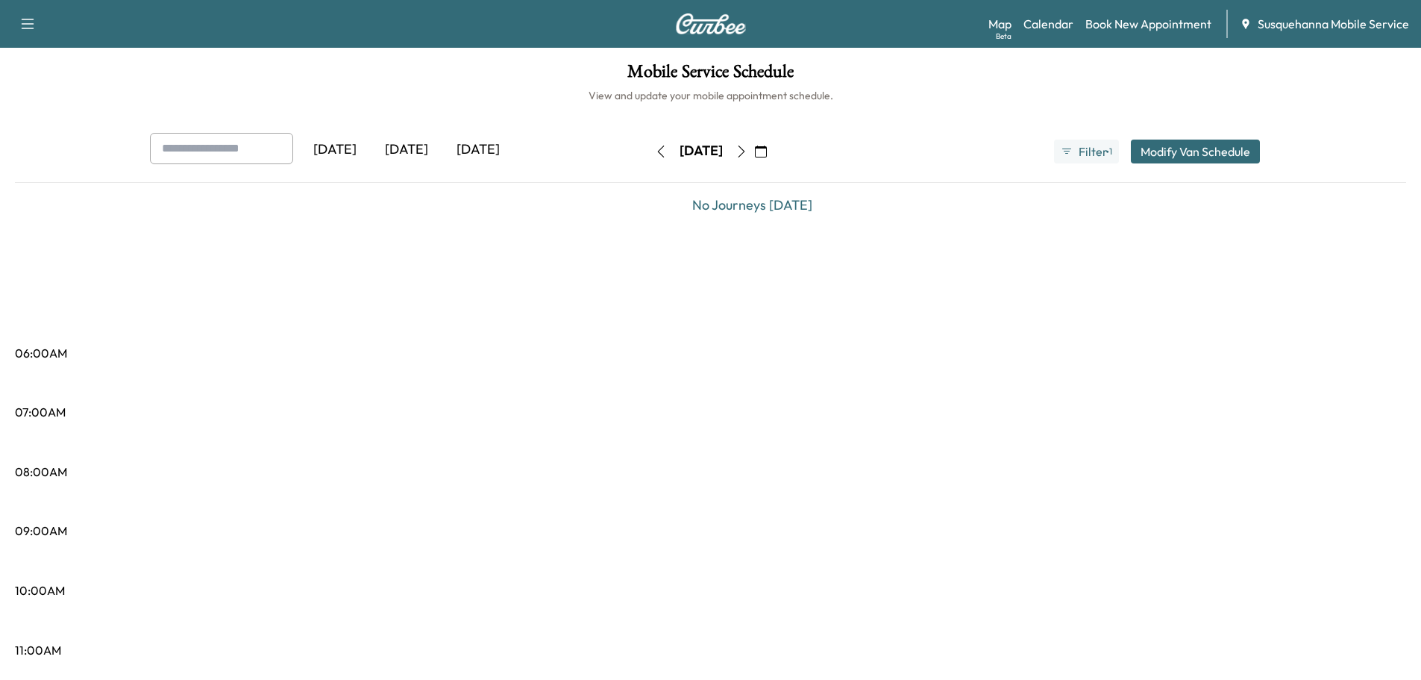
click at [748, 147] on icon "button" at bounding box center [742, 152] width 12 height 12
click at [748, 151] on icon "button" at bounding box center [742, 152] width 12 height 12
click at [767, 146] on icon "button" at bounding box center [761, 152] width 12 height 12
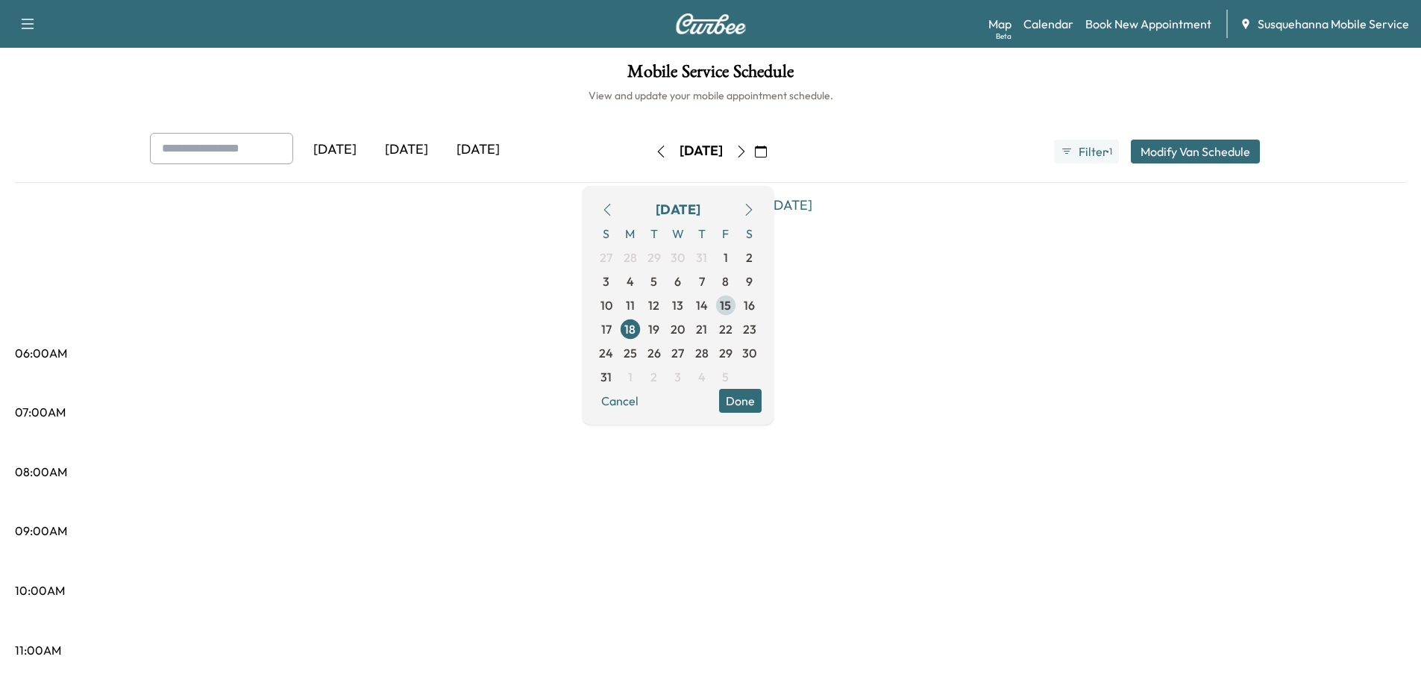
click at [731, 306] on span "15" at bounding box center [725, 305] width 11 height 18
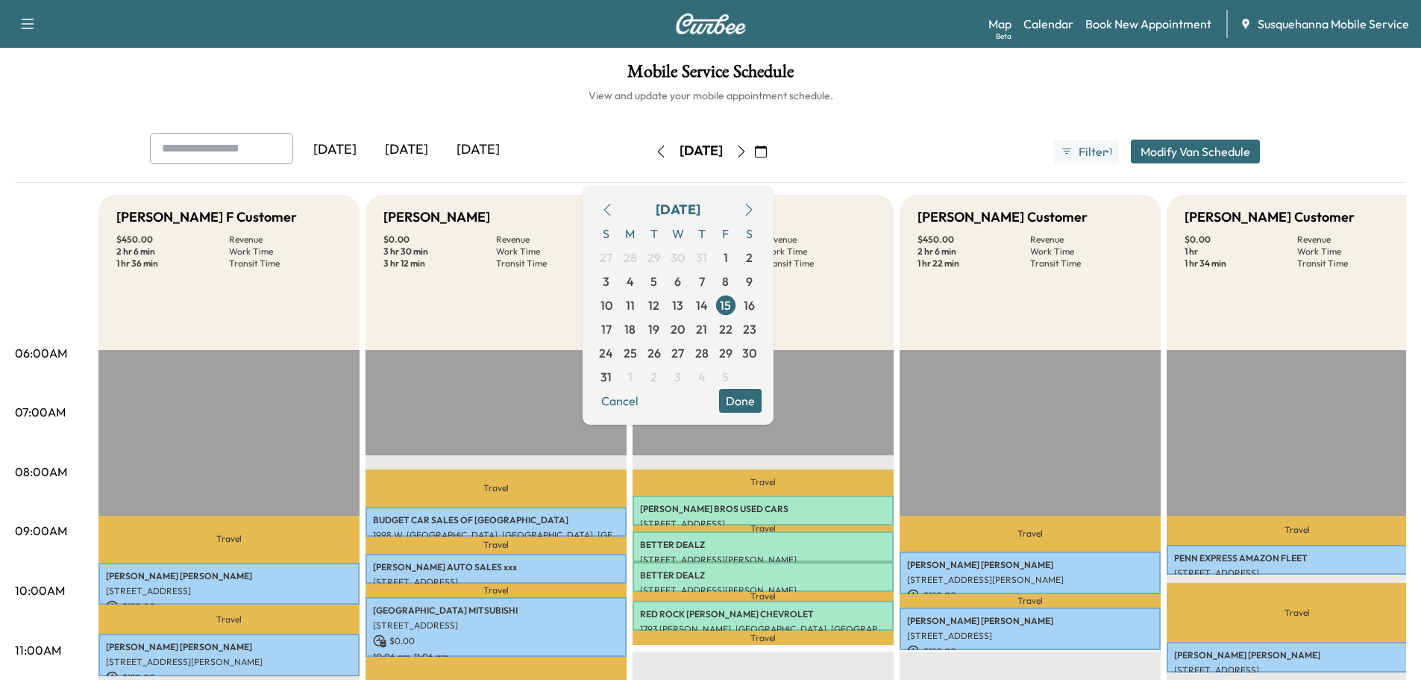
click at [762, 401] on button "Done" at bounding box center [740, 401] width 43 height 24
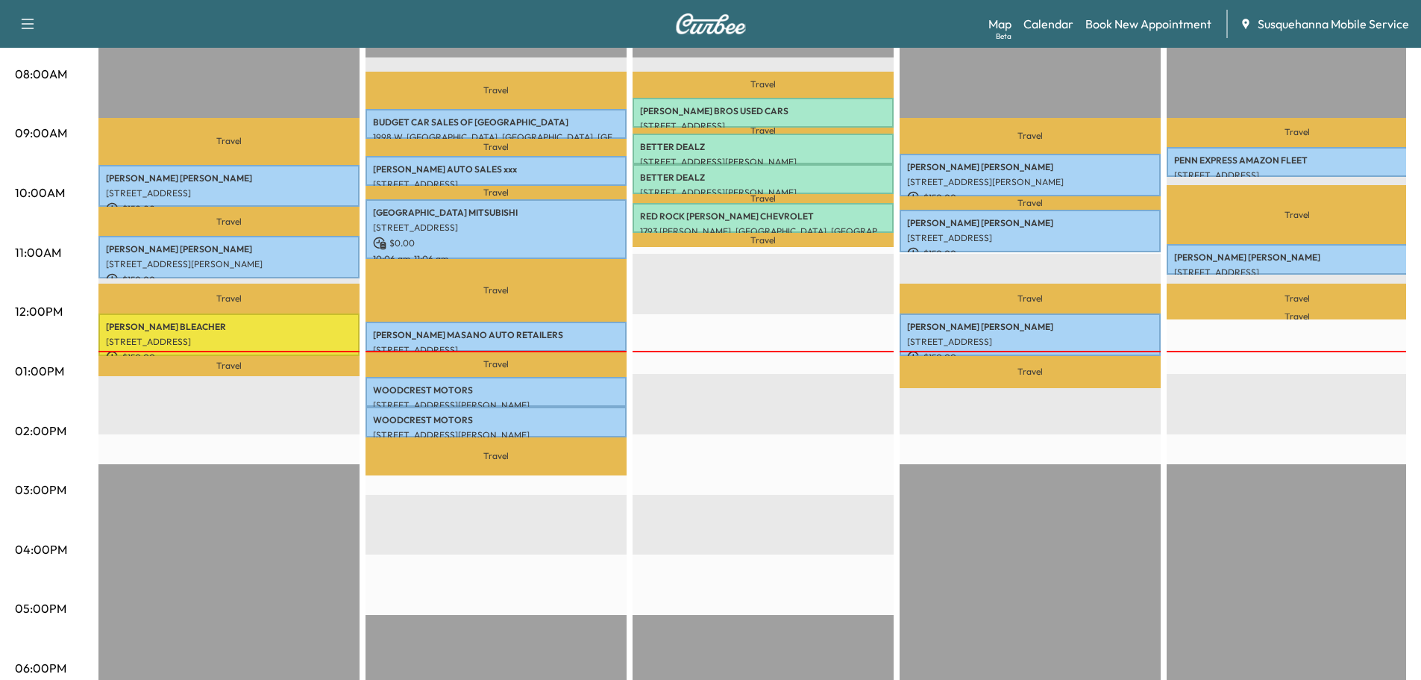
scroll to position [80, 0]
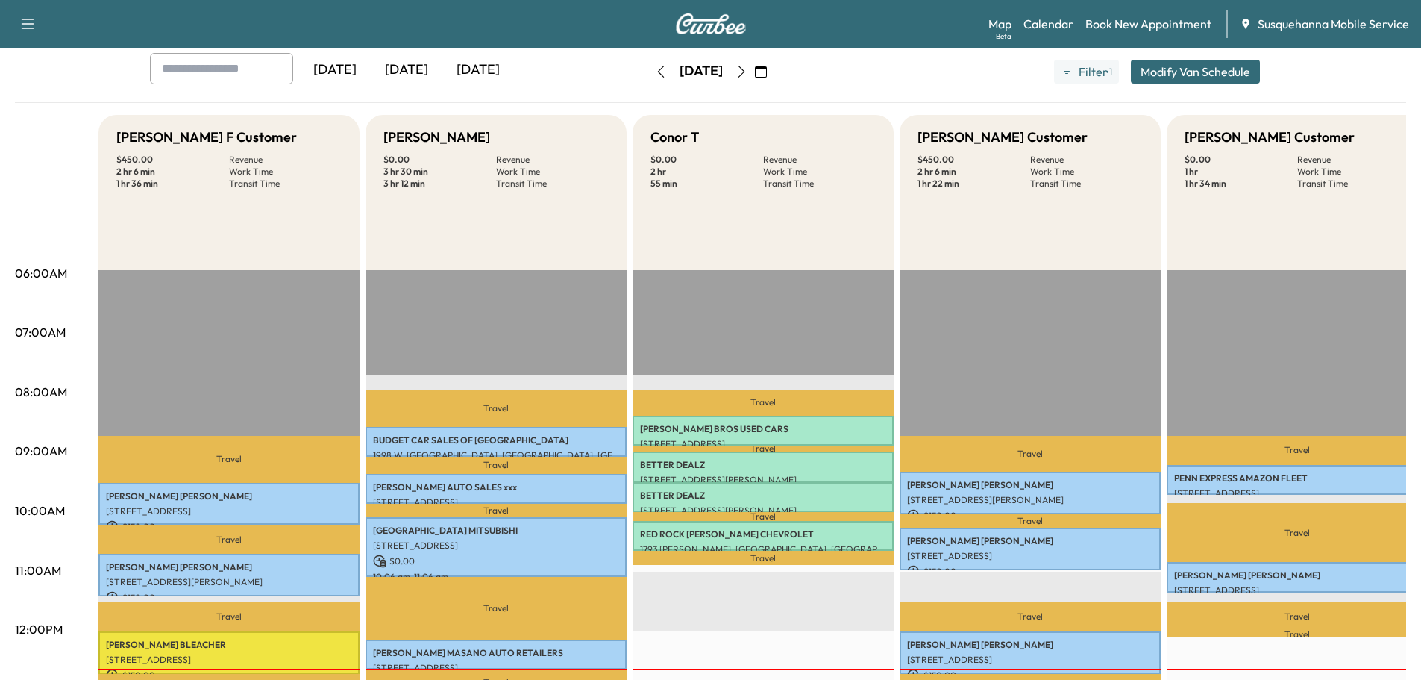
click at [767, 74] on icon "button" at bounding box center [761, 72] width 12 height 12
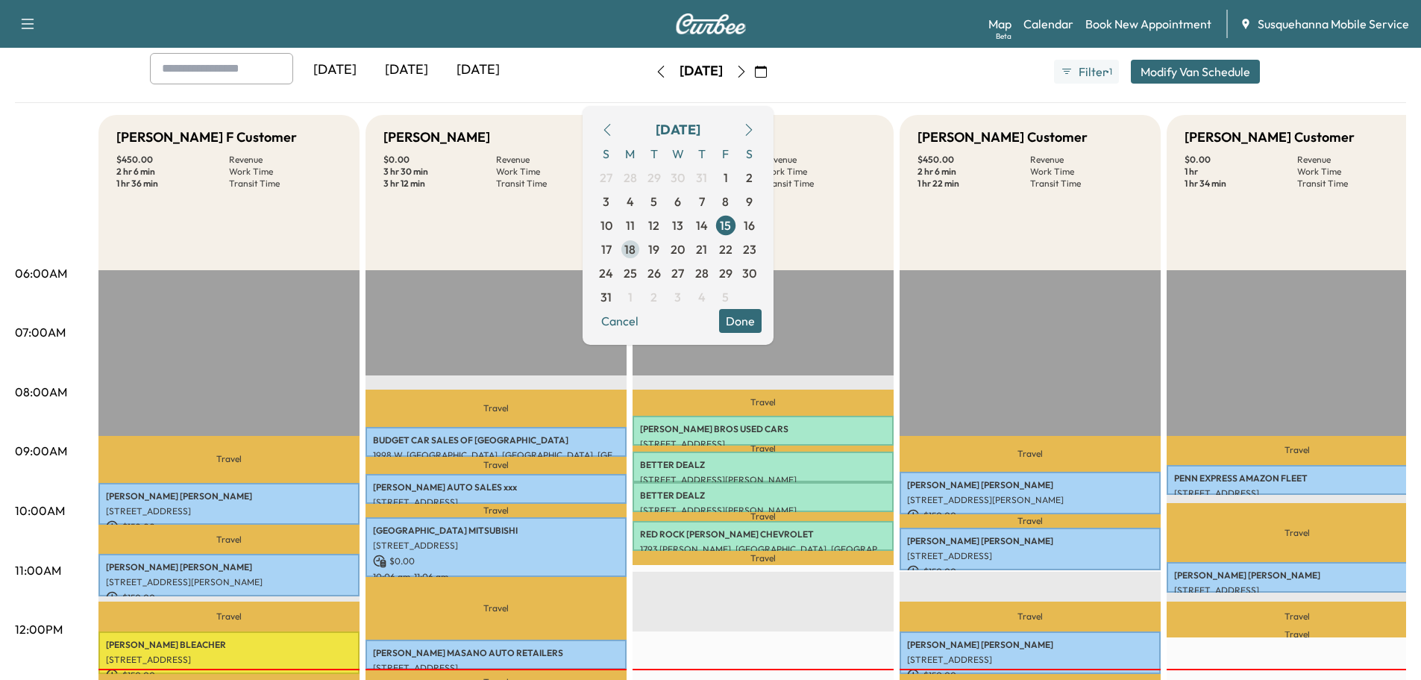
click at [636, 252] on span "18" at bounding box center [630, 249] width 11 height 18
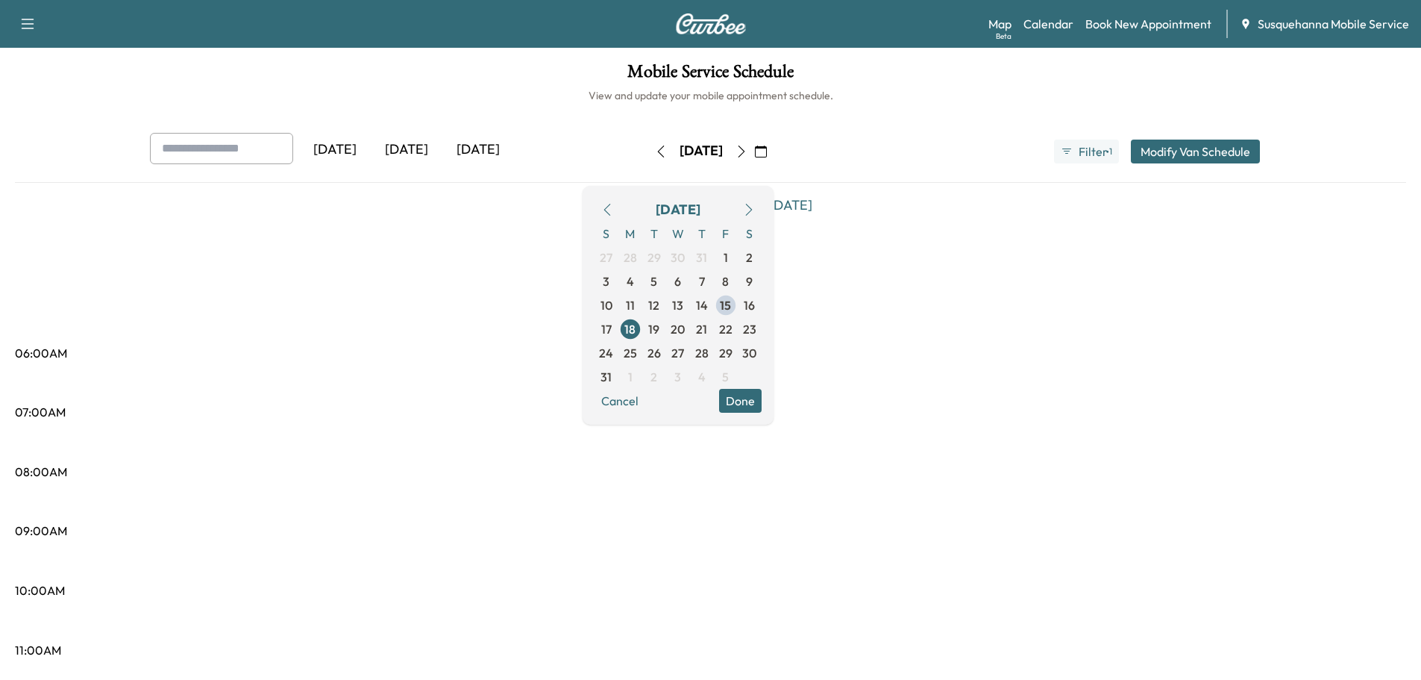
drag, startPoint x: 777, startPoint y: 401, endPoint x: 778, endPoint y: 387, distance: 14.2
click at [762, 396] on button "Done" at bounding box center [740, 401] width 43 height 24
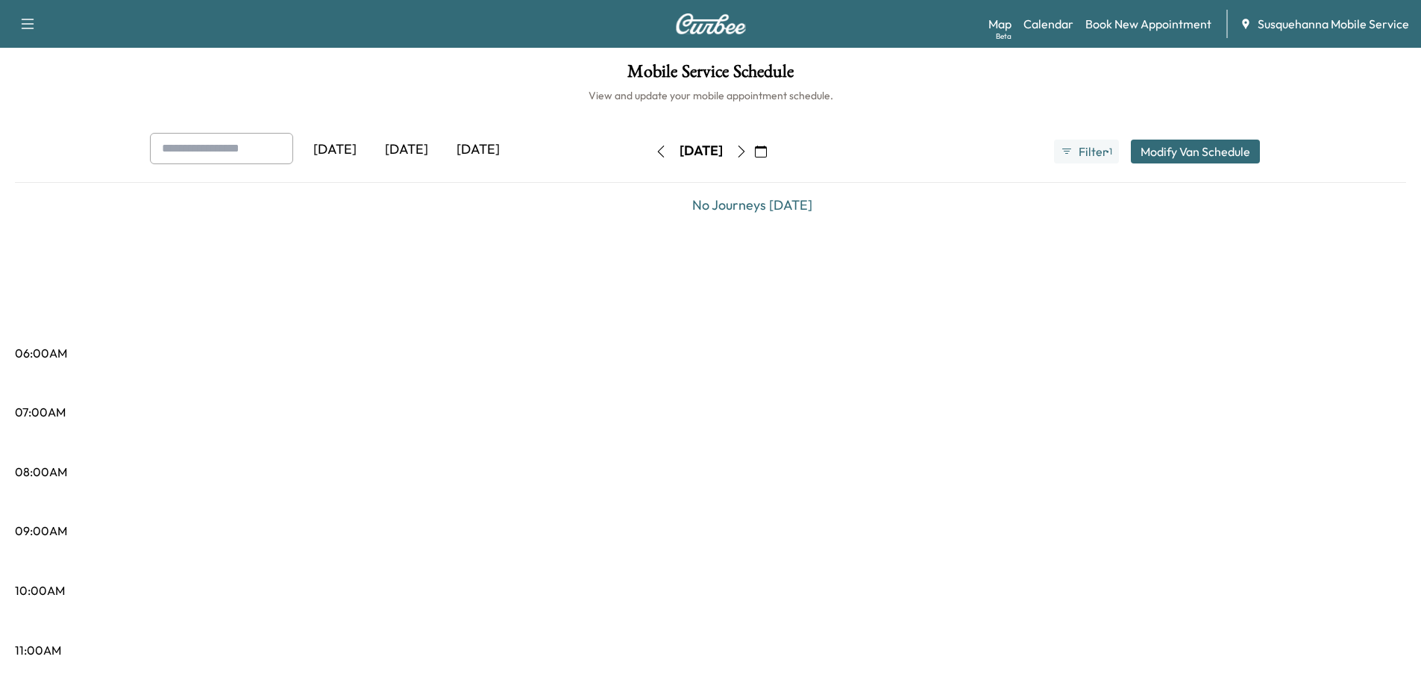
click at [748, 146] on icon "button" at bounding box center [742, 152] width 12 height 12
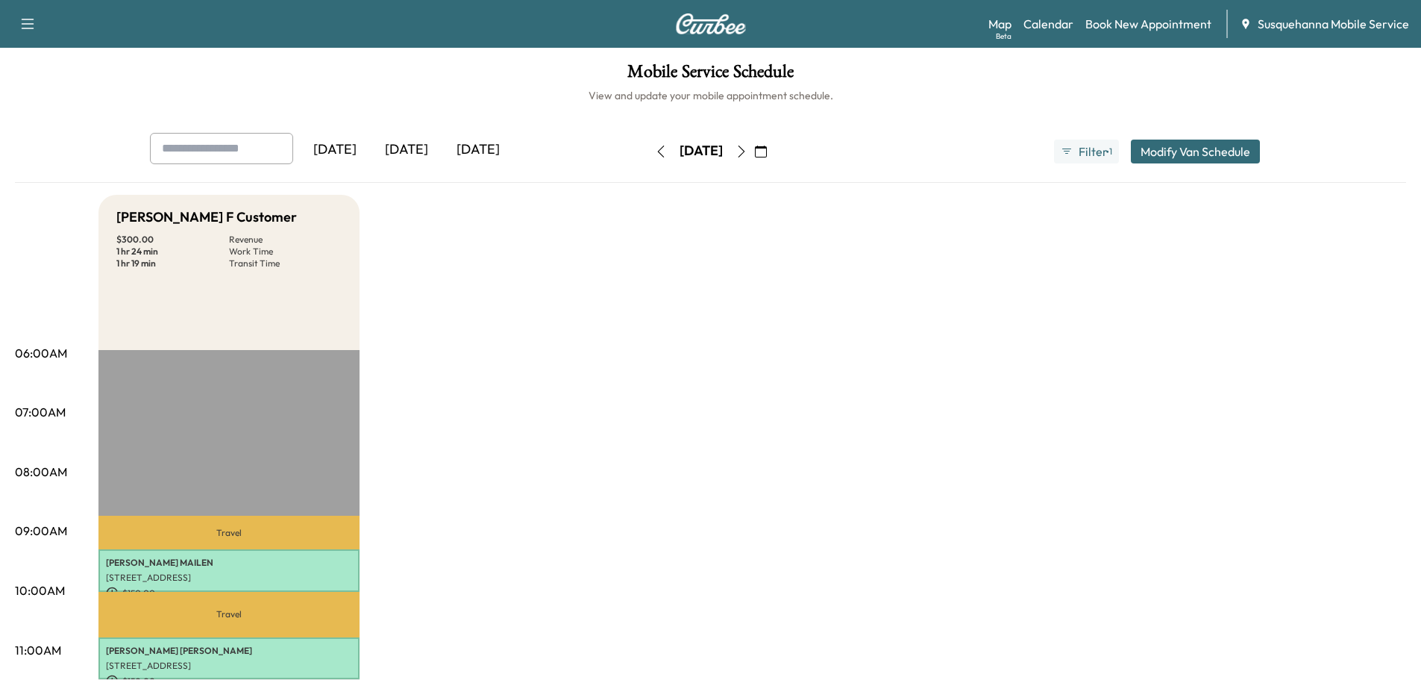
click at [748, 146] on icon "button" at bounding box center [742, 152] width 12 height 12
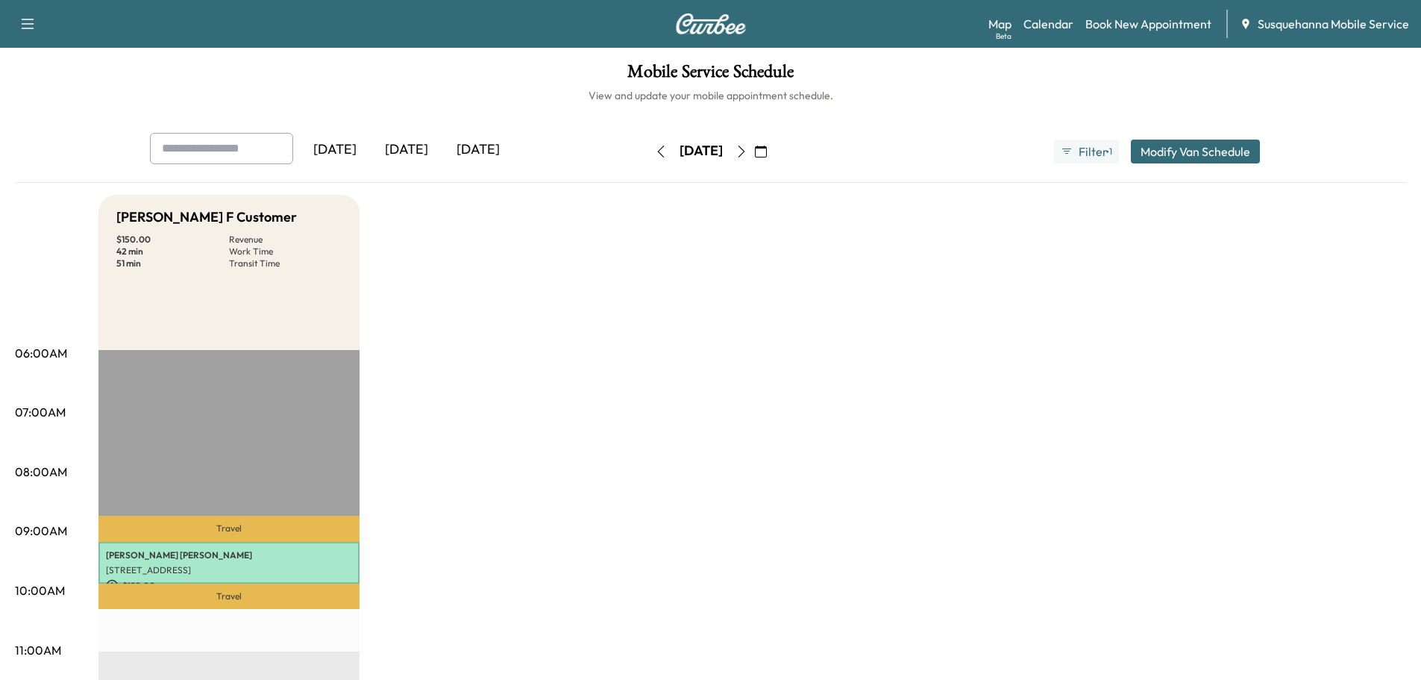
click at [754, 146] on button "button" at bounding box center [741, 152] width 25 height 24
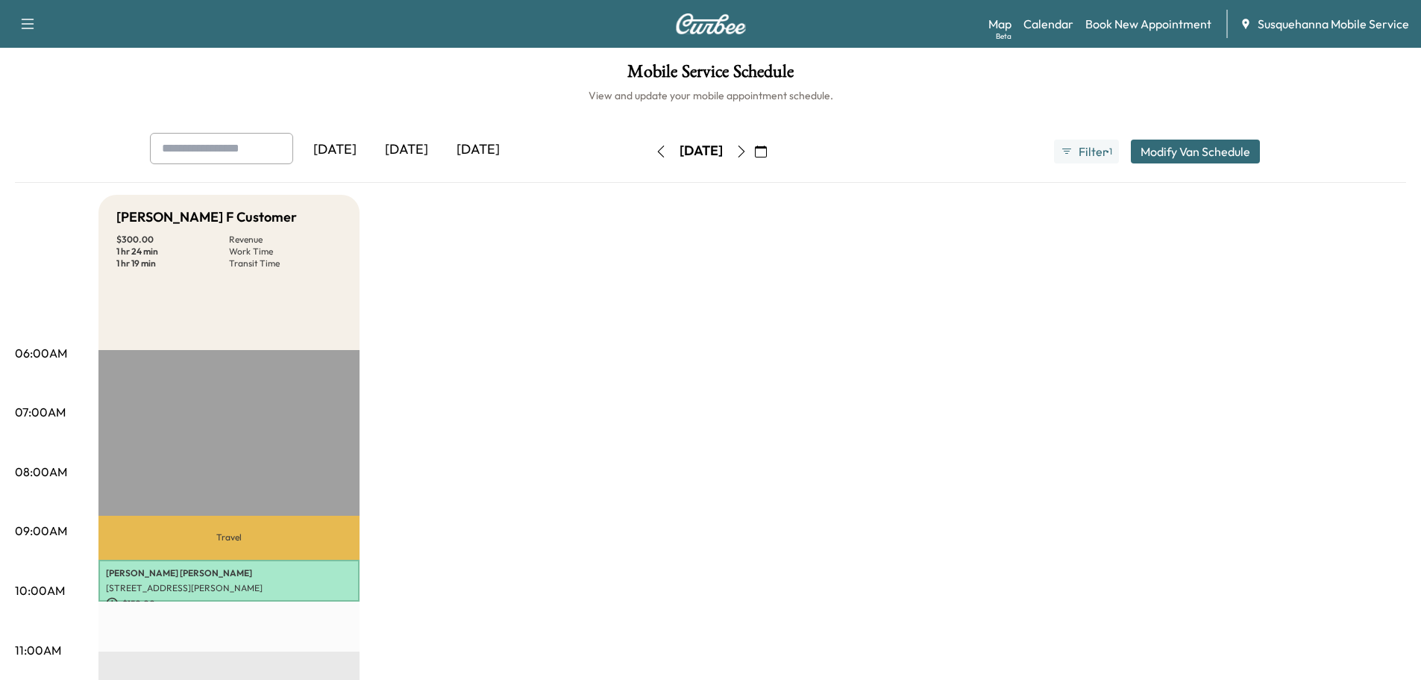
click at [748, 146] on icon "button" at bounding box center [742, 152] width 12 height 12
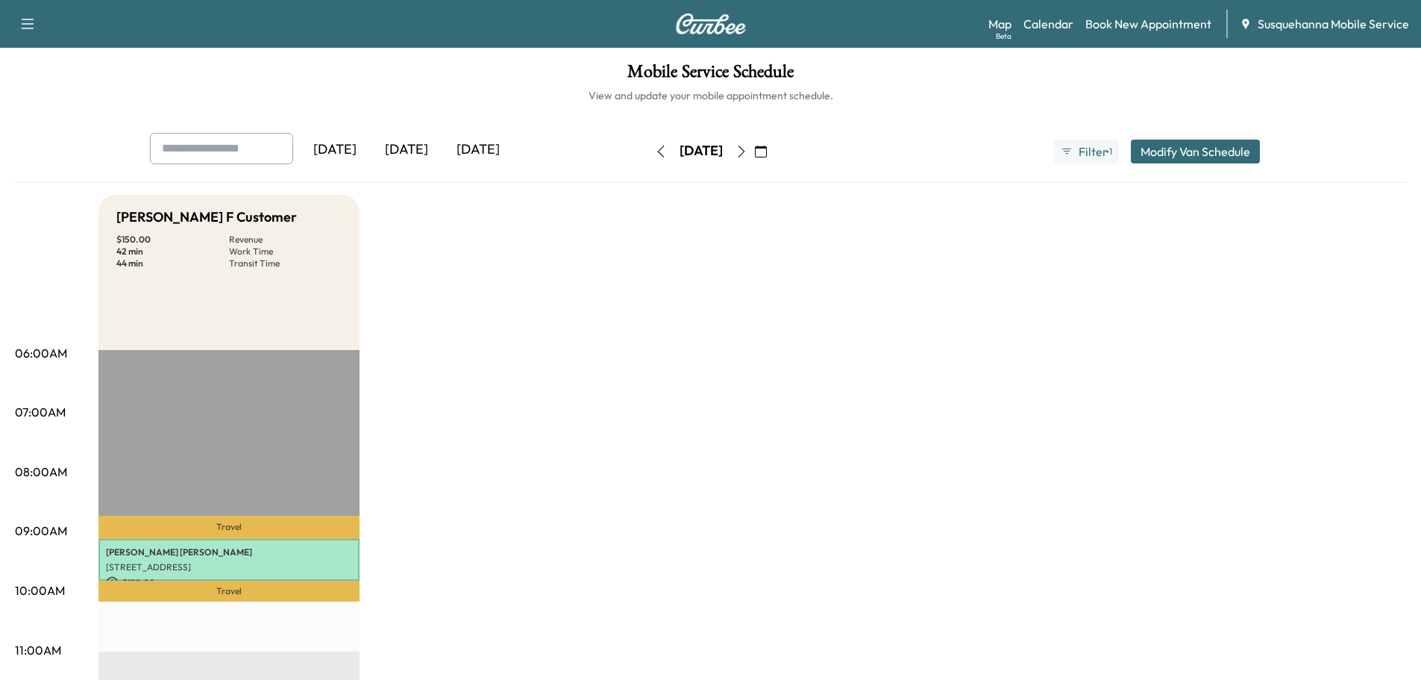
click at [767, 154] on icon "button" at bounding box center [761, 152] width 12 height 12
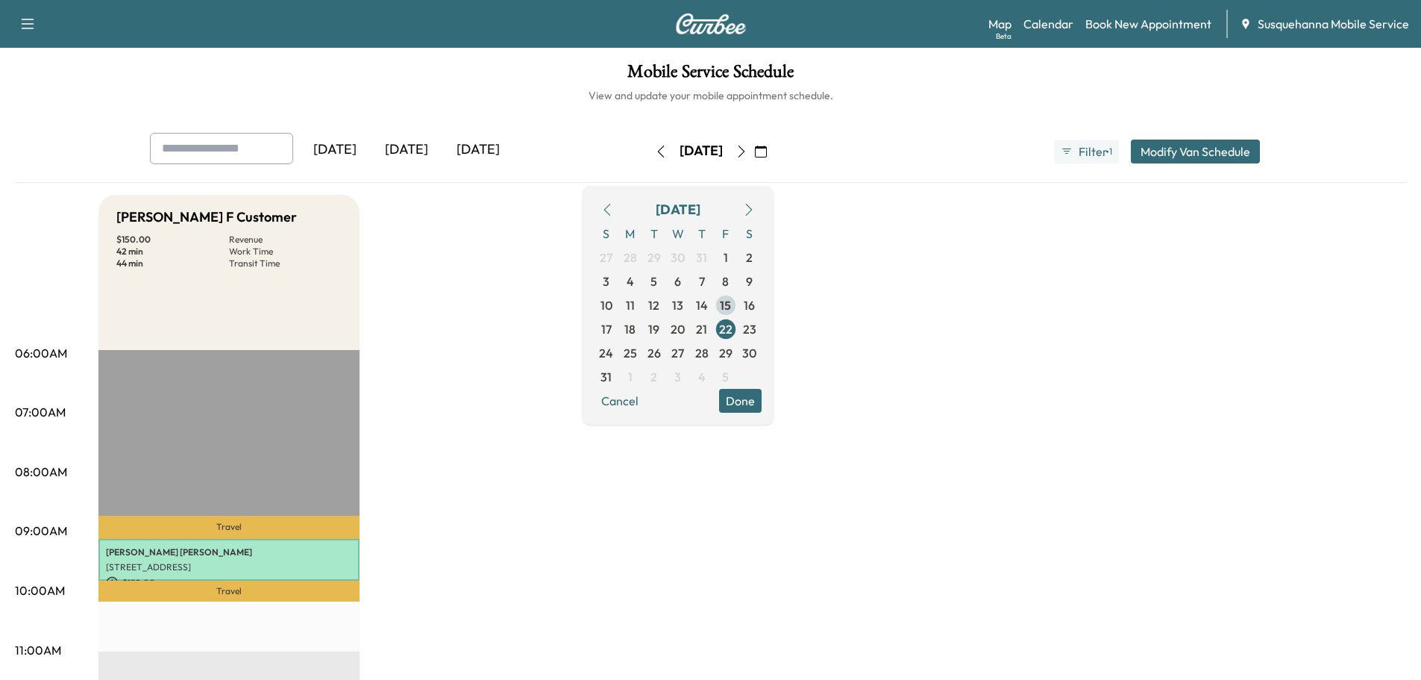
click at [731, 304] on span "15" at bounding box center [725, 305] width 11 height 18
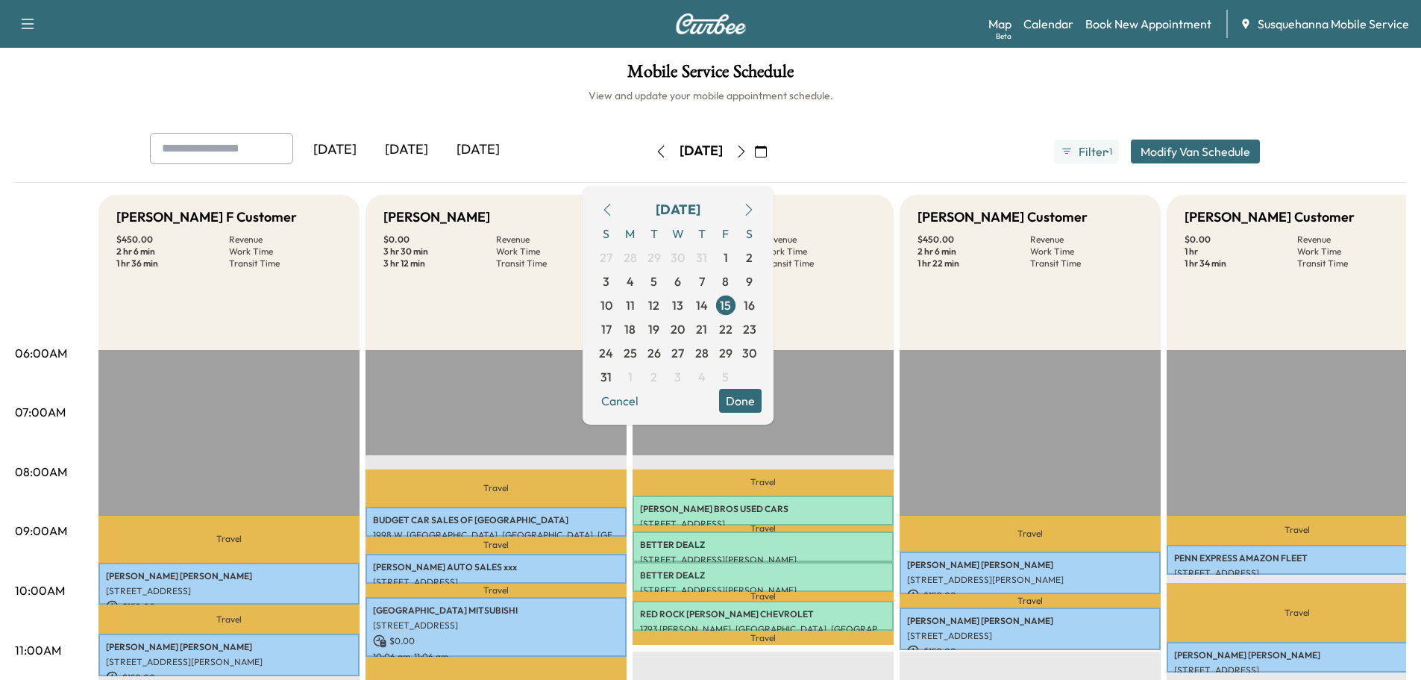
scroll to position [319, 0]
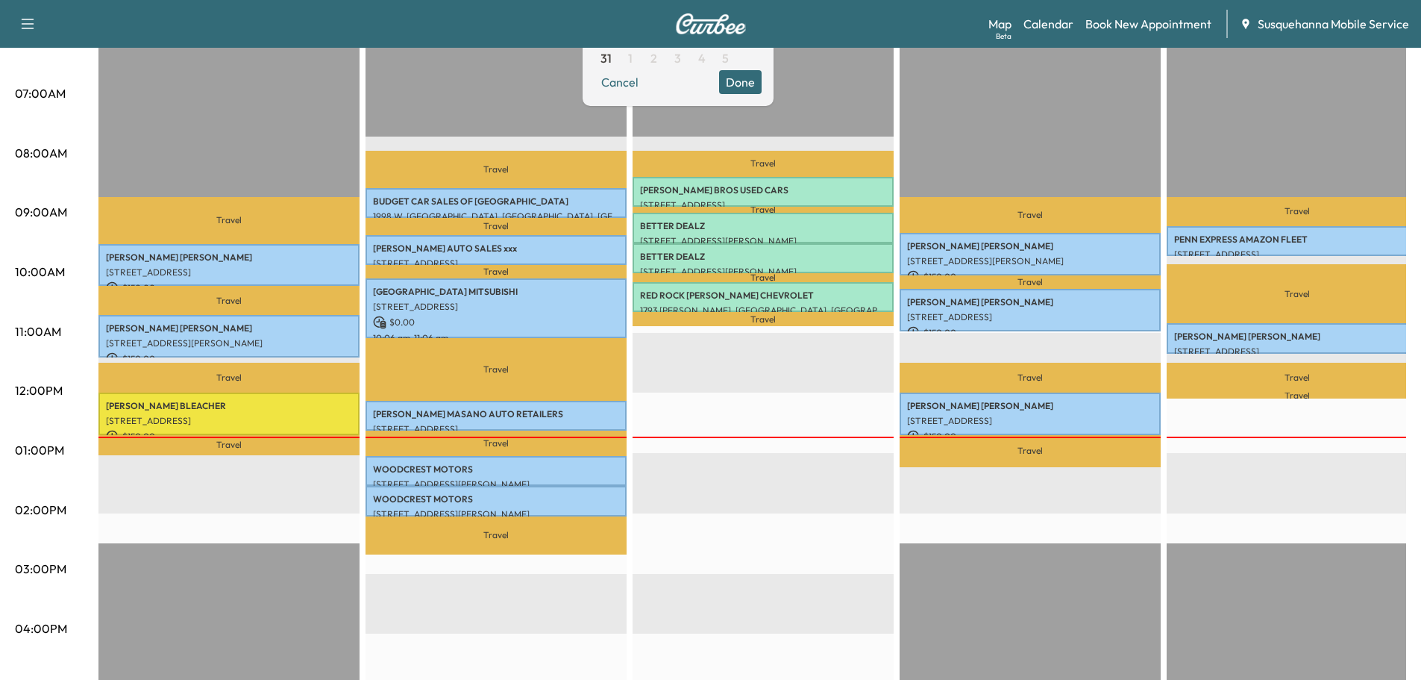
click at [761, 79] on button "Done" at bounding box center [740, 82] width 43 height 24
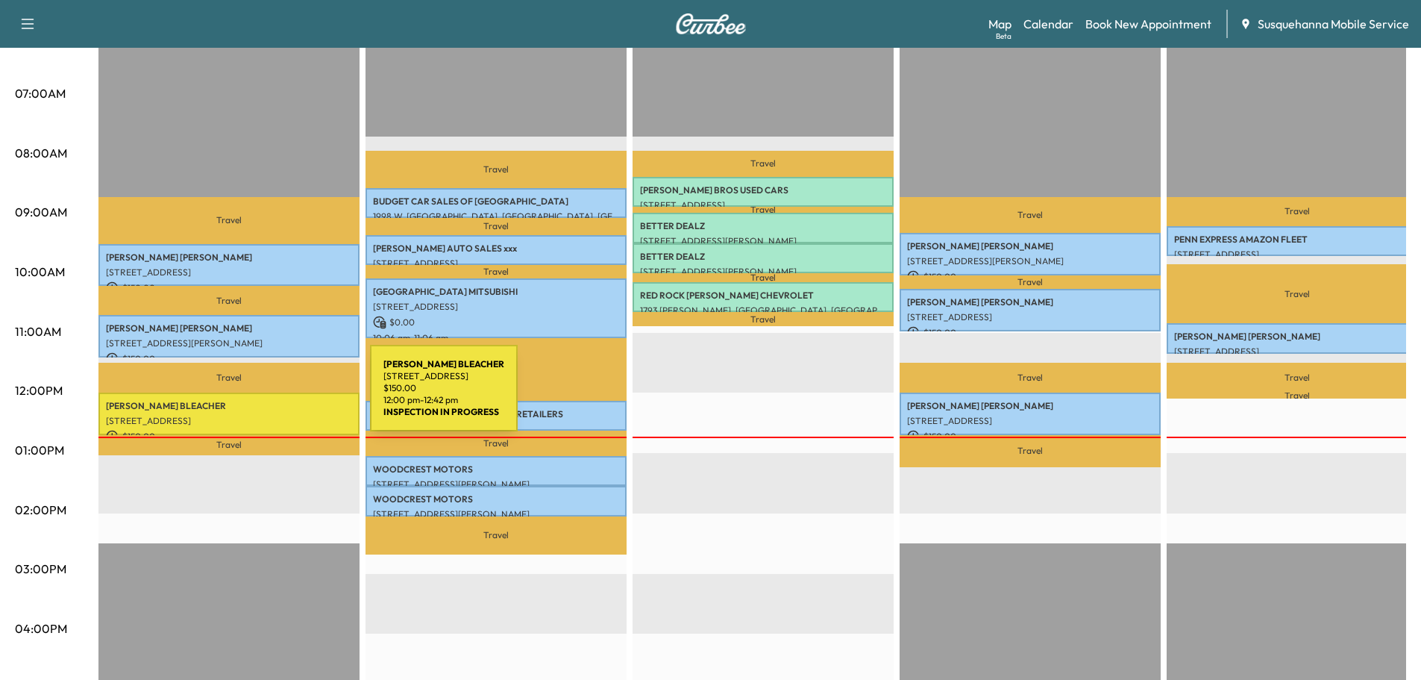
click at [255, 400] on p "[PERSON_NAME]" at bounding box center [229, 406] width 246 height 12
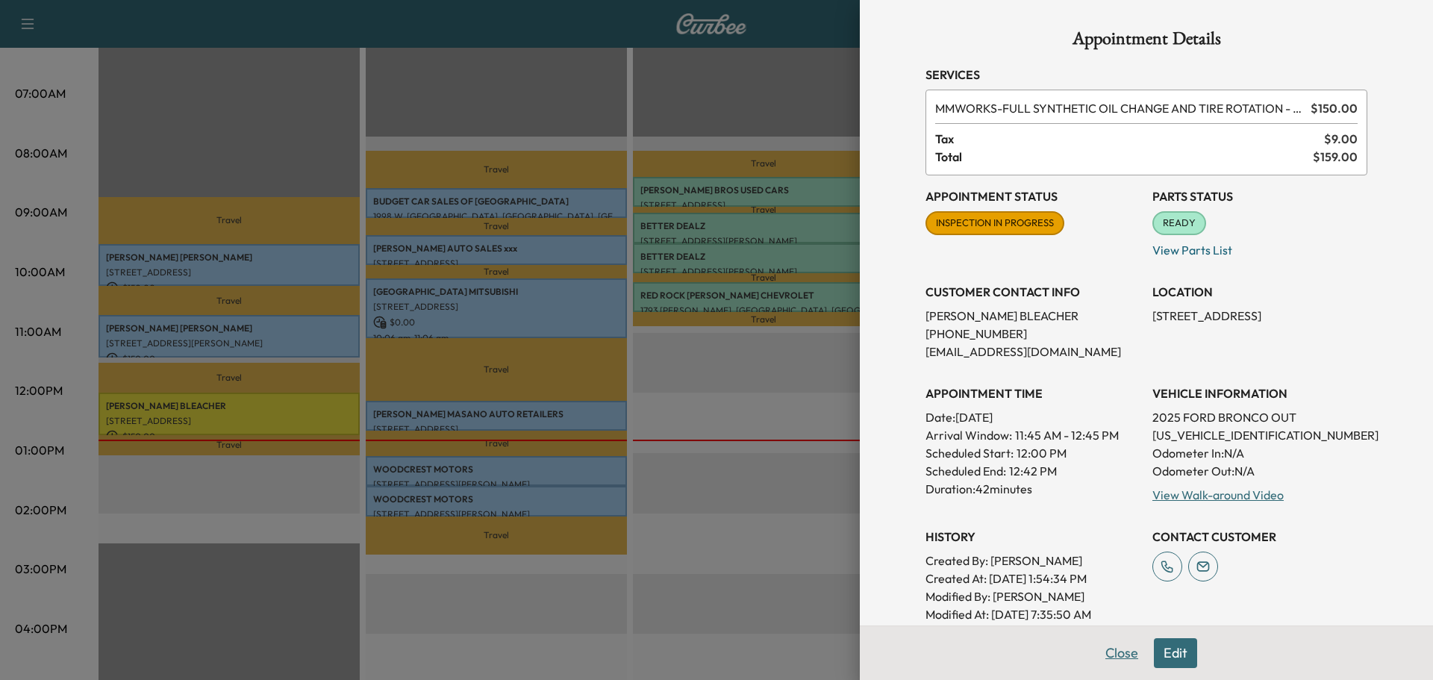
click at [1095, 656] on button "Close" at bounding box center [1121, 653] width 52 height 30
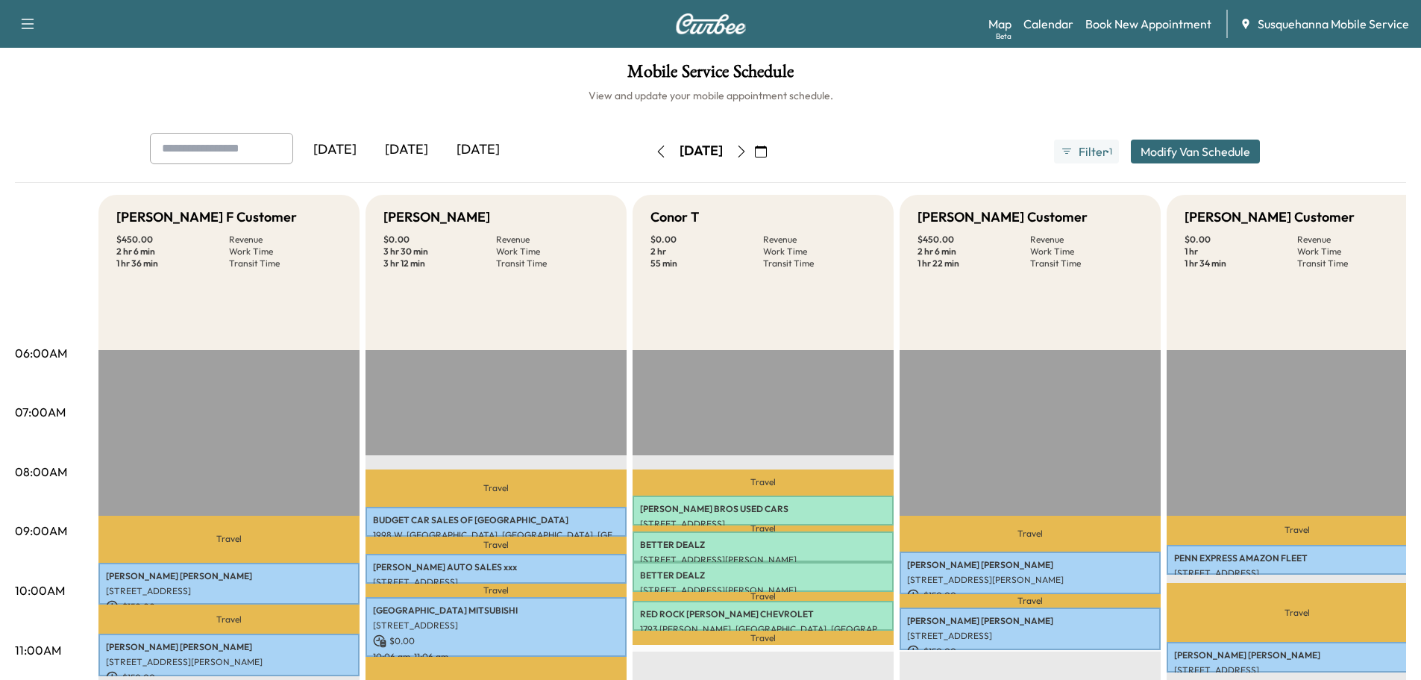
scroll to position [159, 0]
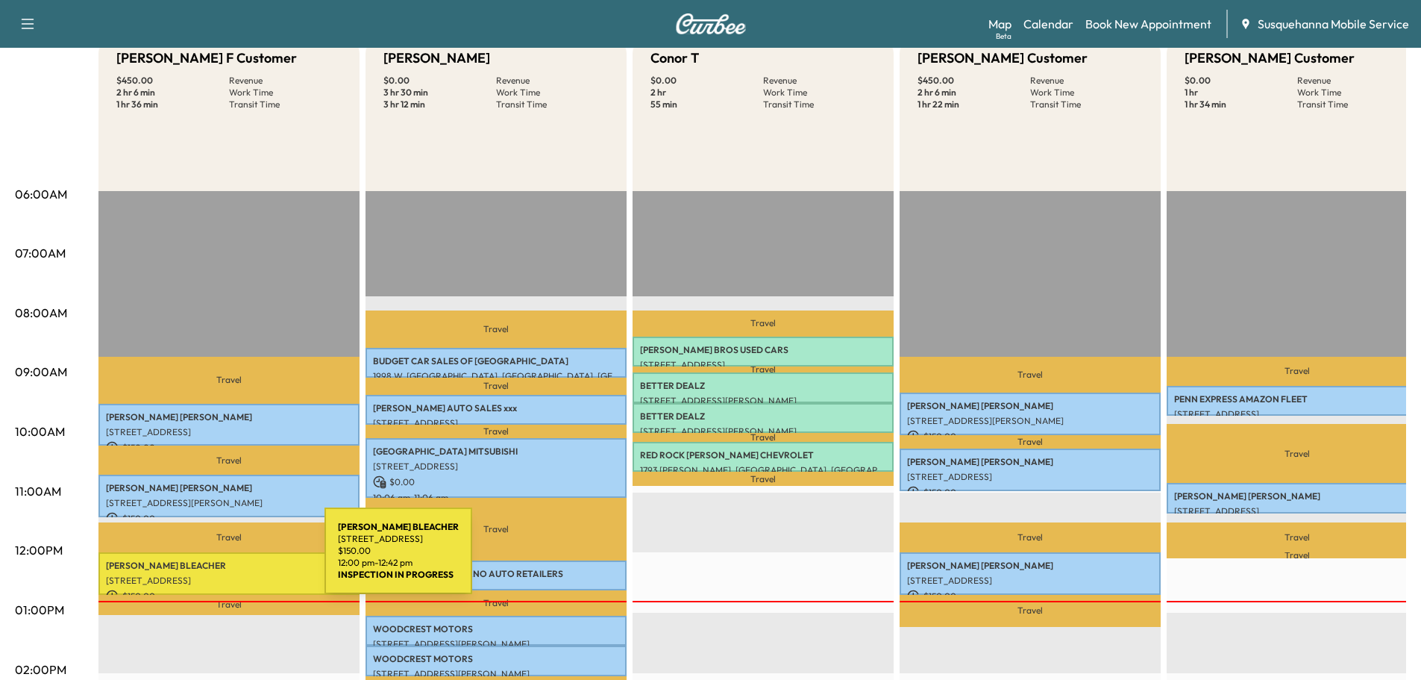
click at [213, 560] on p "[PERSON_NAME]" at bounding box center [229, 566] width 246 height 12
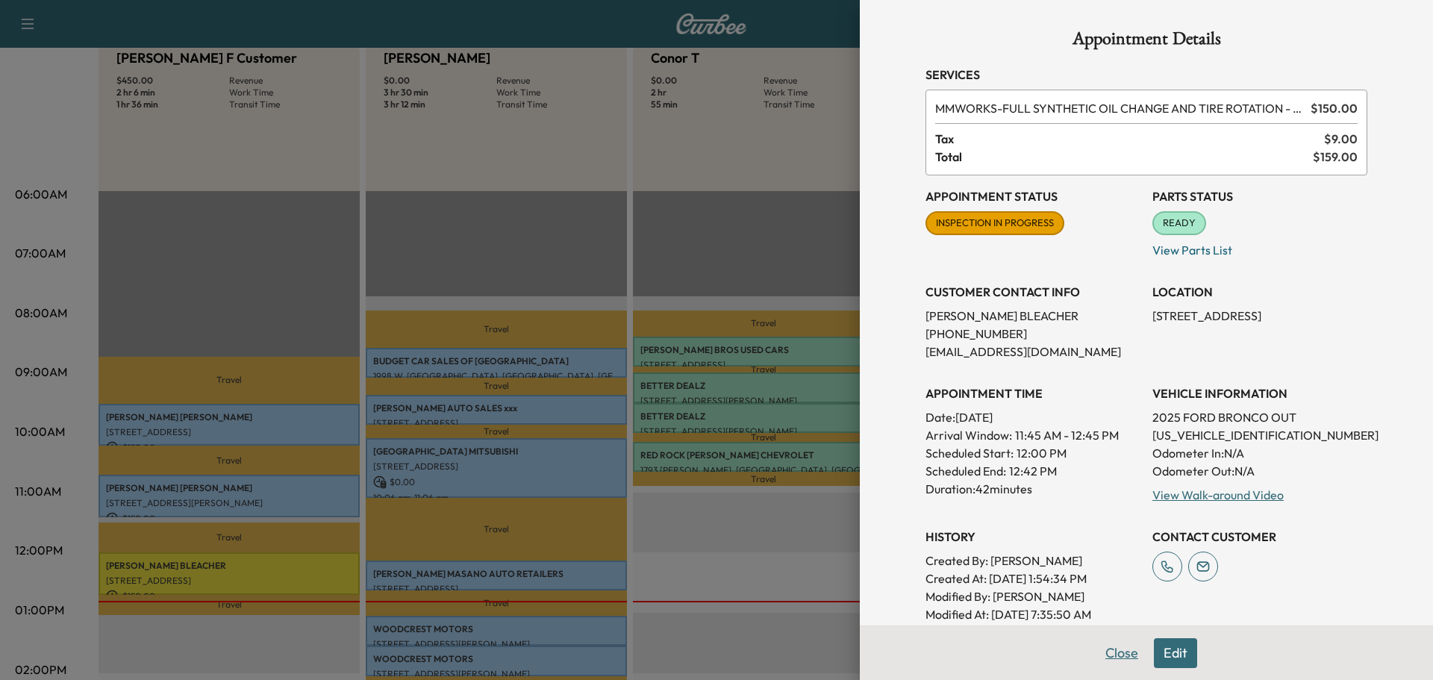
click at [1117, 654] on button "Close" at bounding box center [1121, 653] width 52 height 30
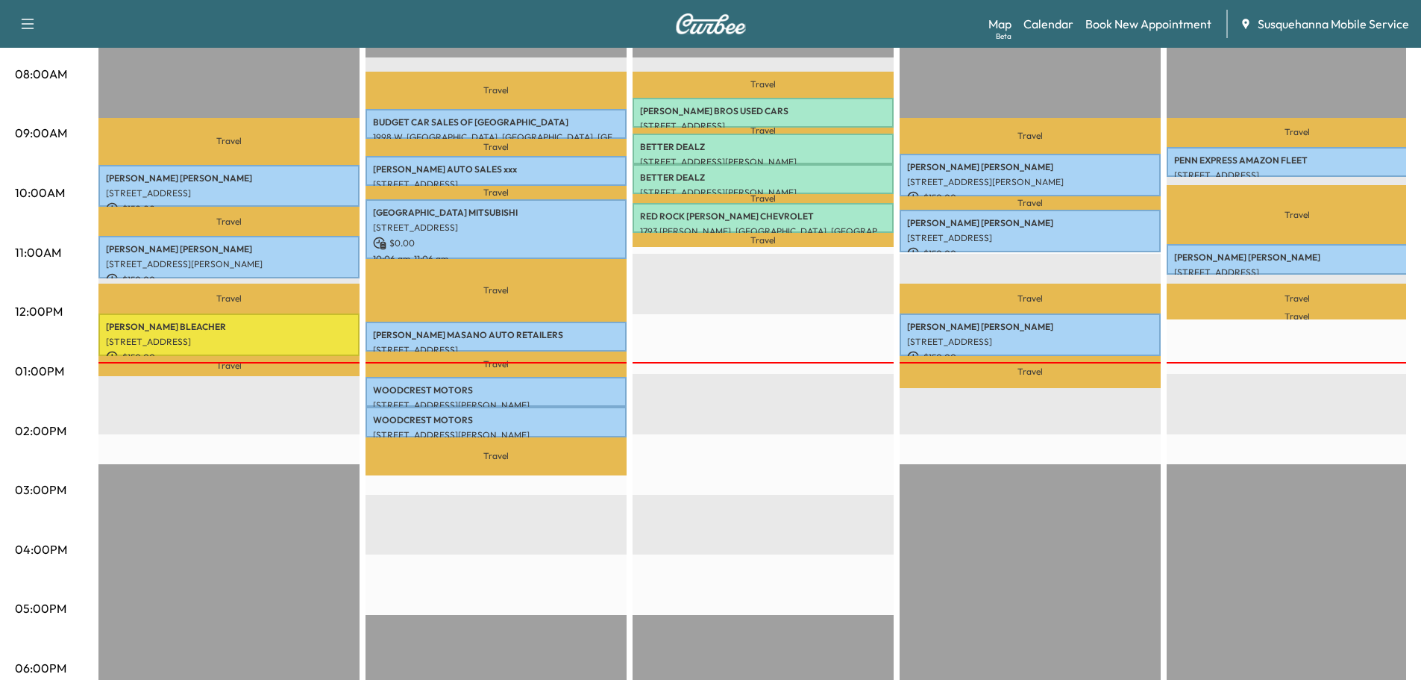
scroll to position [478, 0]
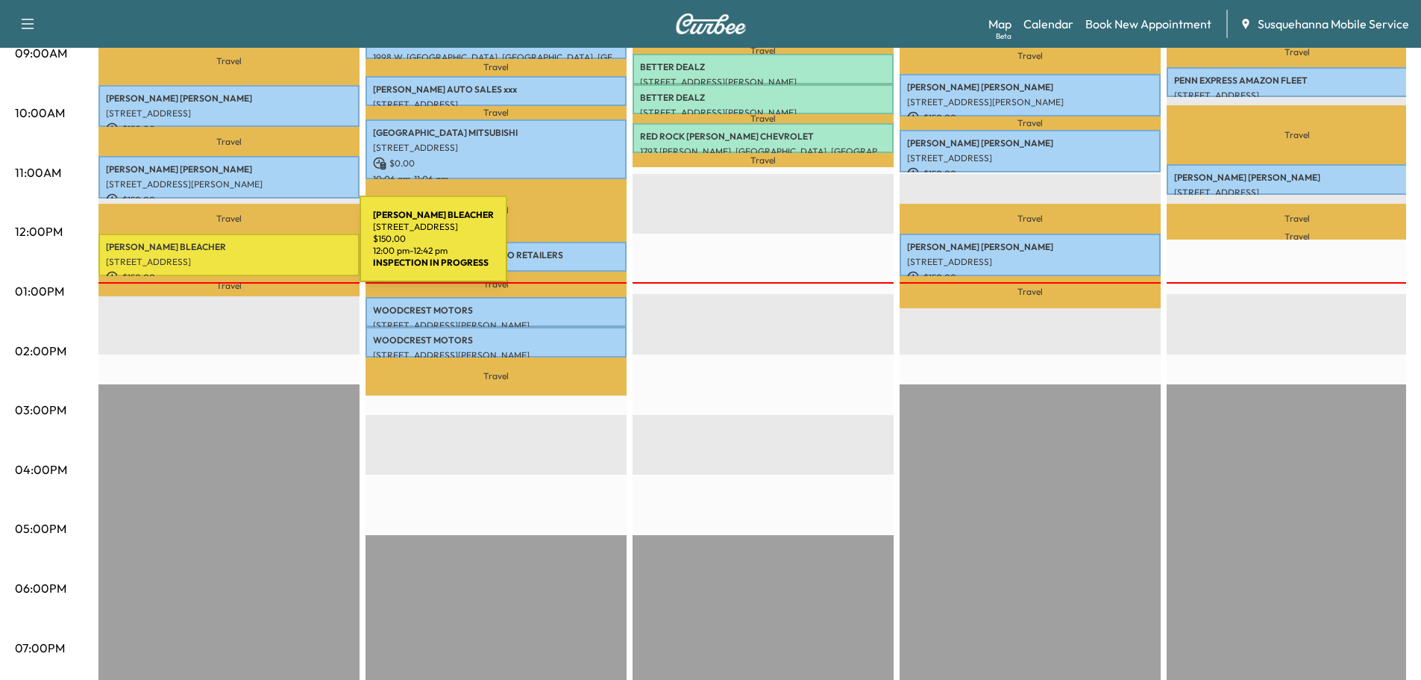
click at [248, 248] on p "[PERSON_NAME]" at bounding box center [229, 247] width 246 height 12
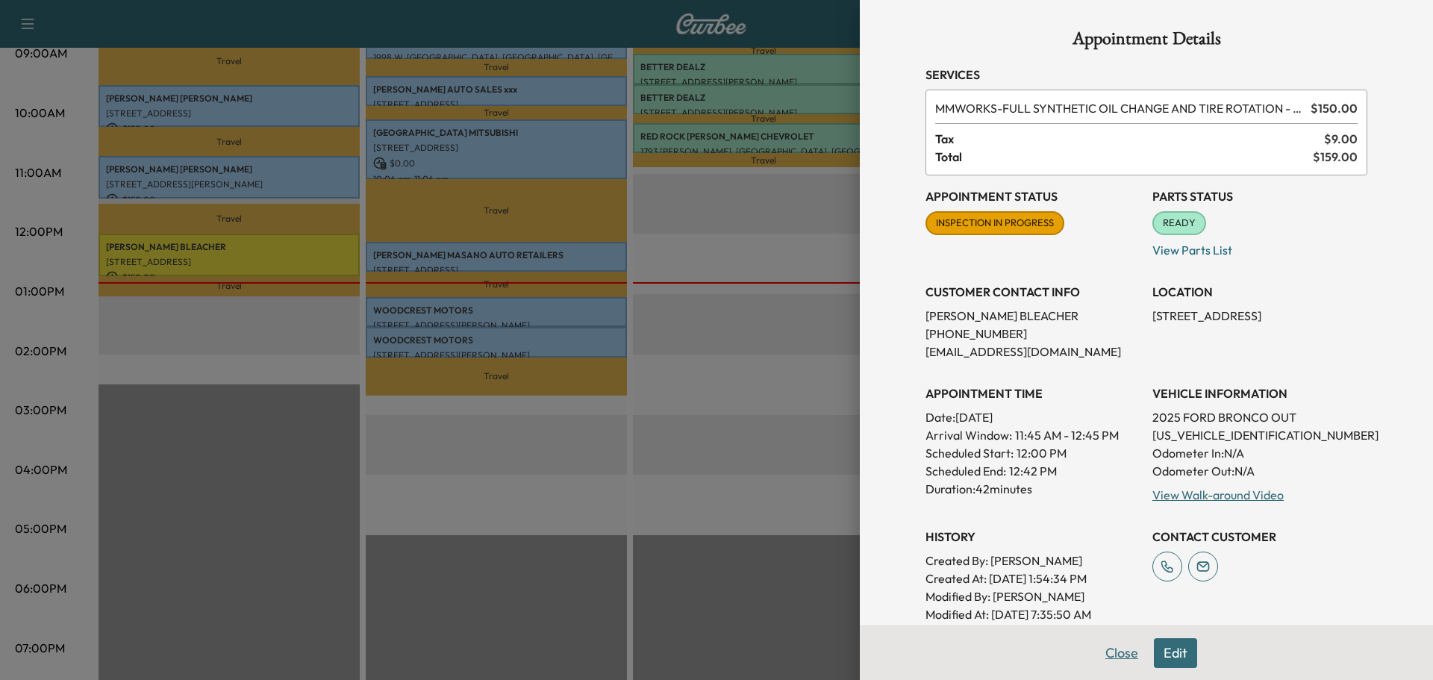
click at [1100, 659] on button "Close" at bounding box center [1121, 653] width 52 height 30
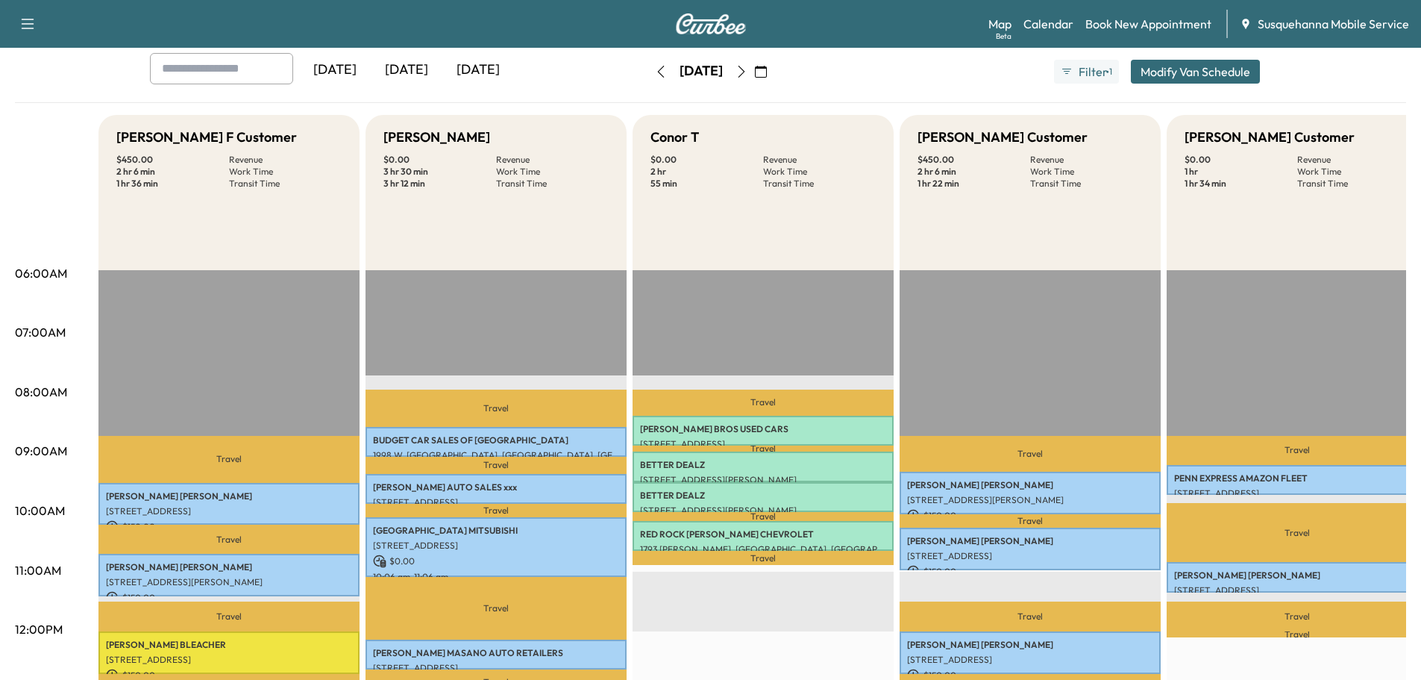
scroll to position [239, 0]
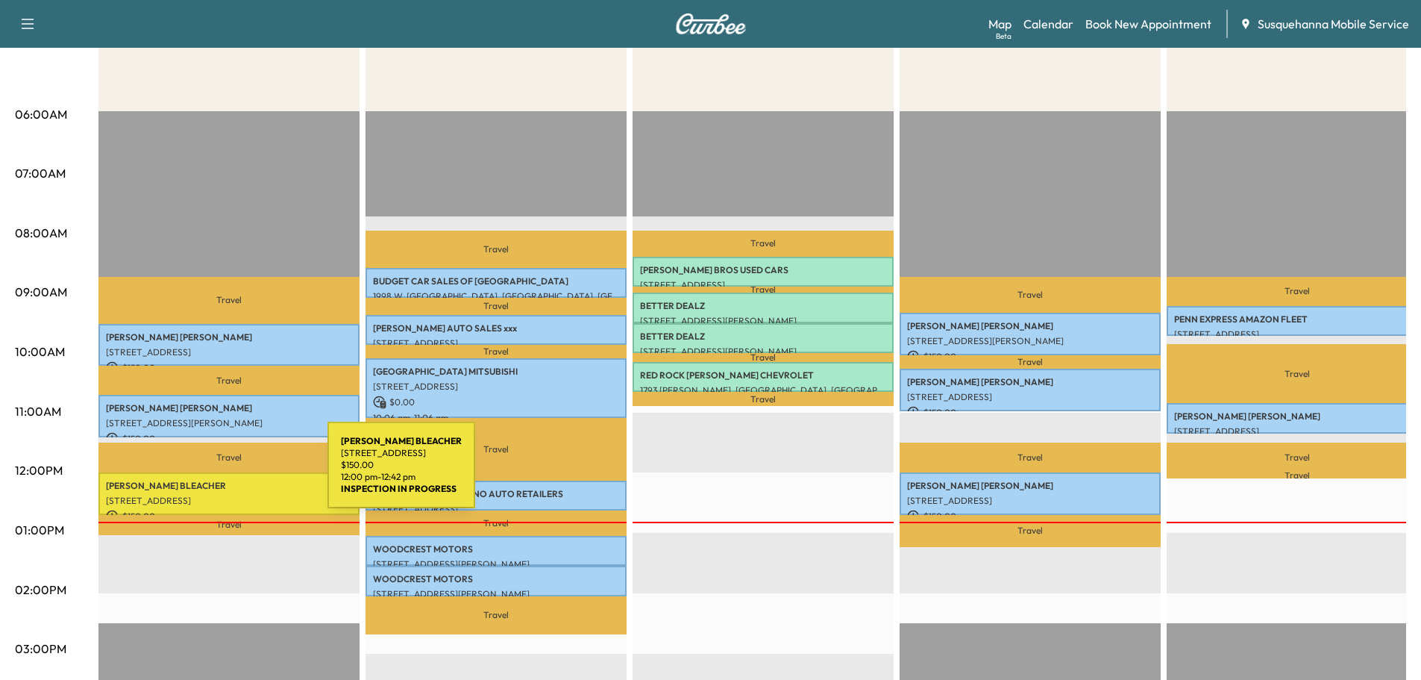
click at [216, 474] on div "[PERSON_NAME] [STREET_ADDRESS][PERSON_NAME] $ 150.00 12:00 pm - 12:42 pm" at bounding box center [228, 493] width 261 height 43
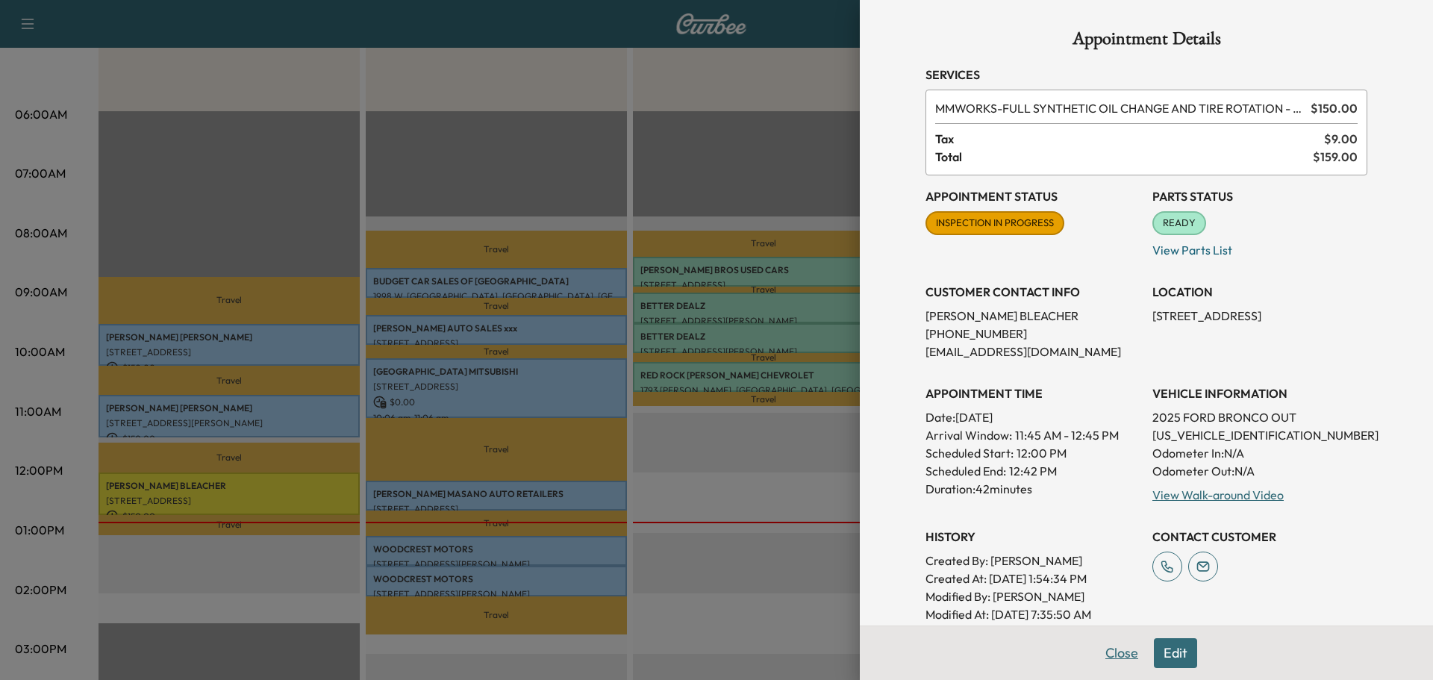
click at [1127, 655] on button "Close" at bounding box center [1121, 653] width 52 height 30
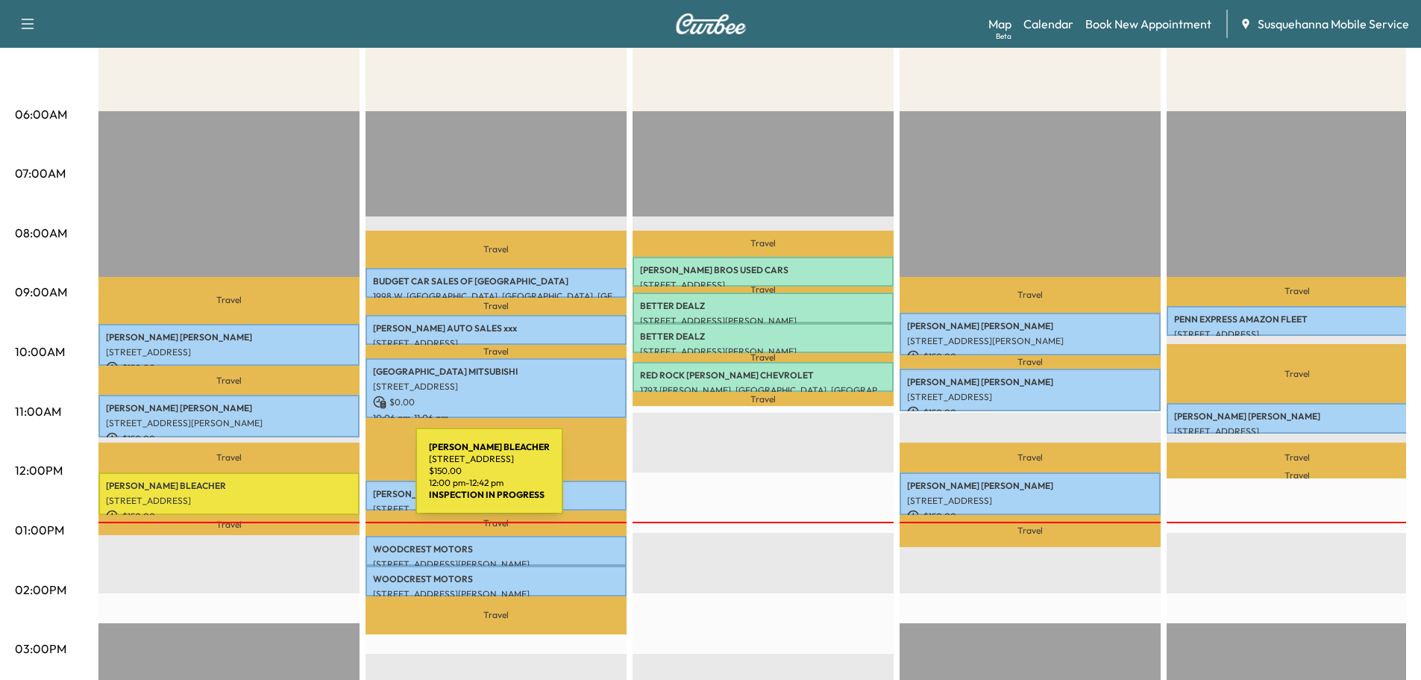
click at [304, 480] on p "[PERSON_NAME]" at bounding box center [229, 486] width 246 height 12
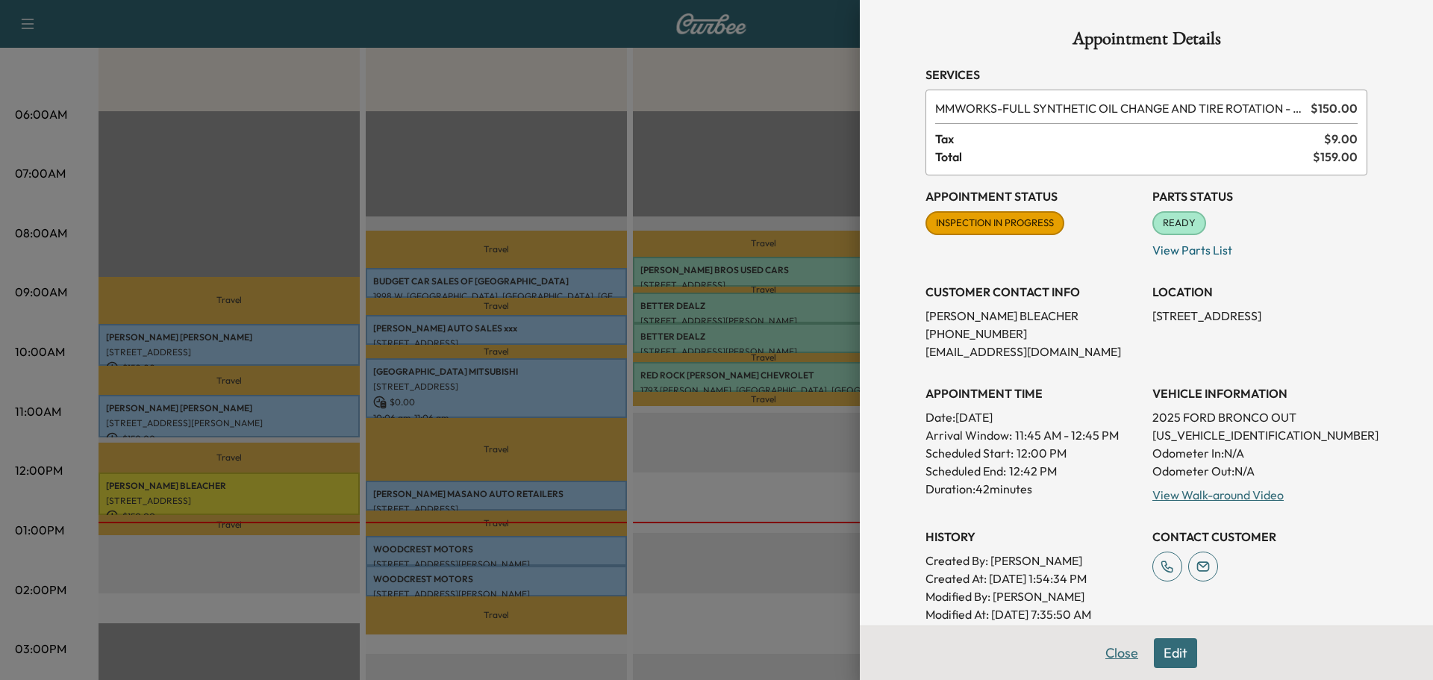
click at [1108, 654] on button "Close" at bounding box center [1121, 653] width 52 height 30
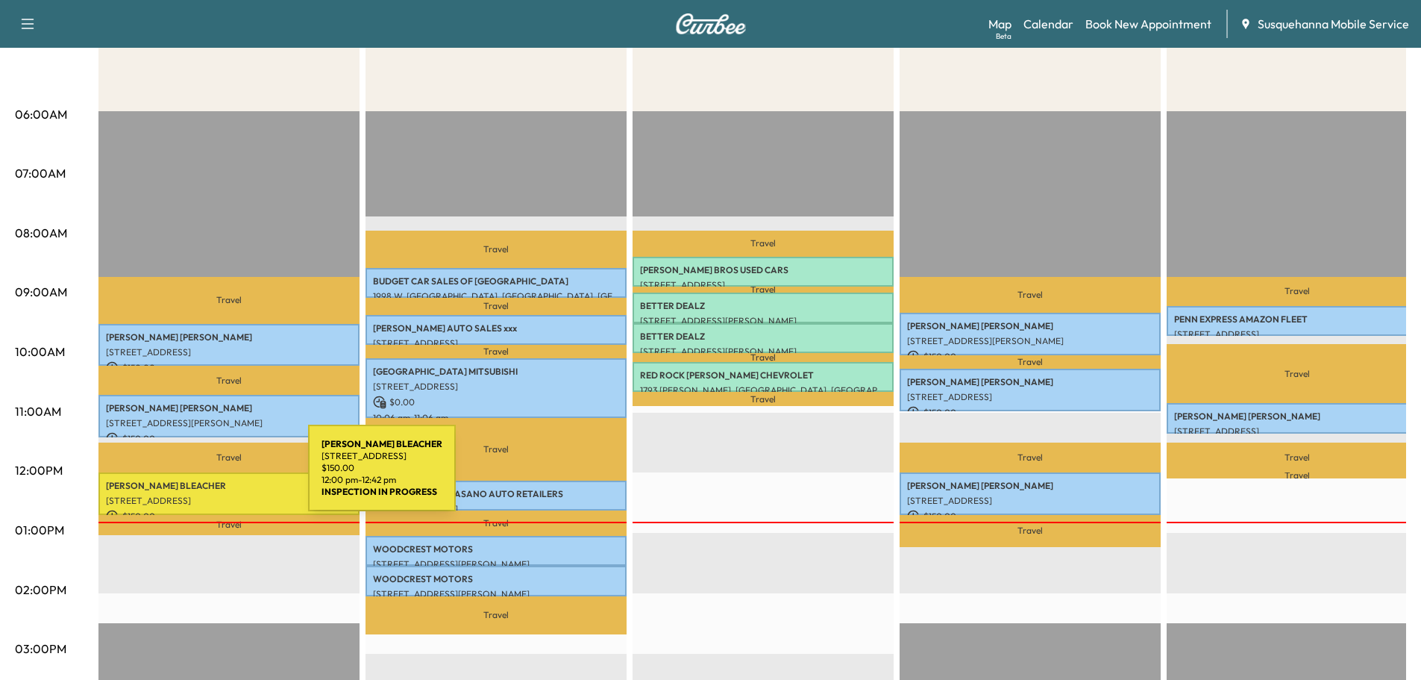
click at [198, 480] on p "[PERSON_NAME]" at bounding box center [229, 486] width 246 height 12
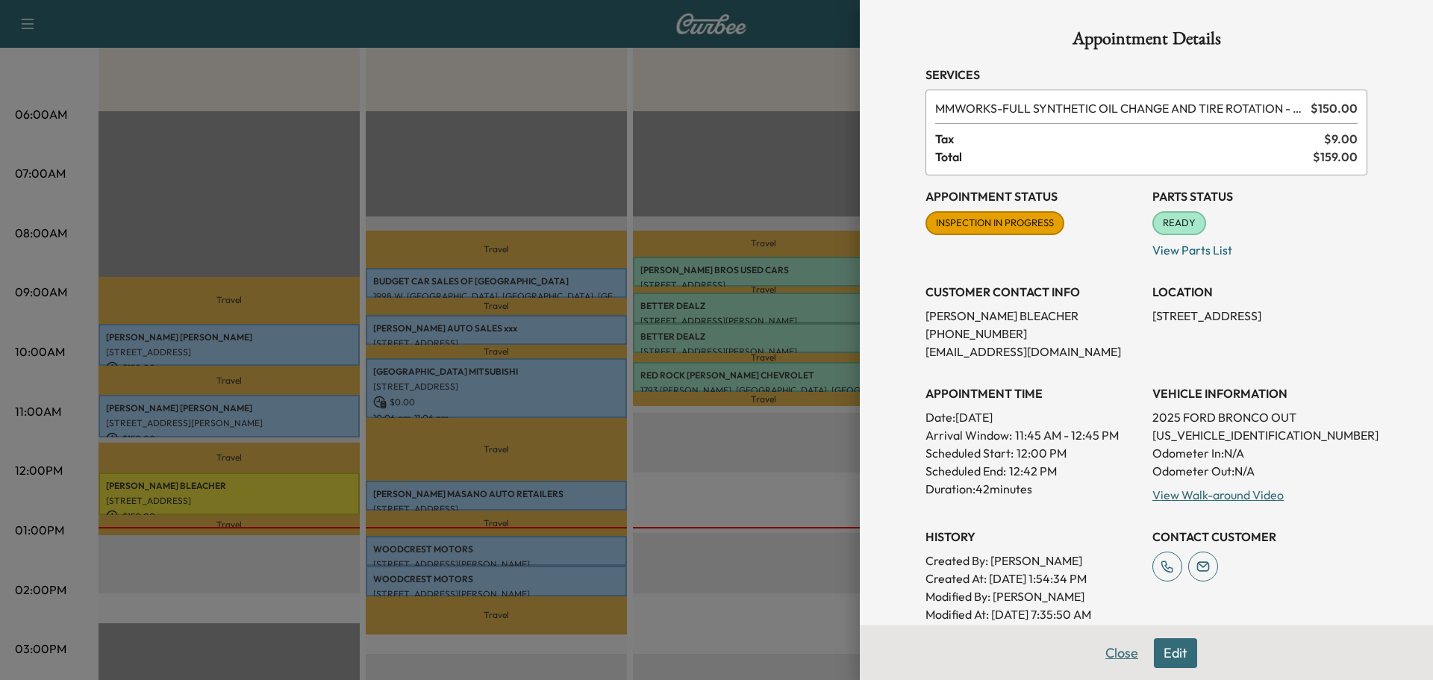
click at [1107, 658] on button "Close" at bounding box center [1121, 653] width 52 height 30
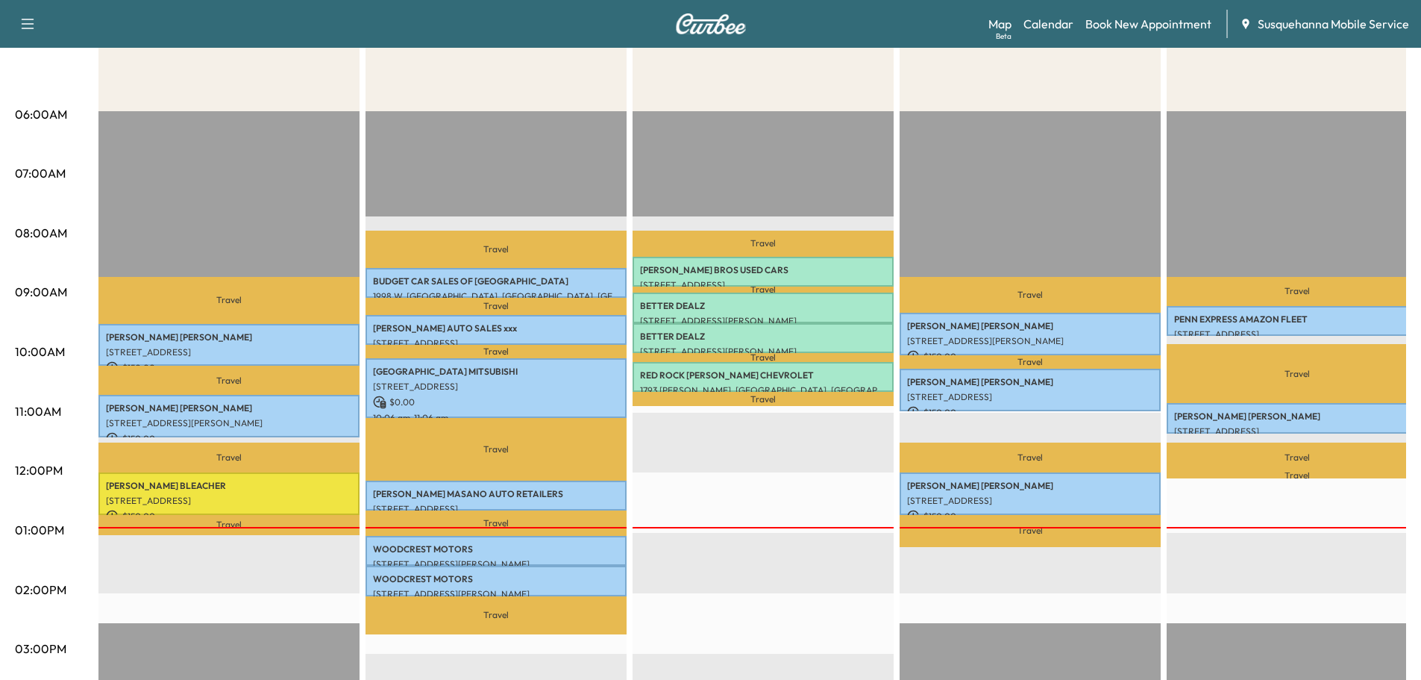
click at [995, 33] on div "Map Beta Calendar Book New Appointment Susquehanna Mobile Service" at bounding box center [1199, 24] width 421 height 28
click at [1010, 26] on link "Map Beta" at bounding box center [1000, 24] width 23 height 18
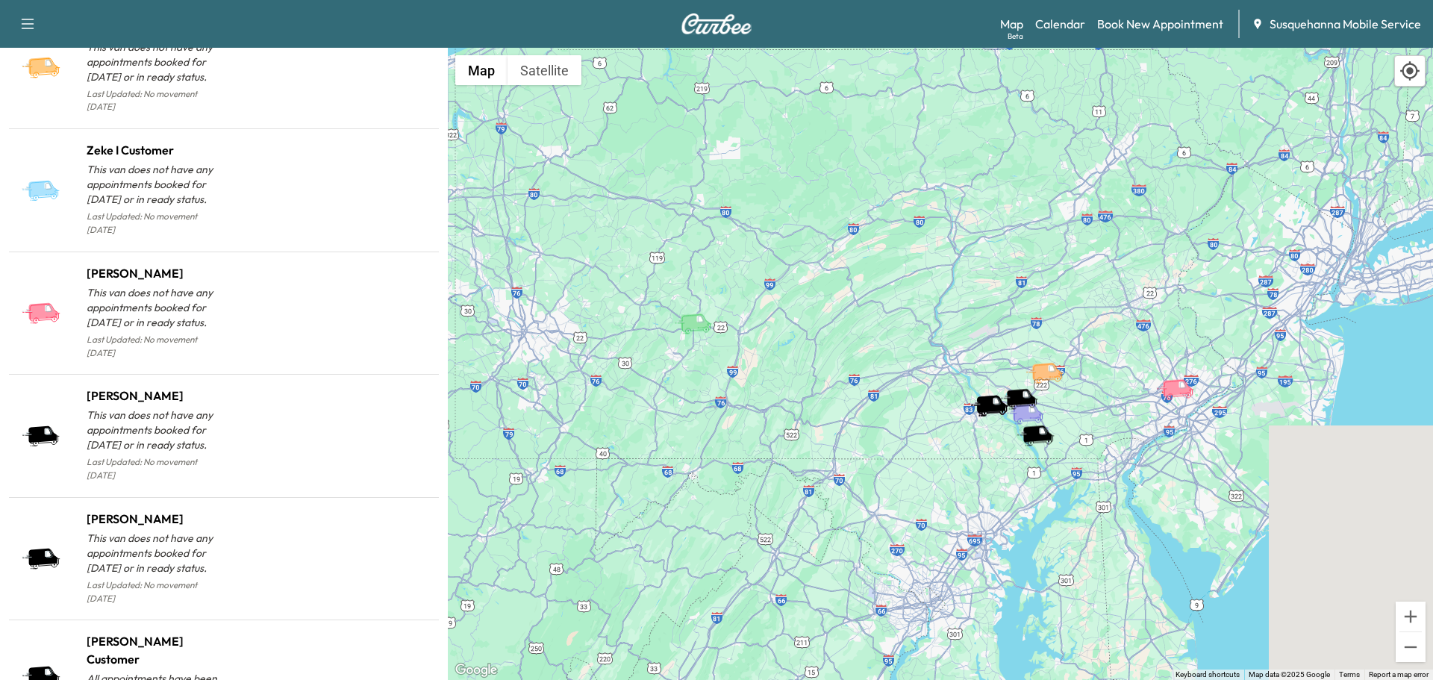
scroll to position [1397, 0]
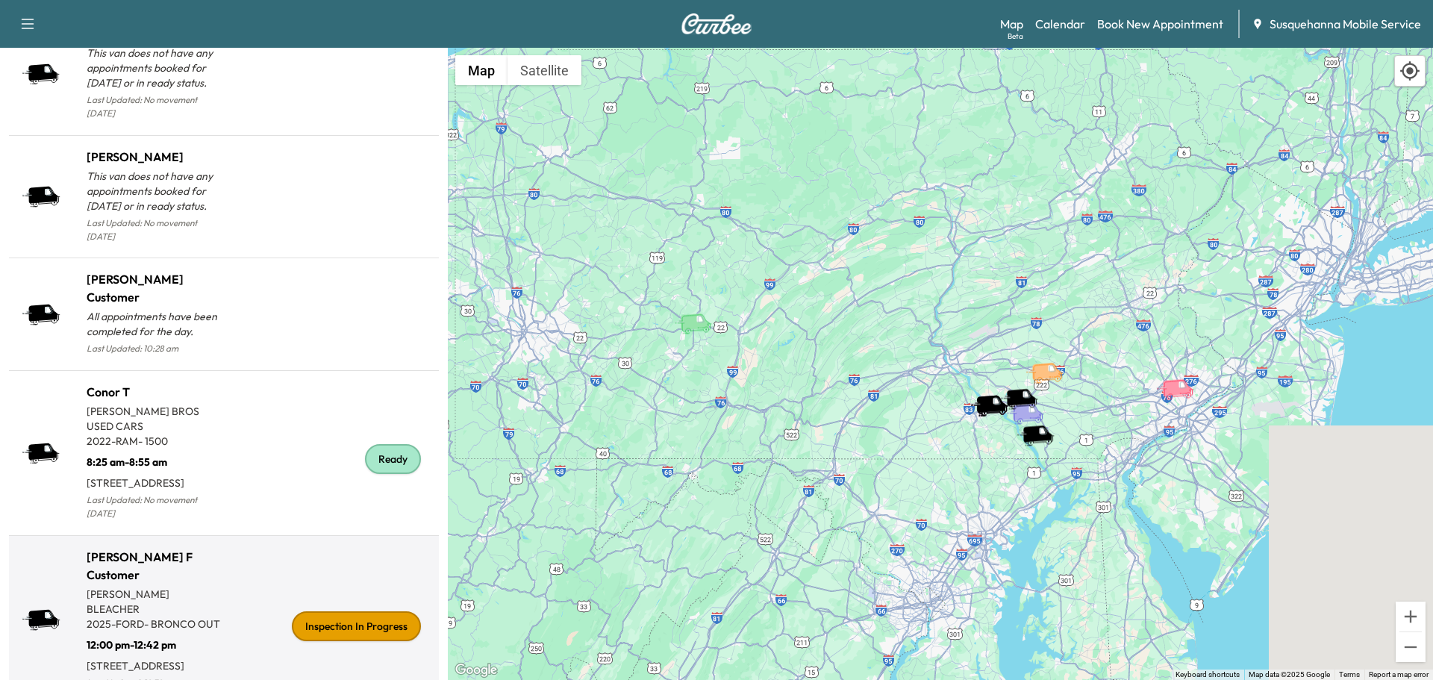
click at [343, 569] on div "Inspection In Progress" at bounding box center [328, 626] width 209 height 133
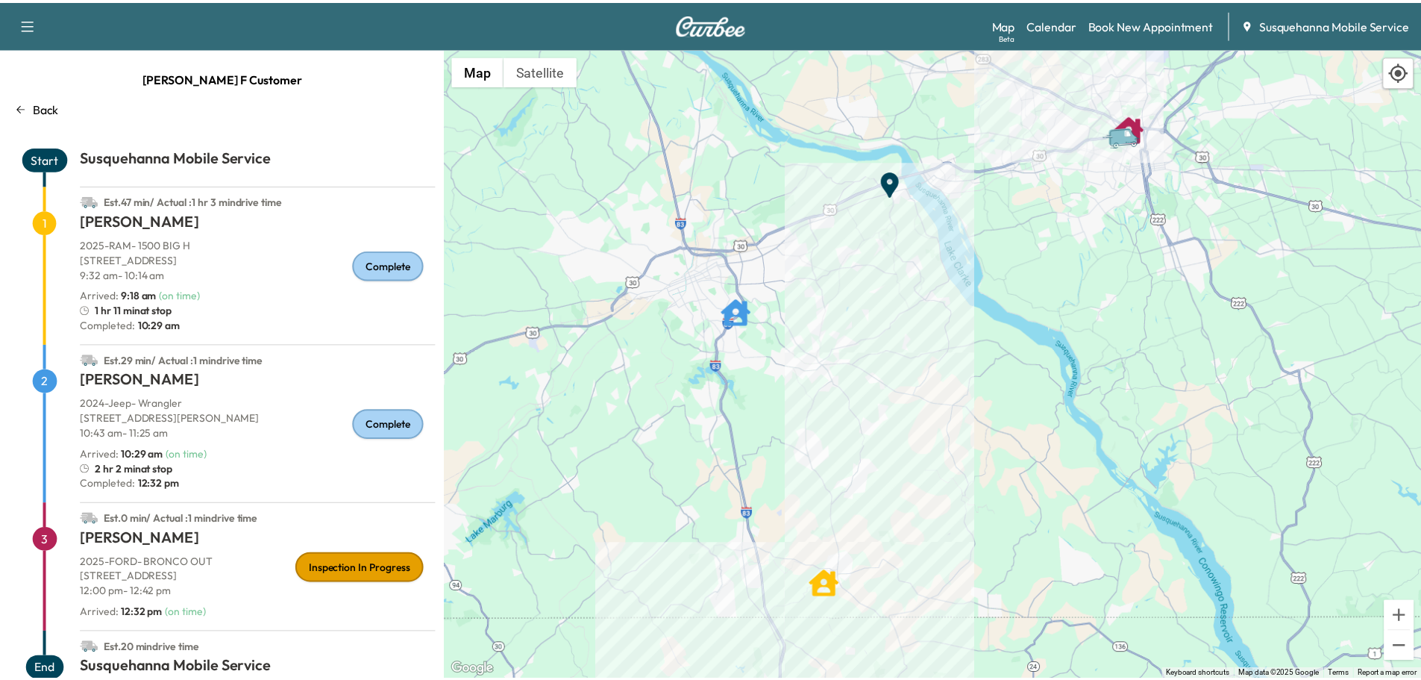
scroll to position [31, 0]
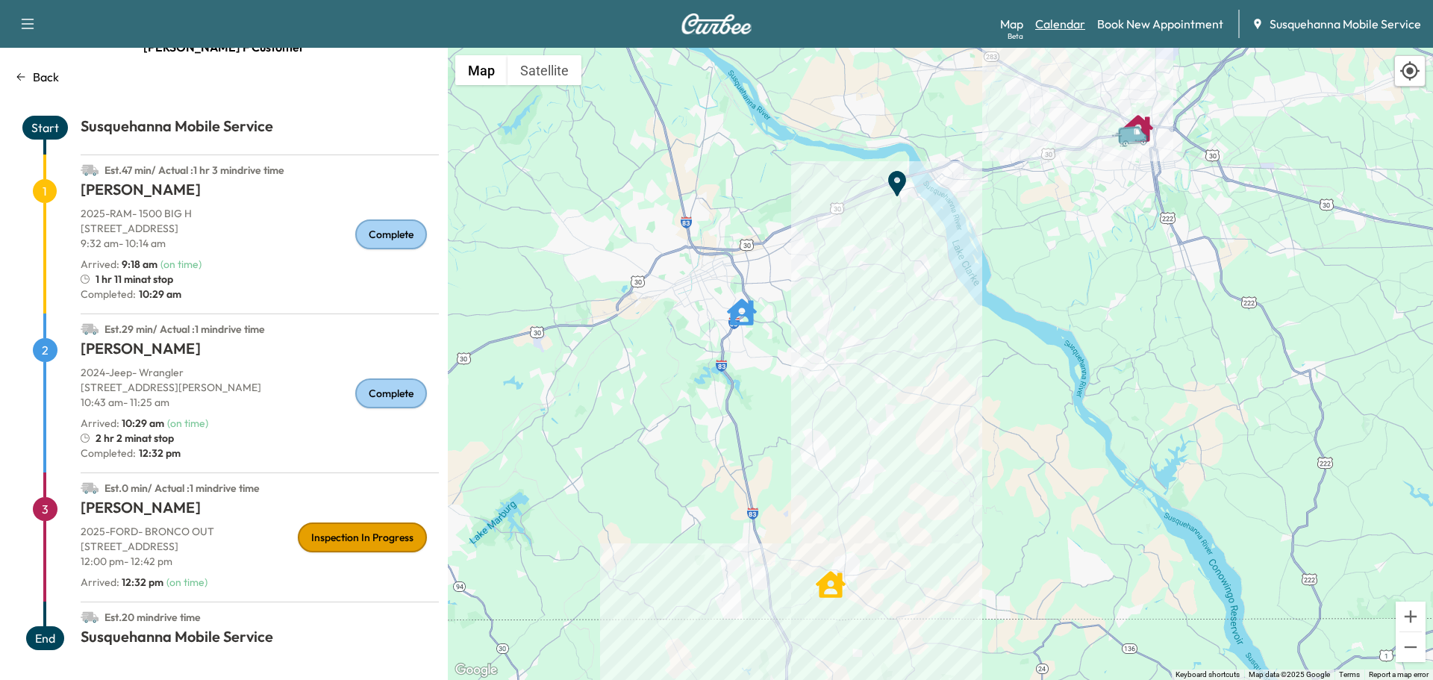
click at [1065, 16] on link "Calendar" at bounding box center [1060, 24] width 50 height 18
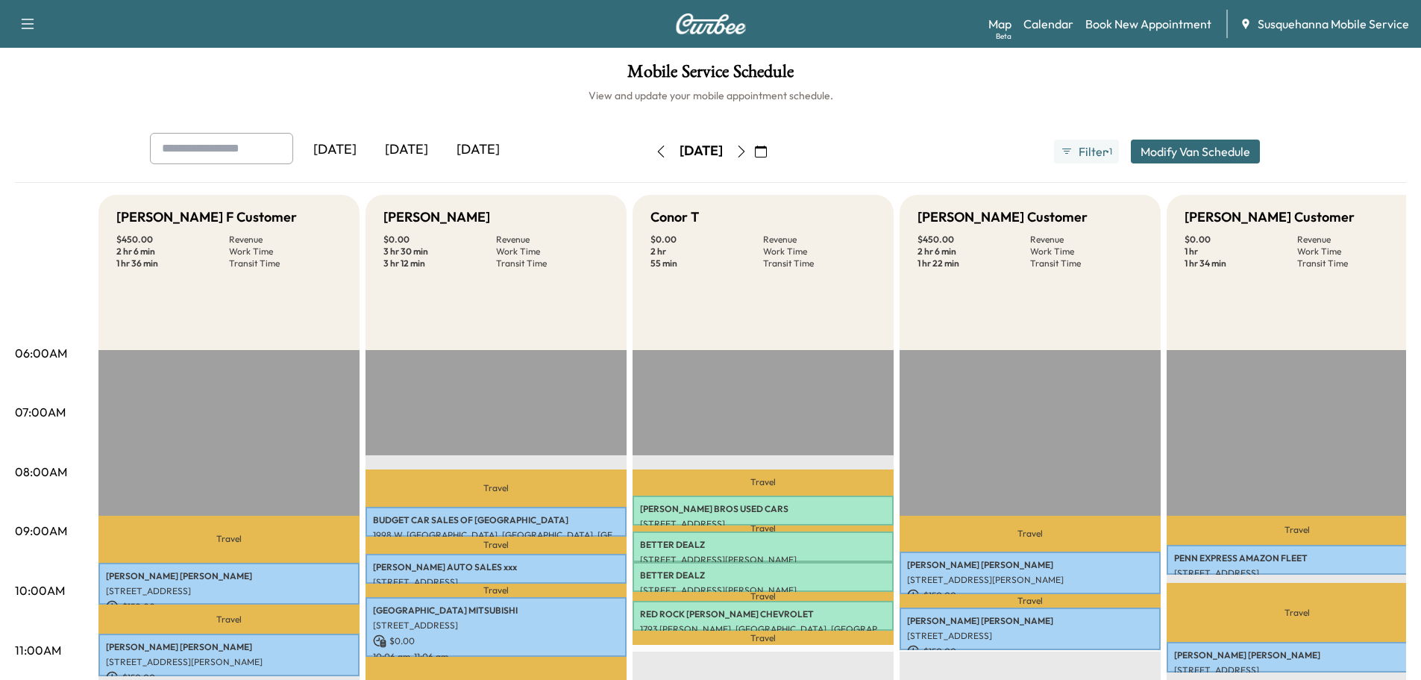
click at [748, 148] on icon "button" at bounding box center [742, 152] width 12 height 12
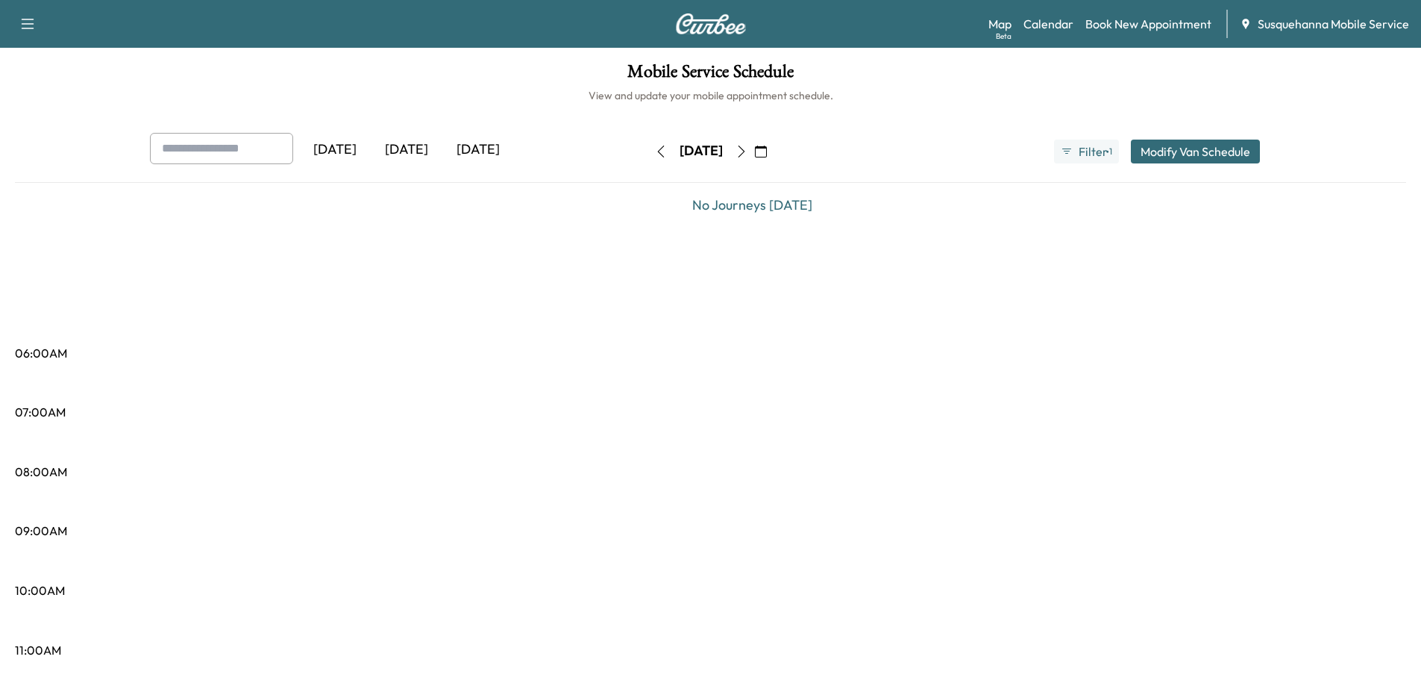
click at [748, 154] on icon "button" at bounding box center [742, 152] width 12 height 12
click at [745, 154] on icon "button" at bounding box center [741, 152] width 7 height 12
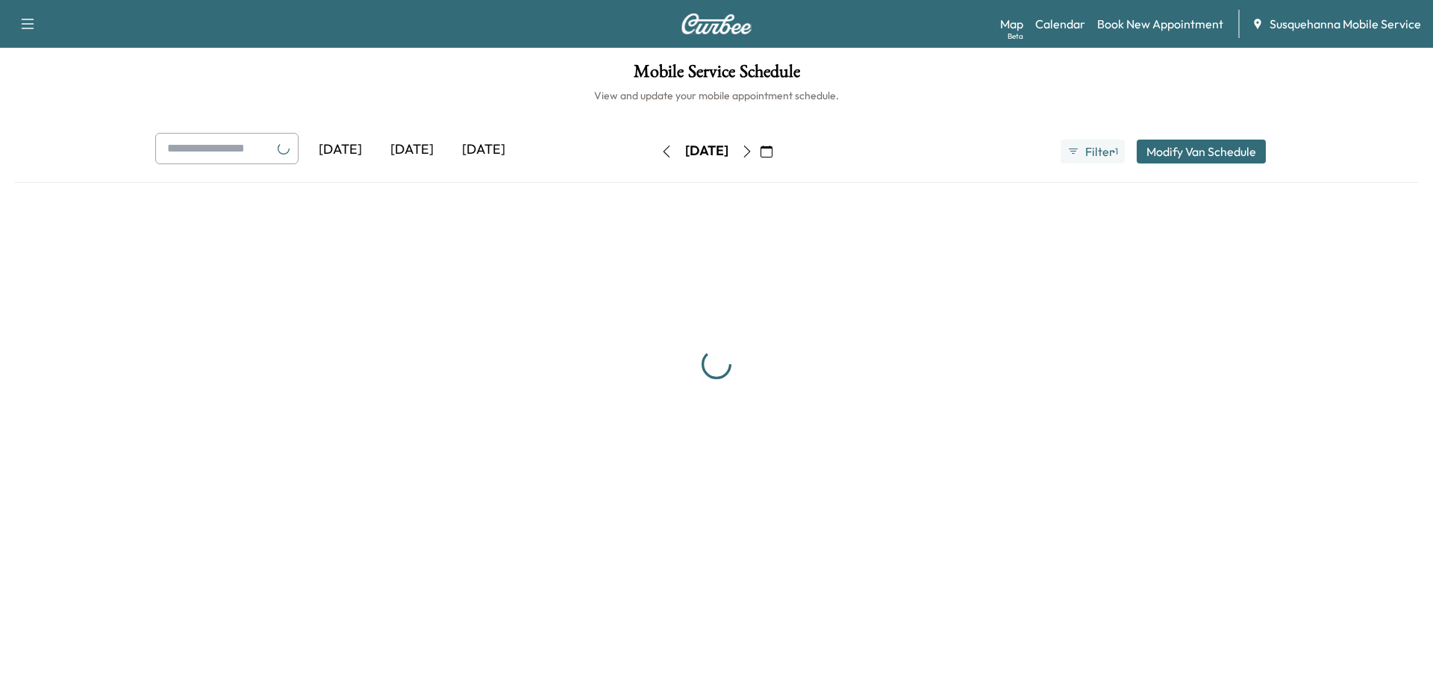
click at [660, 148] on icon "button" at bounding box center [666, 152] width 12 height 12
click at [648, 148] on button "button" at bounding box center [660, 152] width 25 height 24
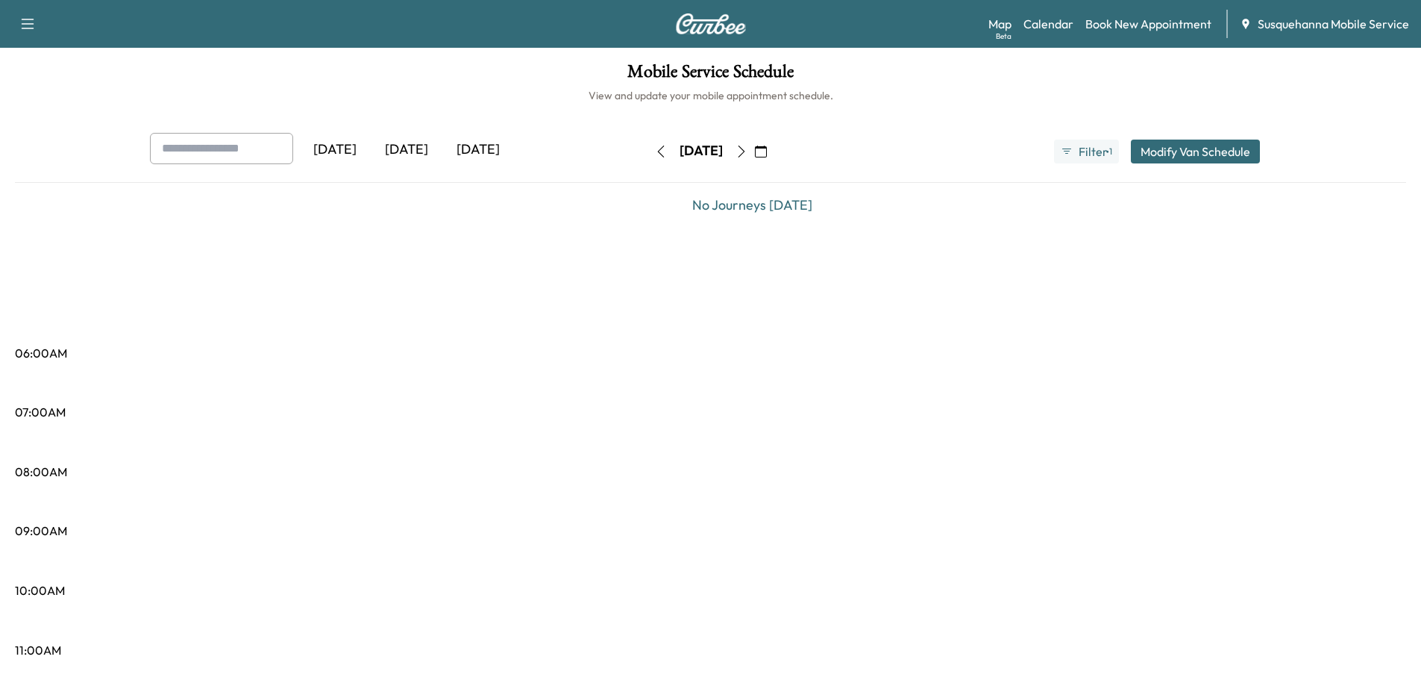
click at [655, 150] on icon "button" at bounding box center [661, 152] width 12 height 12
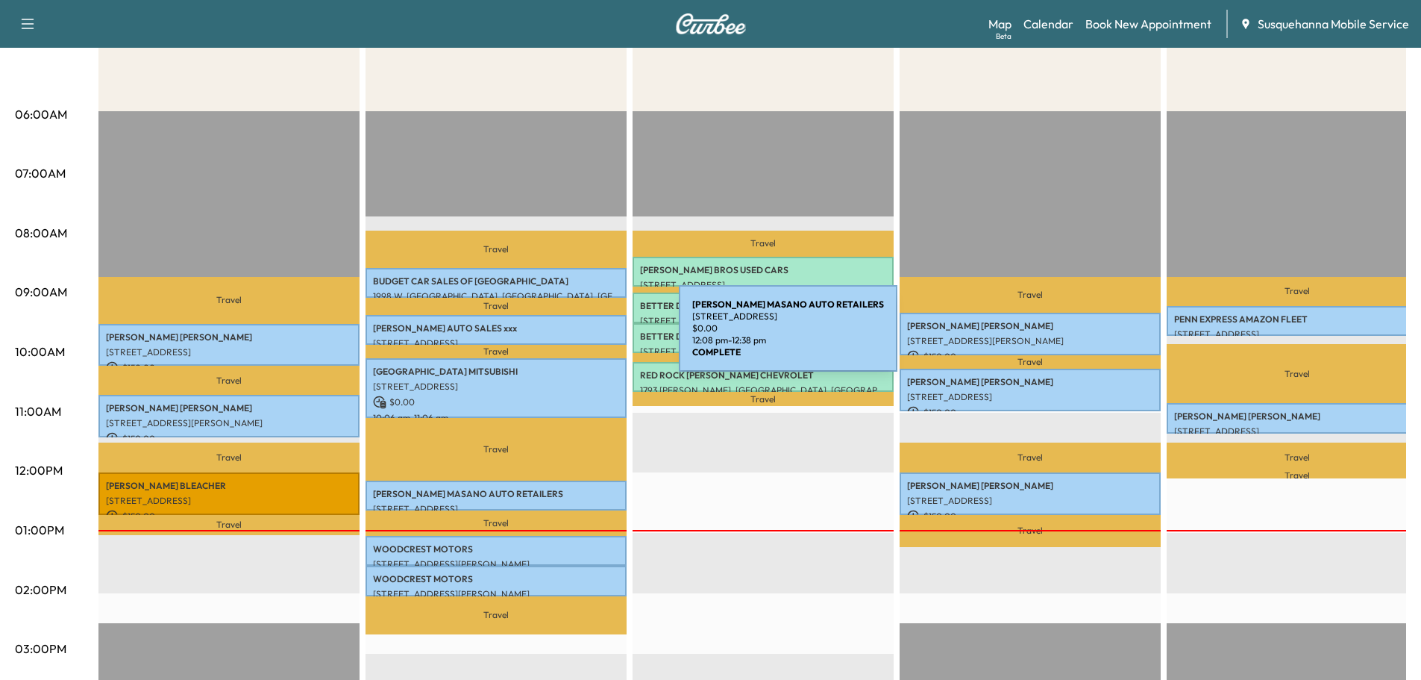
scroll to position [80, 0]
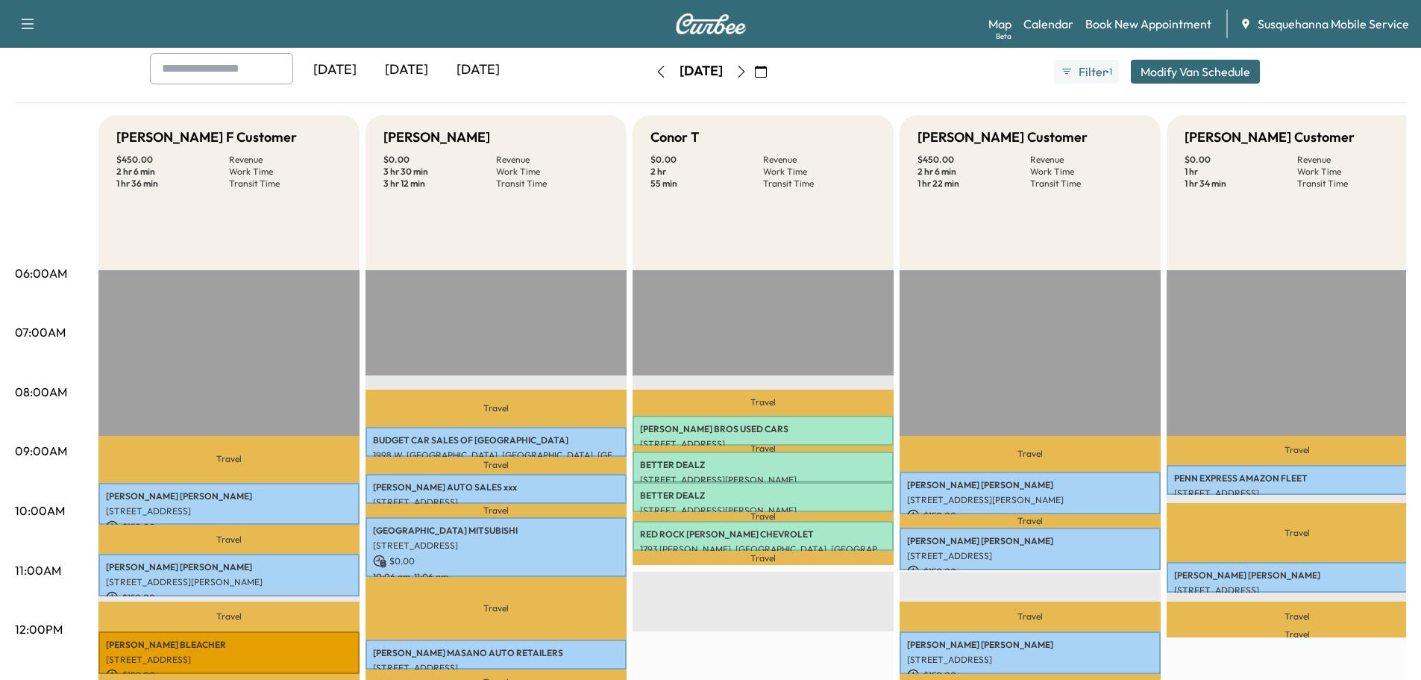
click at [748, 73] on icon "button" at bounding box center [742, 72] width 12 height 12
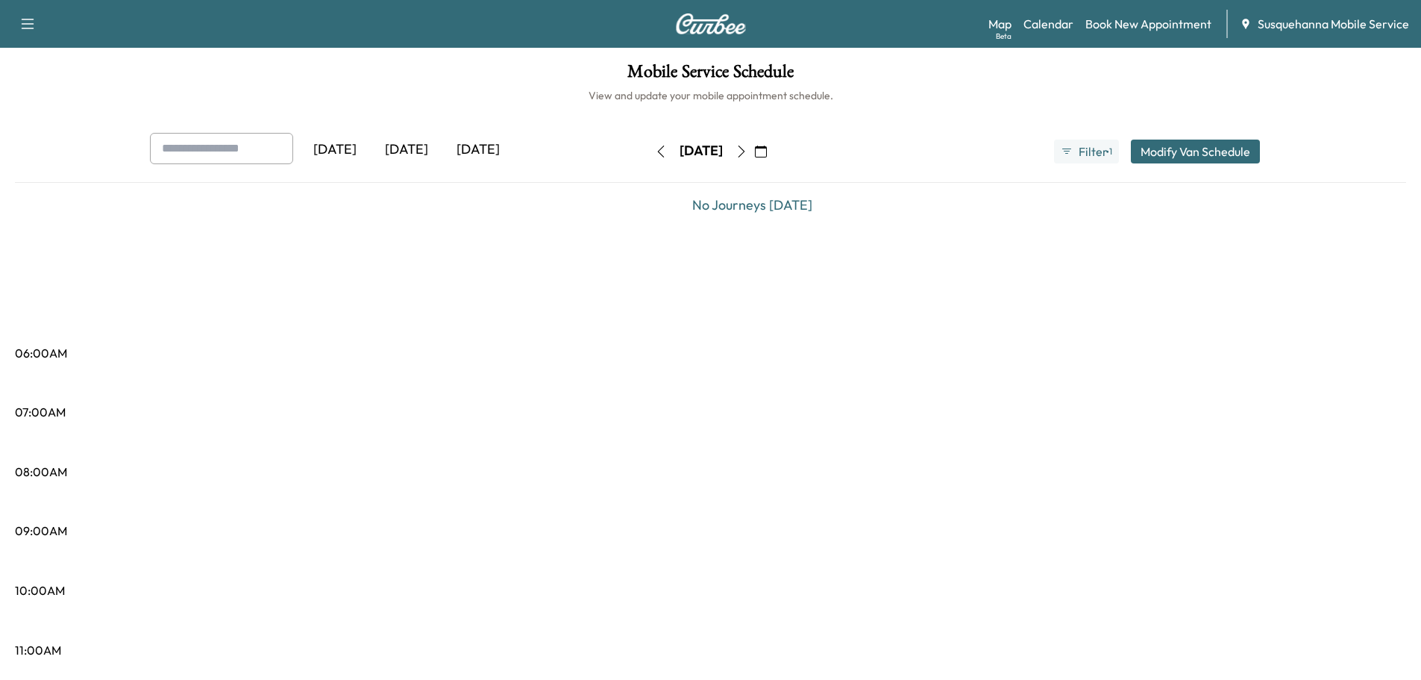
click at [754, 154] on button "button" at bounding box center [741, 152] width 25 height 24
click at [745, 153] on icon "button" at bounding box center [741, 152] width 7 height 12
click at [655, 154] on icon "button" at bounding box center [661, 152] width 12 height 12
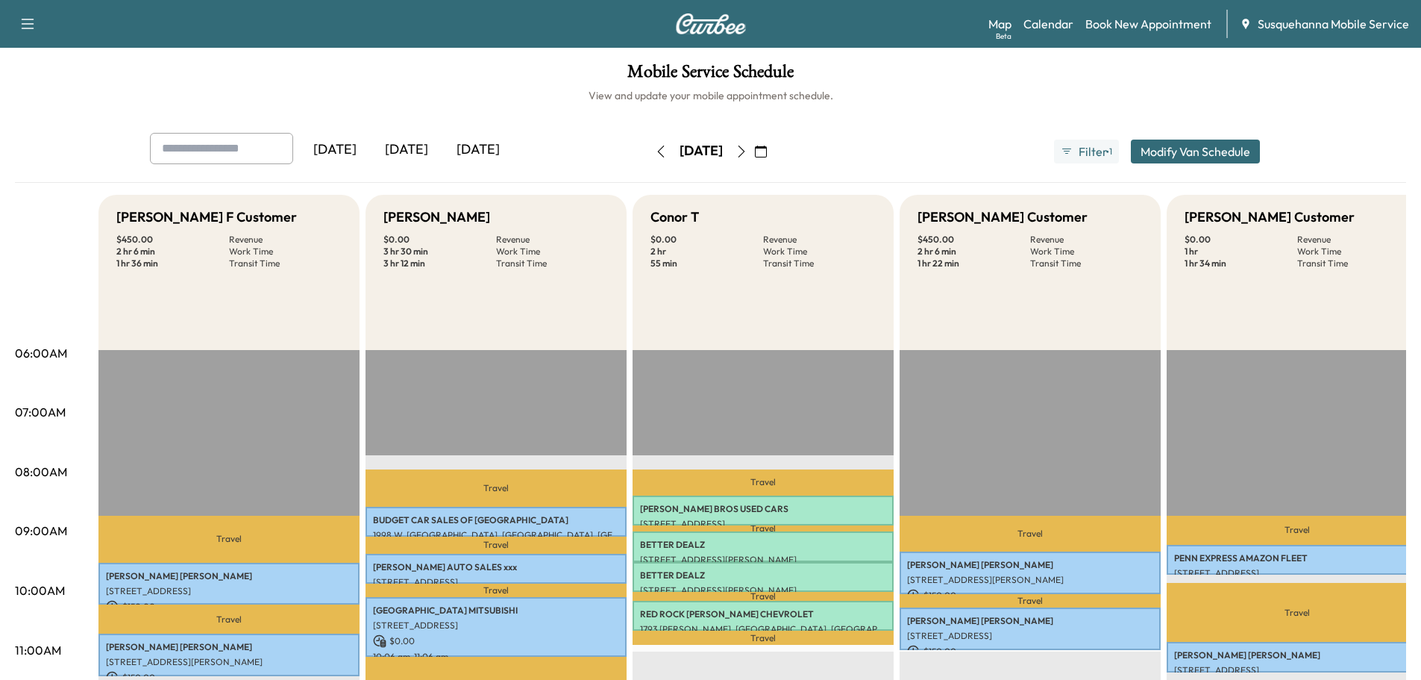
click at [748, 153] on icon "button" at bounding box center [742, 152] width 12 height 12
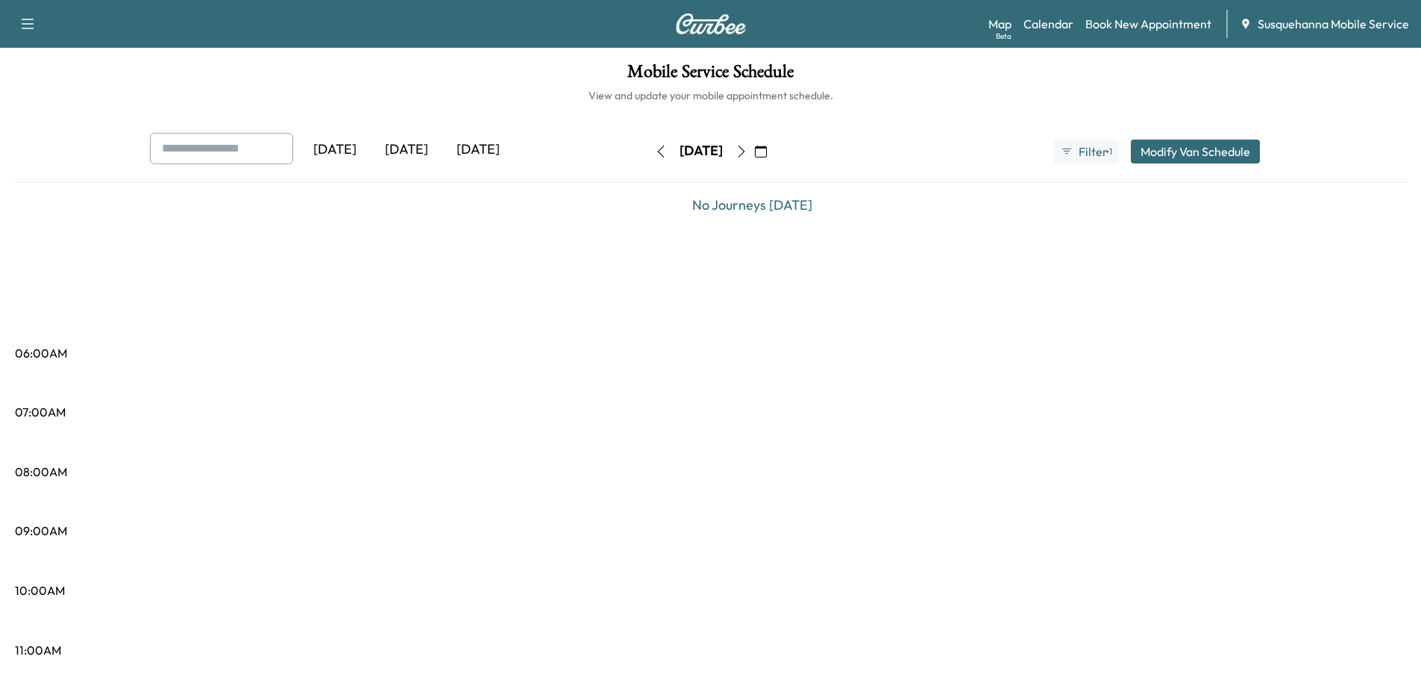
click at [748, 155] on icon "button" at bounding box center [742, 152] width 12 height 12
click at [748, 151] on icon "button" at bounding box center [742, 152] width 12 height 12
click at [748, 156] on icon "button" at bounding box center [742, 152] width 12 height 12
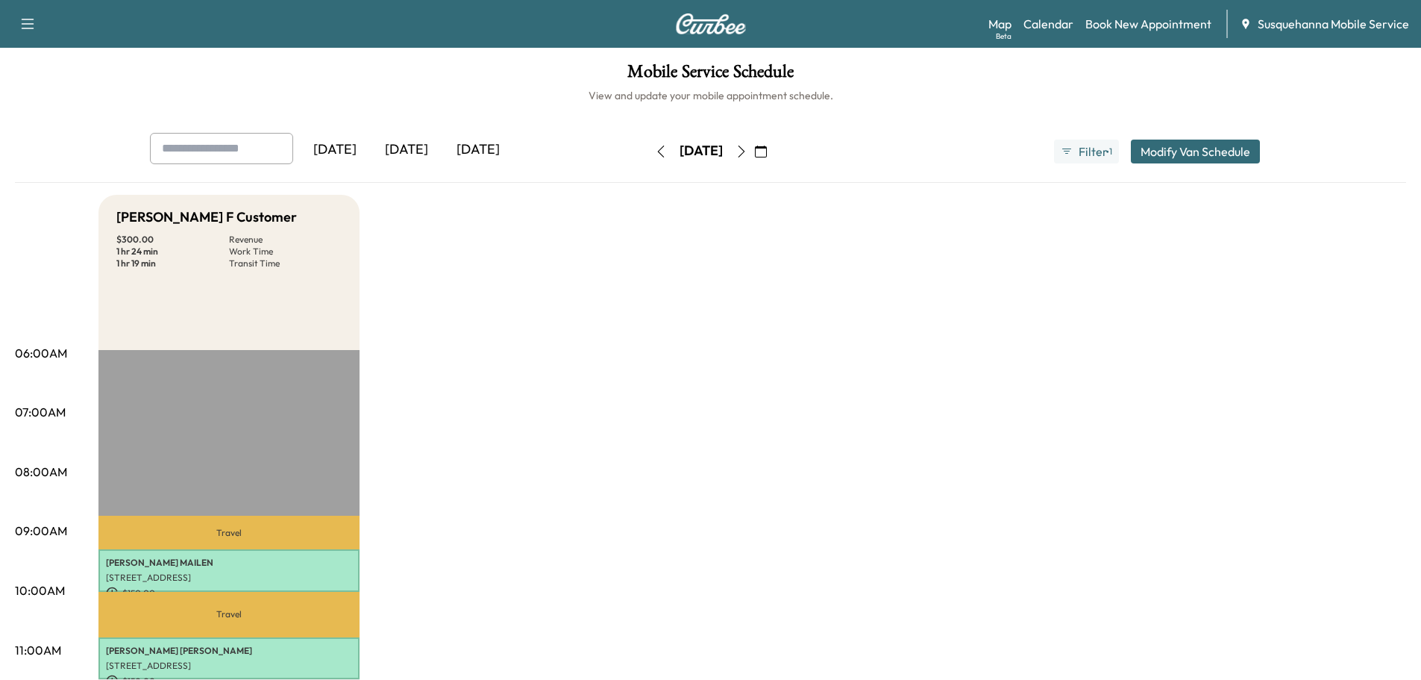
click at [655, 153] on icon "button" at bounding box center [661, 152] width 12 height 12
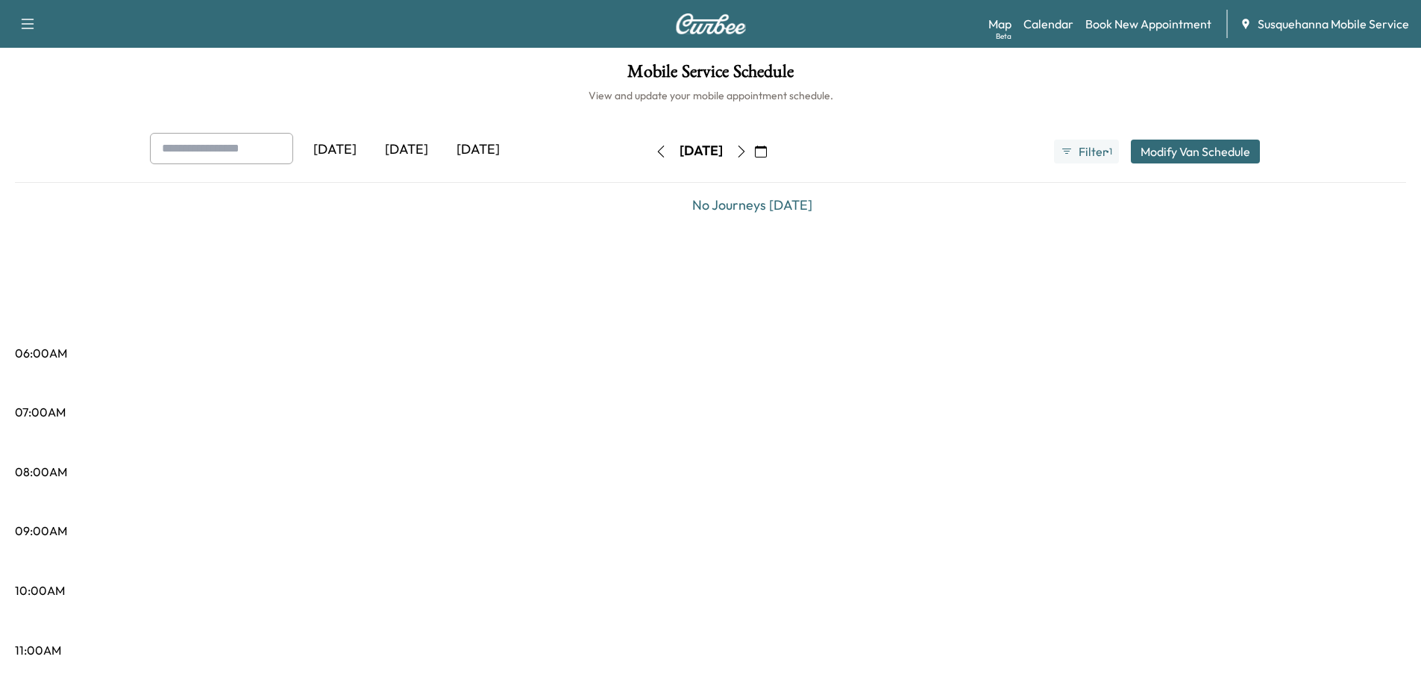
click at [657, 155] on icon "button" at bounding box center [660, 152] width 7 height 12
click at [655, 155] on icon "button" at bounding box center [661, 152] width 12 height 12
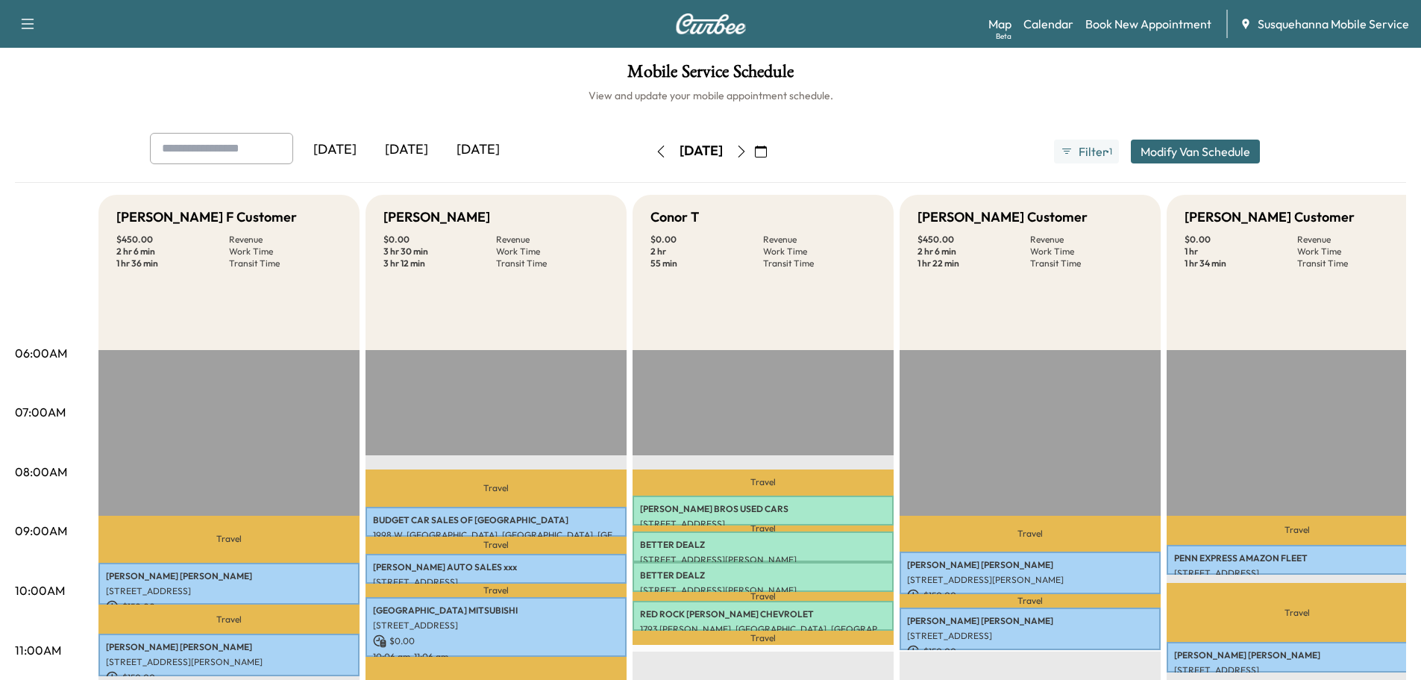
click at [748, 151] on icon "button" at bounding box center [742, 152] width 12 height 12
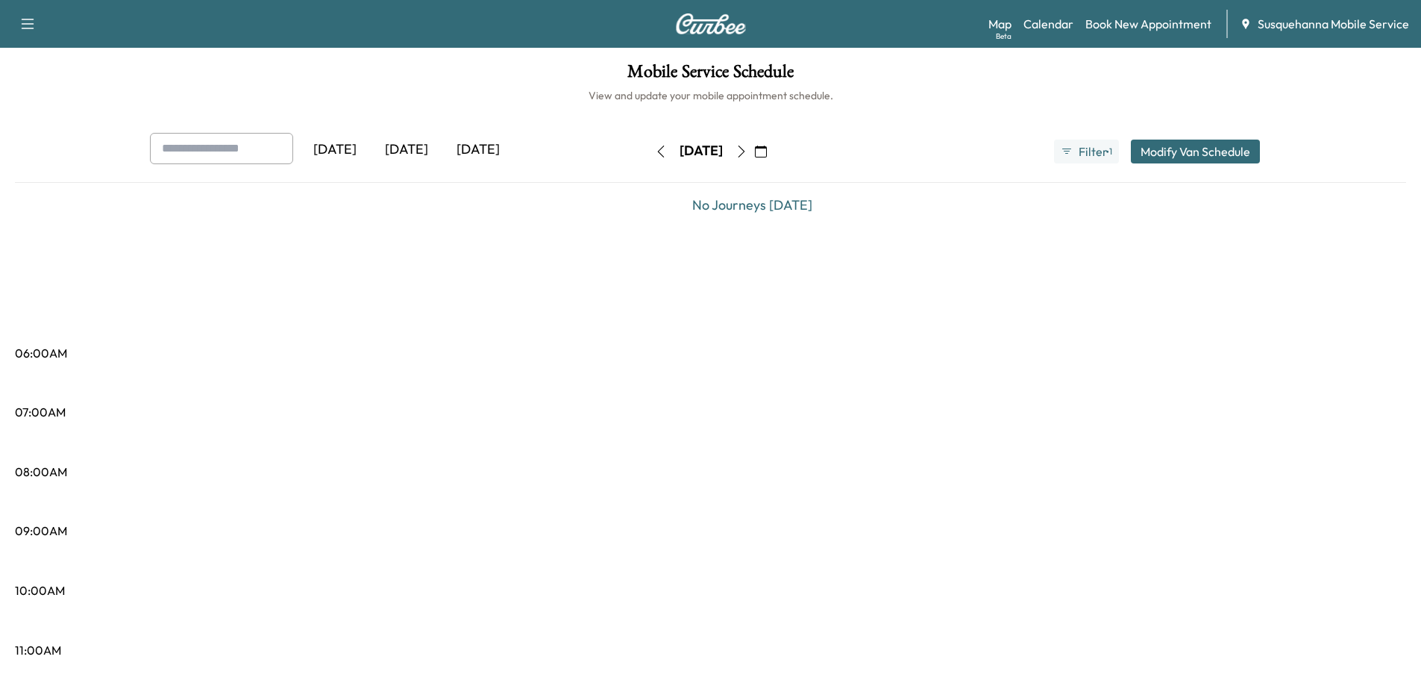
click at [754, 151] on button "button" at bounding box center [741, 152] width 25 height 24
click at [748, 151] on icon "button" at bounding box center [742, 152] width 12 height 12
click at [748, 155] on icon "button" at bounding box center [742, 152] width 12 height 12
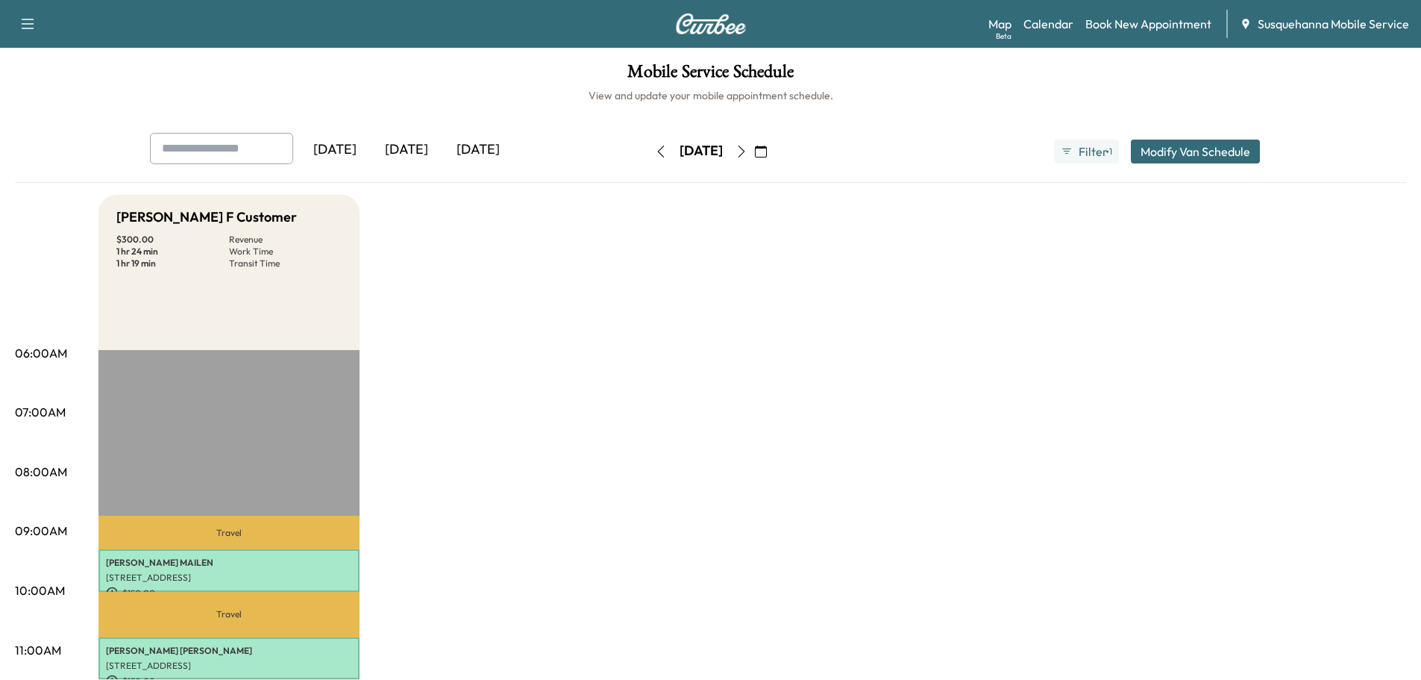
click at [748, 155] on icon "button" at bounding box center [742, 152] width 12 height 12
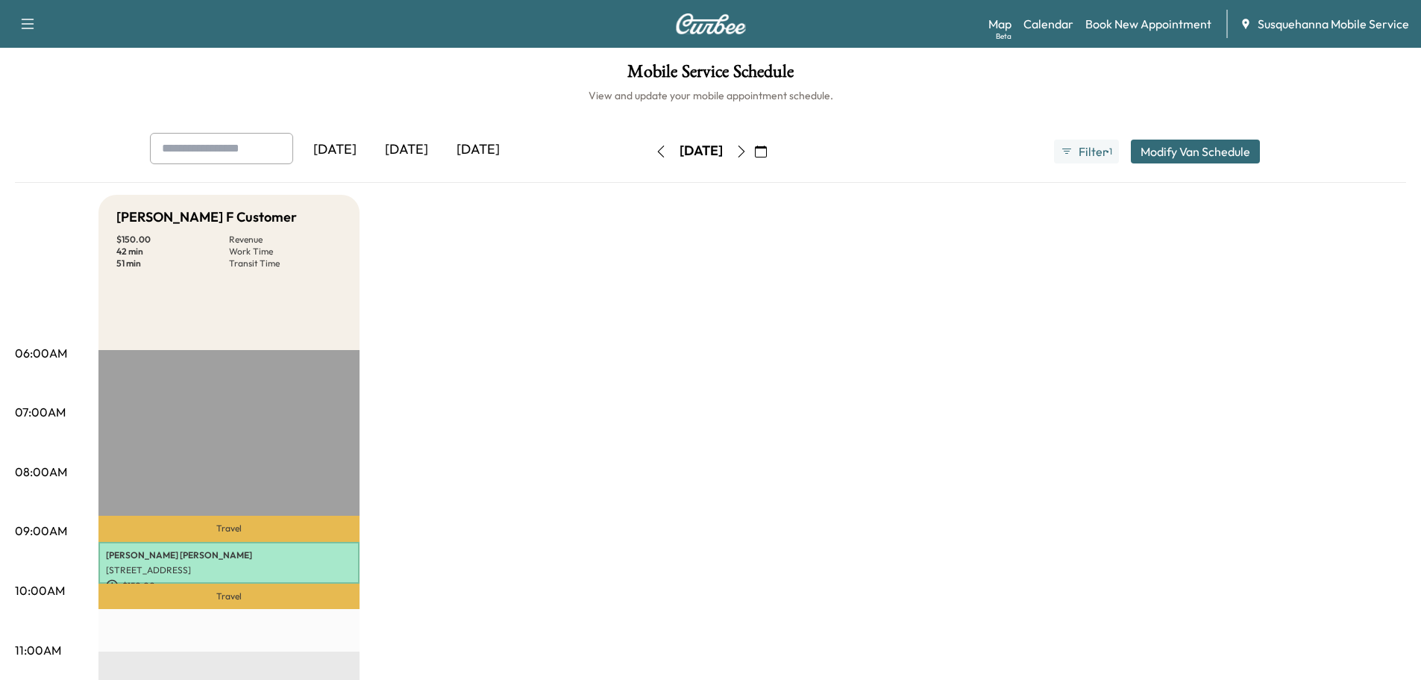
click at [655, 151] on icon "button" at bounding box center [661, 152] width 12 height 12
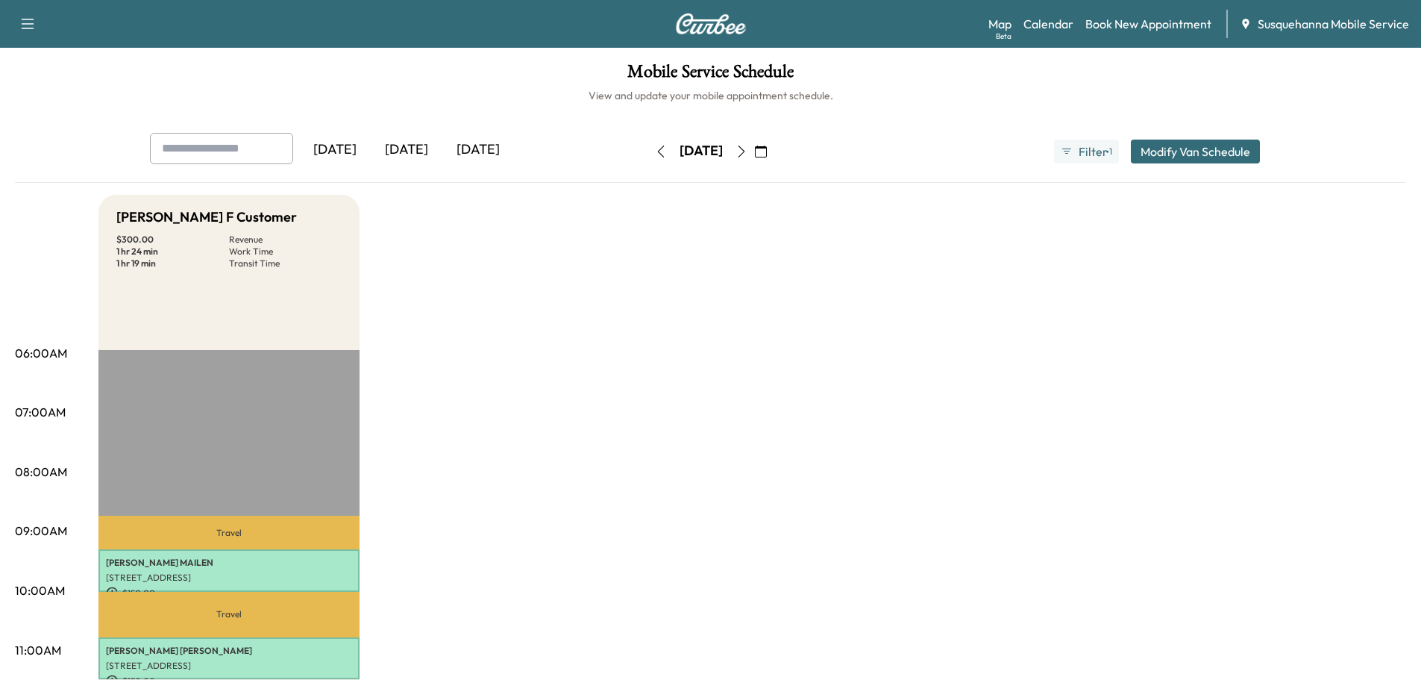
click at [609, 151] on div "[DATE] [DATE] [DATE] [DATE] August 2025 S M T W T F S 27 28 29 30 31 1 2 3 4 5 …" at bounding box center [711, 151] width 1146 height 37
click at [655, 151] on icon "button" at bounding box center [661, 152] width 12 height 12
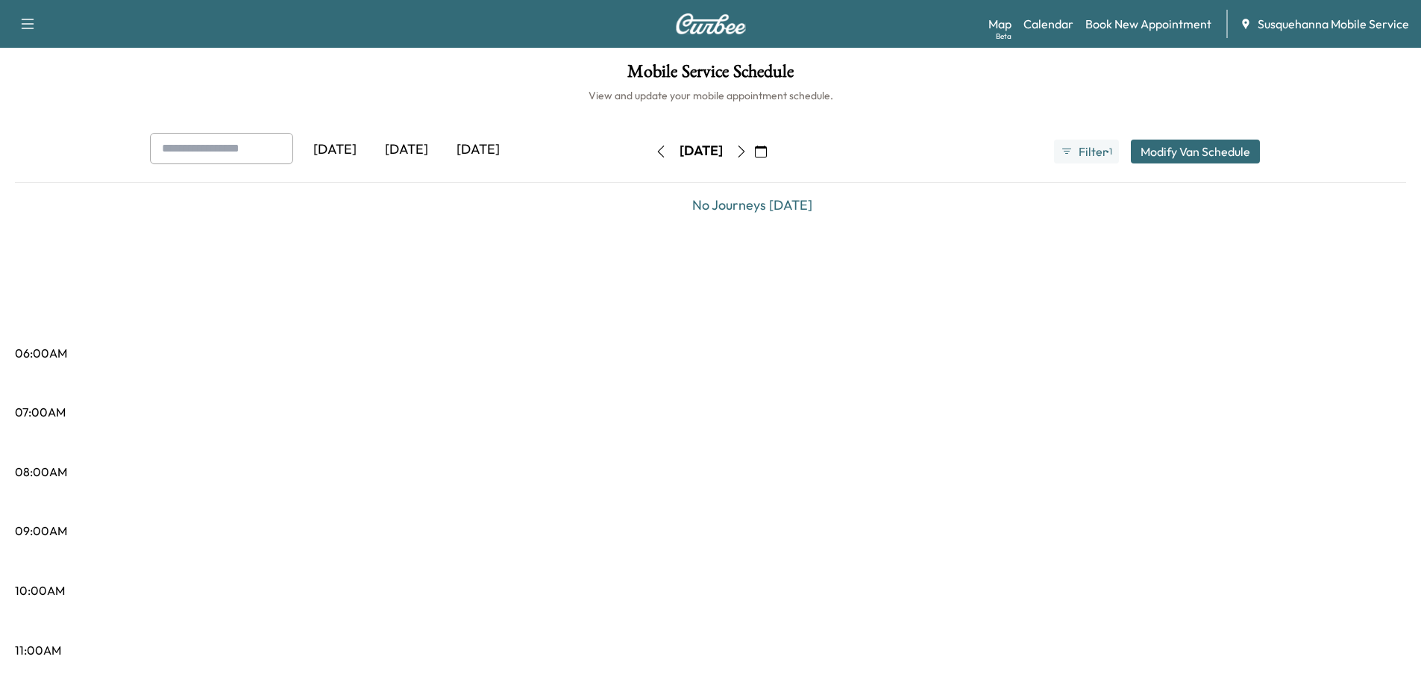
click at [748, 149] on icon "button" at bounding box center [742, 152] width 12 height 12
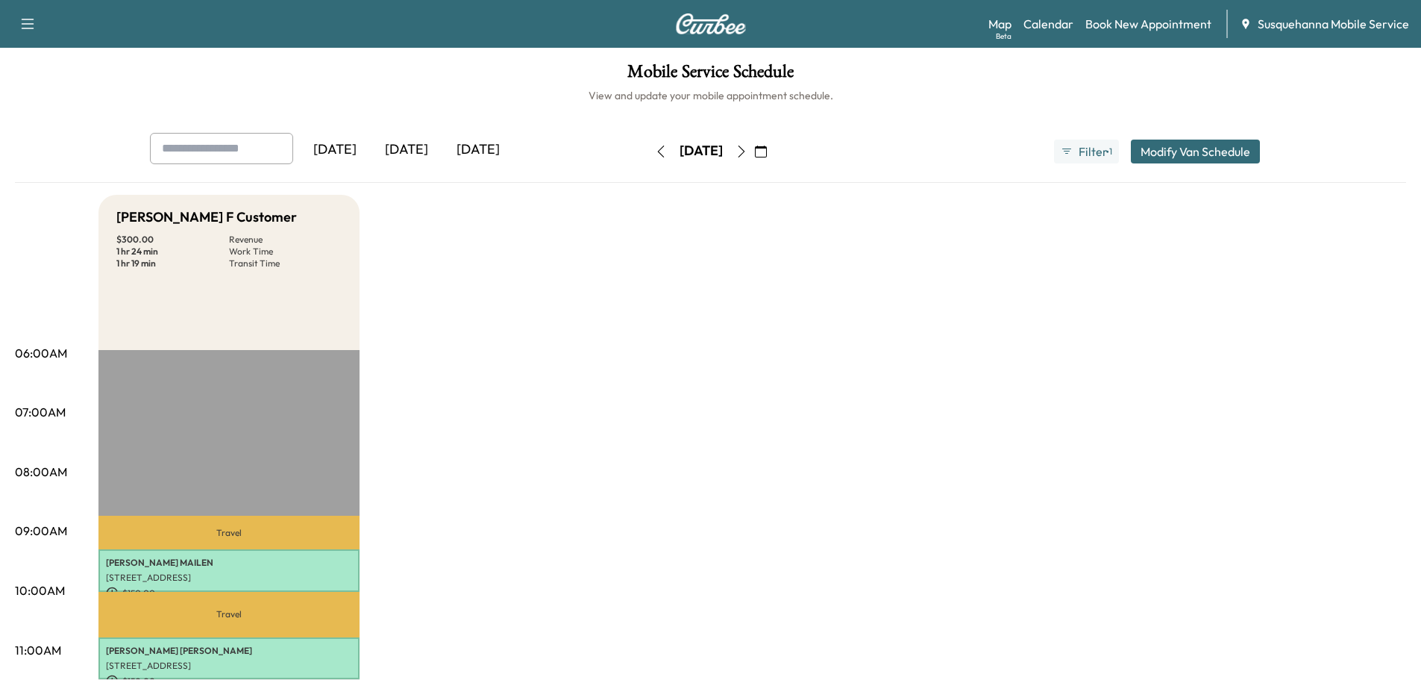
click at [657, 150] on icon "button" at bounding box center [660, 152] width 7 height 12
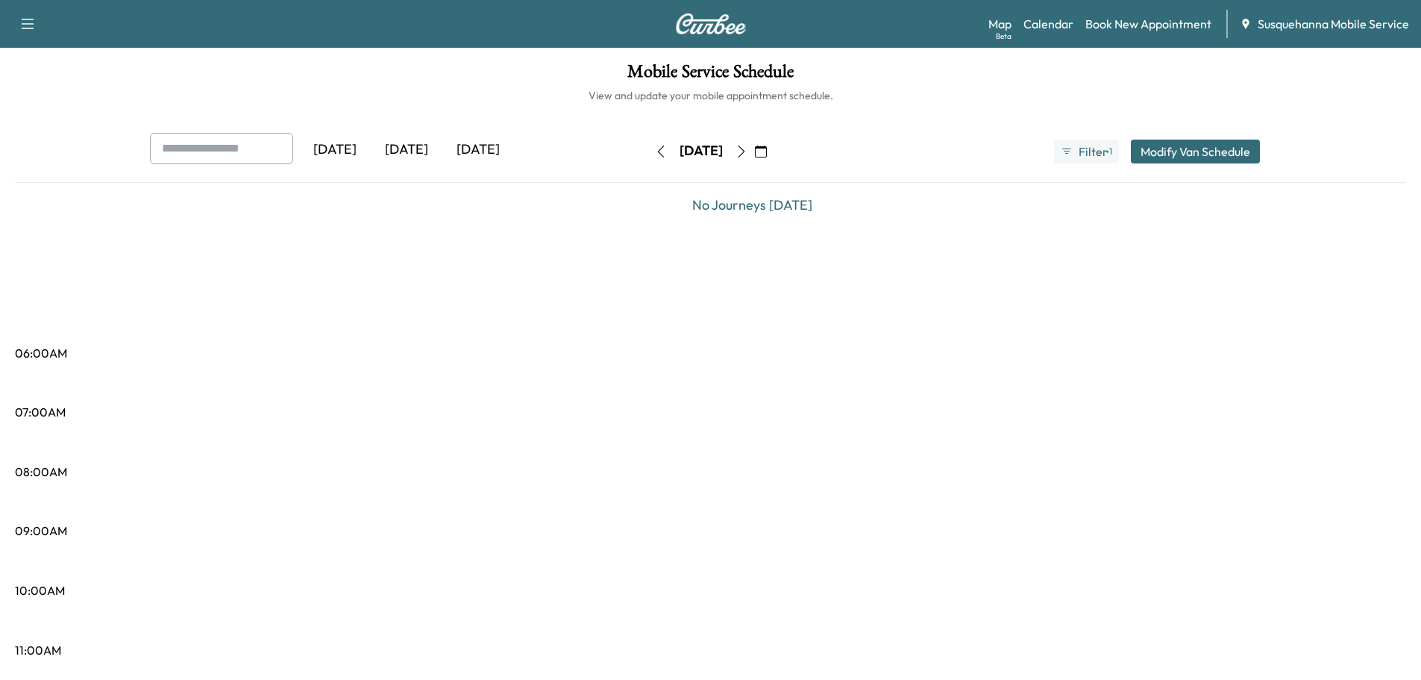
click at [657, 147] on icon "button" at bounding box center [660, 152] width 7 height 12
click at [655, 147] on icon "button" at bounding box center [661, 152] width 12 height 12
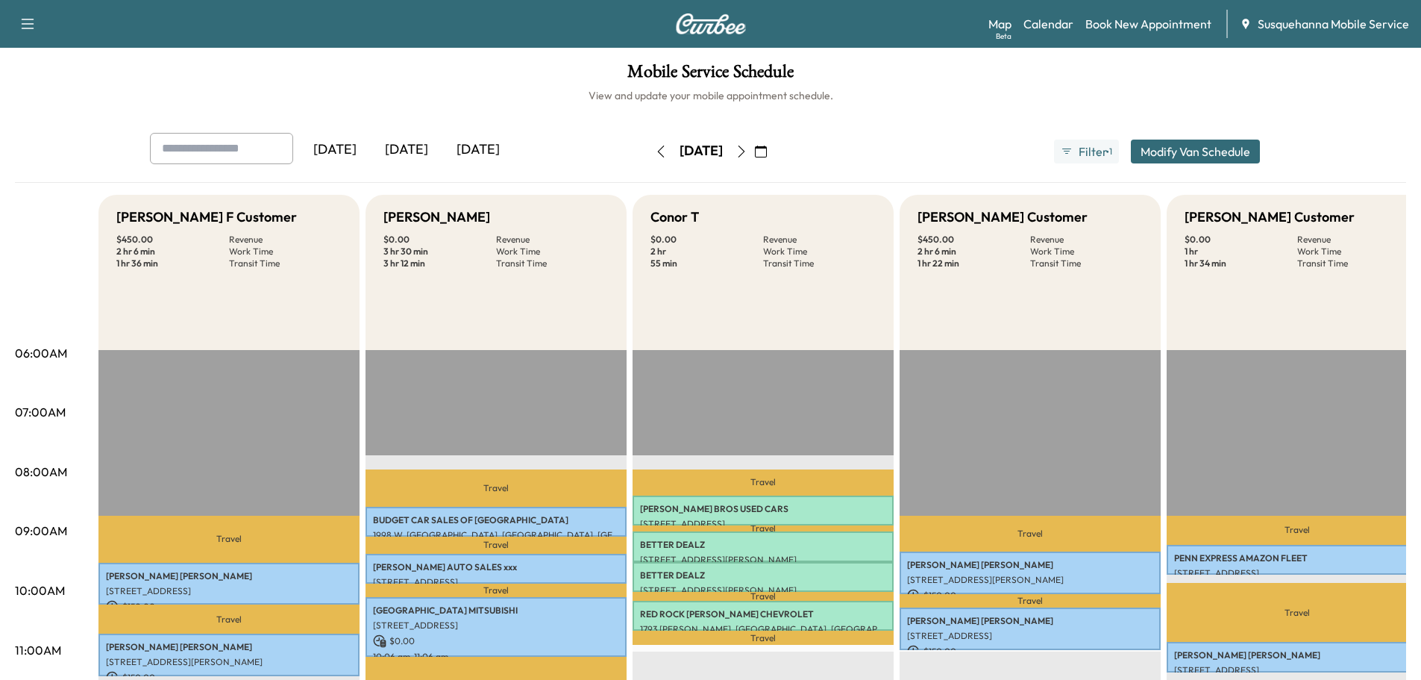
click at [748, 154] on icon "button" at bounding box center [742, 152] width 12 height 12
click at [754, 154] on button "button" at bounding box center [741, 152] width 25 height 24
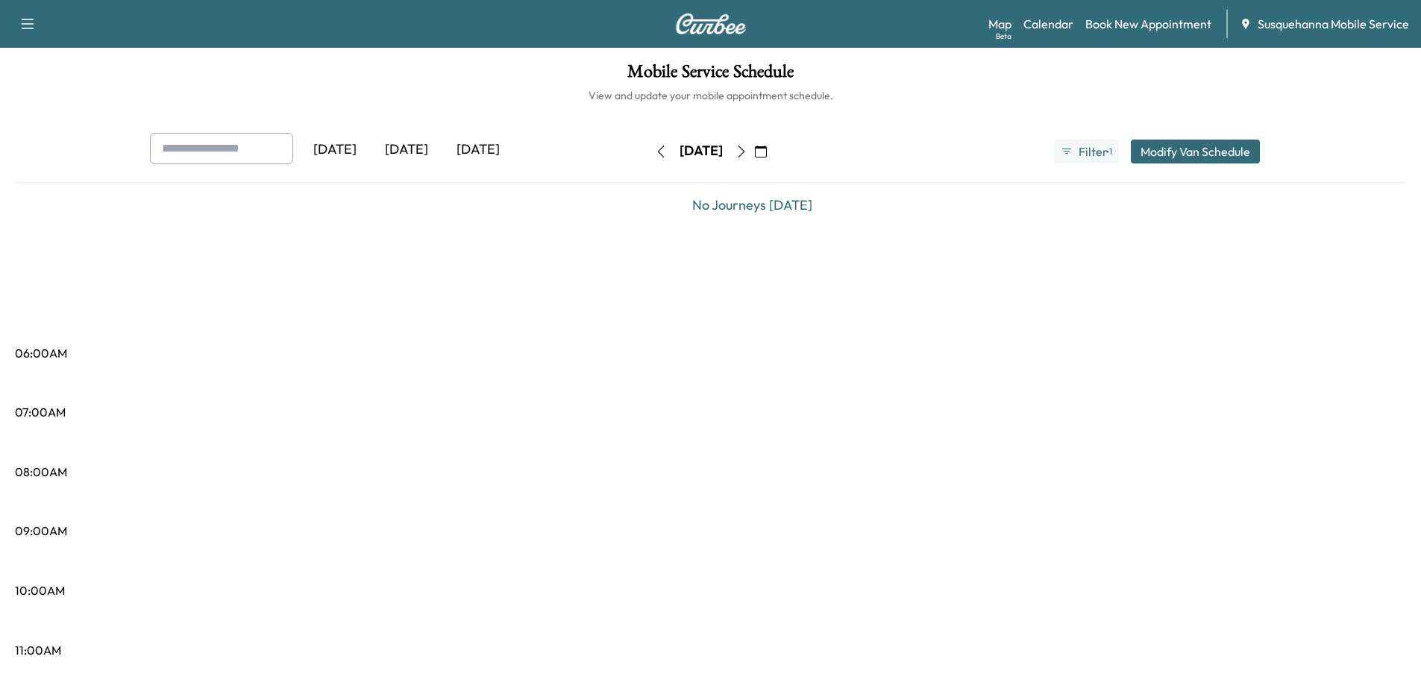
click at [748, 154] on icon "button" at bounding box center [742, 152] width 12 height 12
click at [774, 154] on button "button" at bounding box center [760, 152] width 25 height 24
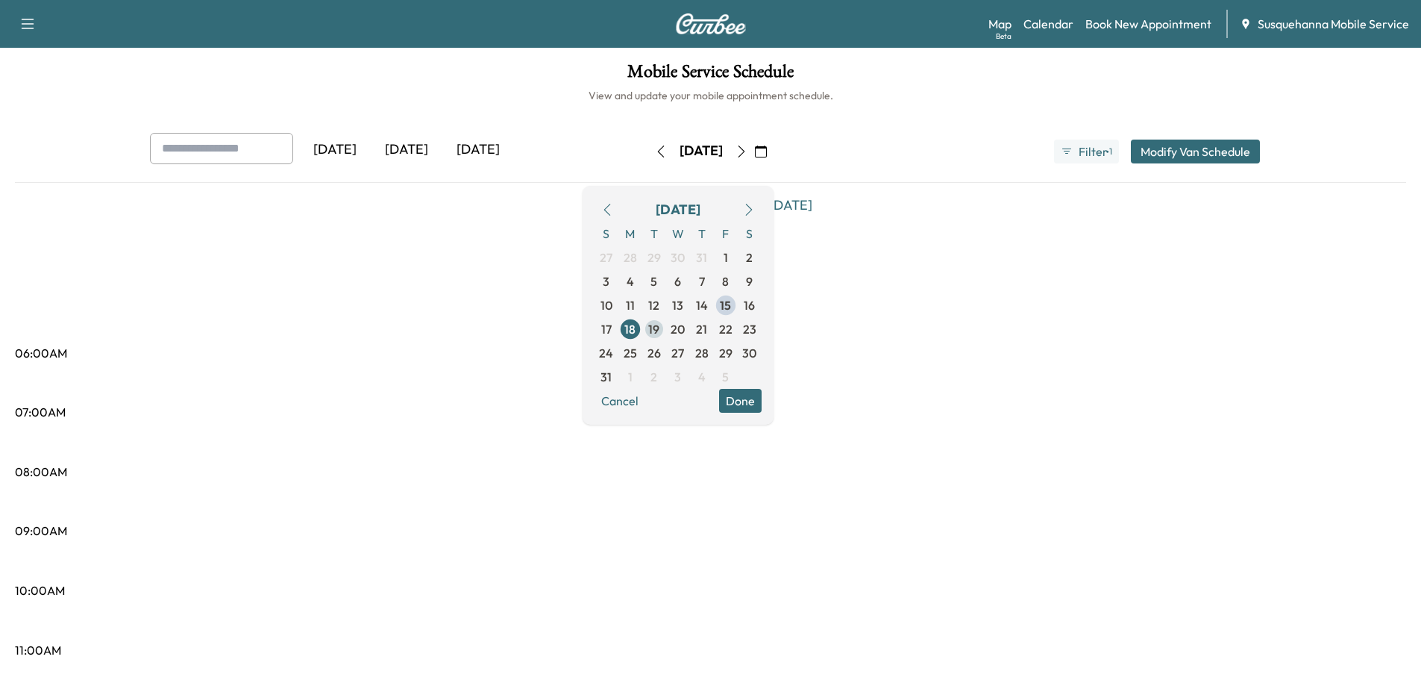
click at [660, 327] on span "19" at bounding box center [653, 329] width 11 height 18
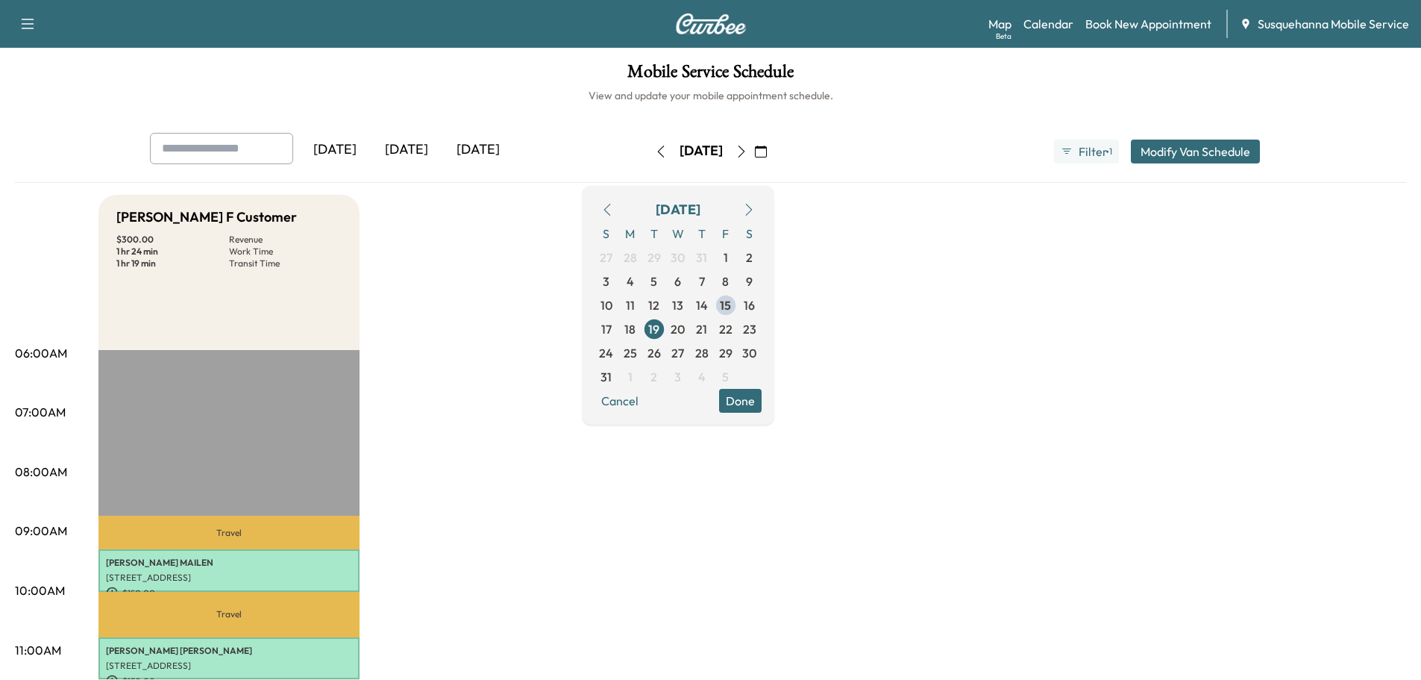
click at [762, 406] on button "Done" at bounding box center [740, 401] width 43 height 24
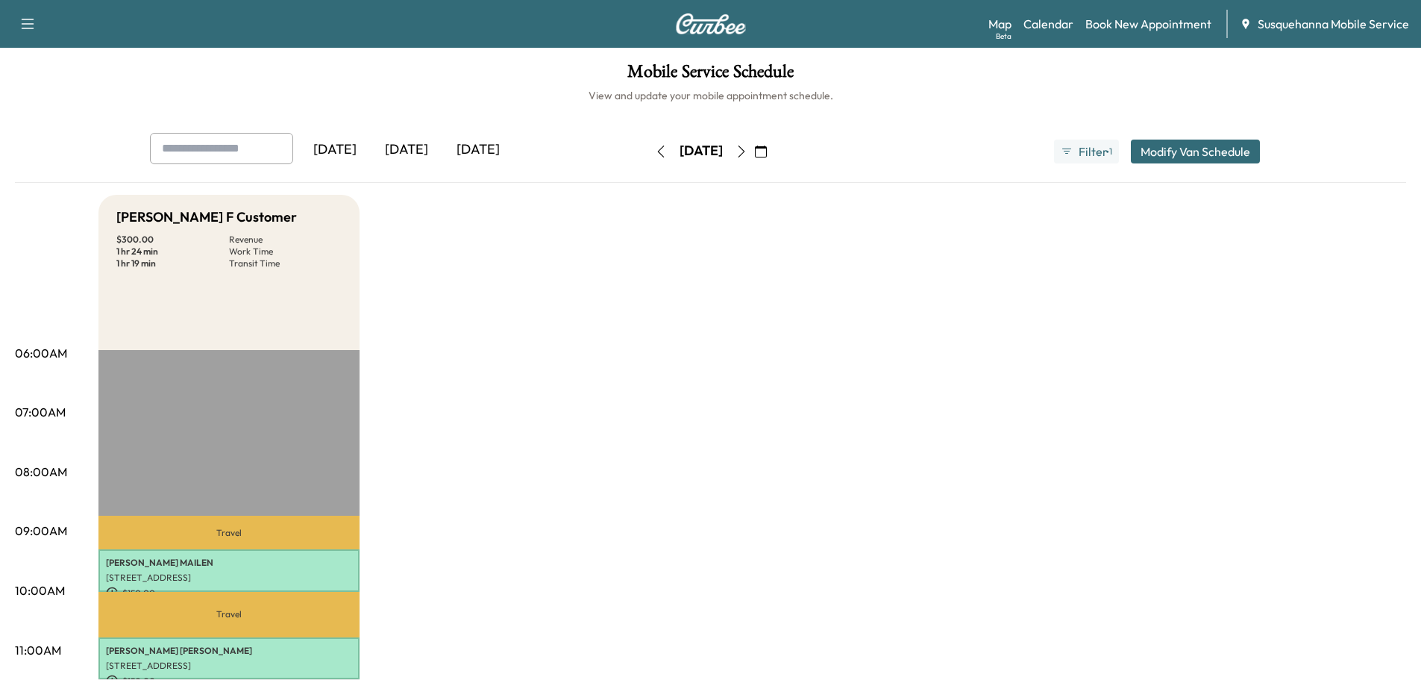
click at [748, 148] on icon "button" at bounding box center [742, 152] width 12 height 12
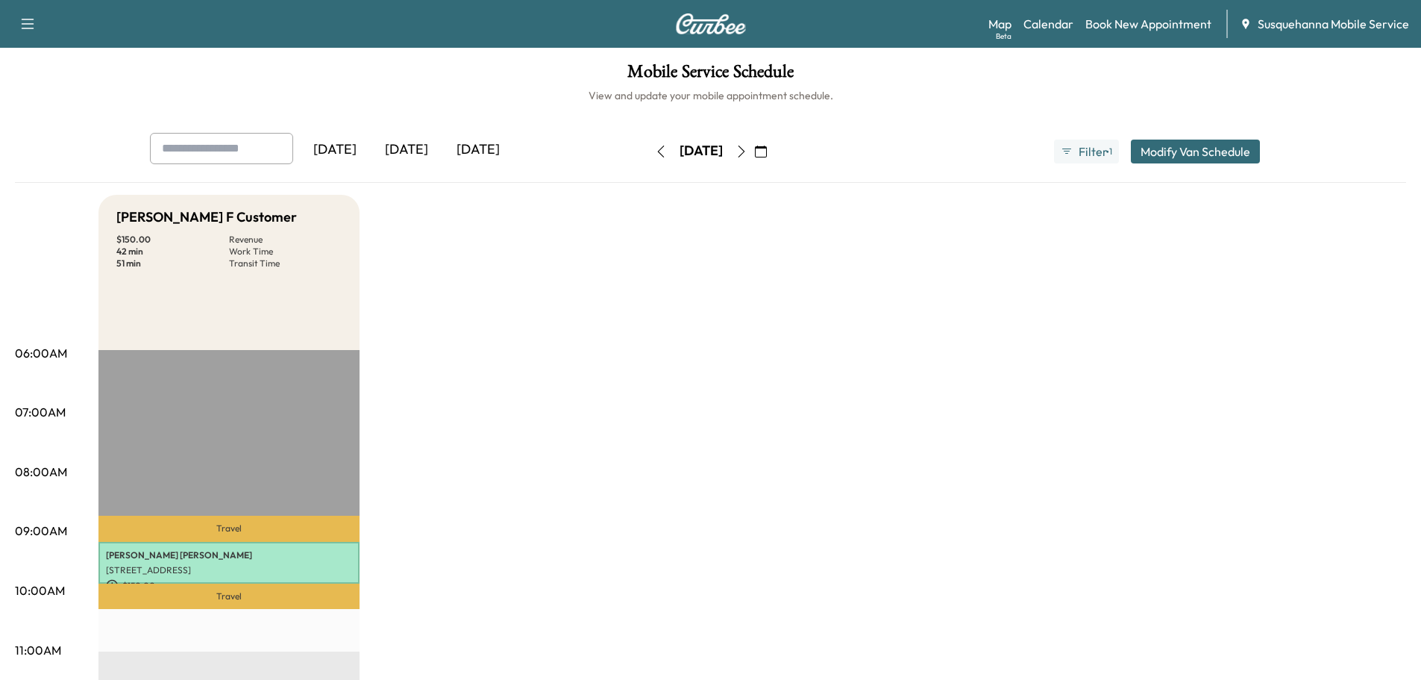
click at [748, 146] on icon "button" at bounding box center [742, 152] width 12 height 12
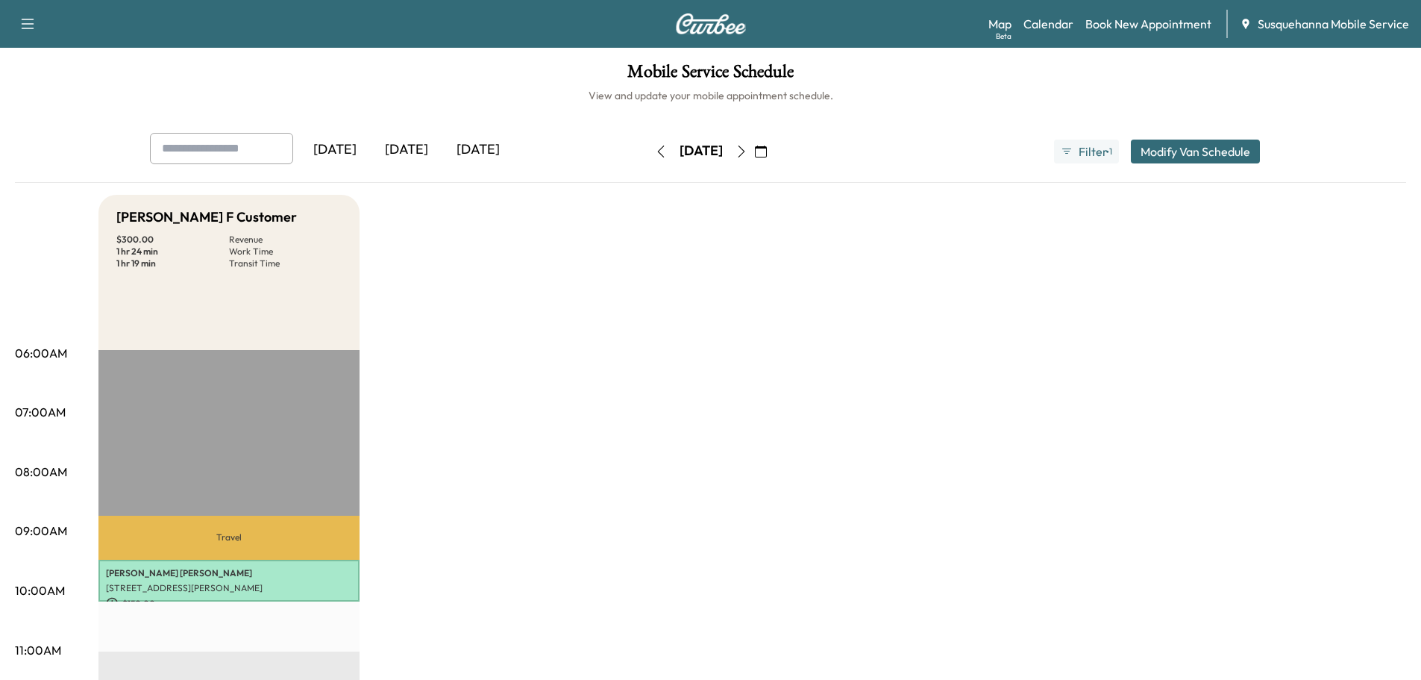
click at [655, 153] on icon "button" at bounding box center [661, 152] width 12 height 12
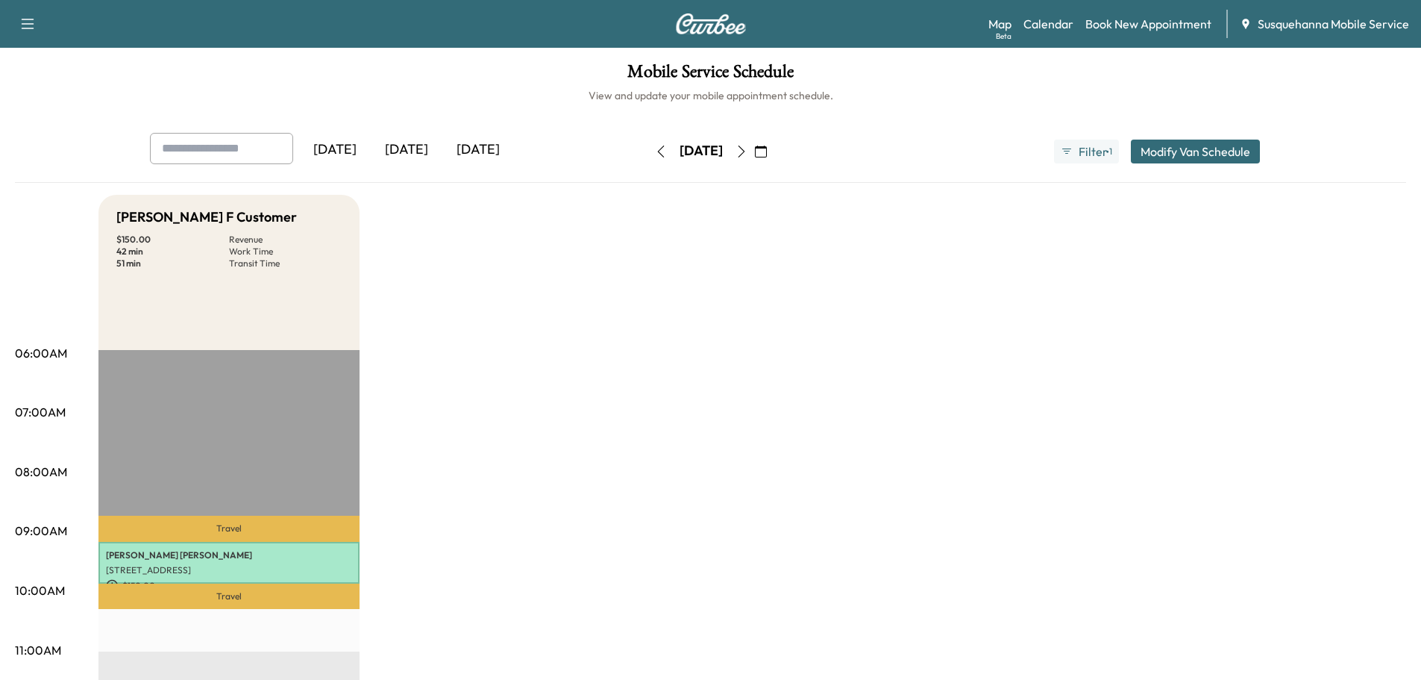
click at [648, 153] on button "button" at bounding box center [660, 152] width 25 height 24
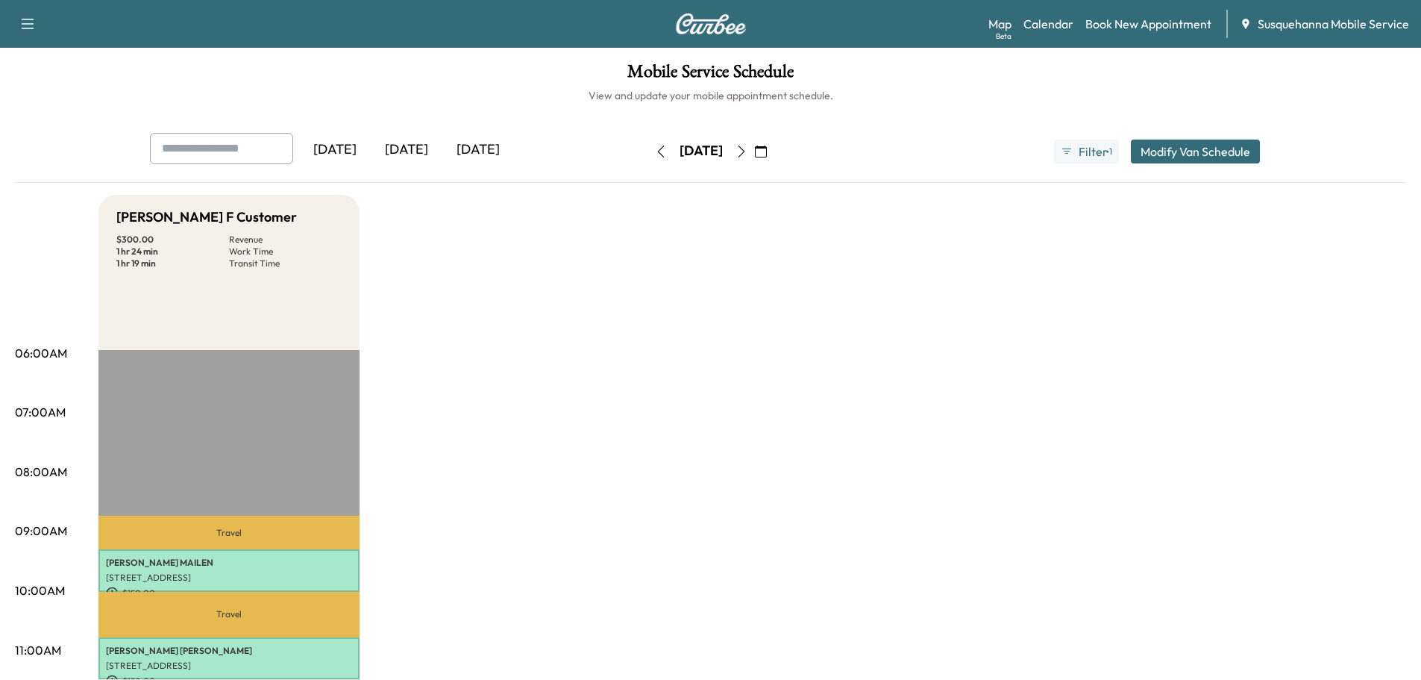
click at [655, 153] on icon "button" at bounding box center [661, 152] width 12 height 12
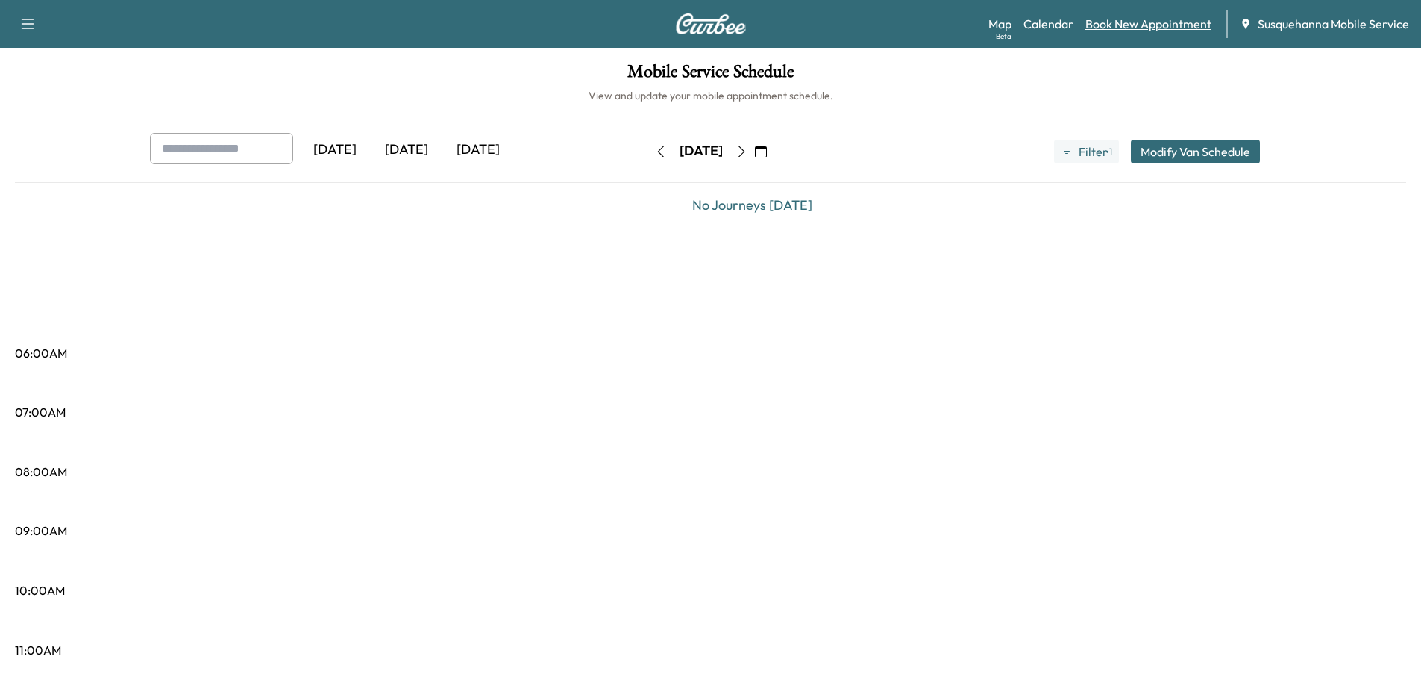
click at [1136, 22] on link "Book New Appointment" at bounding box center [1149, 24] width 126 height 18
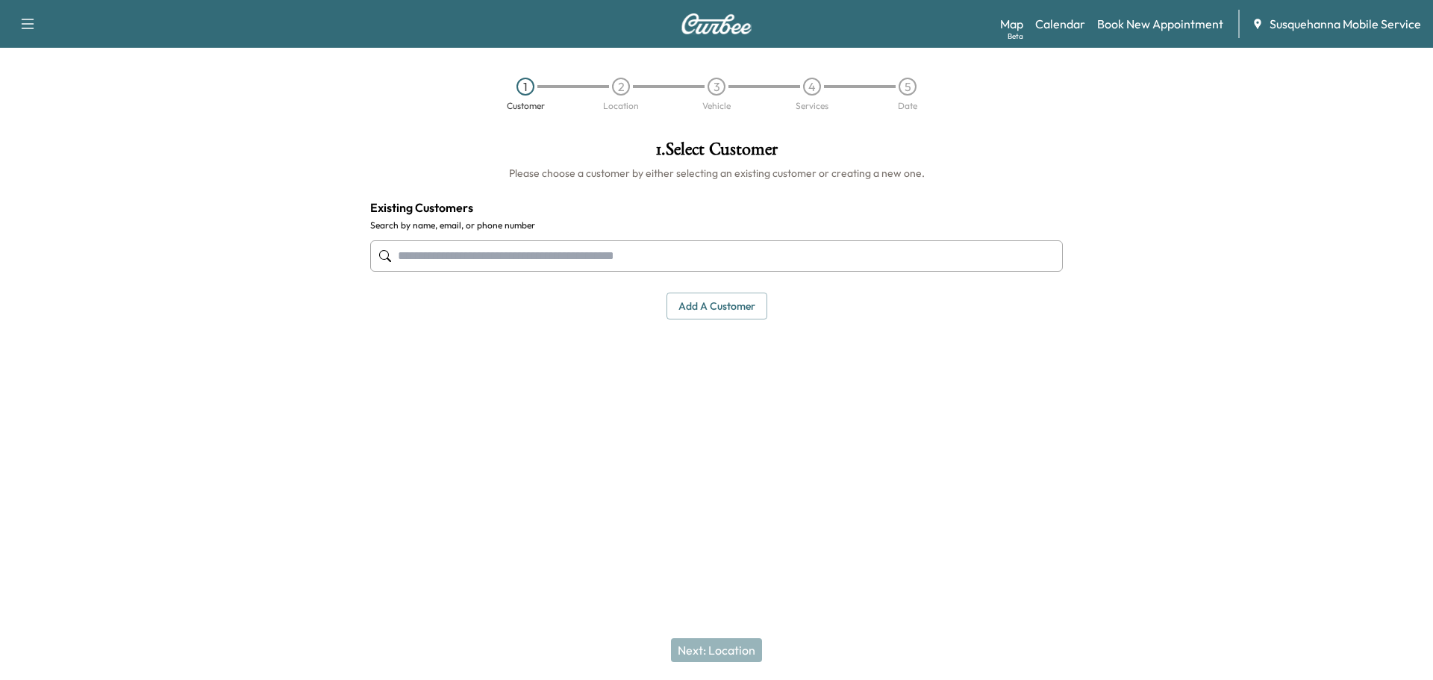
click at [589, 260] on input "text" at bounding box center [716, 255] width 692 height 31
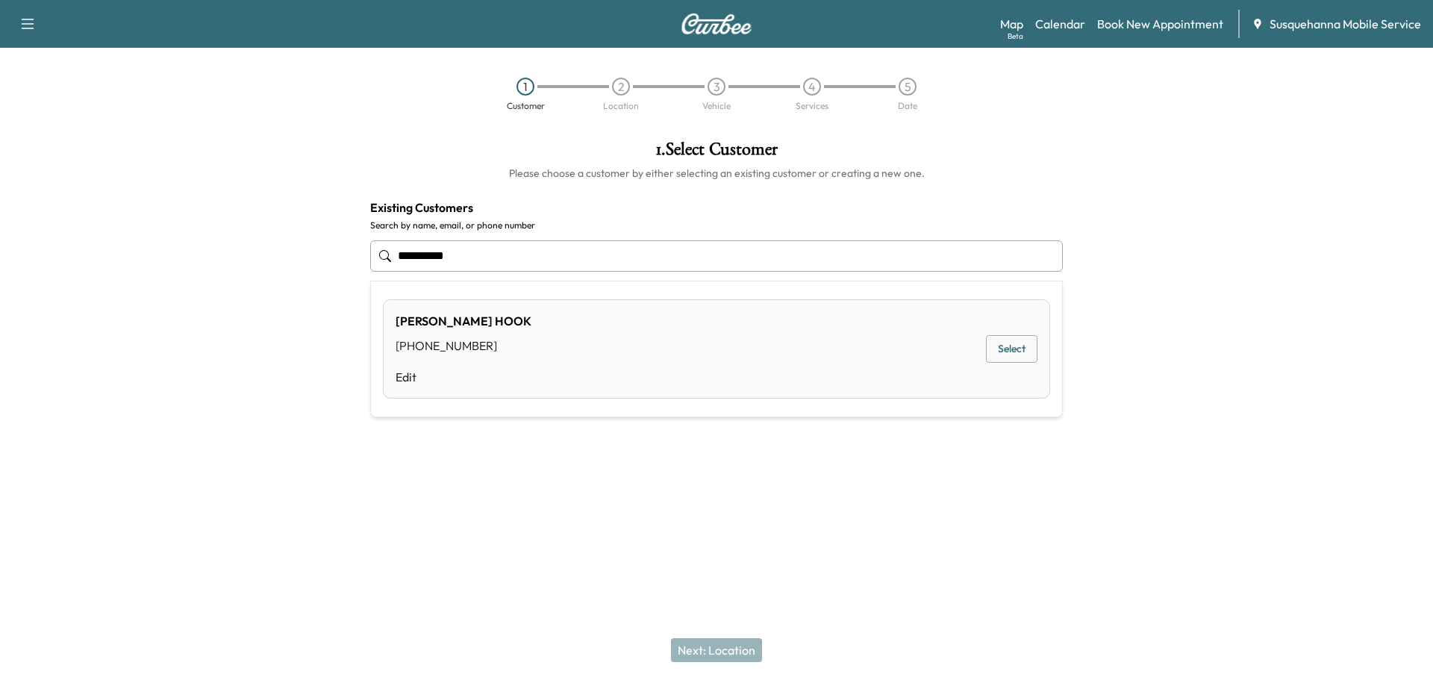
click at [1012, 353] on button "Select" at bounding box center [1011, 349] width 51 height 28
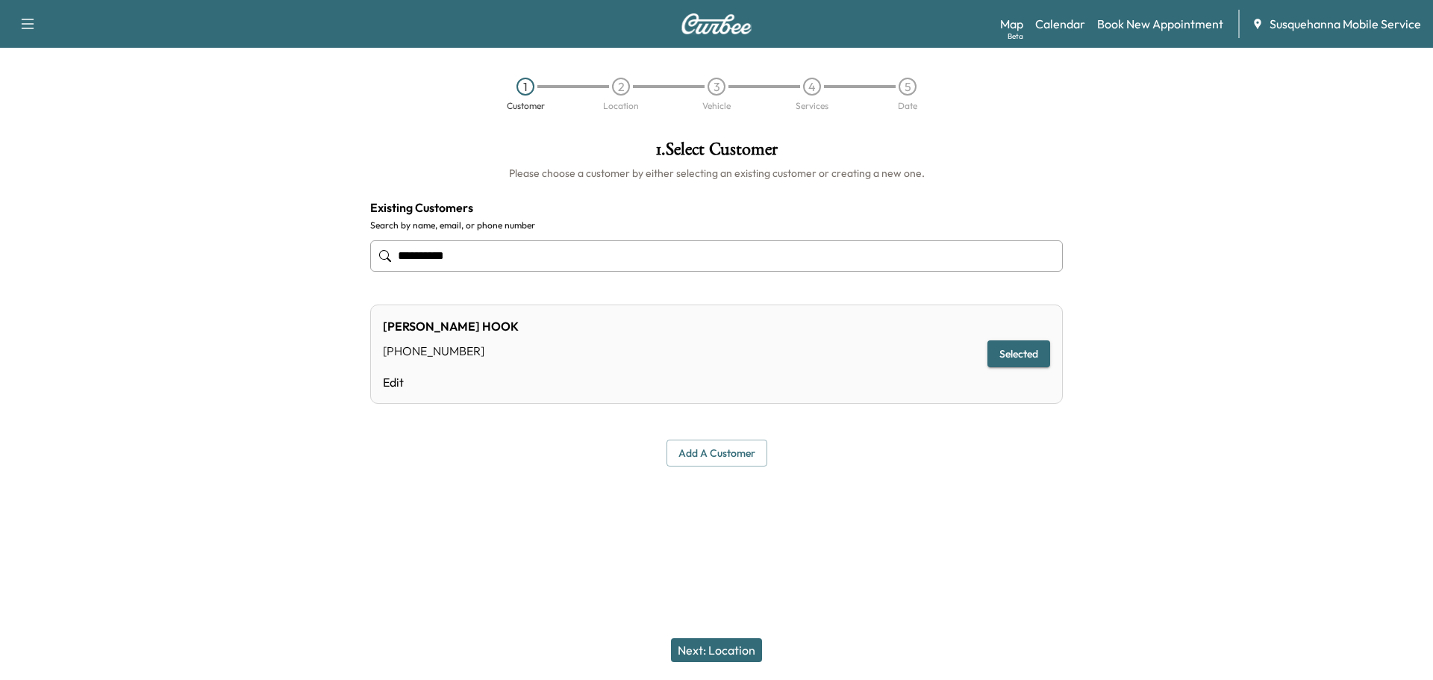
type input "**********"
click at [736, 651] on button "Next: Location" at bounding box center [716, 650] width 91 height 24
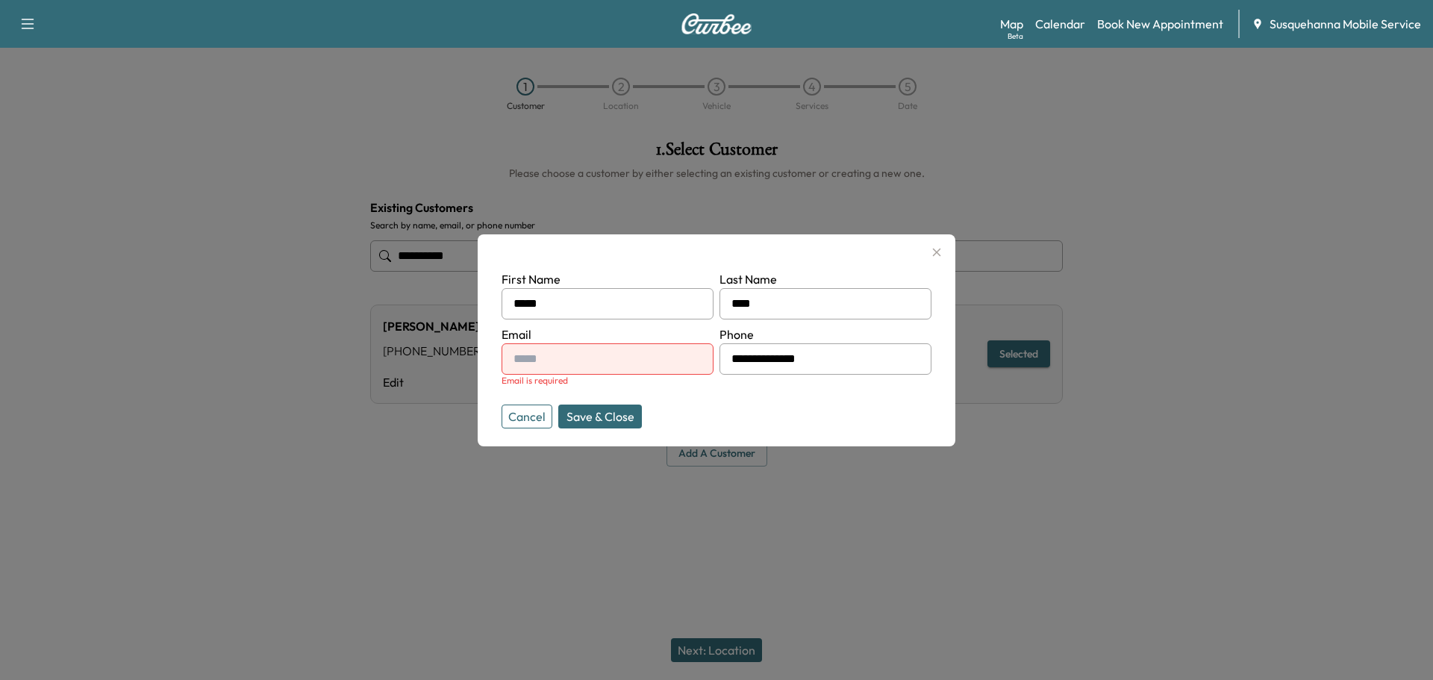
click at [571, 354] on input "text" at bounding box center [607, 358] width 212 height 31
type input "**********"
click at [631, 422] on button "Save & Close" at bounding box center [600, 416] width 84 height 24
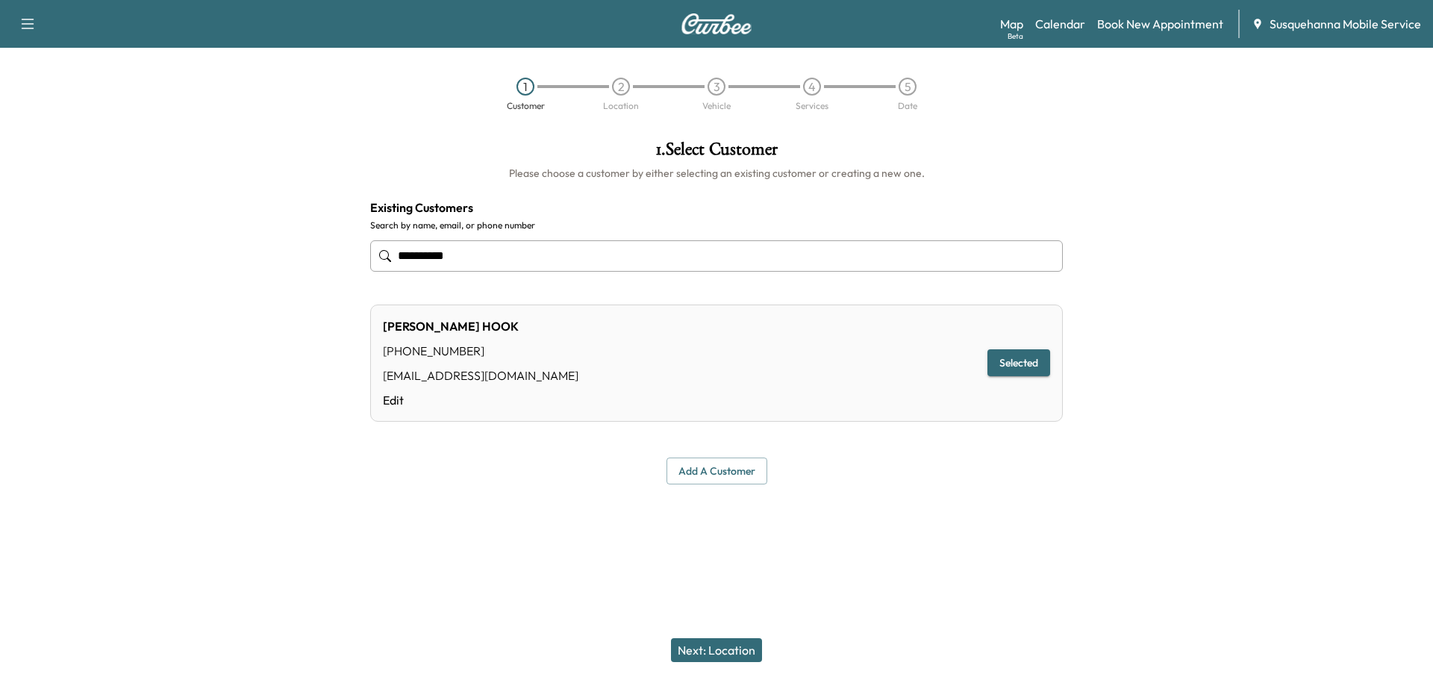
click at [747, 650] on button "Next: Location" at bounding box center [716, 650] width 91 height 24
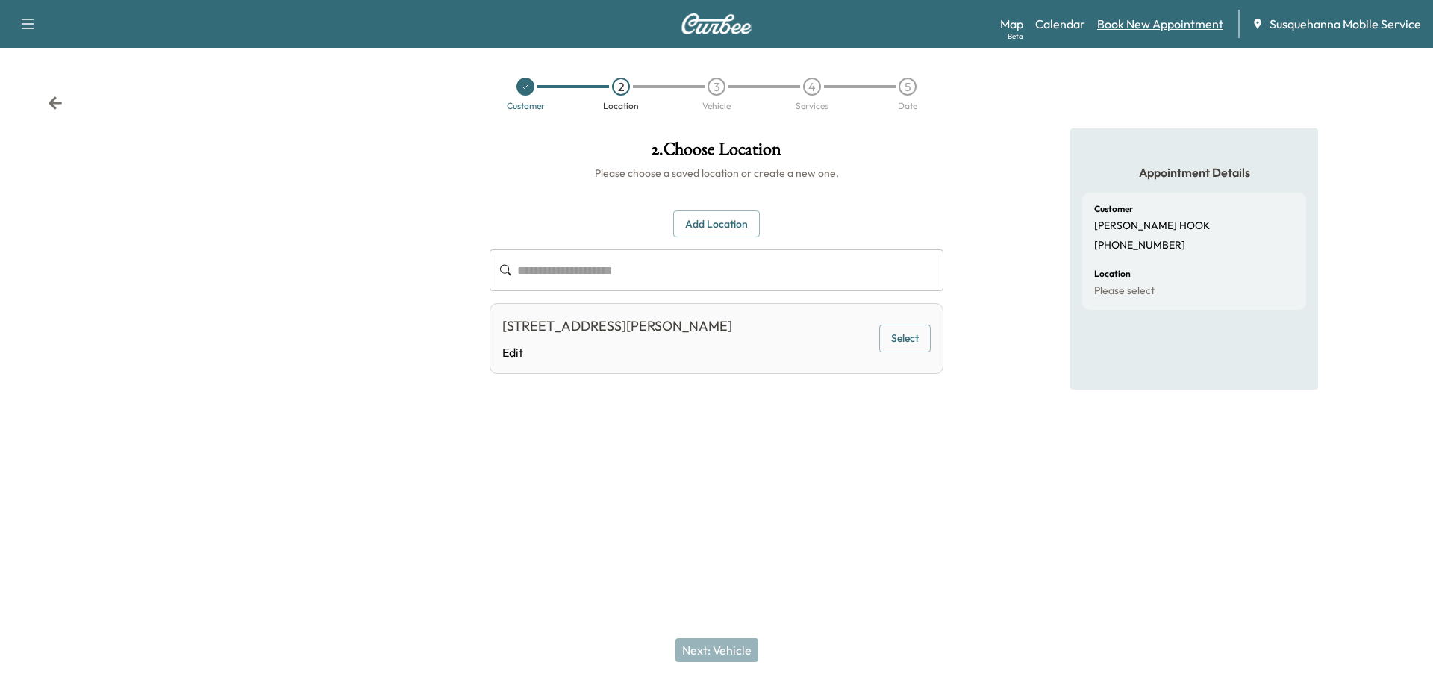
click at [1136, 28] on link "Book New Appointment" at bounding box center [1160, 24] width 126 height 18
click at [1066, 21] on link "Calendar" at bounding box center [1060, 24] width 50 height 18
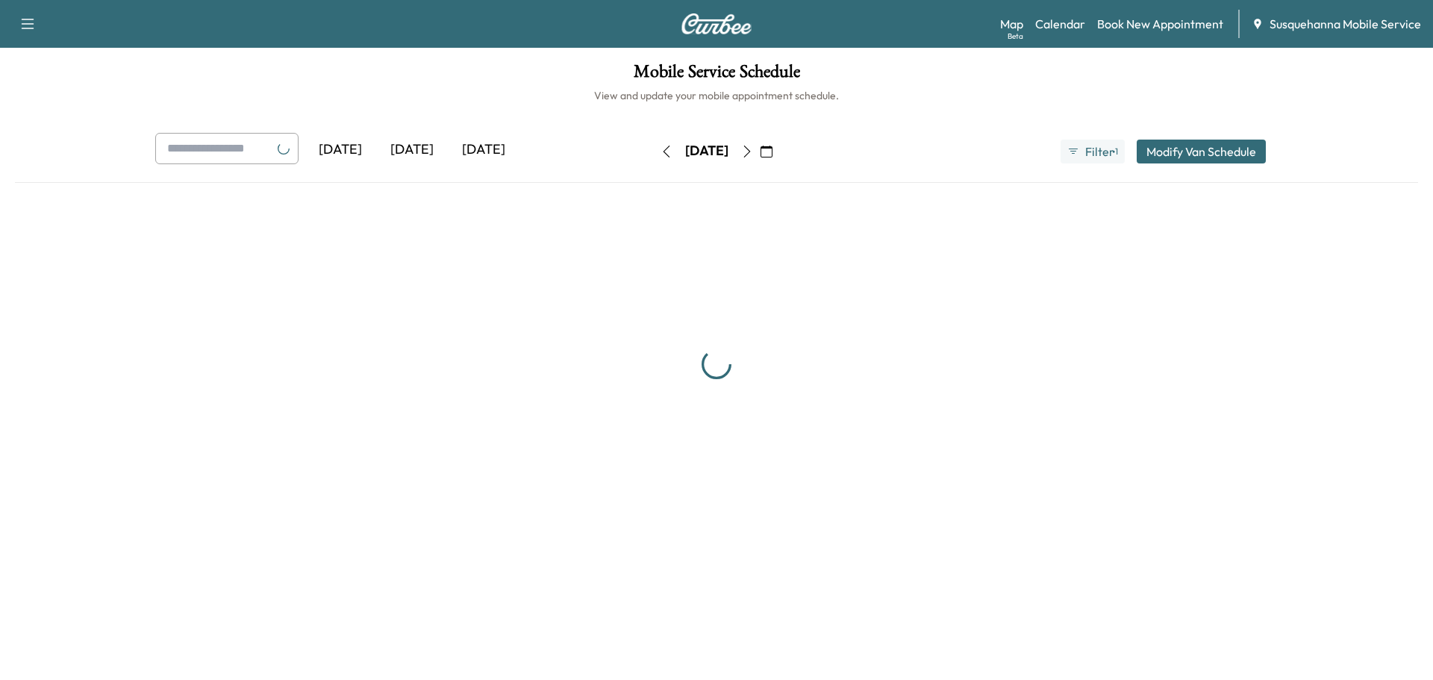
click at [1139, 30] on link "Book New Appointment" at bounding box center [1160, 24] width 126 height 18
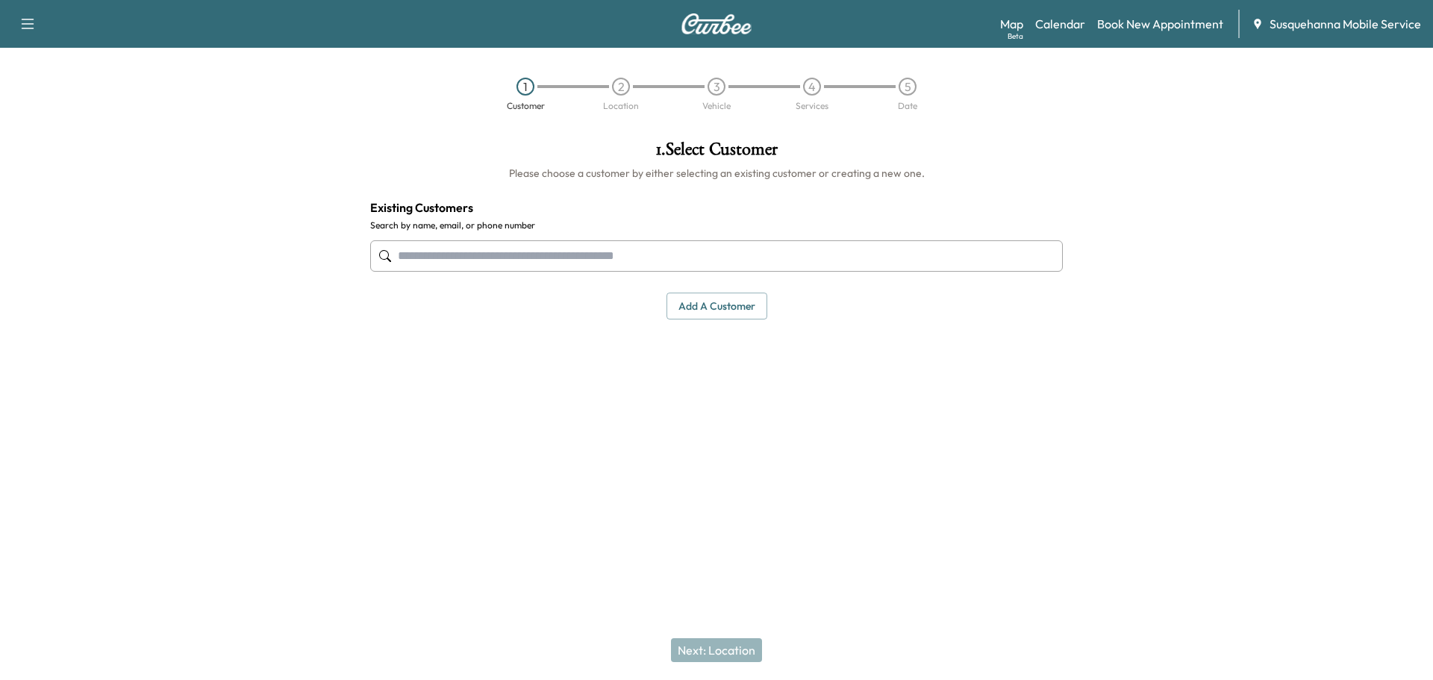
click at [676, 259] on input "text" at bounding box center [716, 255] width 692 height 31
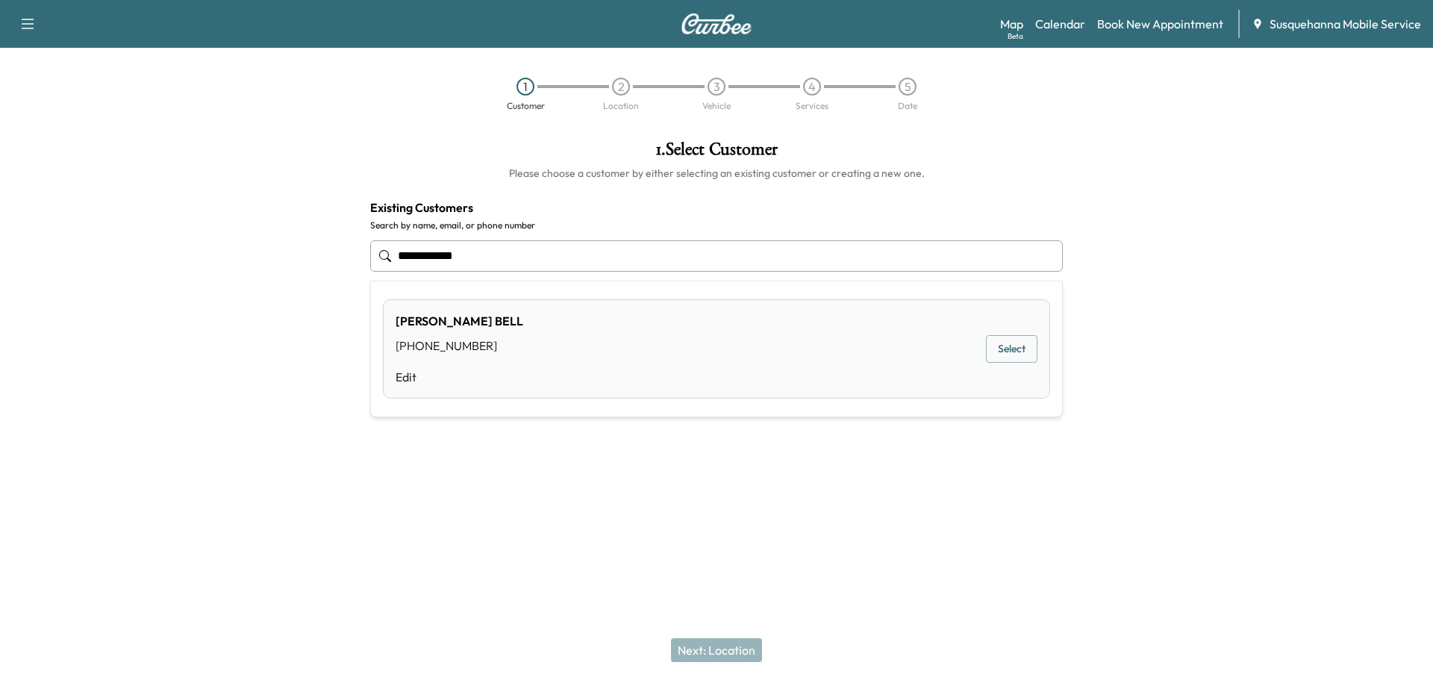
click at [1004, 341] on button "Select" at bounding box center [1011, 349] width 51 height 28
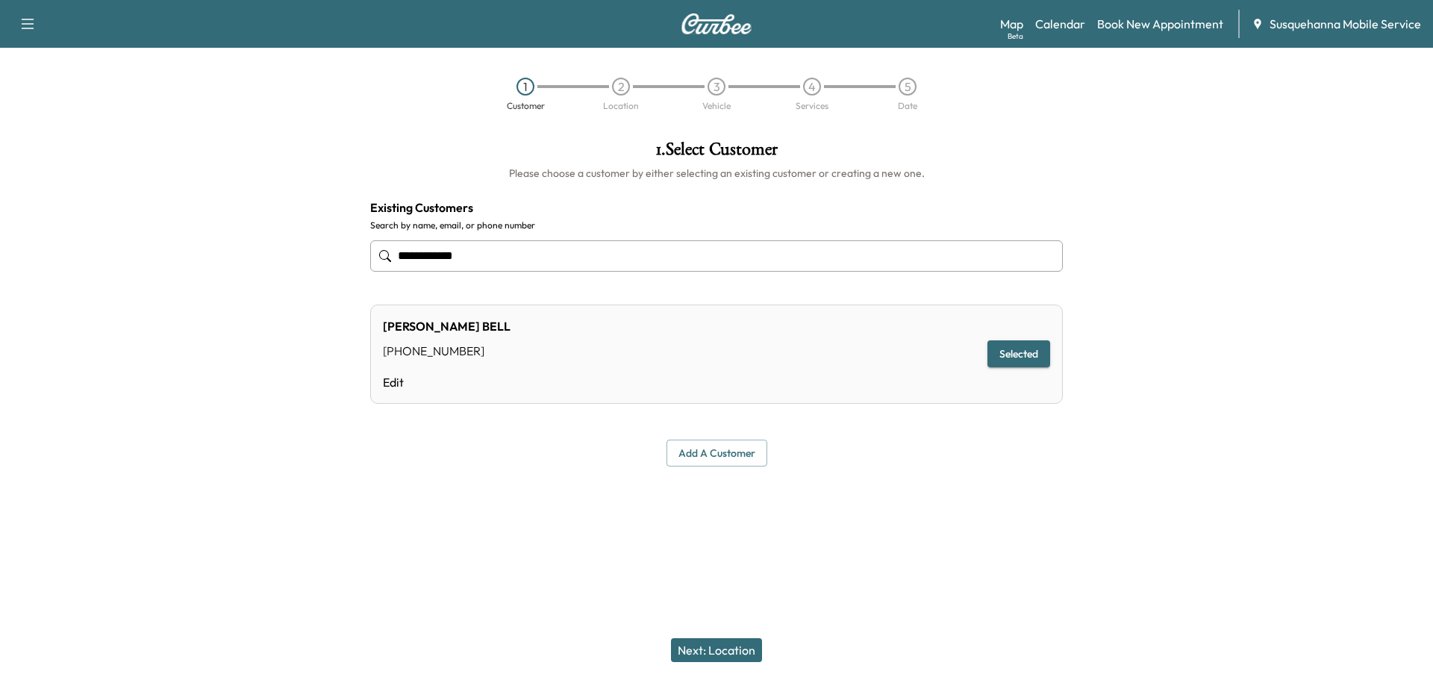
type input "**********"
click at [719, 642] on button "Next: Location" at bounding box center [716, 650] width 91 height 24
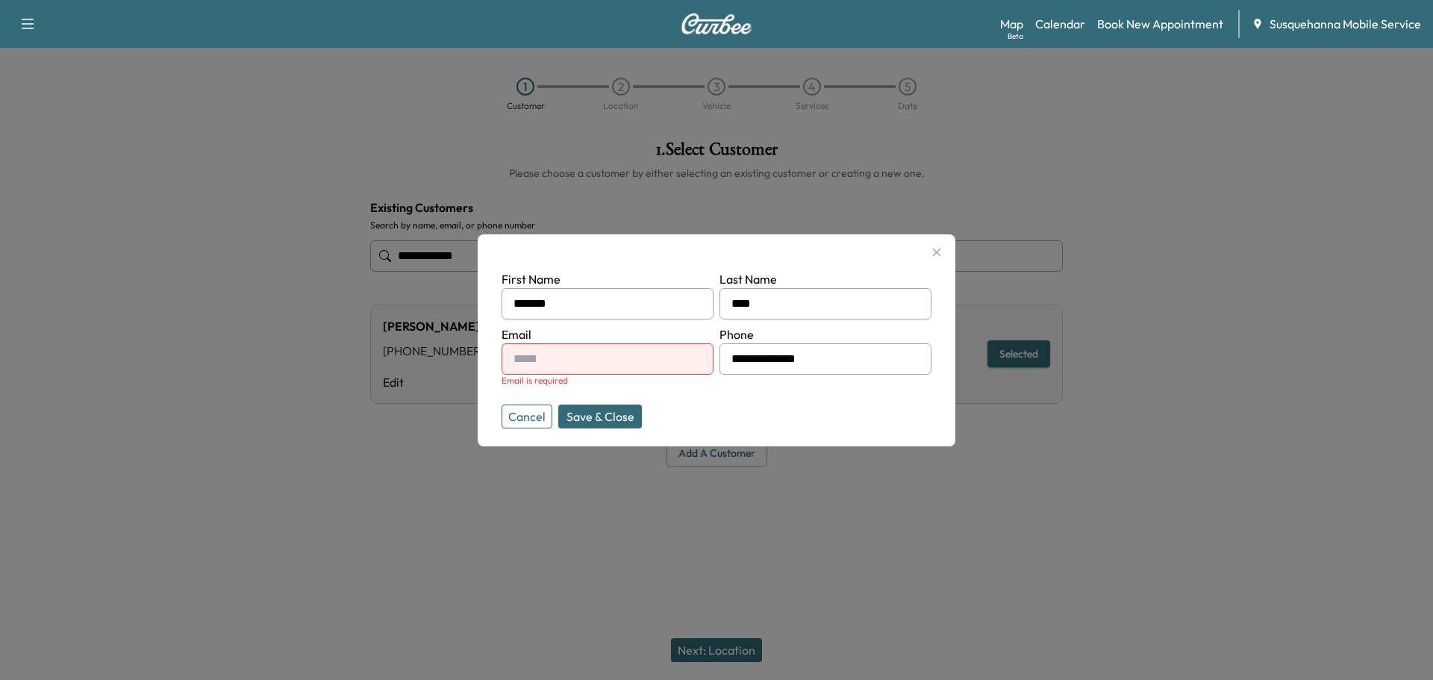
click at [518, 354] on div at bounding box center [516, 359] width 18 height 18
click at [551, 361] on input "text" at bounding box center [607, 358] width 212 height 31
type input "**********"
click at [600, 423] on button "Save & Close" at bounding box center [600, 416] width 84 height 24
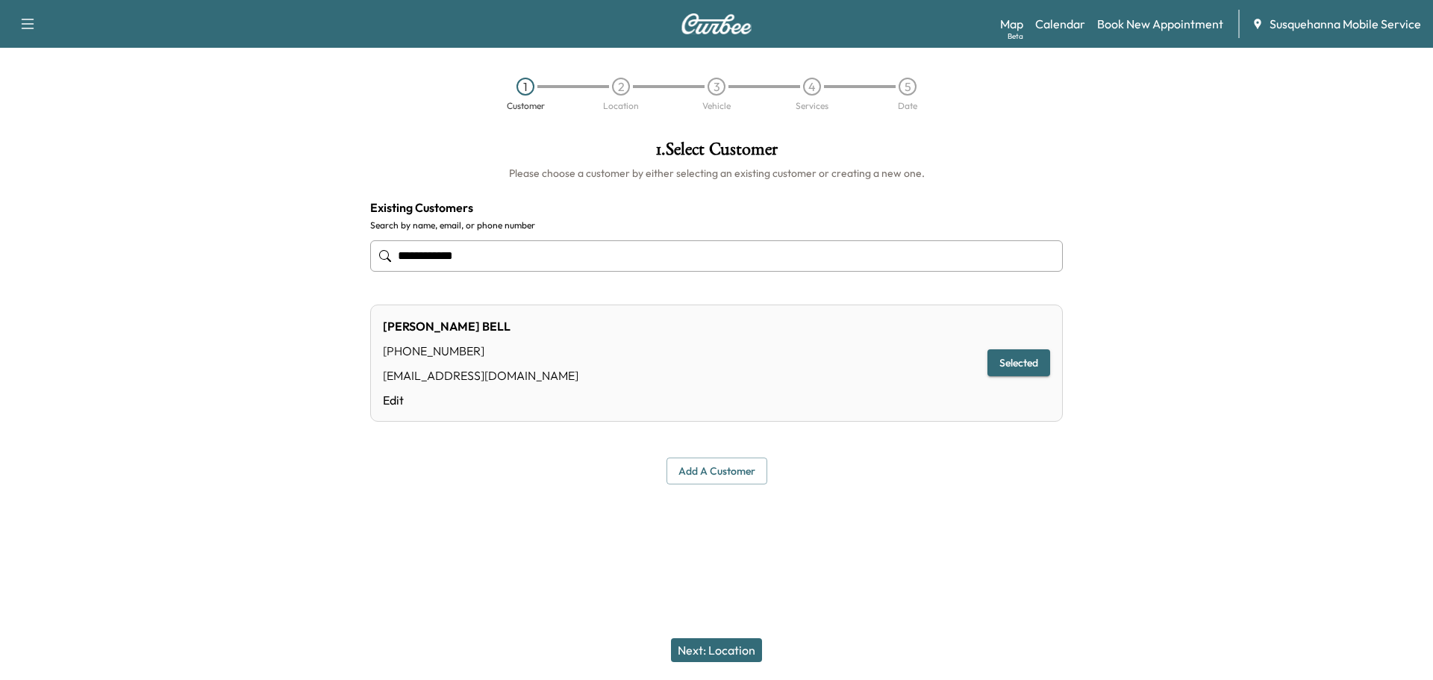
click at [710, 654] on button "Next: Location" at bounding box center [716, 650] width 91 height 24
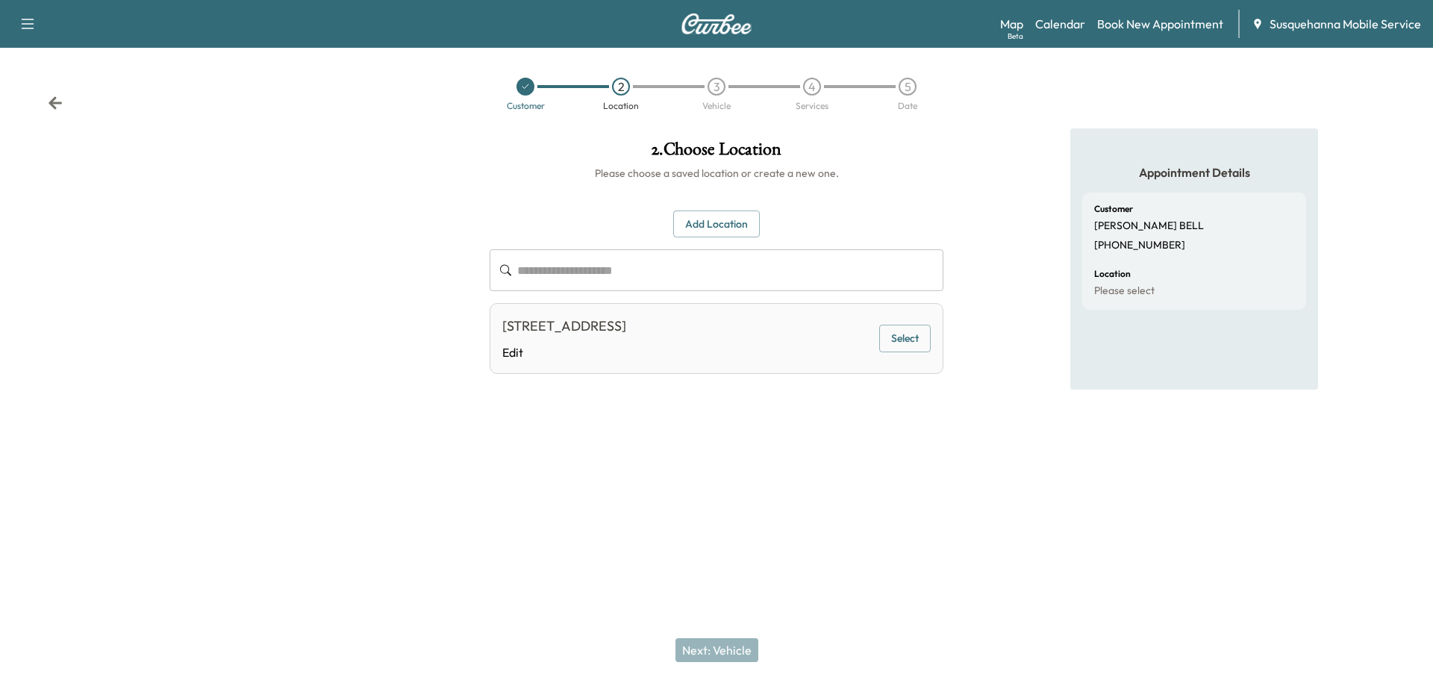
click at [907, 345] on button "Select" at bounding box center [904, 339] width 51 height 28
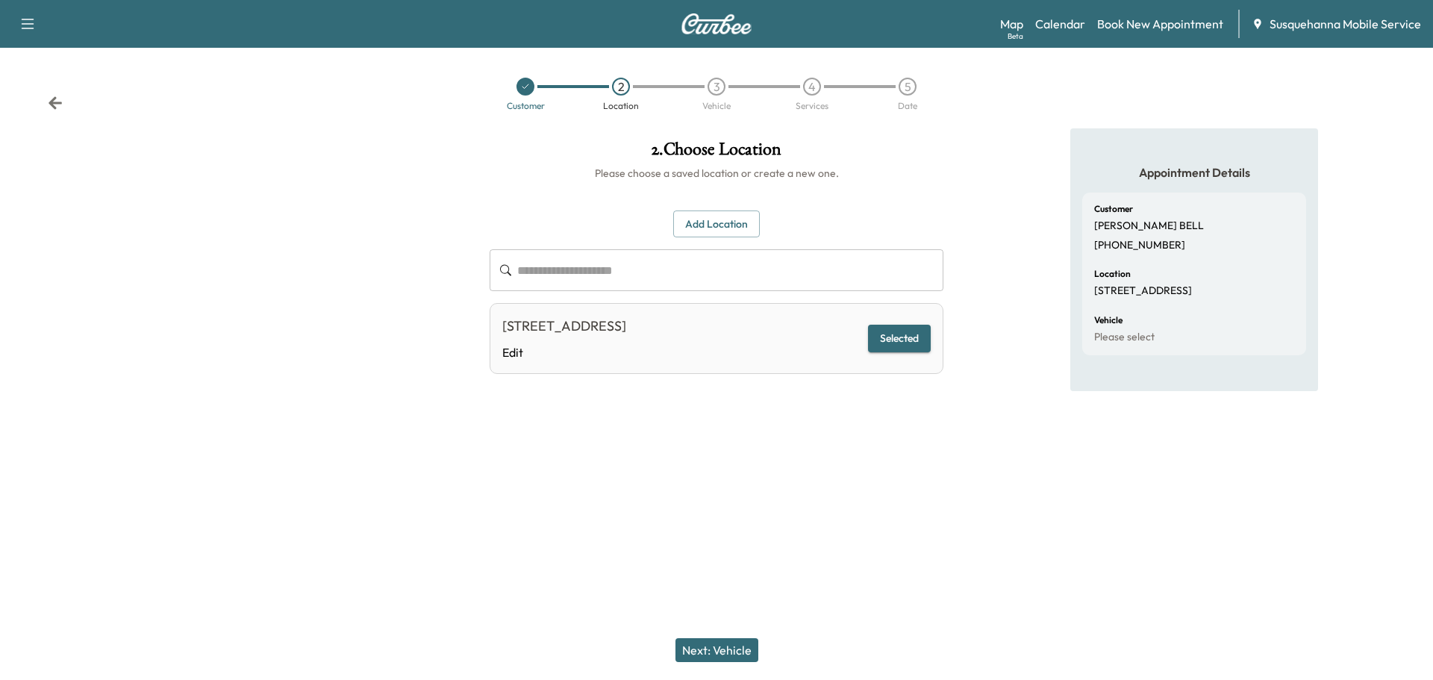
click at [713, 651] on button "Next: Vehicle" at bounding box center [716, 650] width 83 height 24
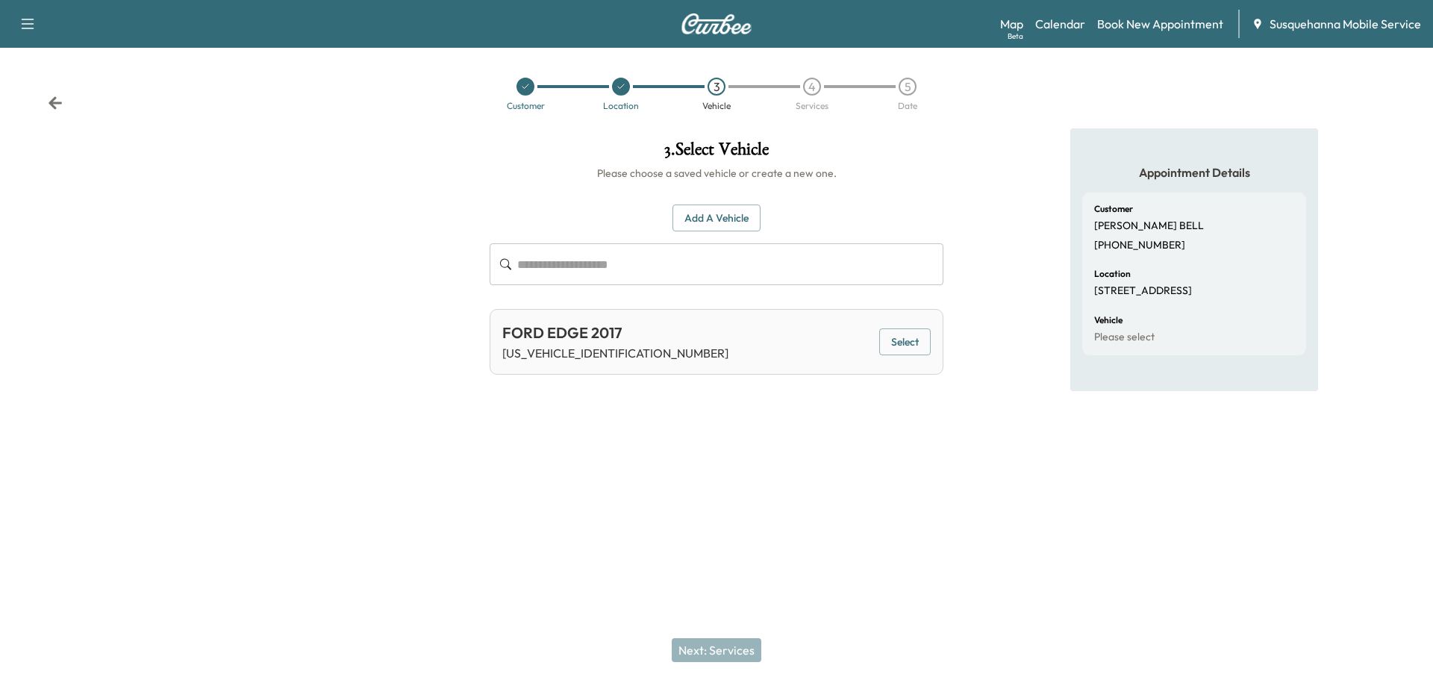
click at [904, 345] on button "Select" at bounding box center [904, 342] width 51 height 28
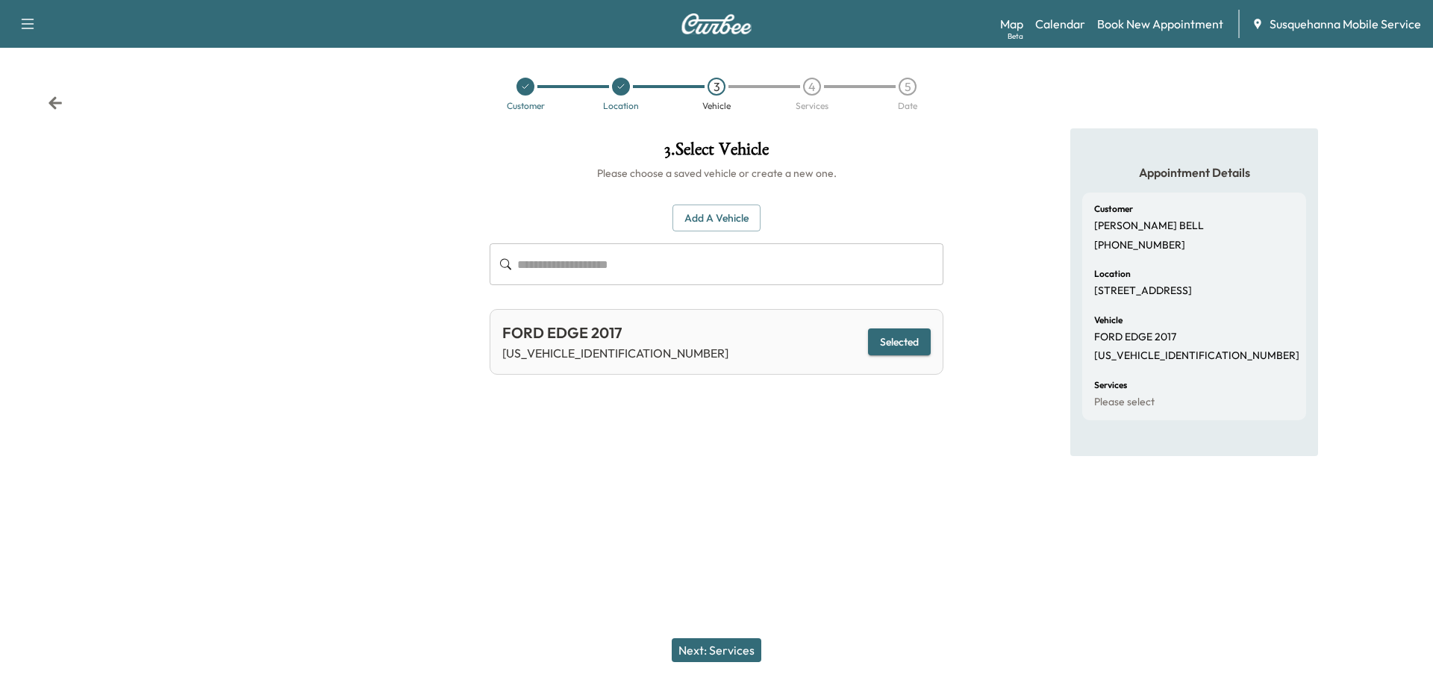
click at [729, 649] on button "Next: Services" at bounding box center [717, 650] width 90 height 24
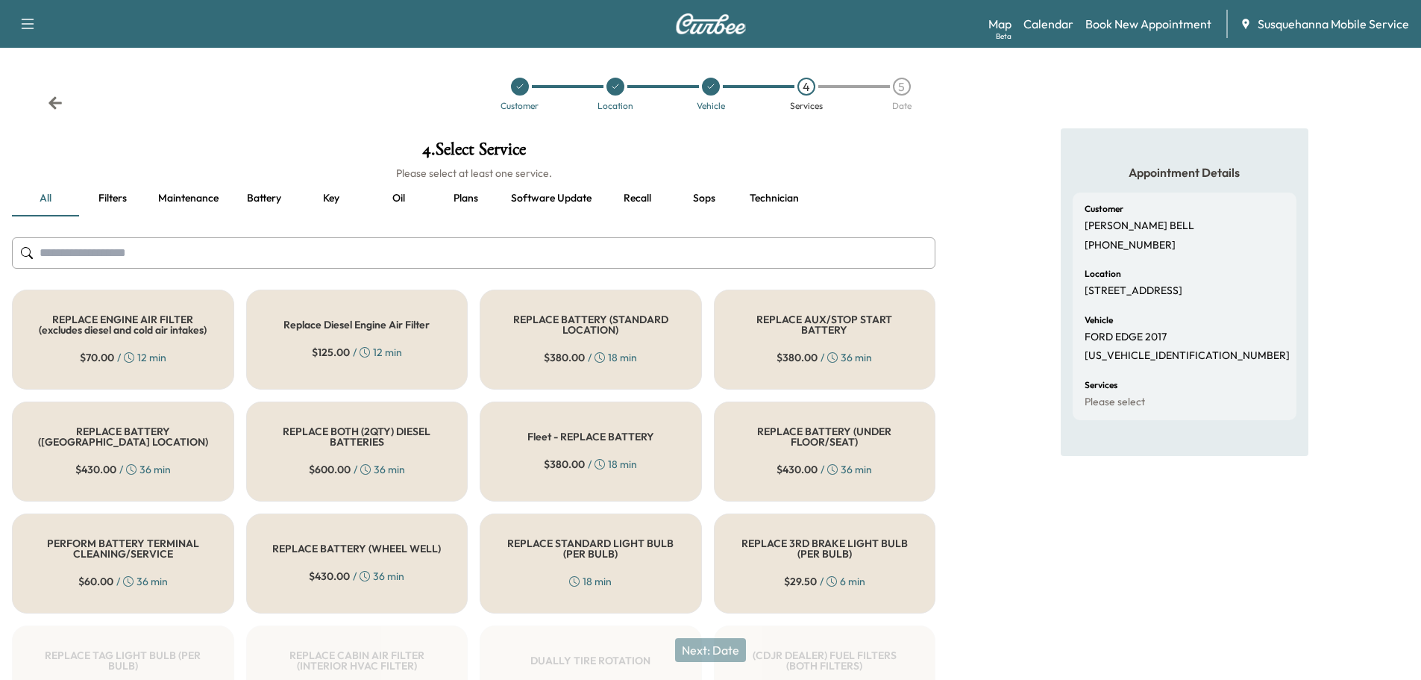
click at [635, 195] on button "Recall" at bounding box center [637, 199] width 67 height 36
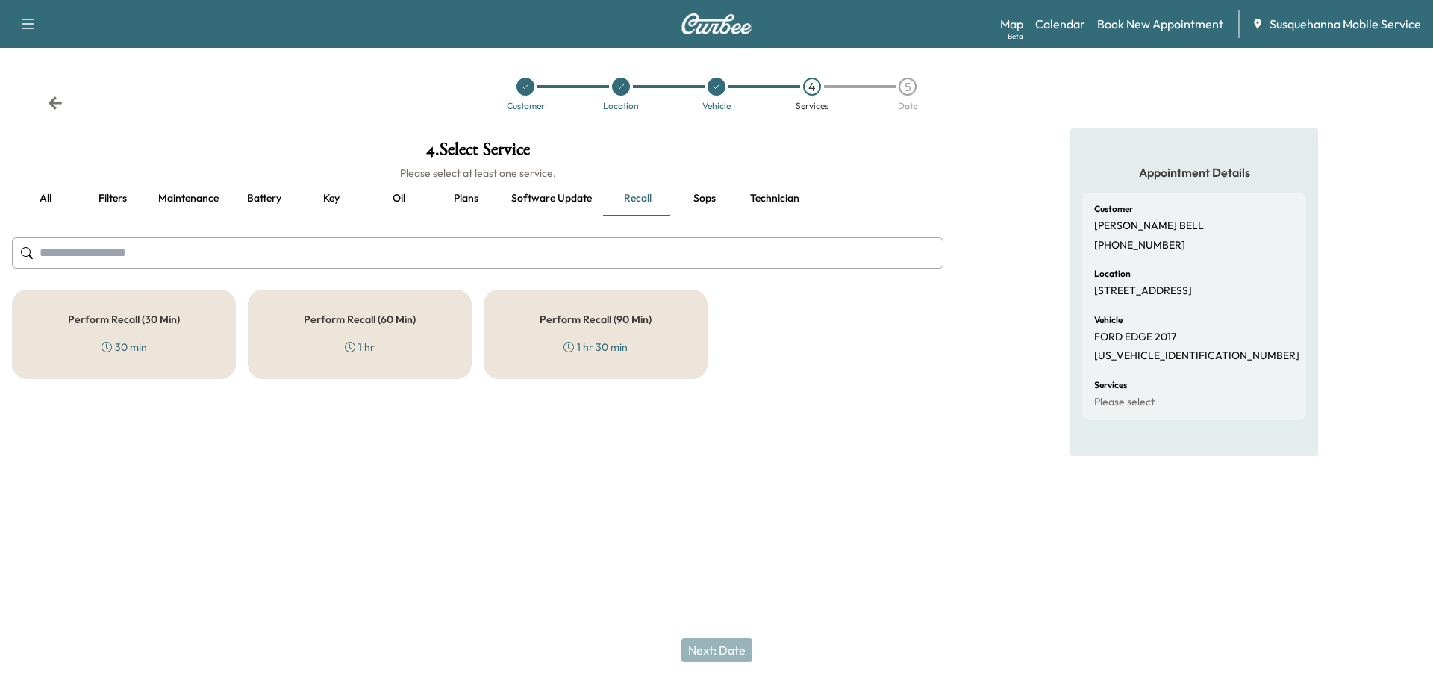
drag, startPoint x: 193, startPoint y: 351, endPoint x: 524, endPoint y: 306, distance: 334.3
click at [226, 338] on div "Perform Recall (30 Min) 30 min" at bounding box center [124, 335] width 224 height 90
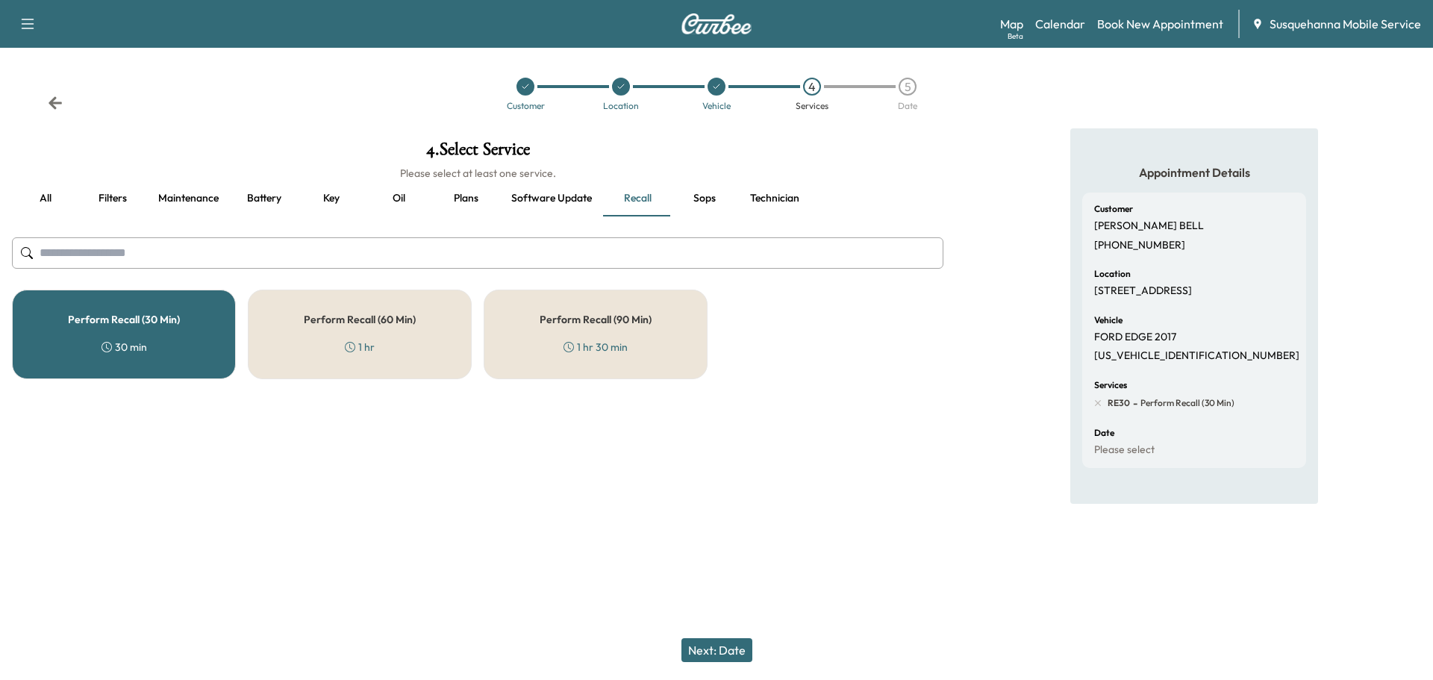
click at [786, 193] on button "Technician" at bounding box center [774, 199] width 73 height 36
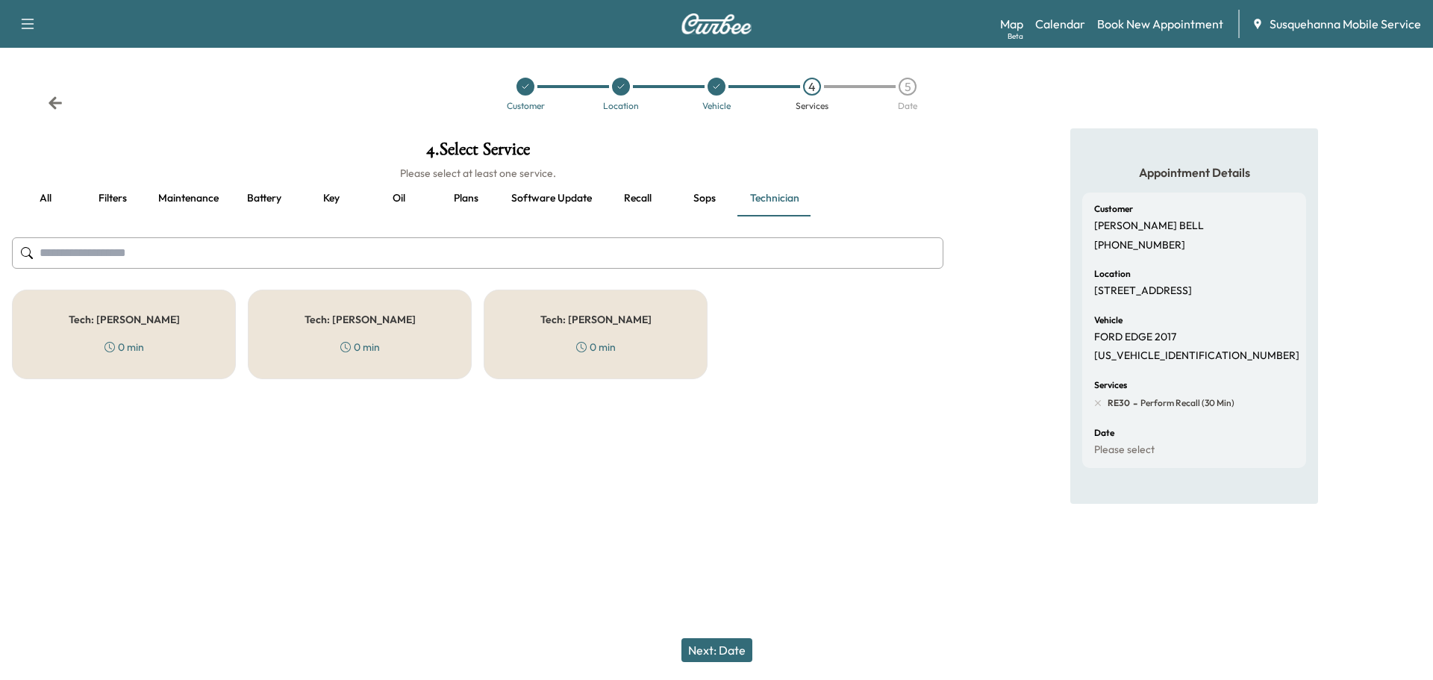
click at [660, 333] on div "Tech: [PERSON_NAME] 0 min" at bounding box center [596, 335] width 224 height 90
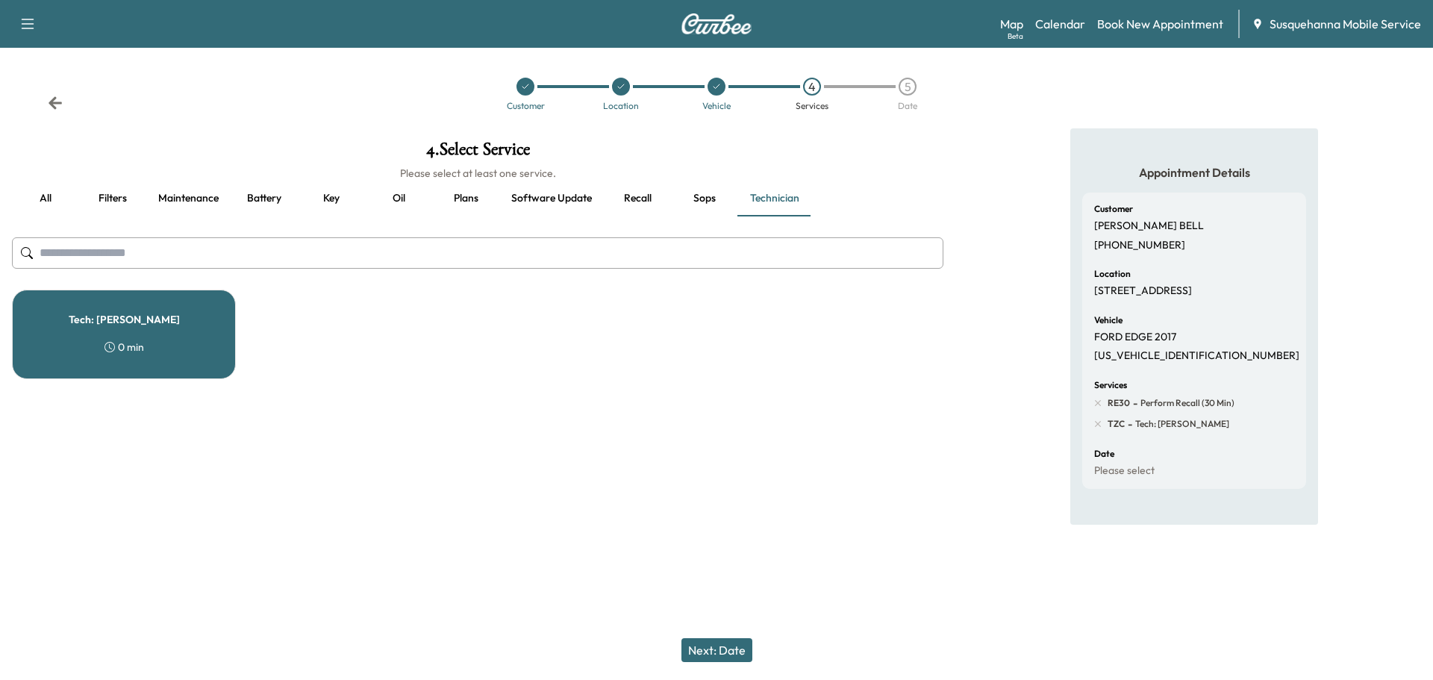
click at [715, 646] on button "Next: Date" at bounding box center [716, 650] width 71 height 24
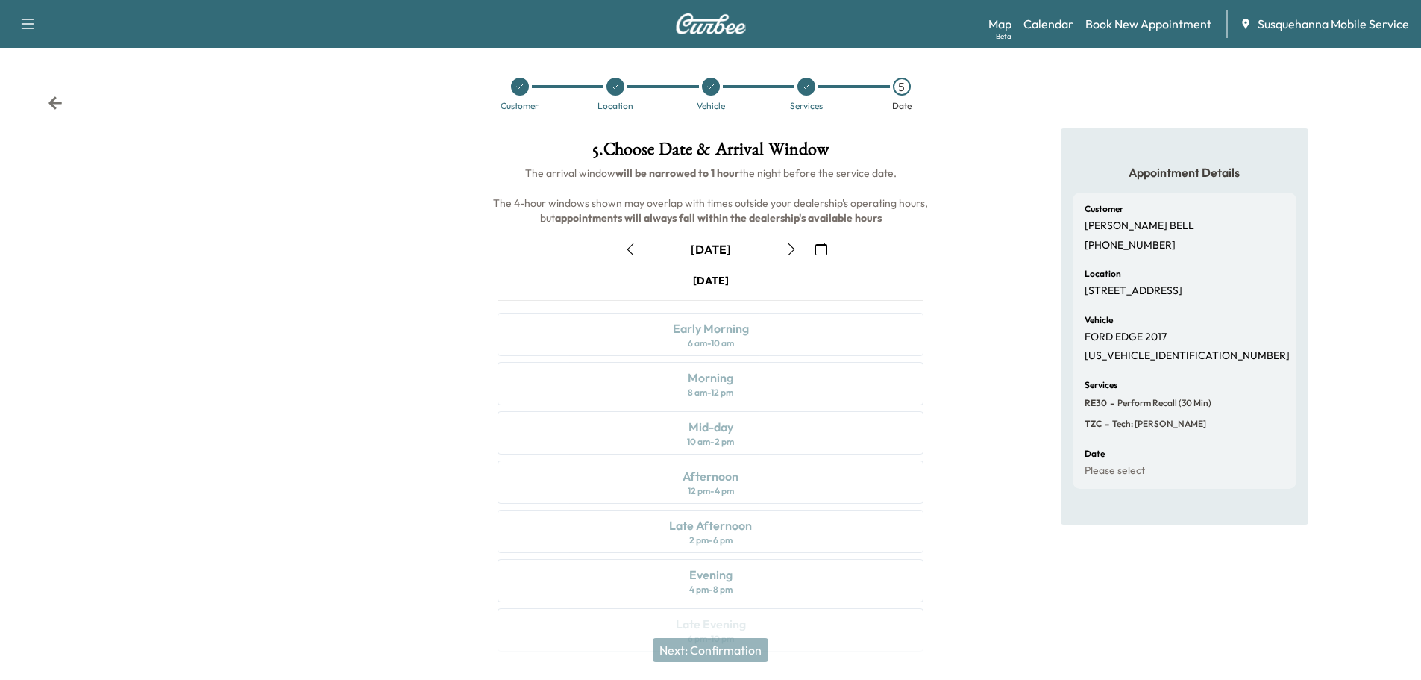
click at [825, 247] on icon "button" at bounding box center [822, 249] width 12 height 12
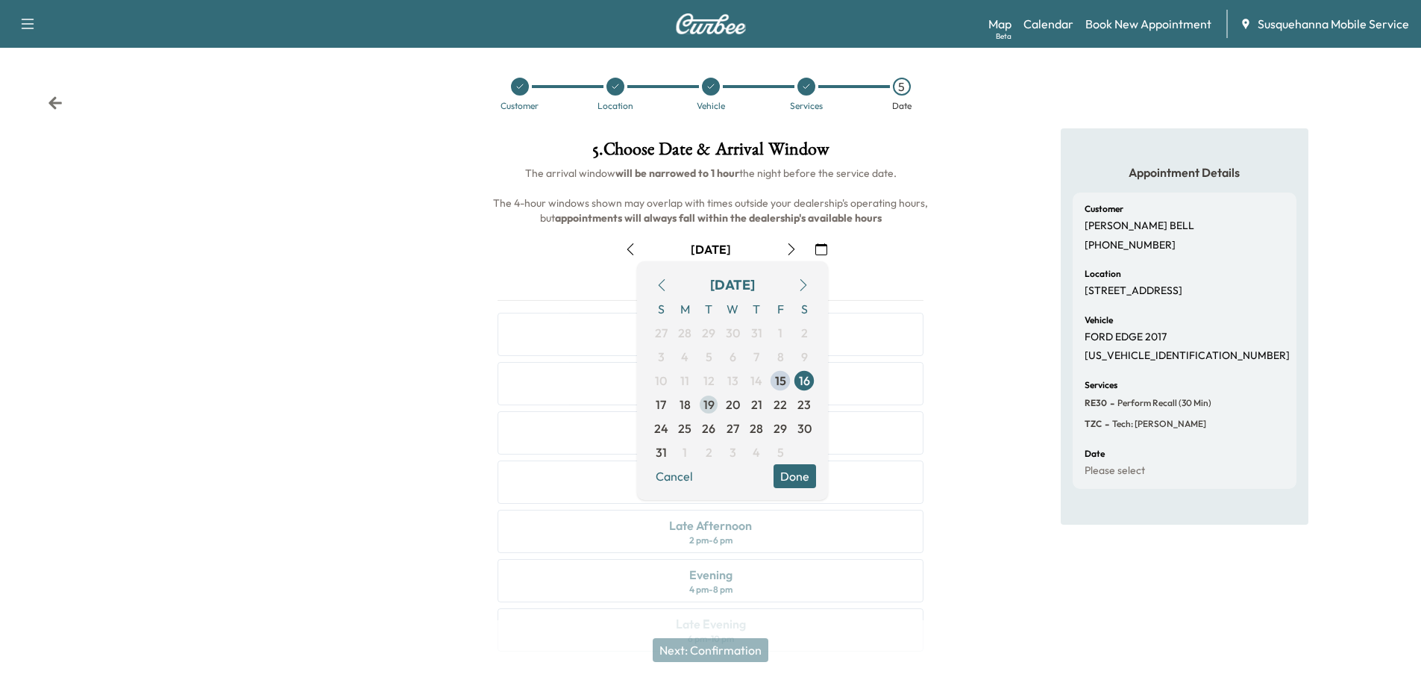
click at [716, 409] on span "19" at bounding box center [709, 404] width 24 height 24
click at [798, 482] on button "Done" at bounding box center [795, 476] width 43 height 24
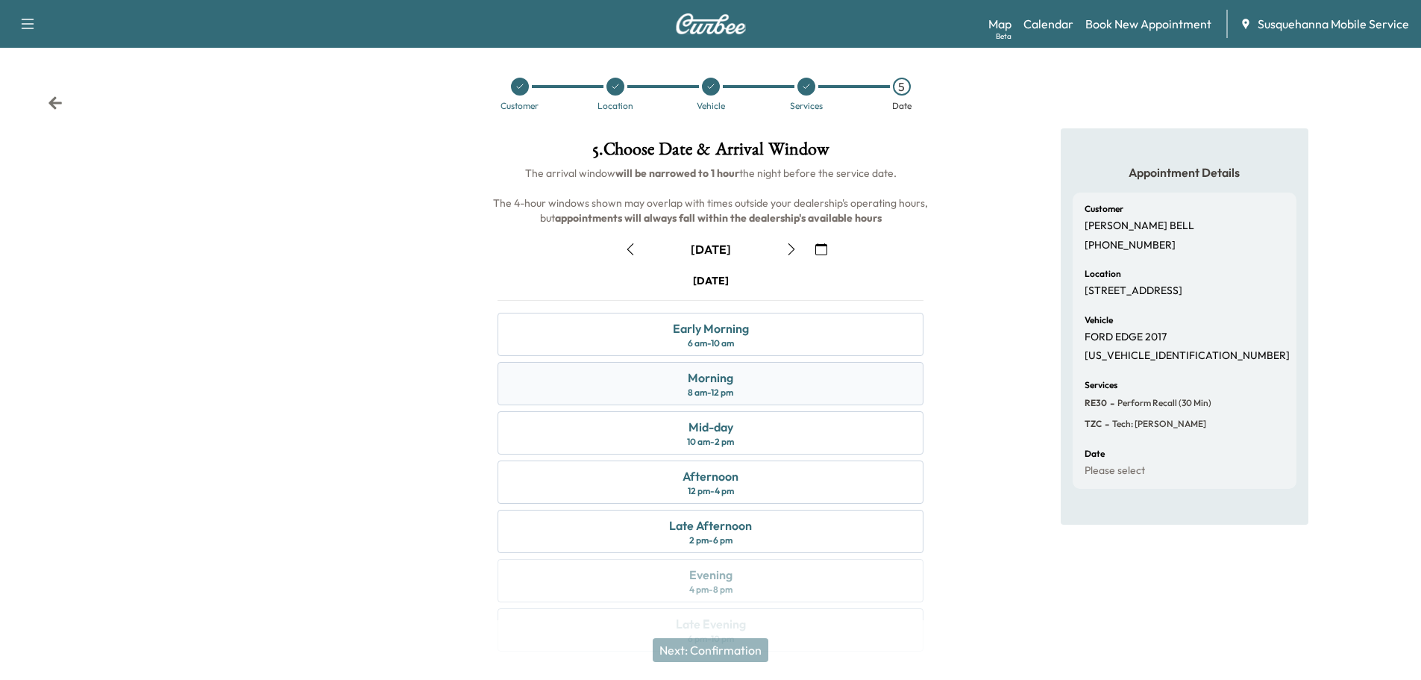
click at [762, 384] on div "Morning 8 am - 12 pm" at bounding box center [711, 383] width 426 height 43
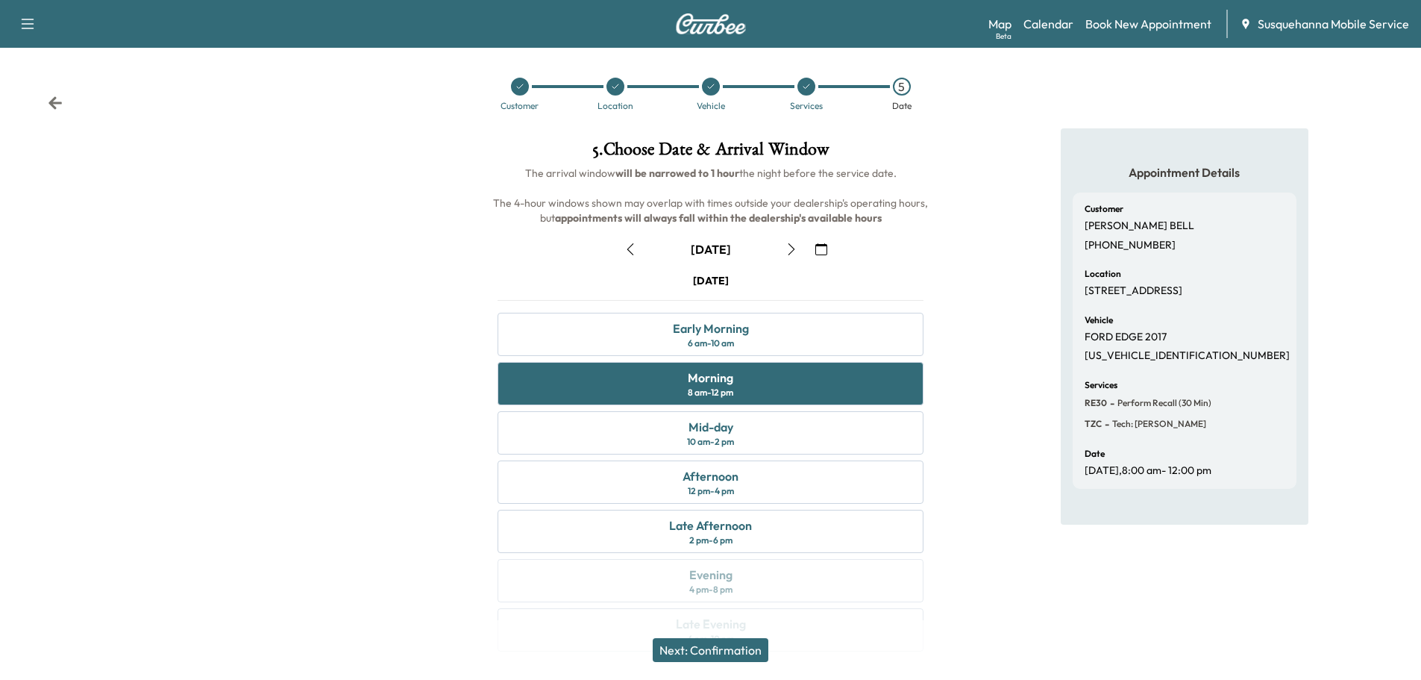
click at [755, 642] on button "Next: Confirmation" at bounding box center [711, 650] width 116 height 24
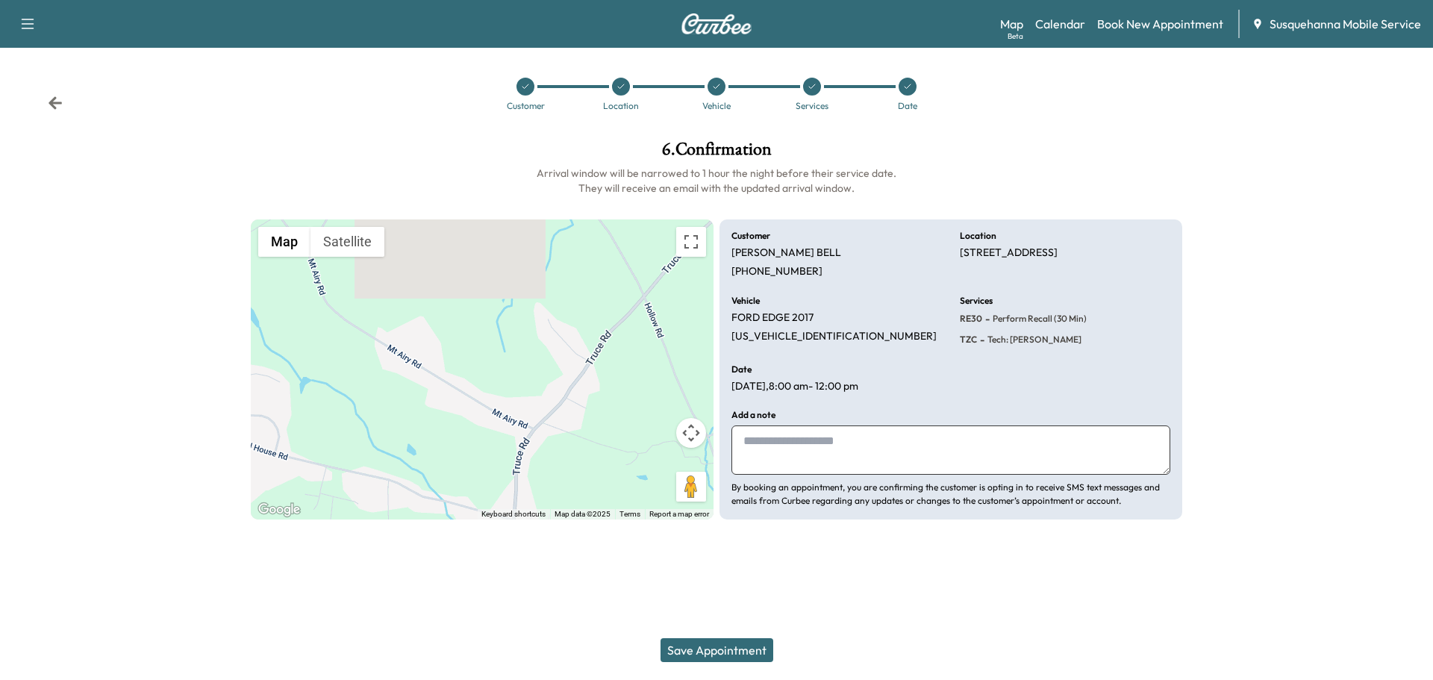
click at [842, 454] on textarea at bounding box center [950, 449] width 439 height 49
type textarea "**********"
click at [730, 645] on button "Save Appointment" at bounding box center [716, 650] width 113 height 24
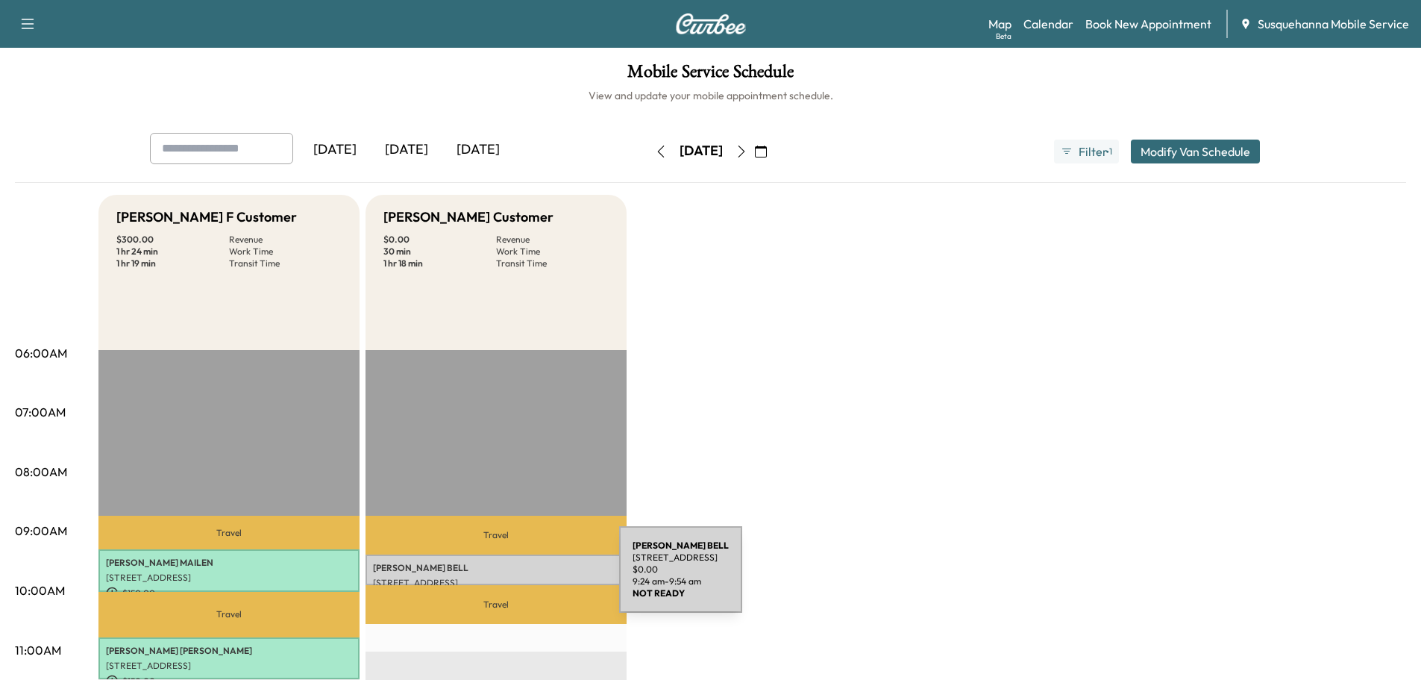
click at [507, 577] on p "[STREET_ADDRESS]" at bounding box center [496, 583] width 246 height 12
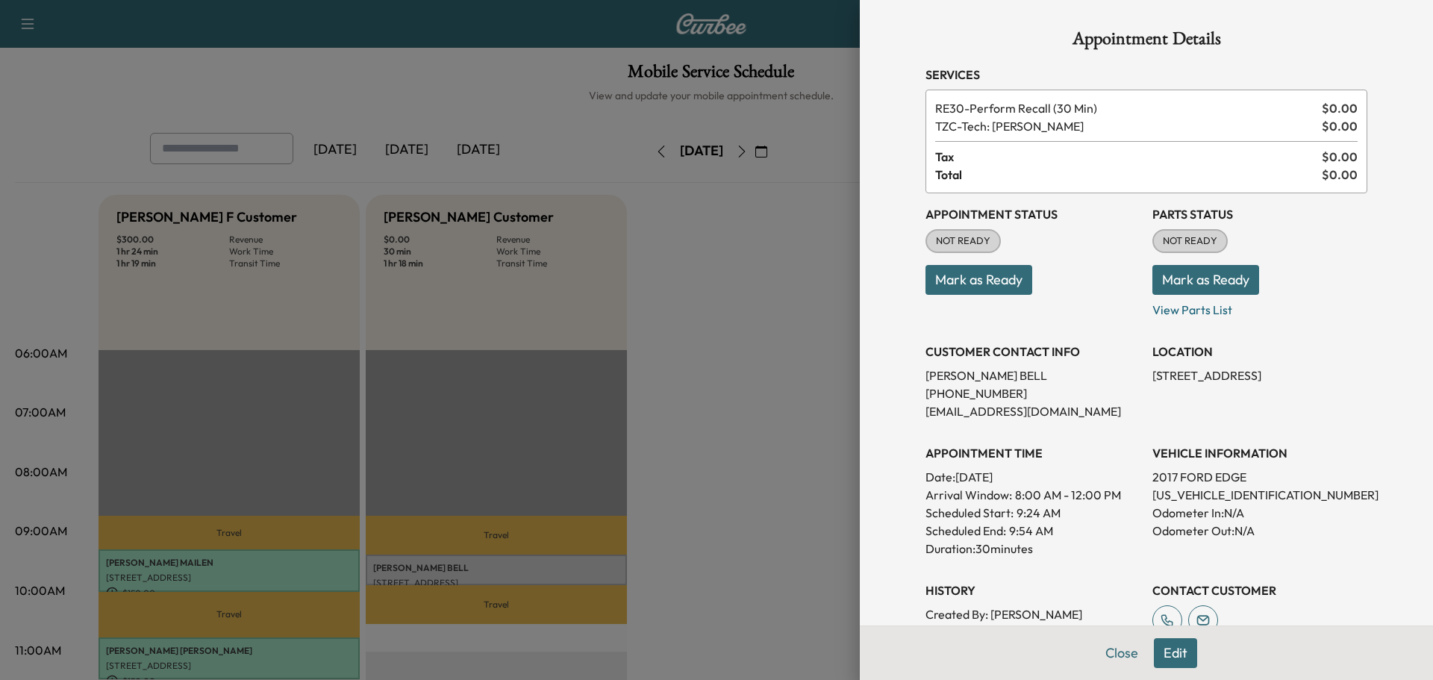
click at [1158, 283] on button "Mark as Ready" at bounding box center [1205, 280] width 107 height 30
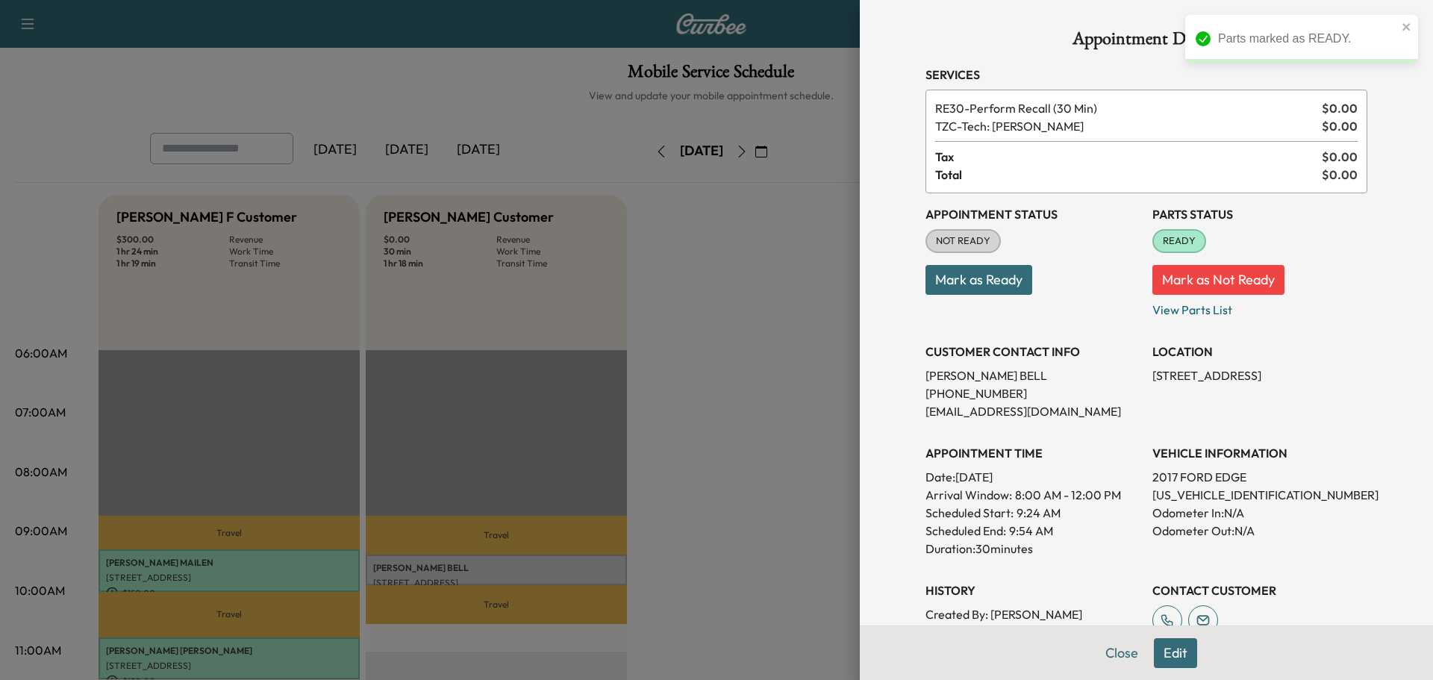
click at [932, 283] on button "Mark as Ready" at bounding box center [978, 280] width 107 height 30
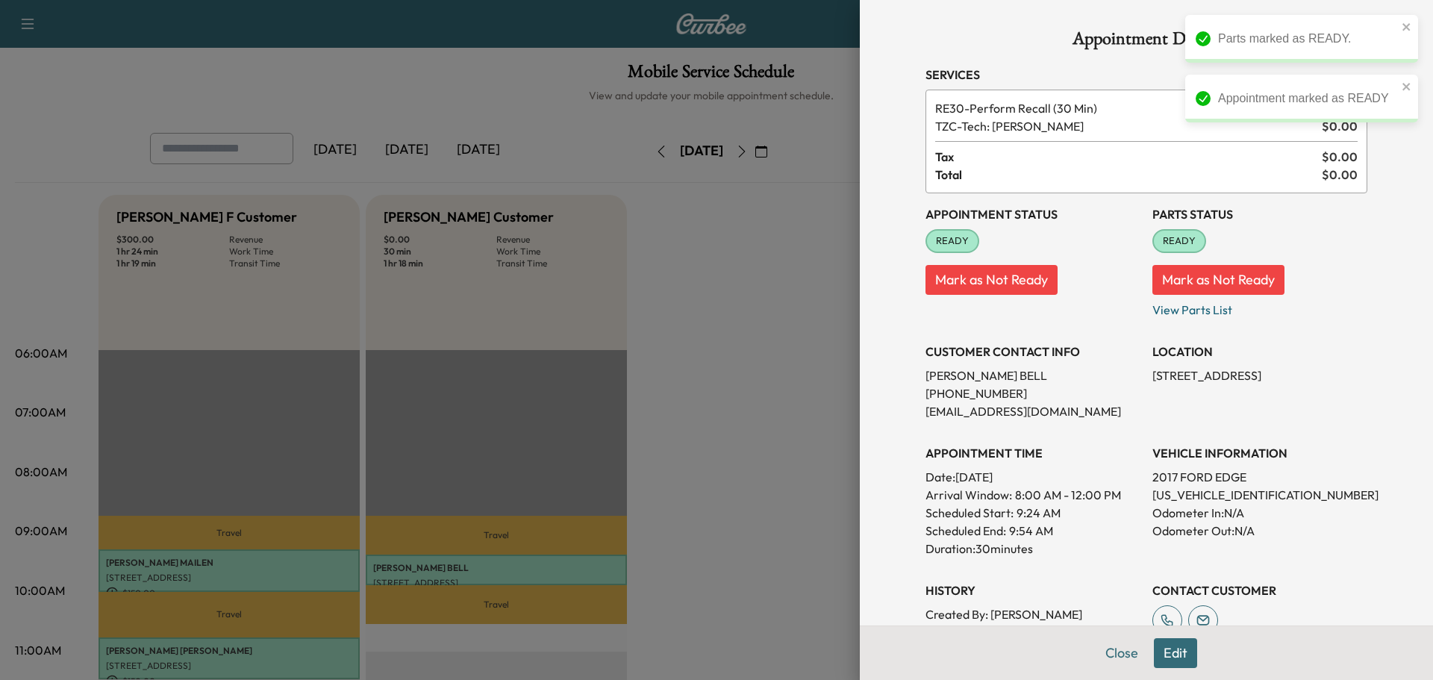
click at [1096, 273] on p "Mark as Not Ready" at bounding box center [1032, 274] width 215 height 42
click at [1099, 648] on button "Close" at bounding box center [1121, 653] width 52 height 30
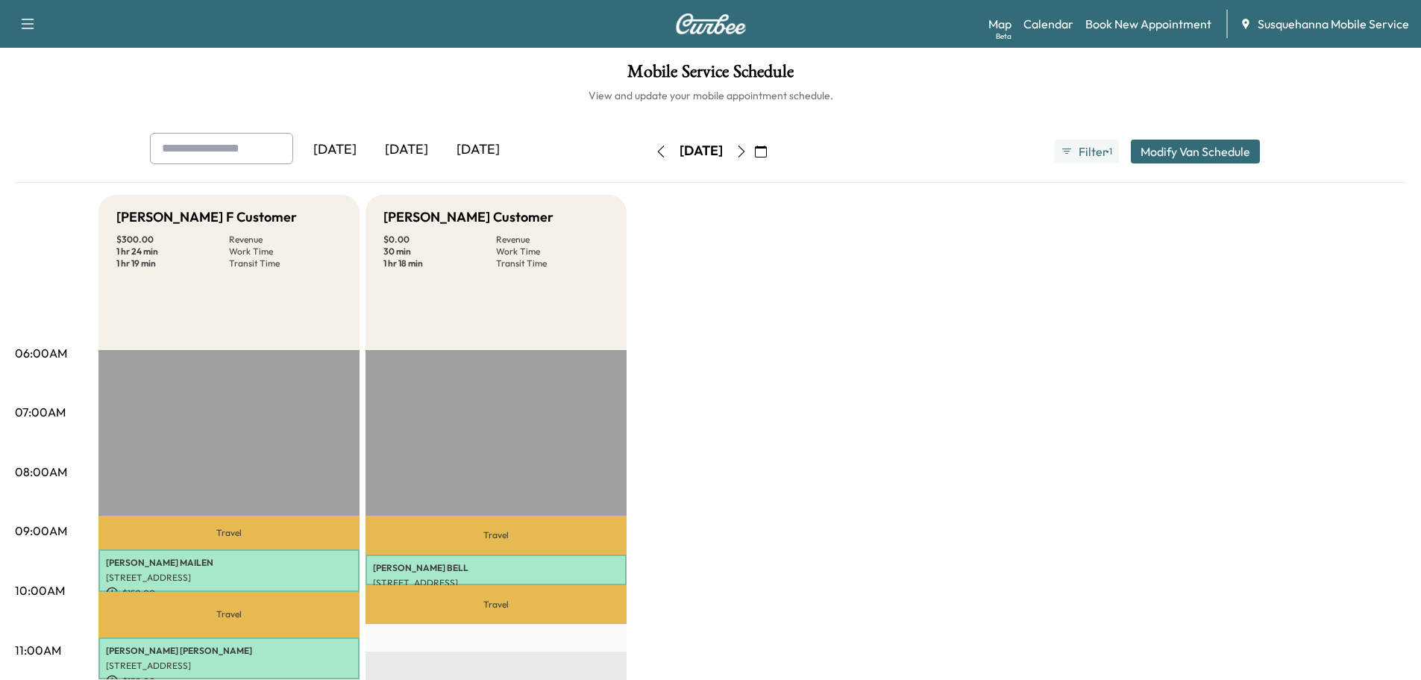
click at [657, 153] on icon "button" at bounding box center [660, 152] width 7 height 12
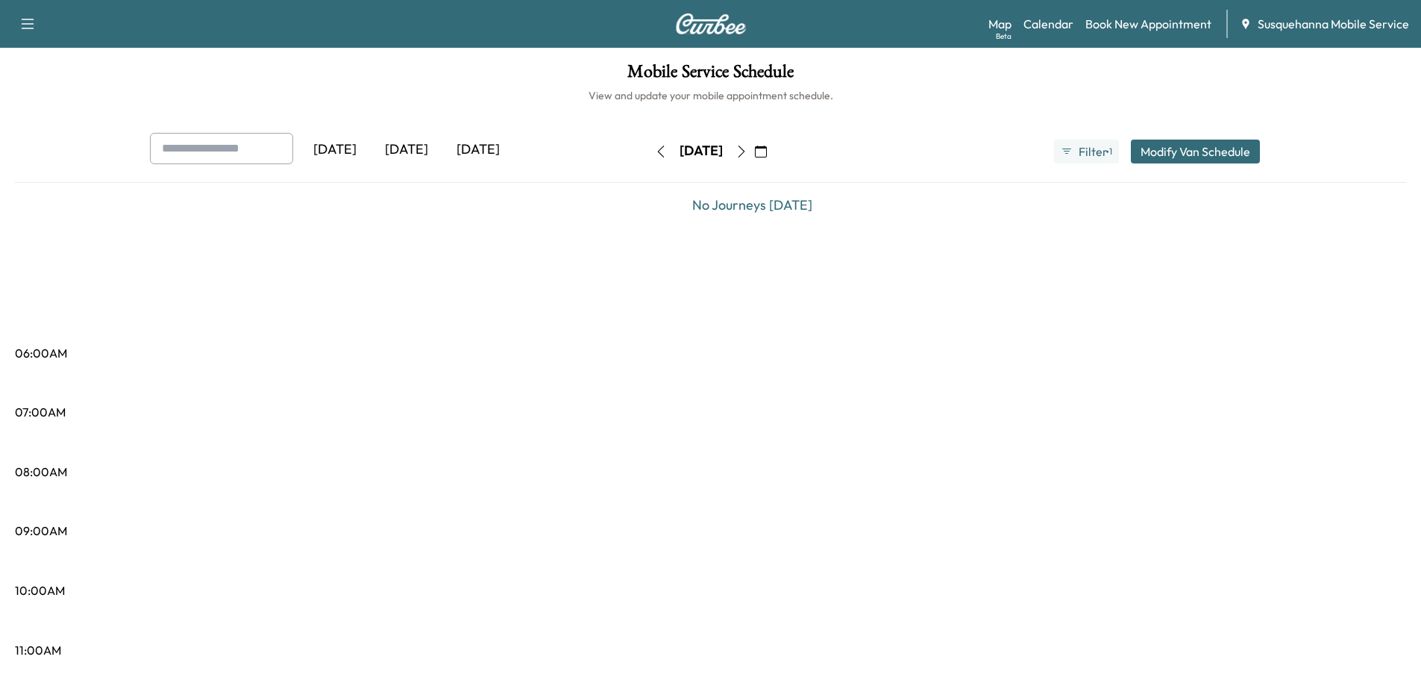
click at [748, 154] on icon "button" at bounding box center [742, 152] width 12 height 12
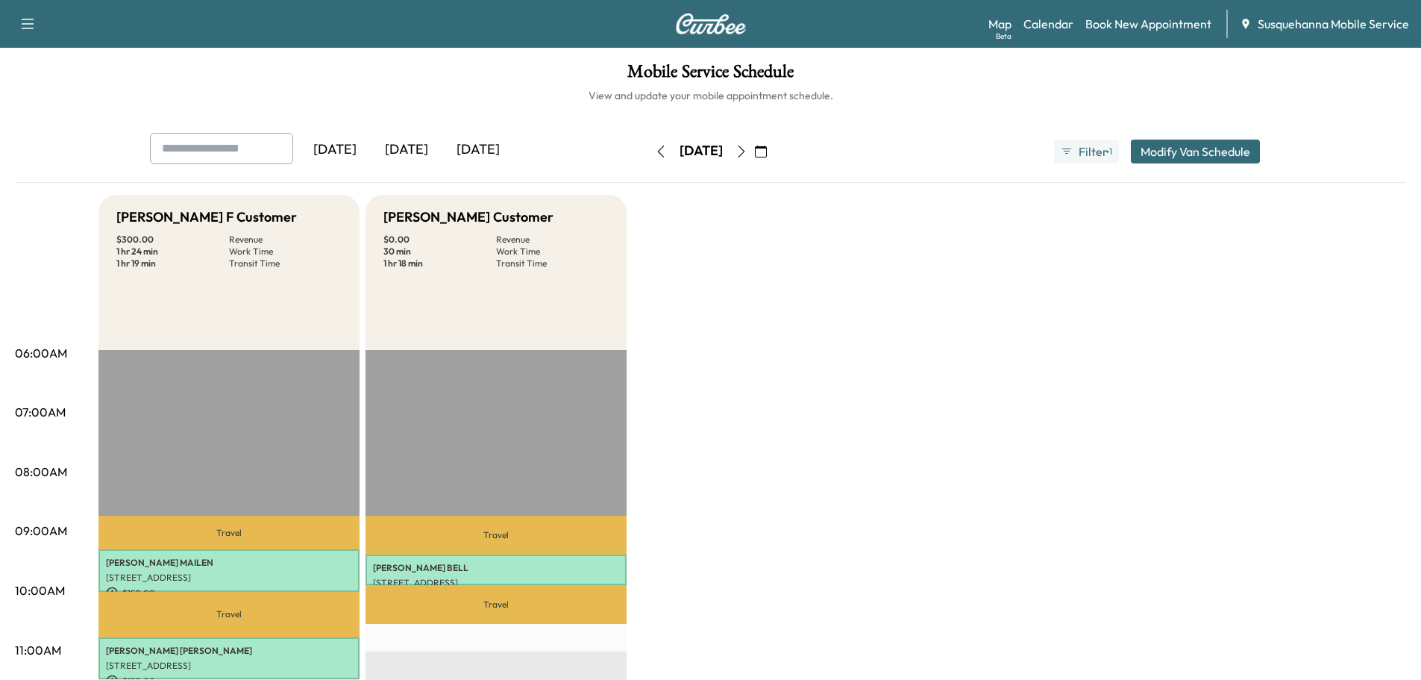
click at [648, 144] on button "button" at bounding box center [660, 152] width 25 height 24
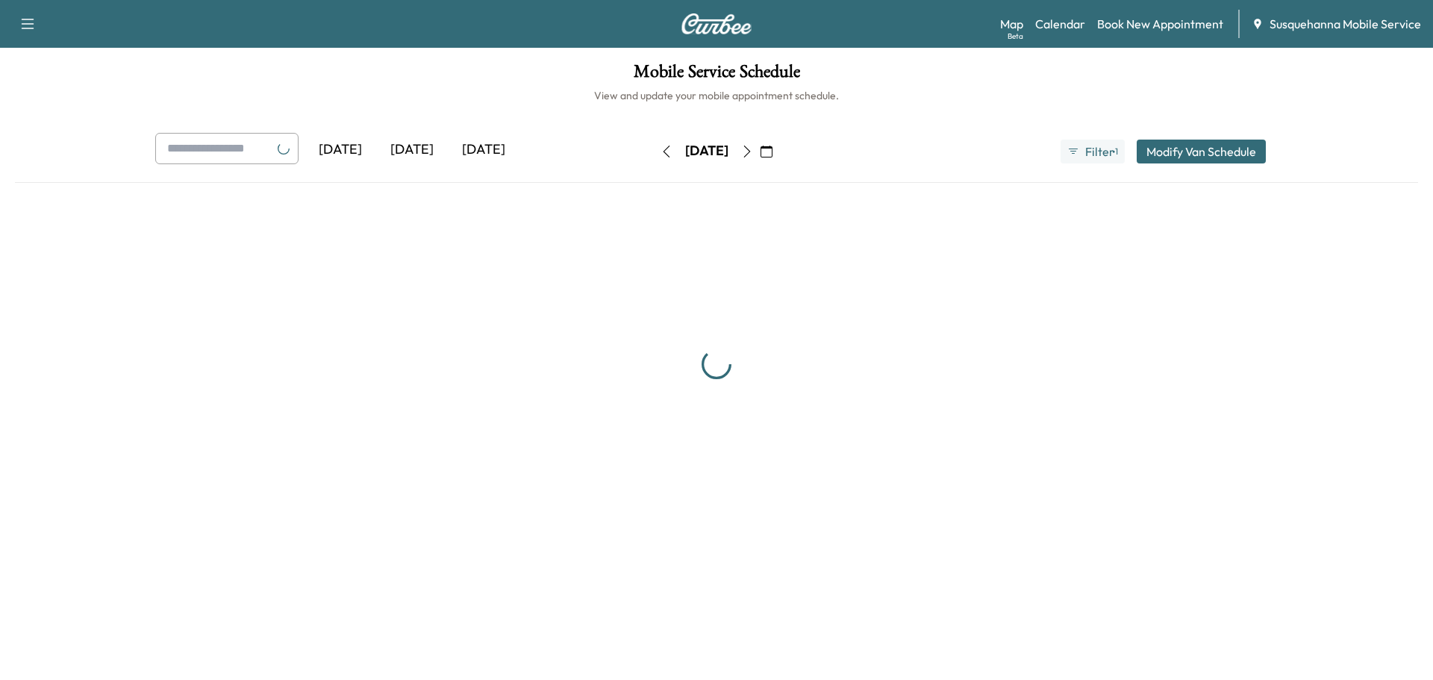
click at [34, 25] on icon "button" at bounding box center [28, 24] width 18 height 18
click at [47, 87] on button "Log Out" at bounding box center [53, 84] width 56 height 24
